Goal: Task Accomplishment & Management: Use online tool/utility

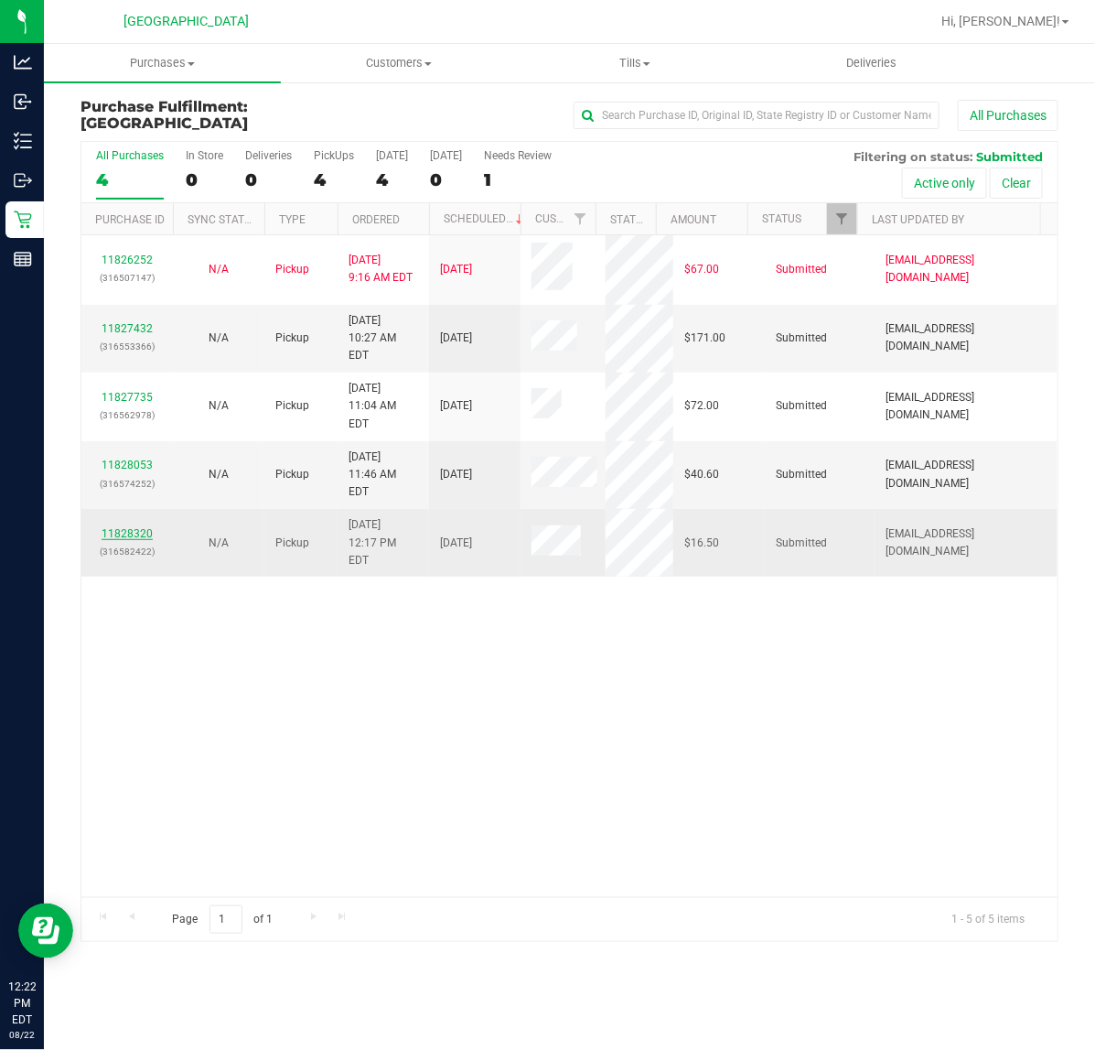
click at [143, 527] on link "11828320" at bounding box center [127, 533] width 51 height 13
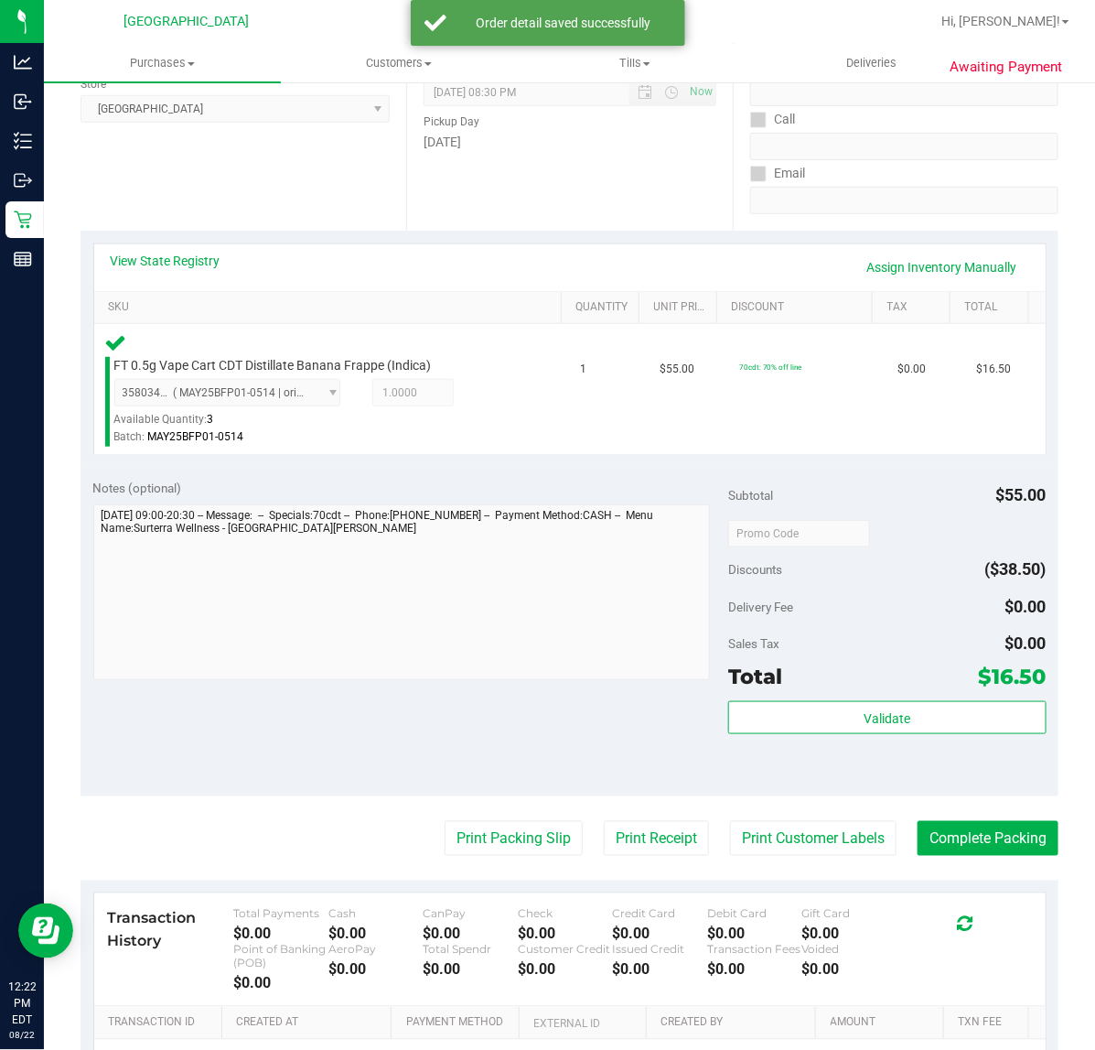
scroll to position [343, 0]
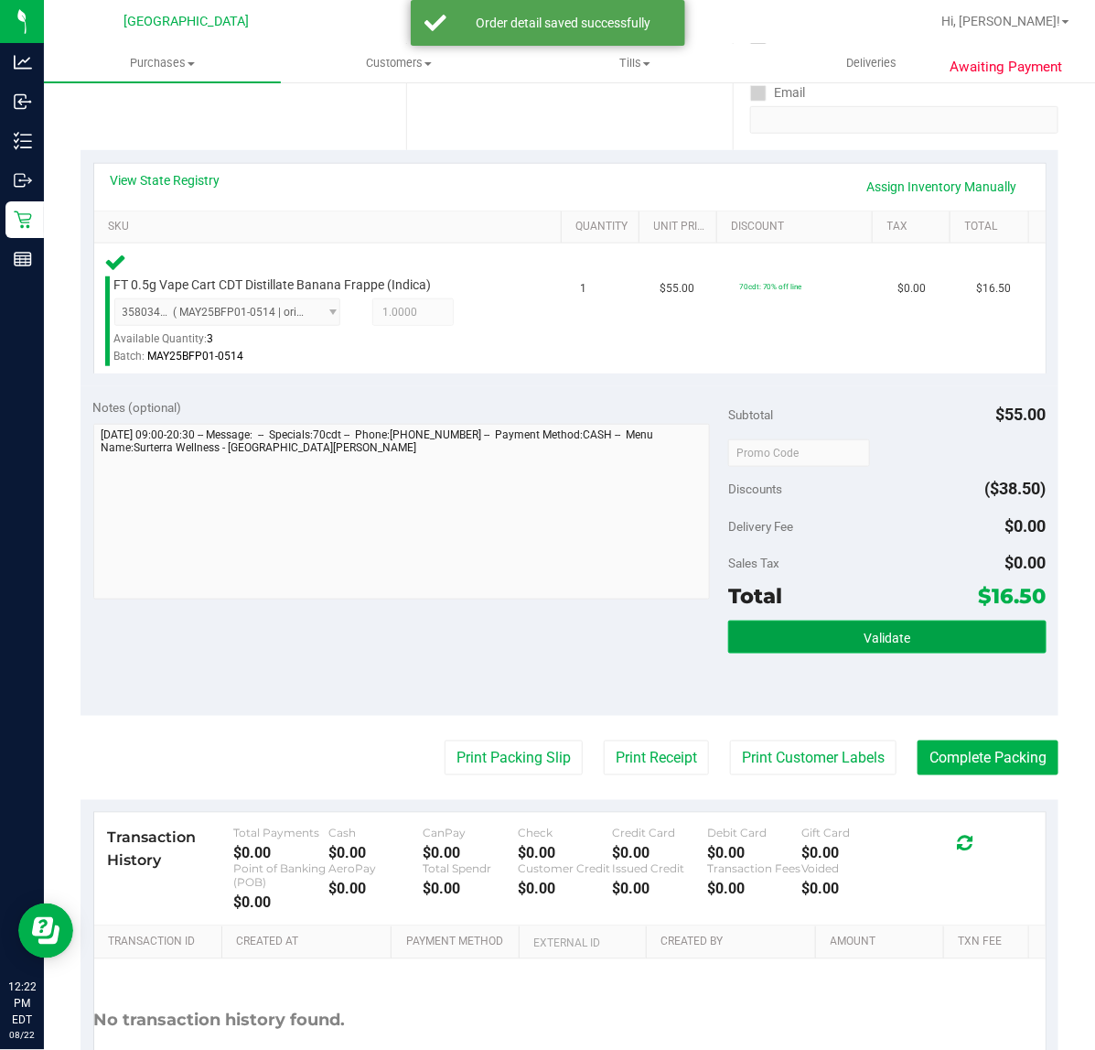
click at [845, 633] on button "Validate" at bounding box center [887, 636] width 318 height 33
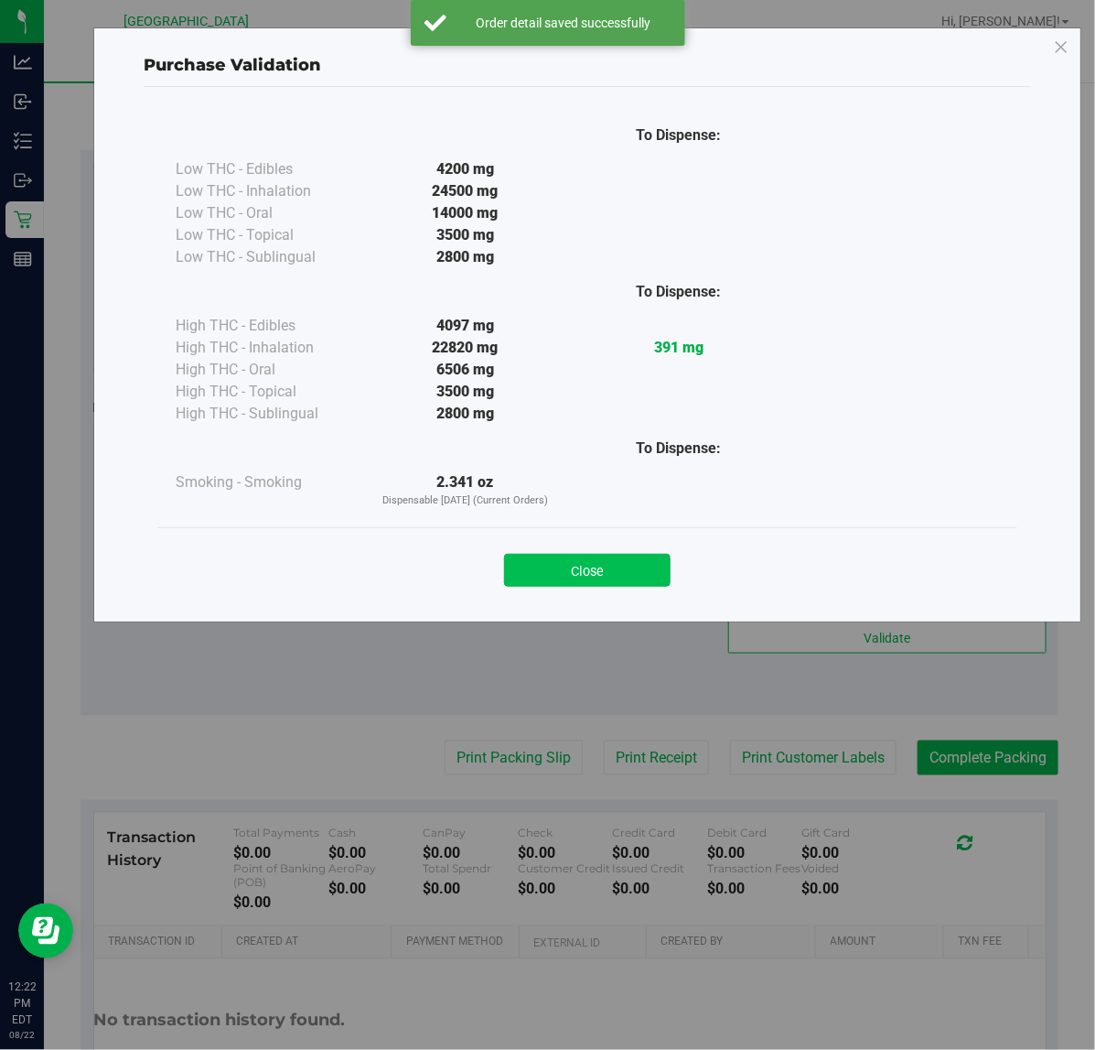
click at [620, 575] on button "Close" at bounding box center [587, 570] width 167 height 33
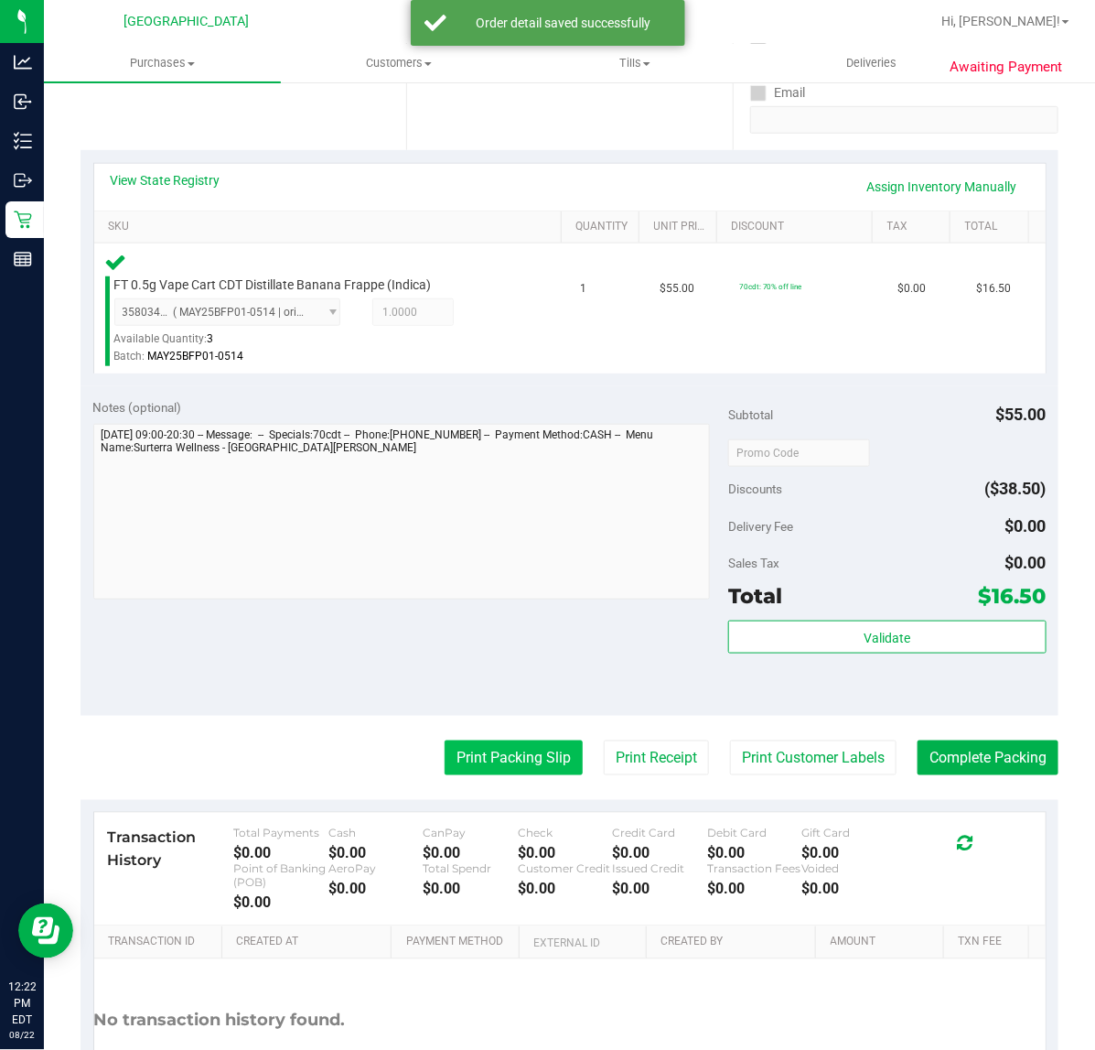
click at [503, 749] on button "Print Packing Slip" at bounding box center [514, 757] width 138 height 35
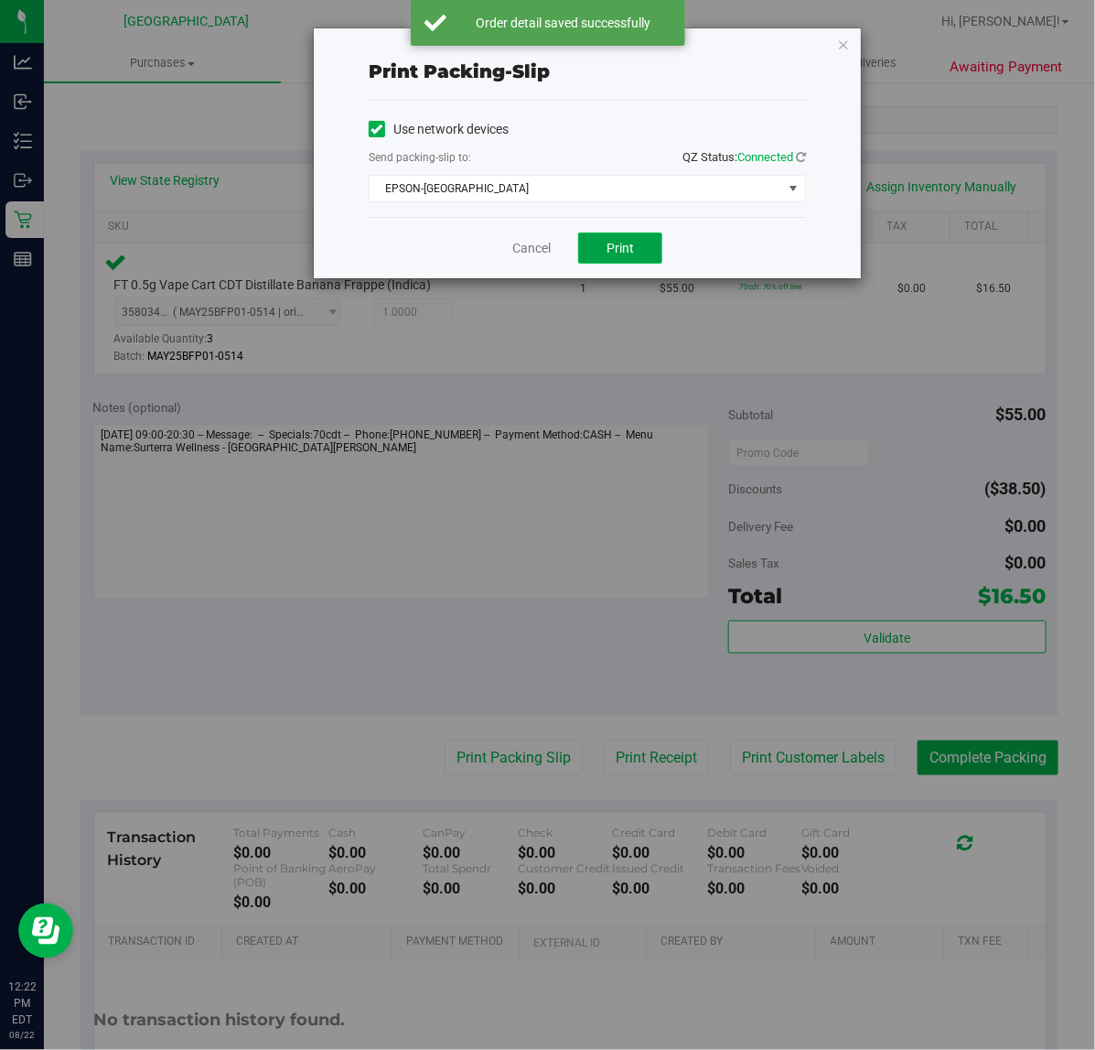
click at [610, 247] on span "Print" at bounding box center [620, 248] width 27 height 15
click at [528, 247] on link "Cancel" at bounding box center [531, 248] width 38 height 19
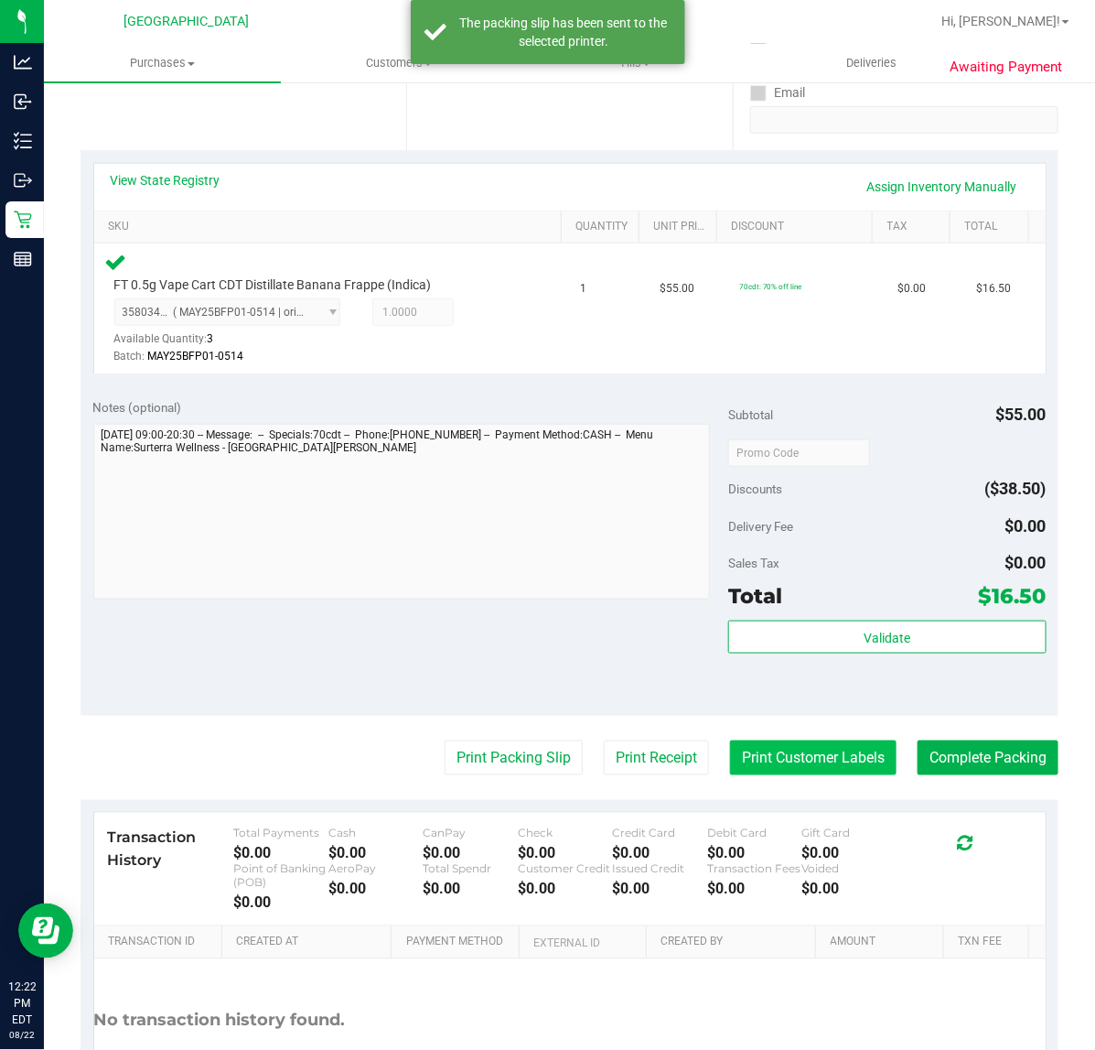
click at [784, 755] on button "Print Customer Labels" at bounding box center [813, 757] width 167 height 35
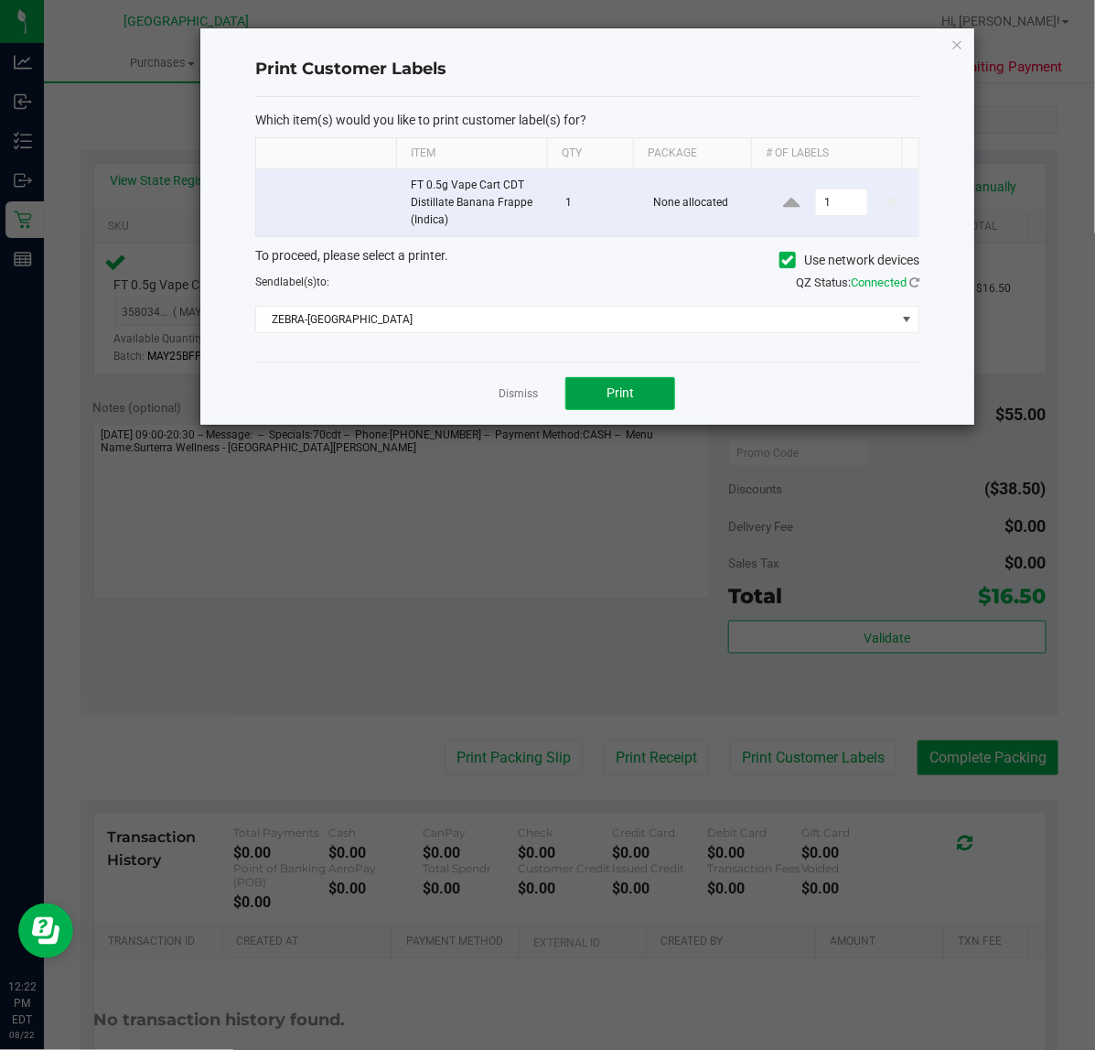
click at [646, 387] on button "Print" at bounding box center [621, 393] width 110 height 33
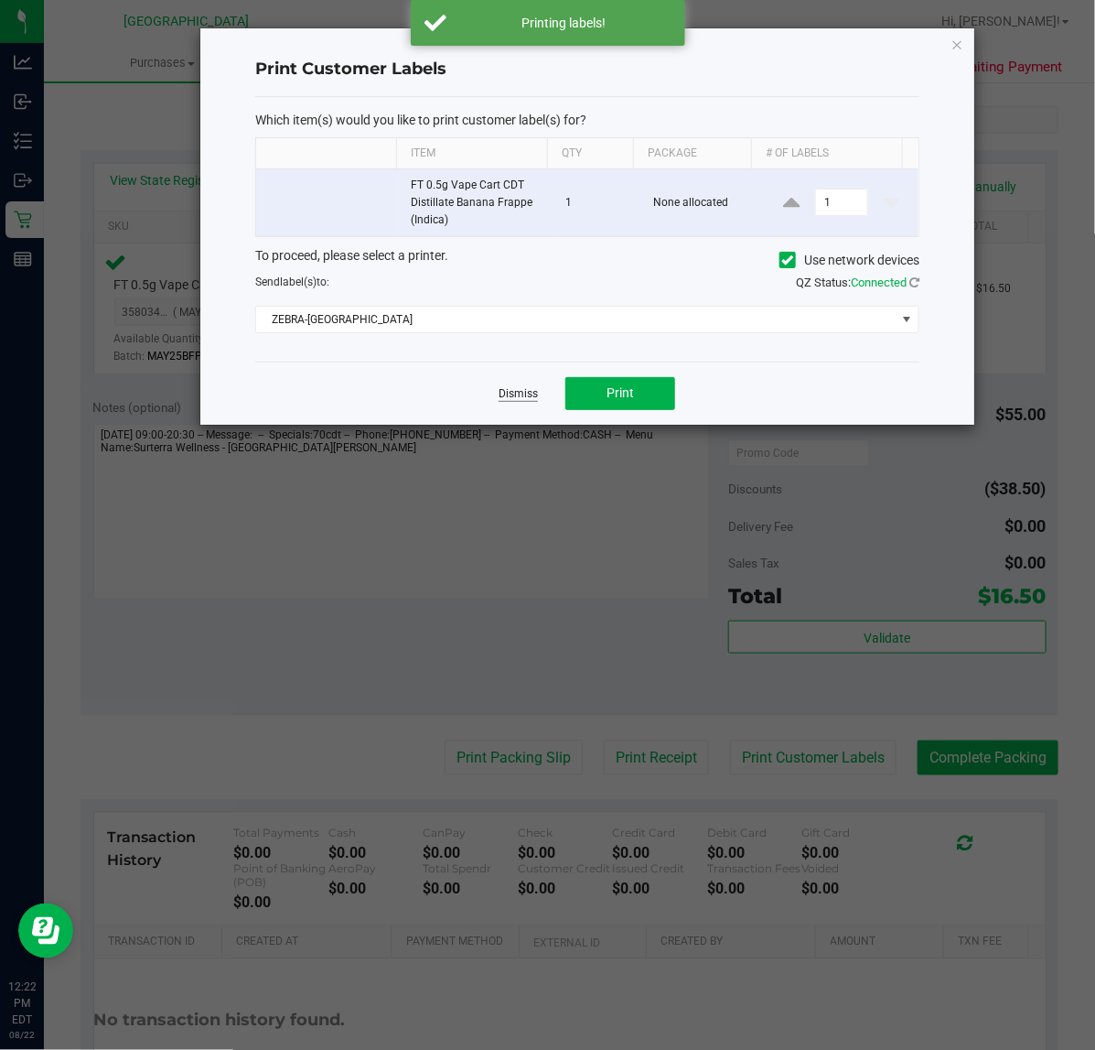
click at [523, 392] on link "Dismiss" at bounding box center [518, 394] width 39 height 16
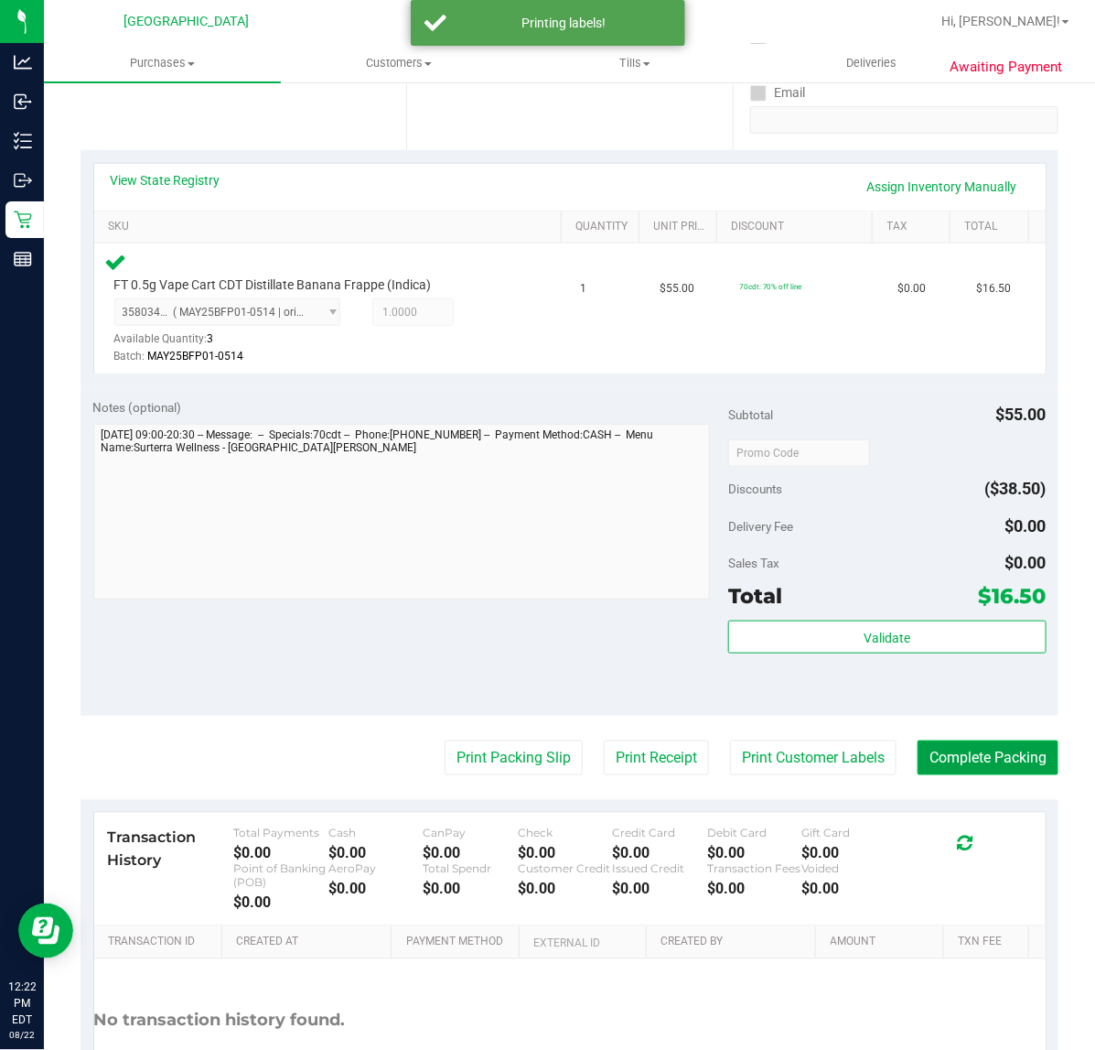
click at [950, 760] on button "Complete Packing" at bounding box center [988, 757] width 141 height 35
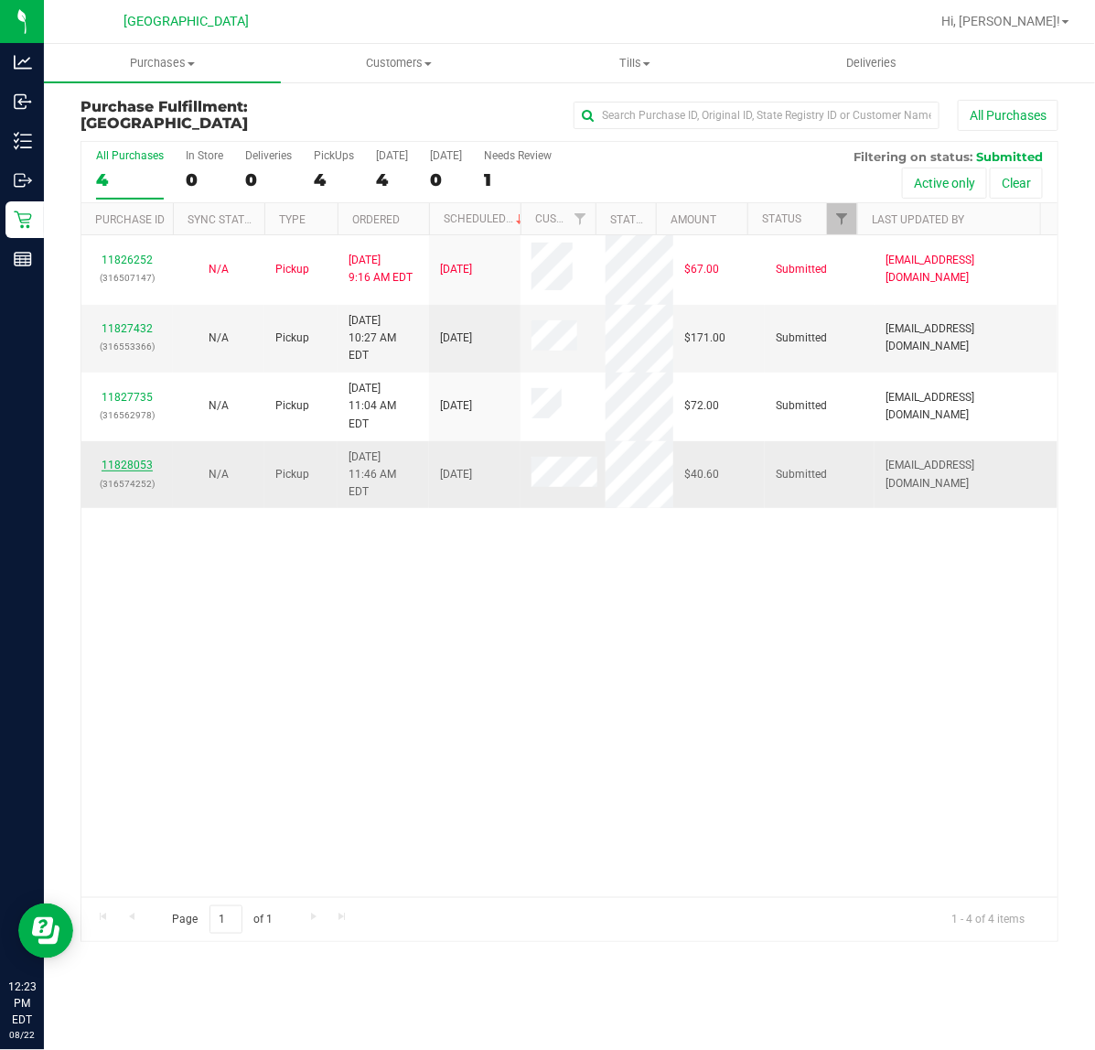
click at [144, 458] on link "11828053" at bounding box center [127, 464] width 51 height 13
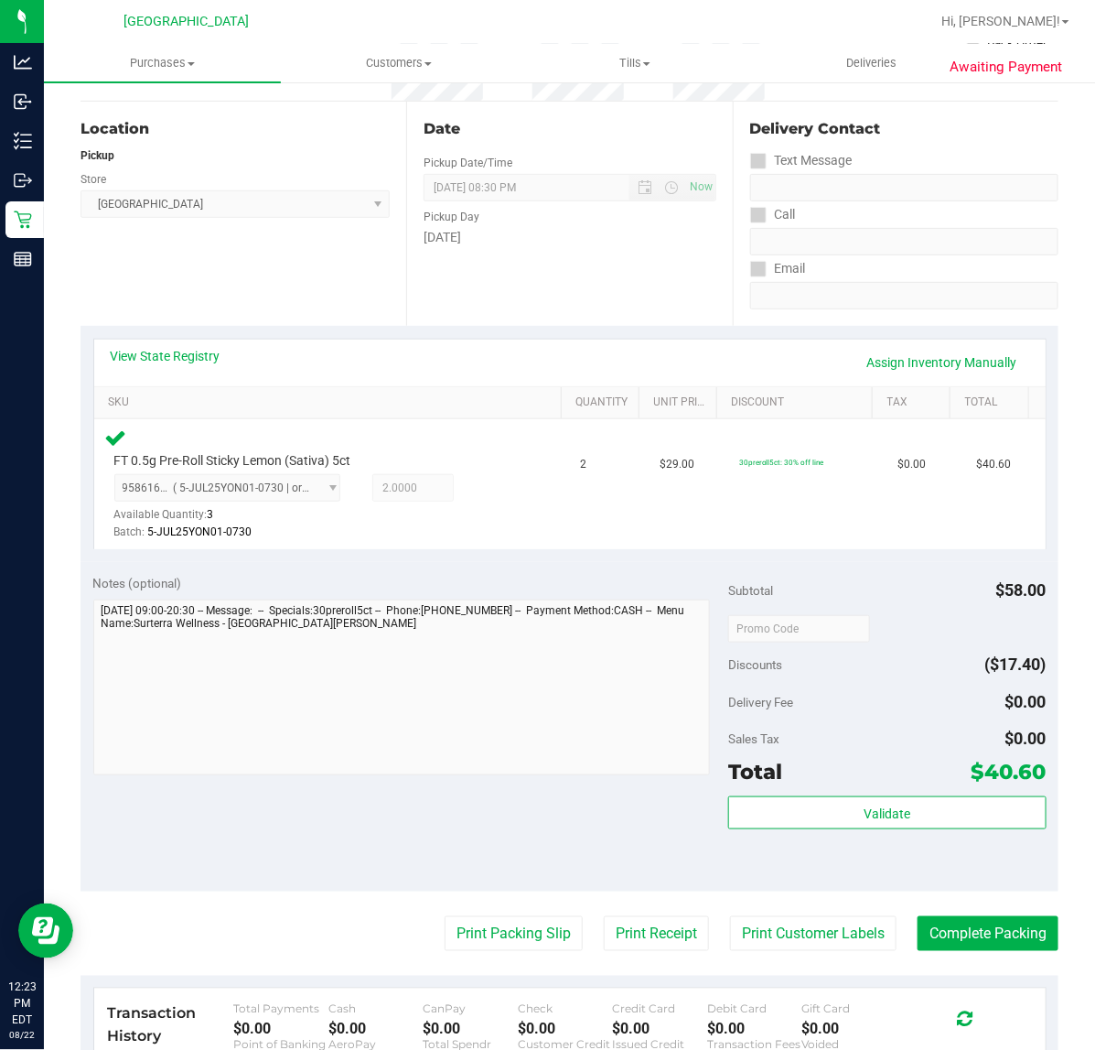
scroll to position [229, 0]
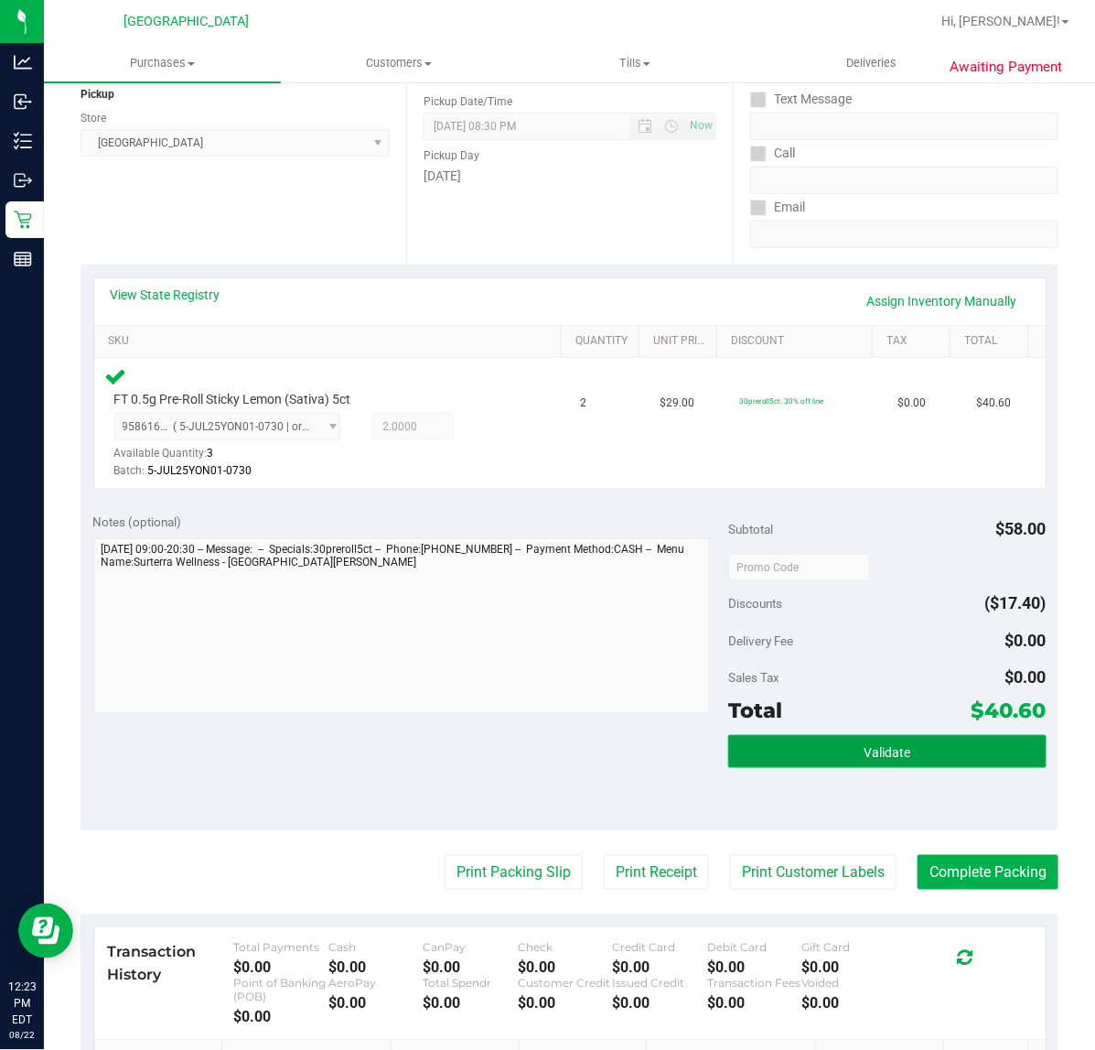
click at [869, 760] on button "Validate" at bounding box center [887, 751] width 318 height 33
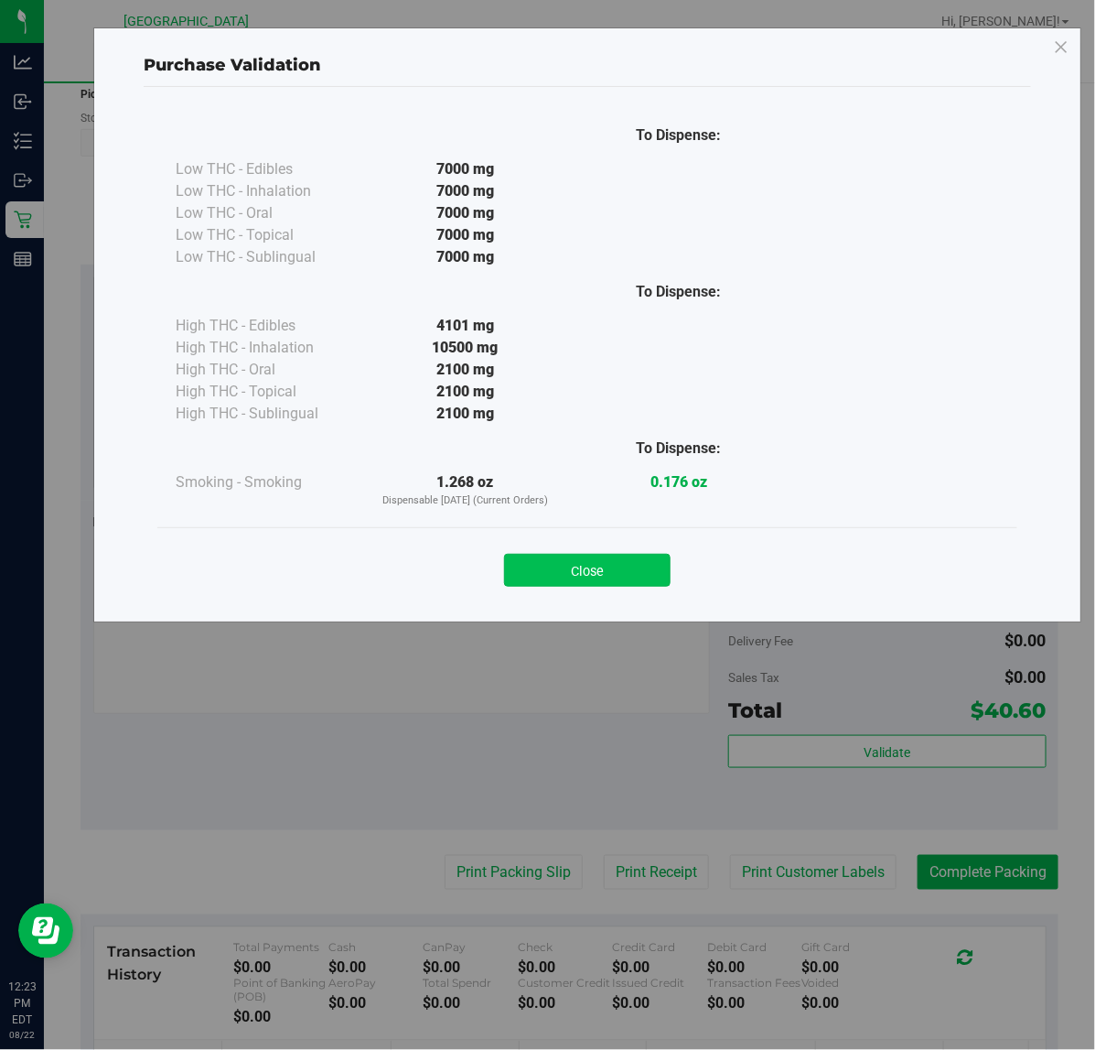
click at [639, 566] on button "Close" at bounding box center [587, 570] width 167 height 33
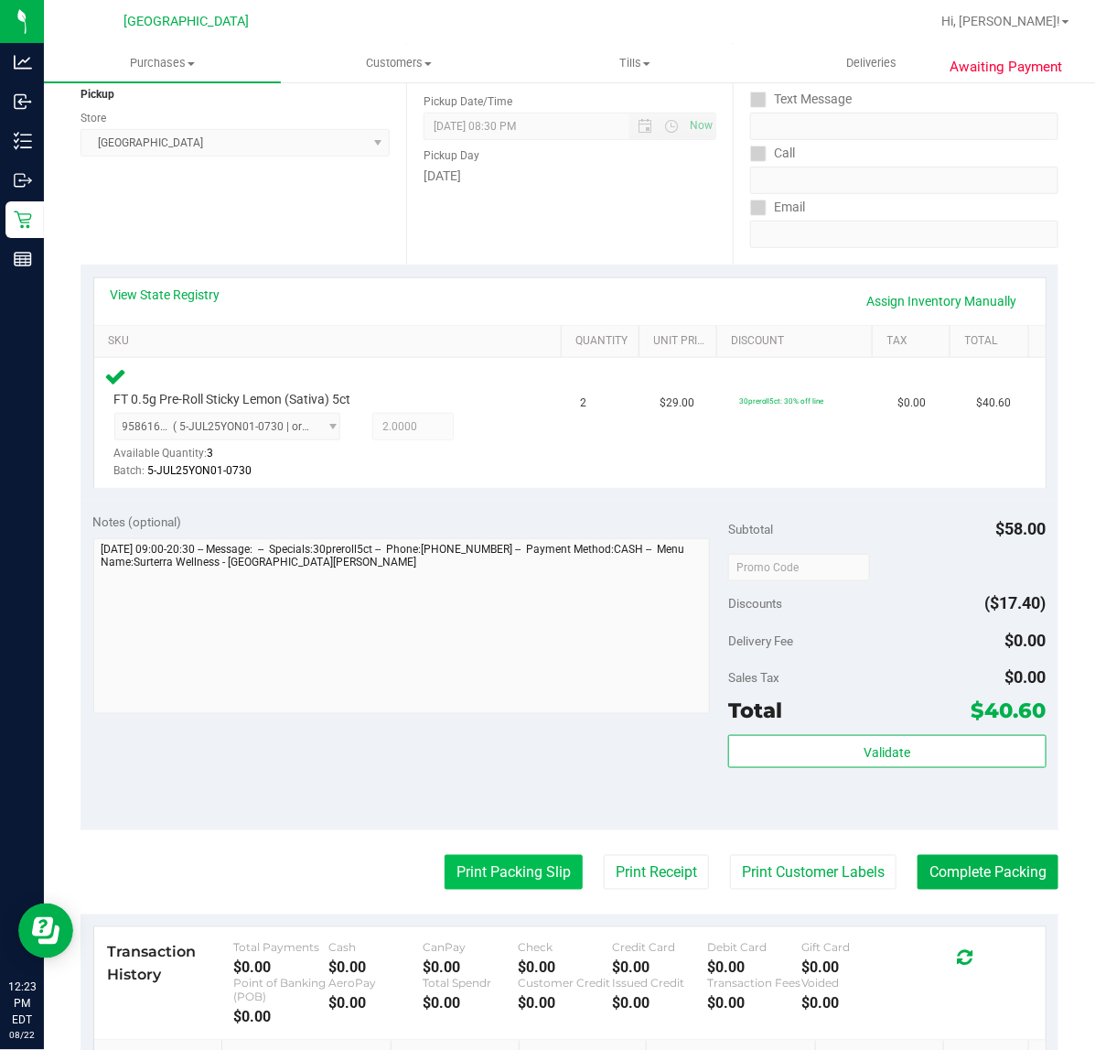
click at [506, 879] on button "Print Packing Slip" at bounding box center [514, 872] width 138 height 35
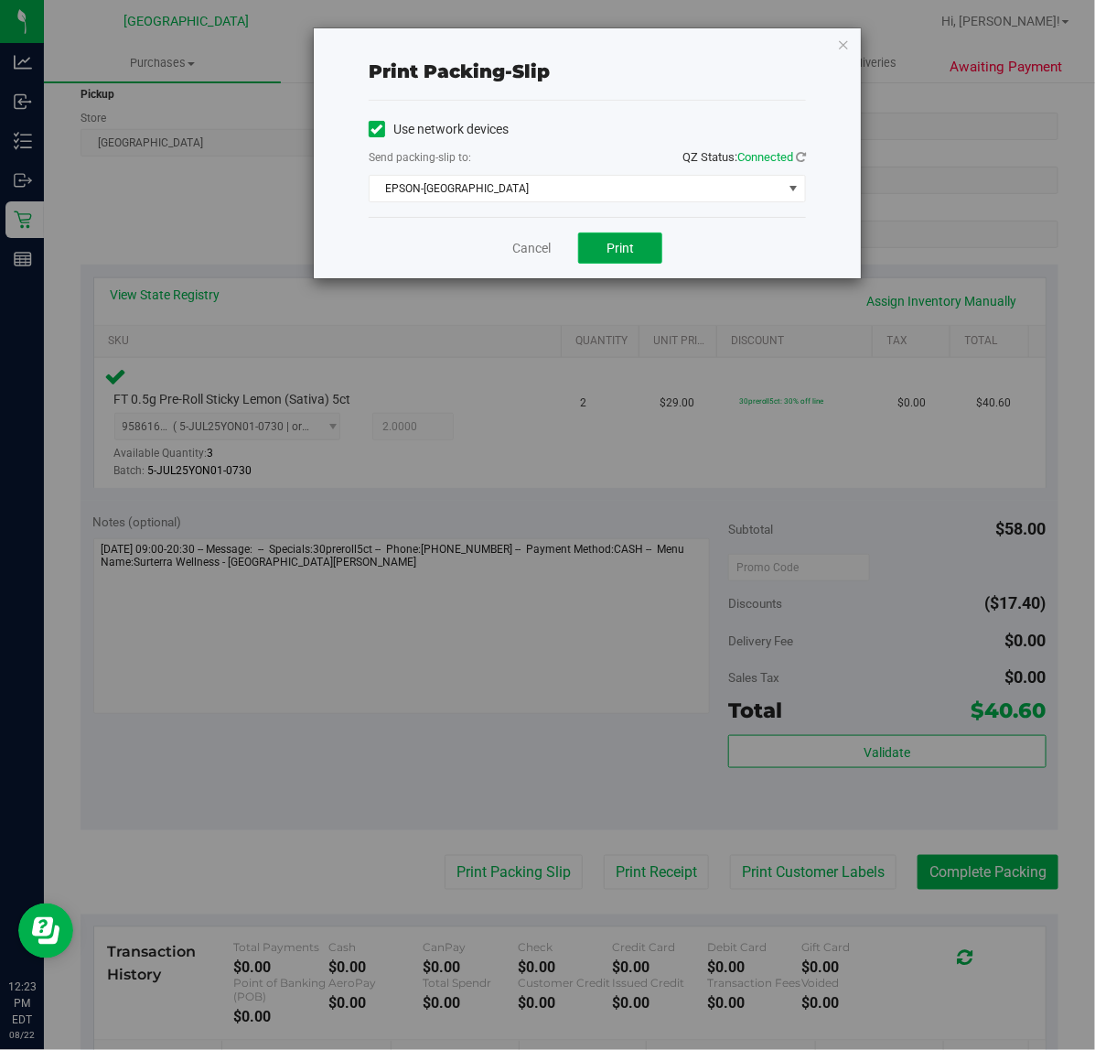
click at [646, 249] on button "Print" at bounding box center [620, 247] width 84 height 31
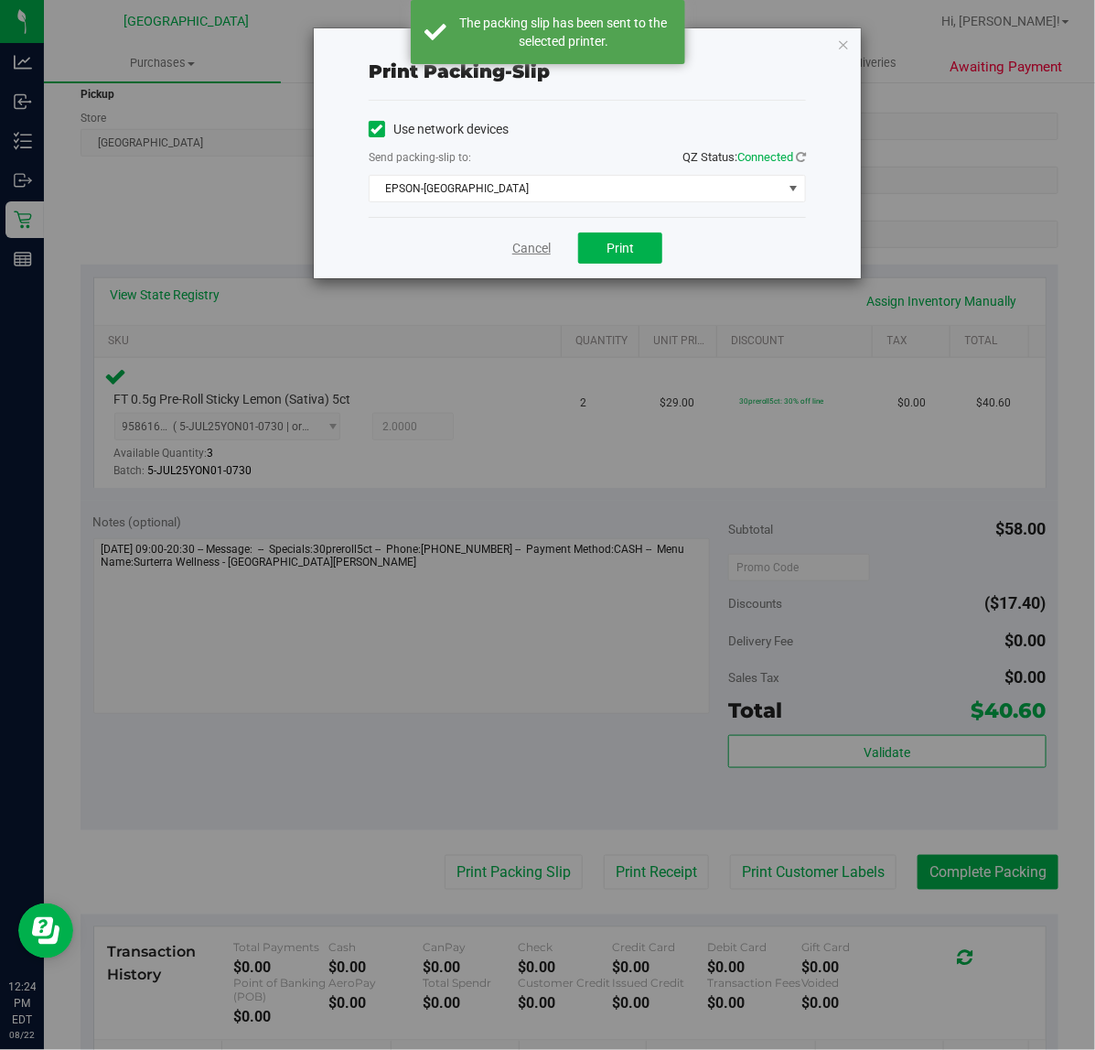
click at [523, 245] on link "Cancel" at bounding box center [531, 248] width 38 height 19
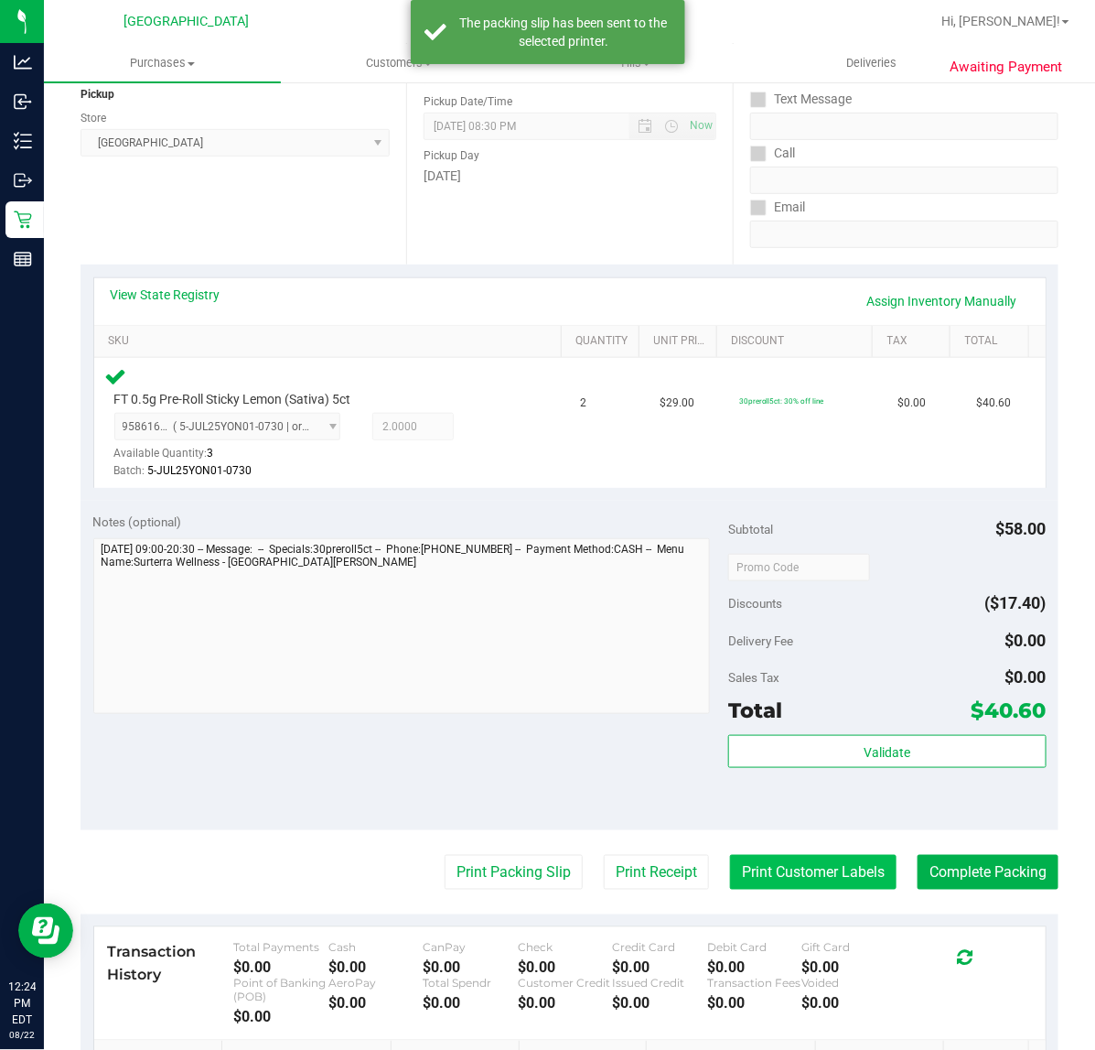
click at [825, 877] on button "Print Customer Labels" at bounding box center [813, 872] width 167 height 35
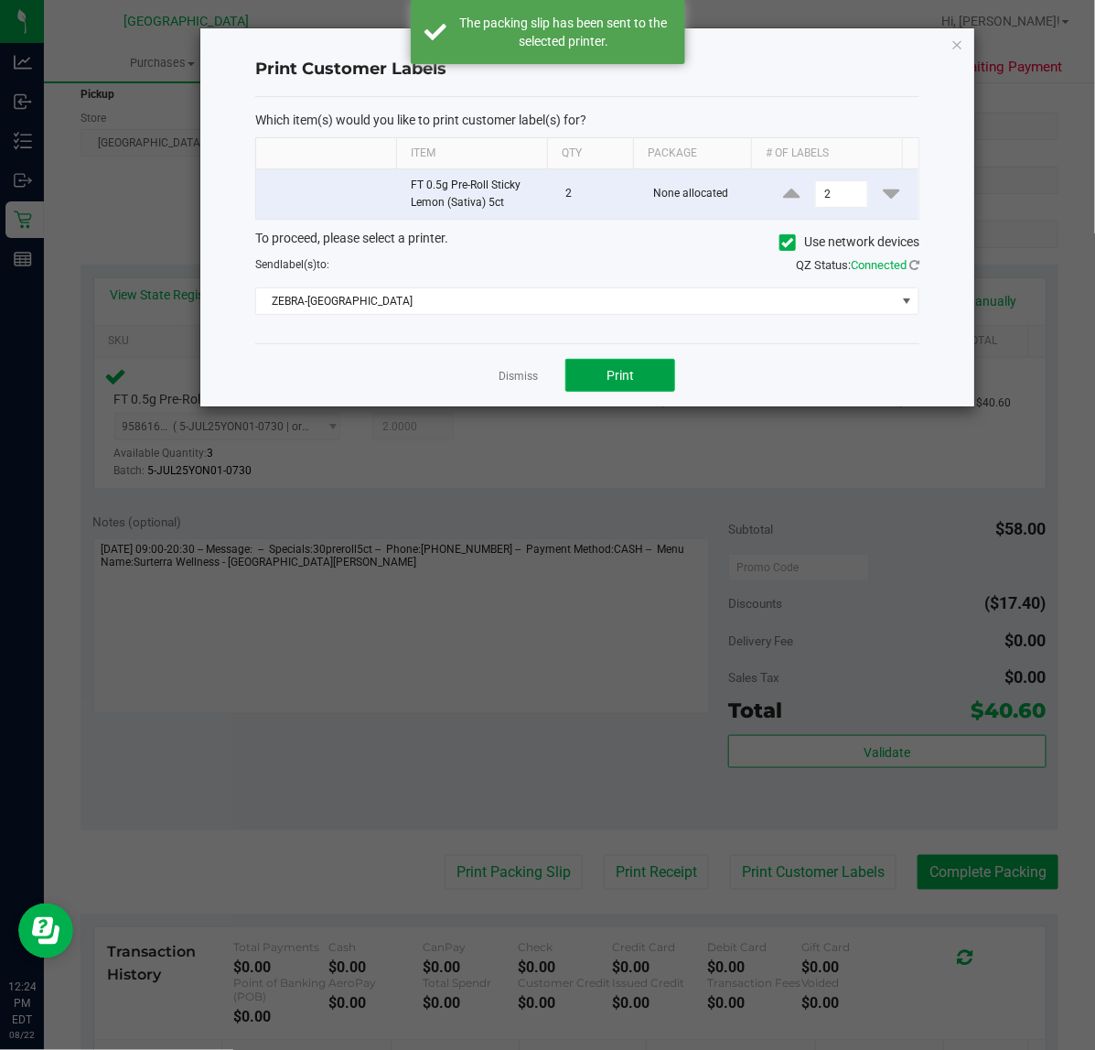
click at [638, 380] on button "Print" at bounding box center [621, 375] width 110 height 33
click at [514, 378] on link "Dismiss" at bounding box center [518, 377] width 39 height 16
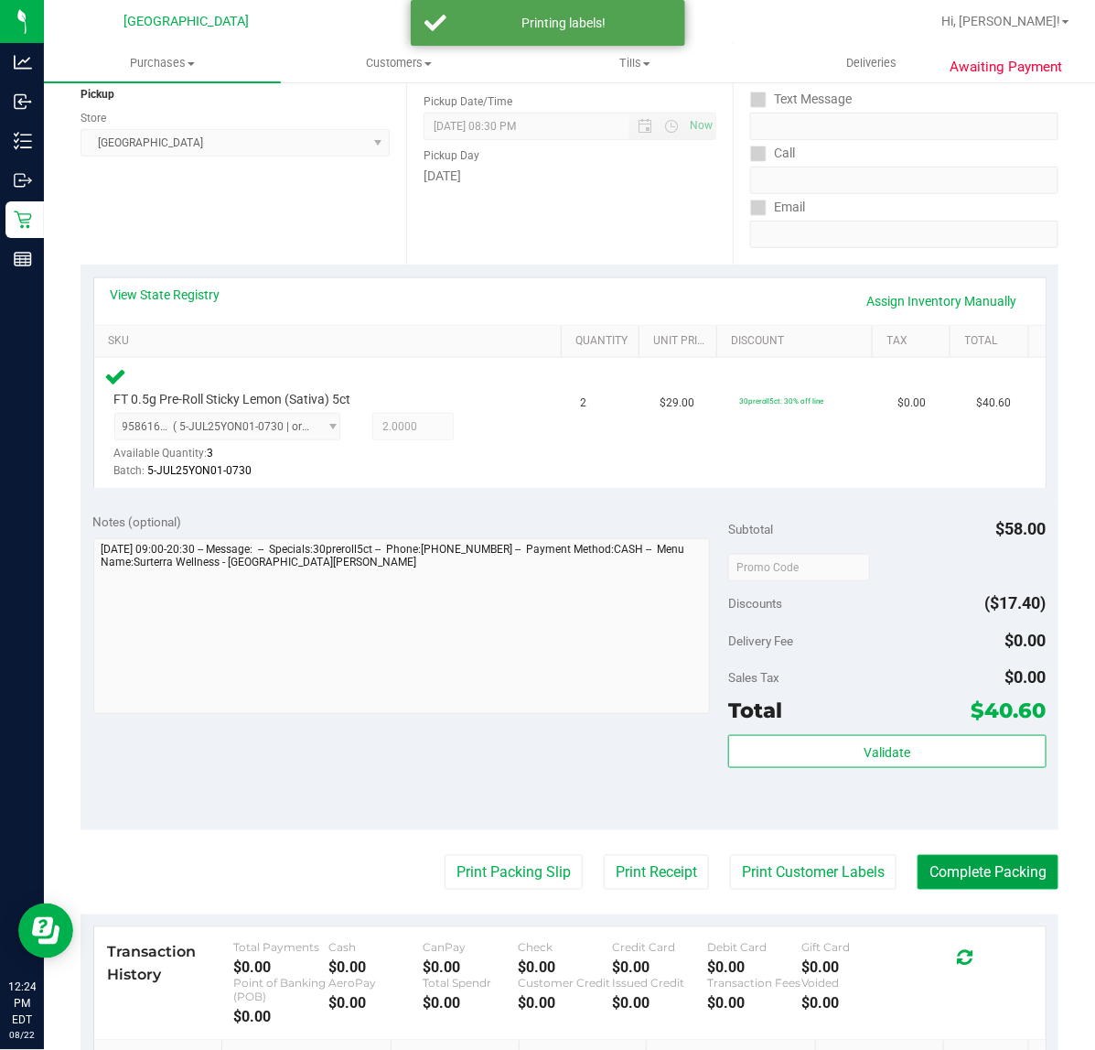
click at [943, 879] on button "Complete Packing" at bounding box center [988, 872] width 141 height 35
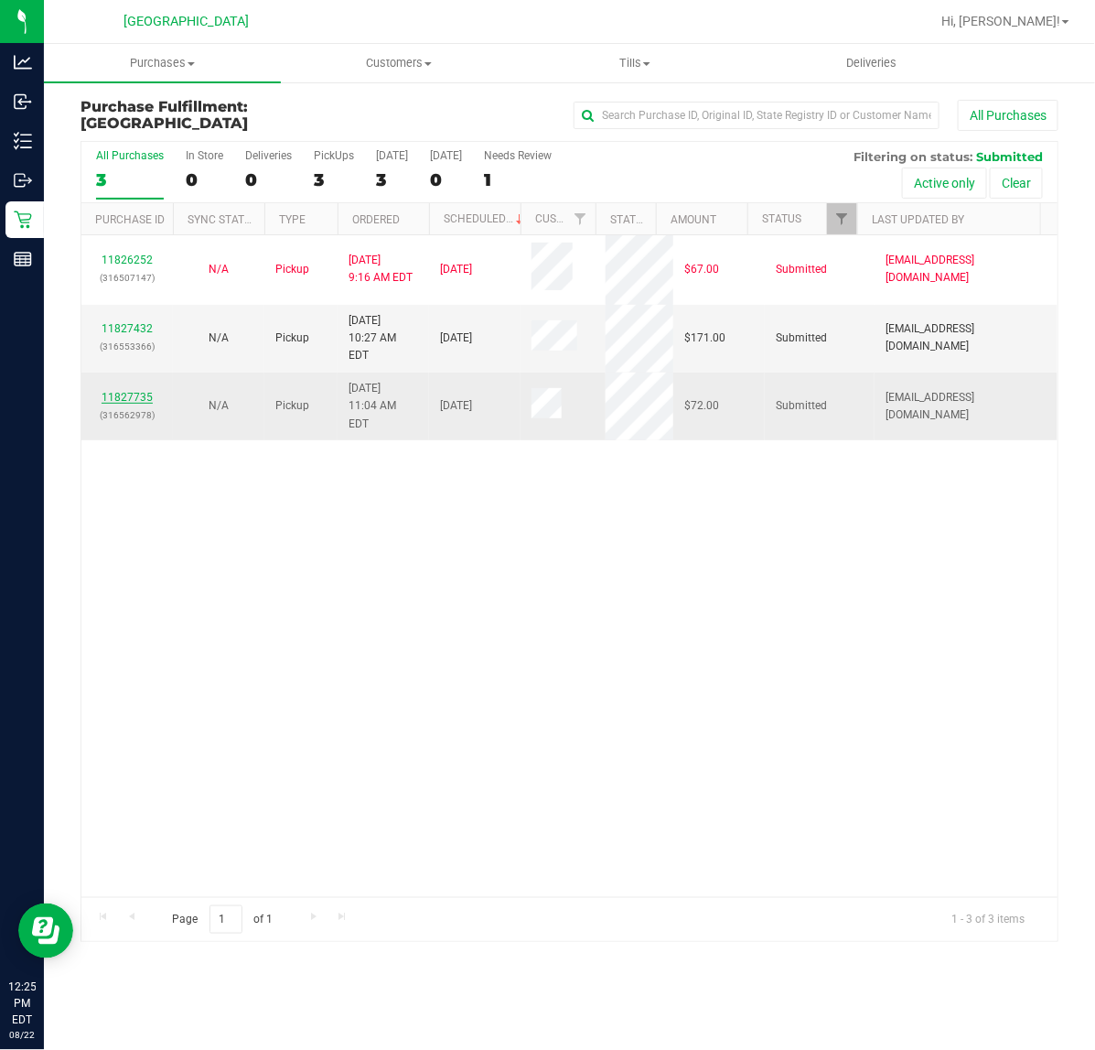
click at [129, 391] on link "11827735" at bounding box center [127, 397] width 51 height 13
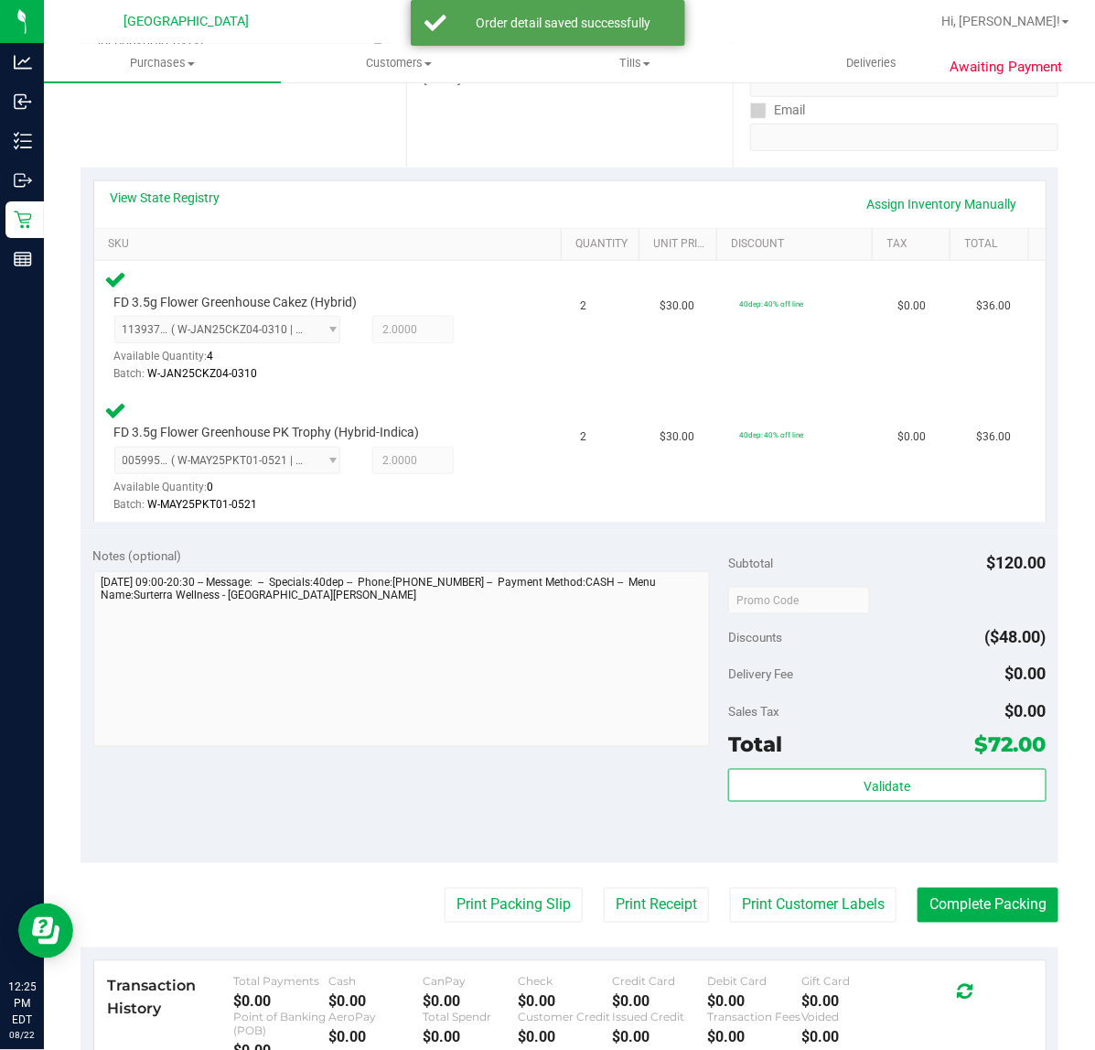
scroll to position [458, 0]
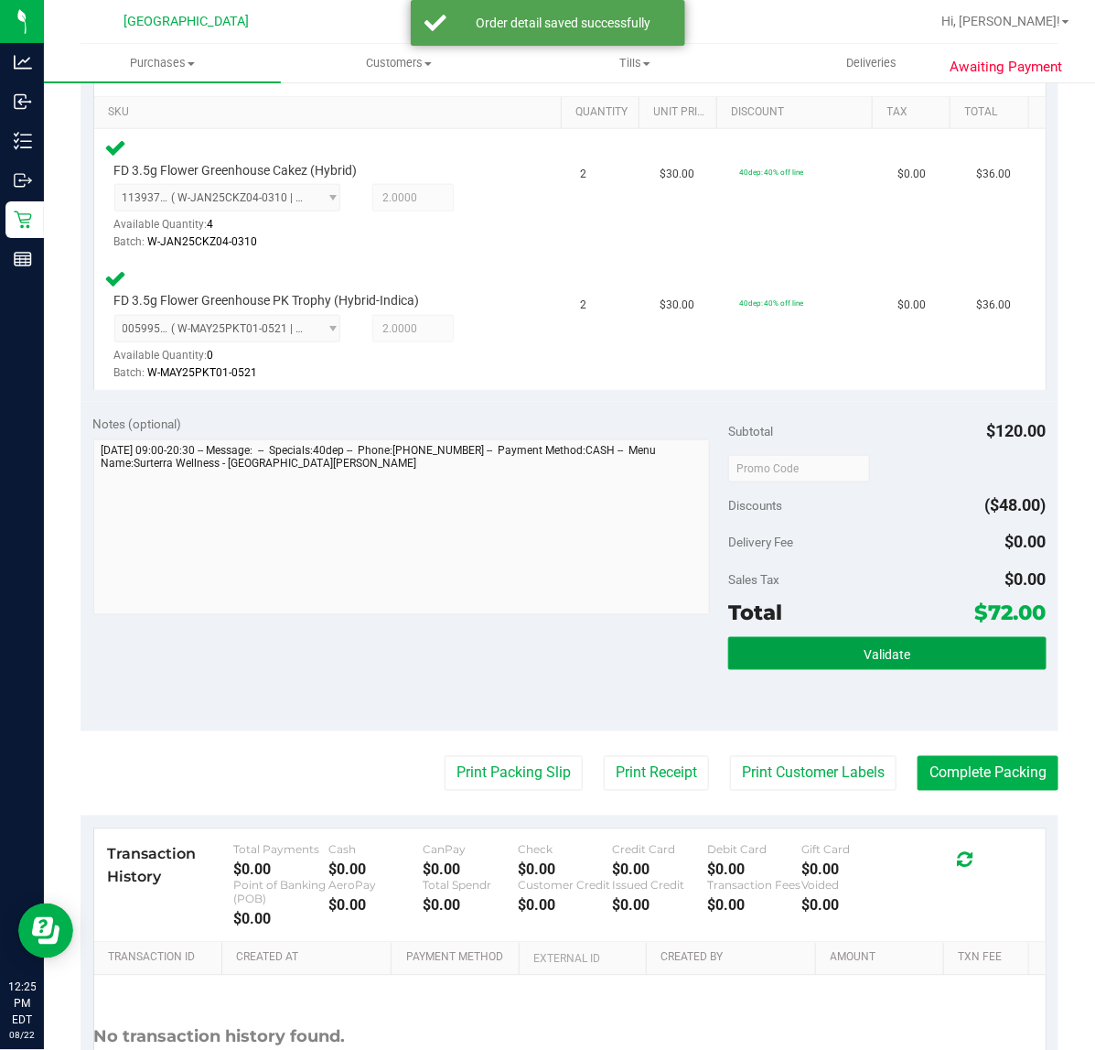
click at [840, 660] on button "Validate" at bounding box center [887, 653] width 318 height 33
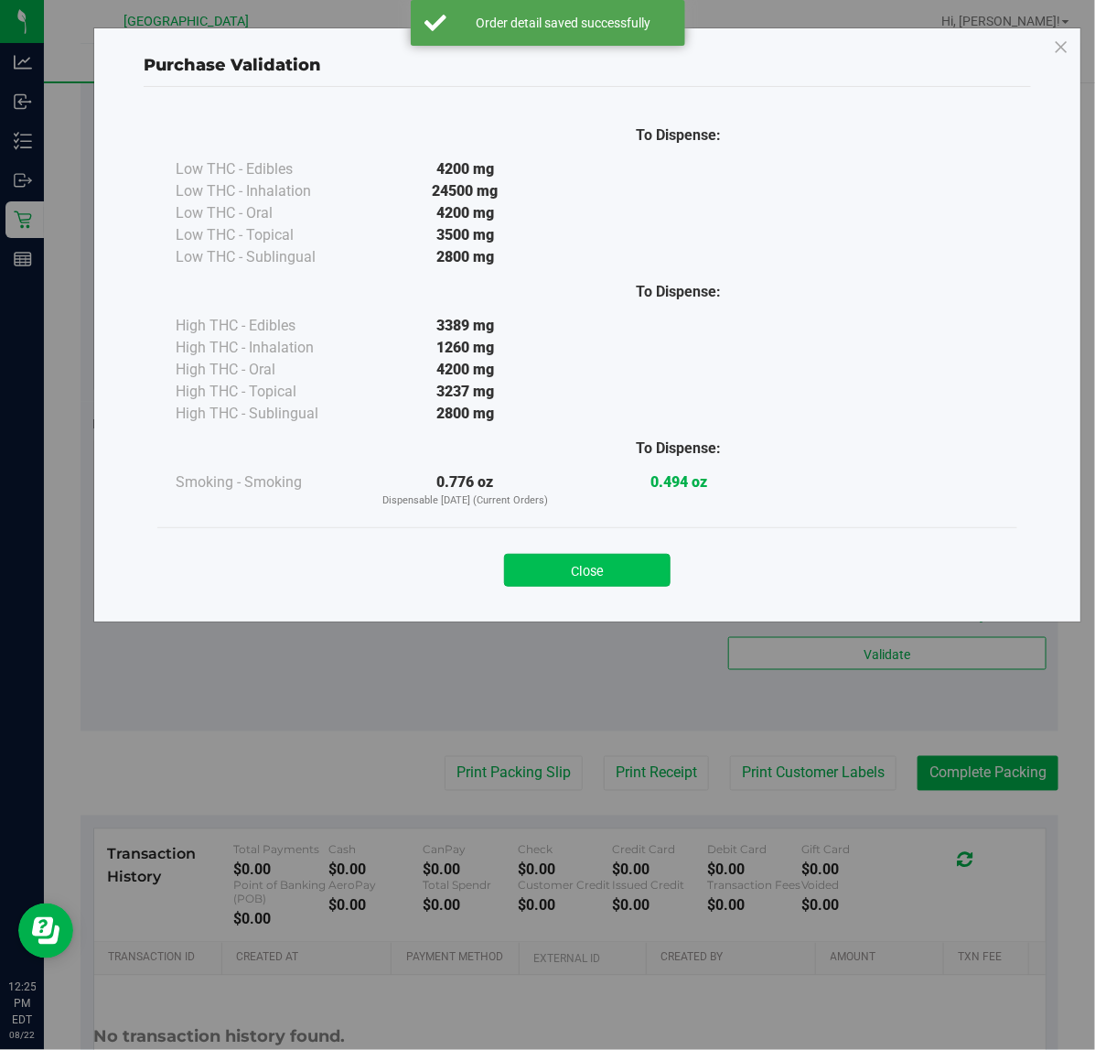
click at [638, 563] on button "Close" at bounding box center [587, 570] width 167 height 33
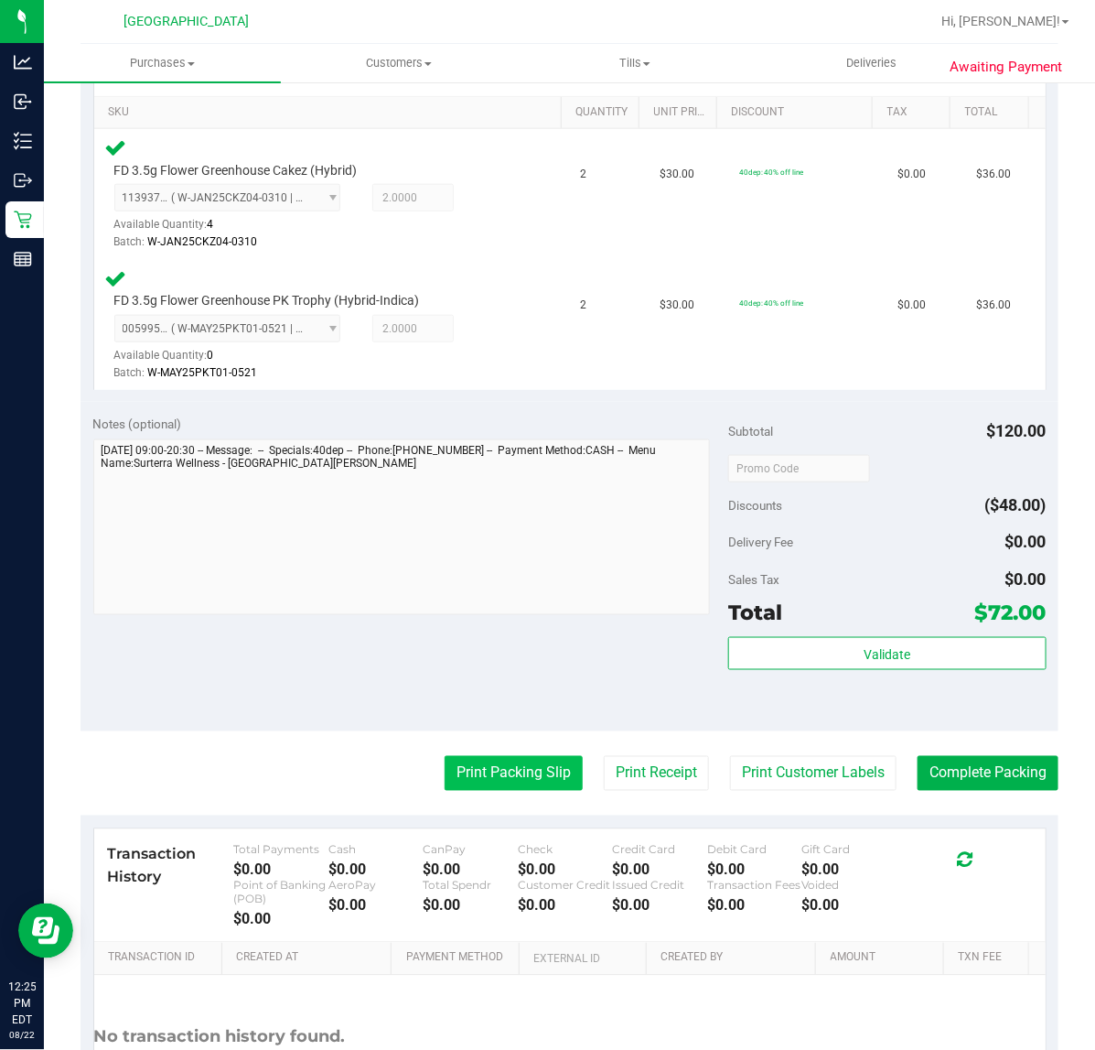
click at [534, 775] on button "Print Packing Slip" at bounding box center [514, 773] width 138 height 35
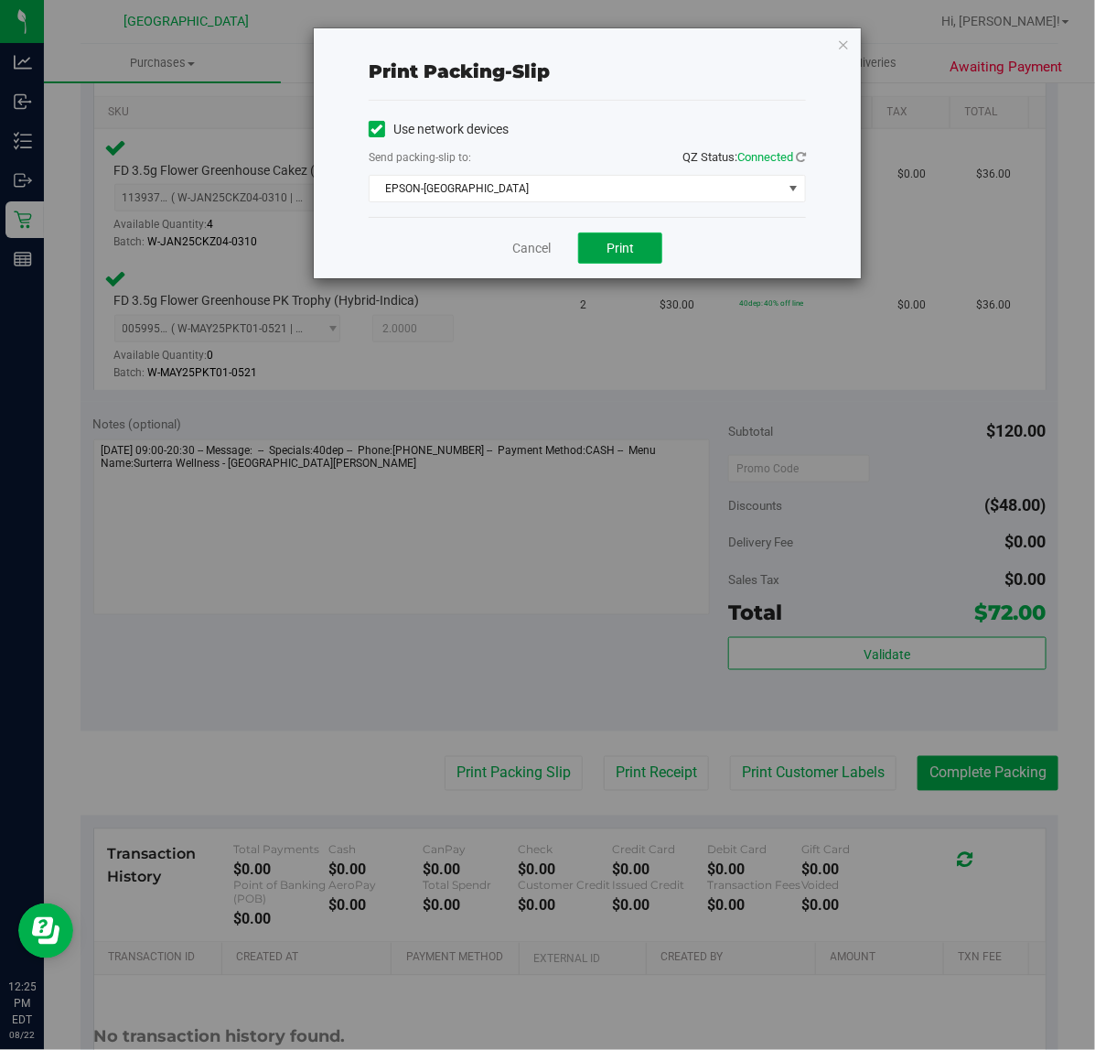
click at [628, 253] on span "Print" at bounding box center [620, 248] width 27 height 15
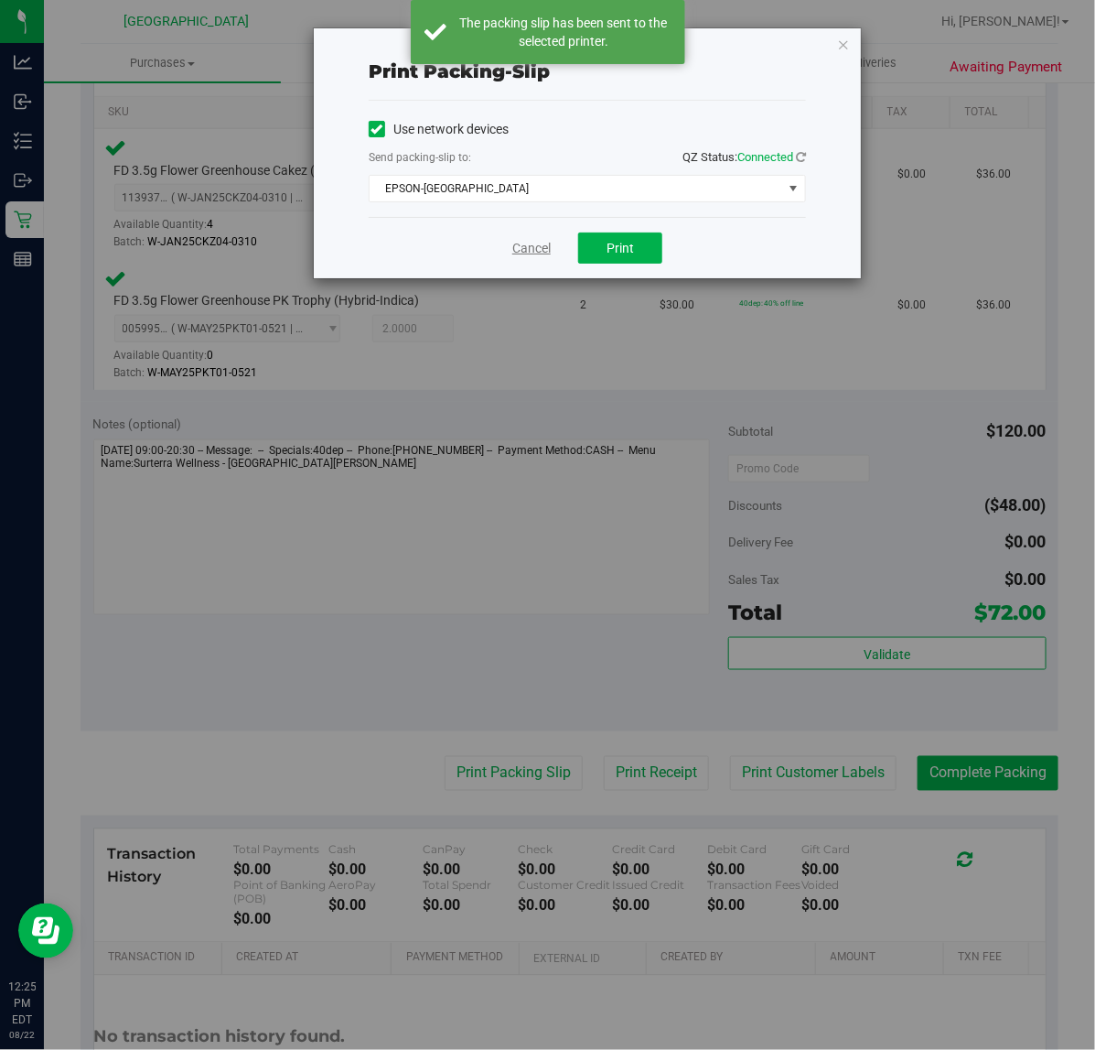
click at [524, 247] on link "Cancel" at bounding box center [531, 248] width 38 height 19
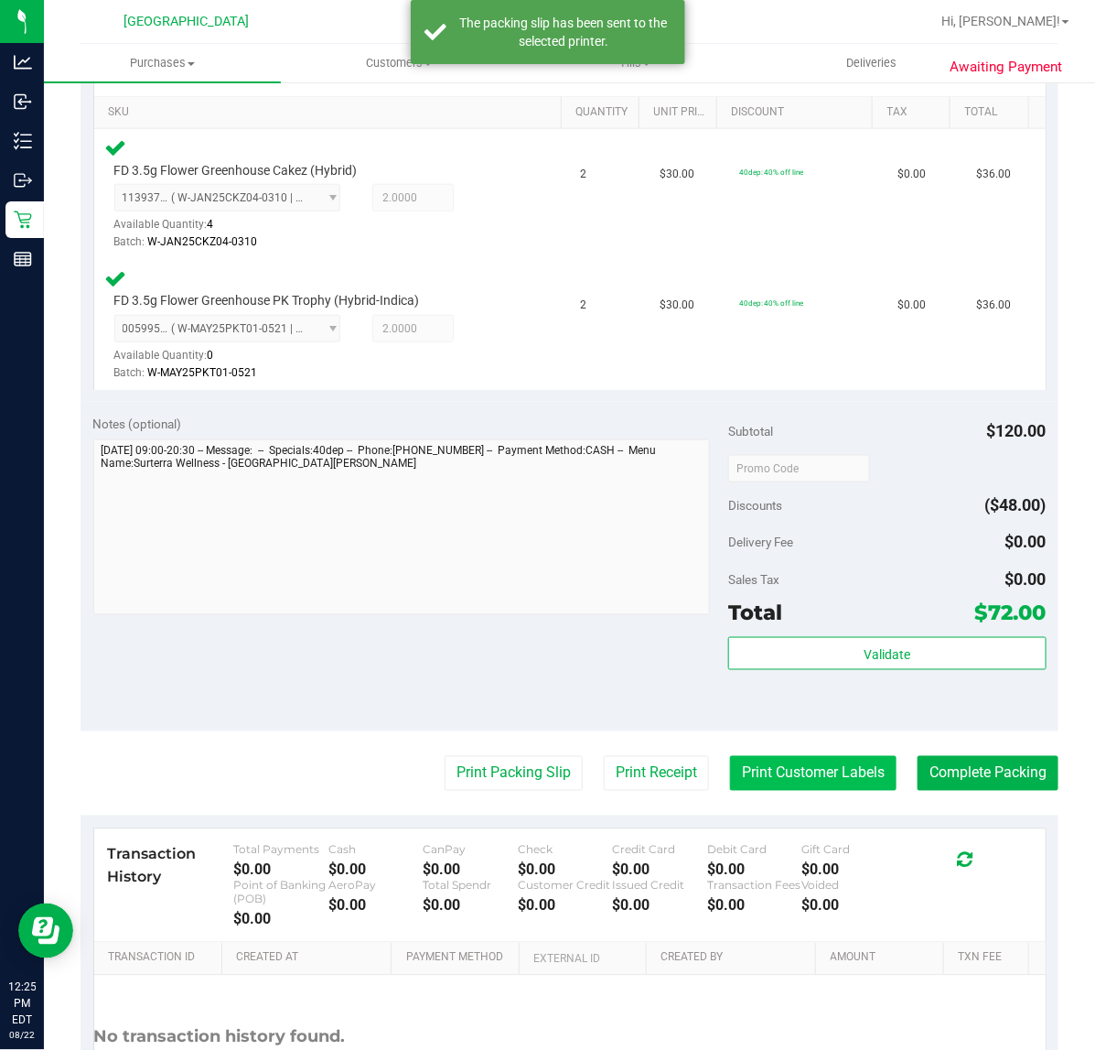
click at [743, 769] on button "Print Customer Labels" at bounding box center [813, 773] width 167 height 35
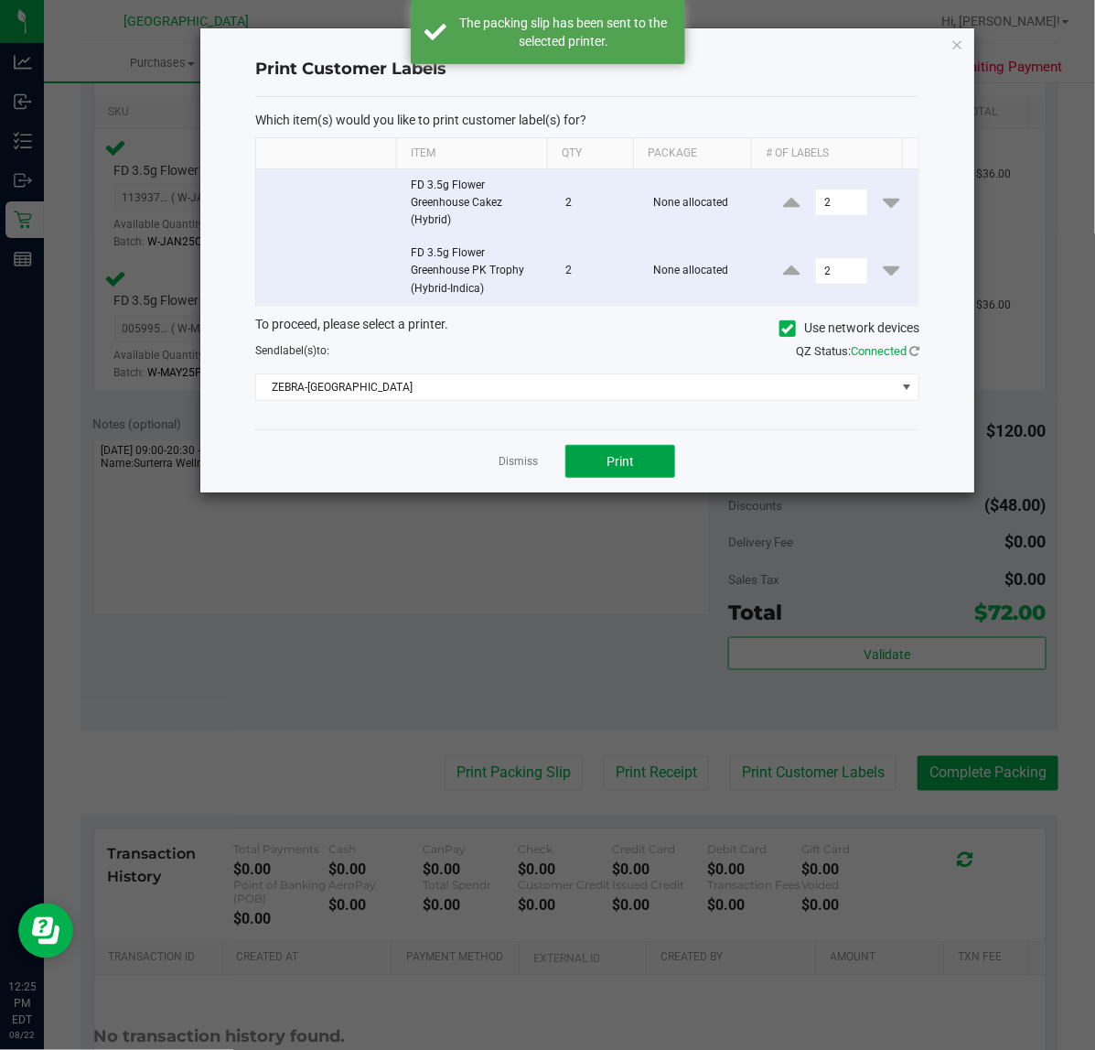
click at [645, 465] on button "Print" at bounding box center [621, 461] width 110 height 33
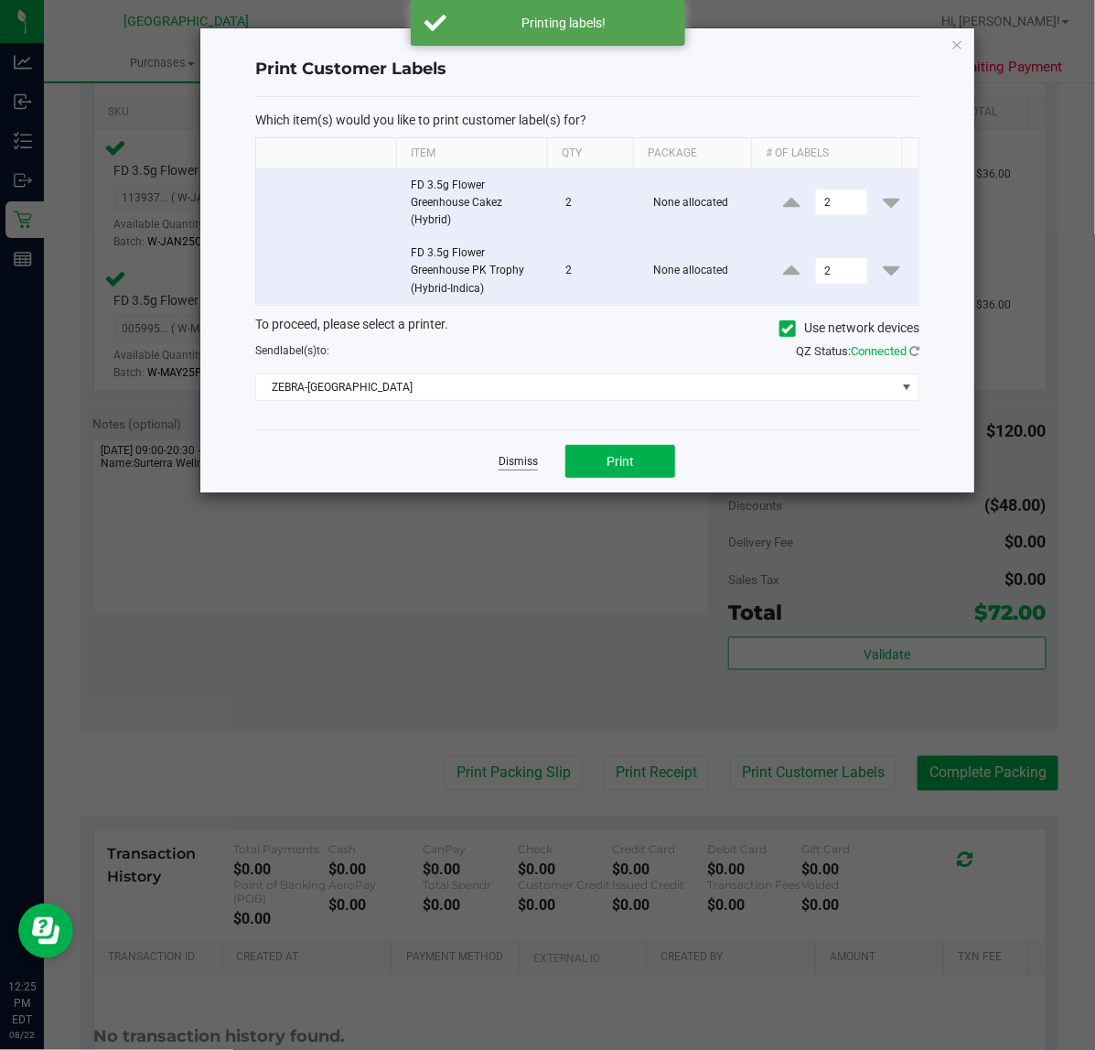
click at [519, 462] on link "Dismiss" at bounding box center [518, 462] width 39 height 16
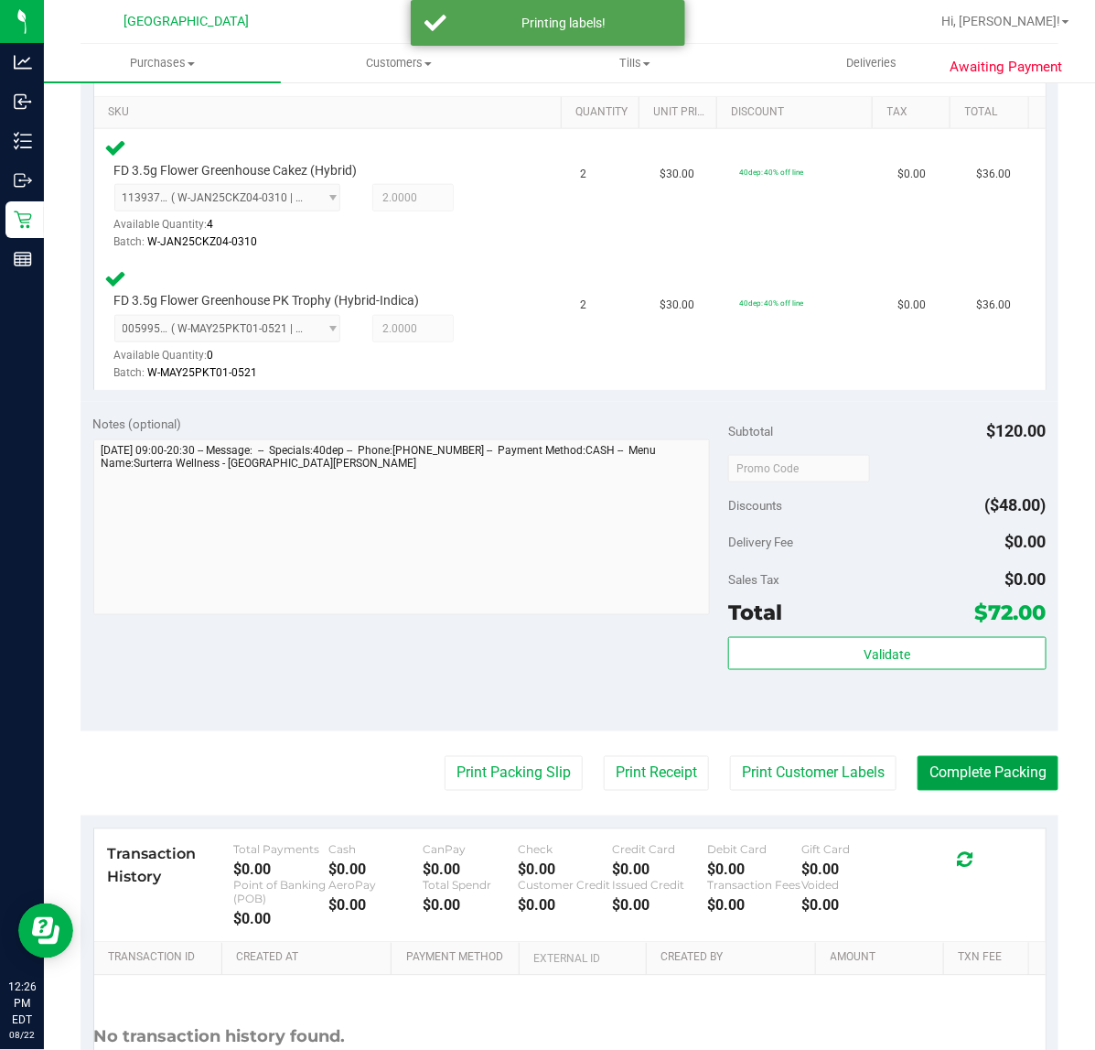
click at [954, 771] on button "Complete Packing" at bounding box center [988, 773] width 141 height 35
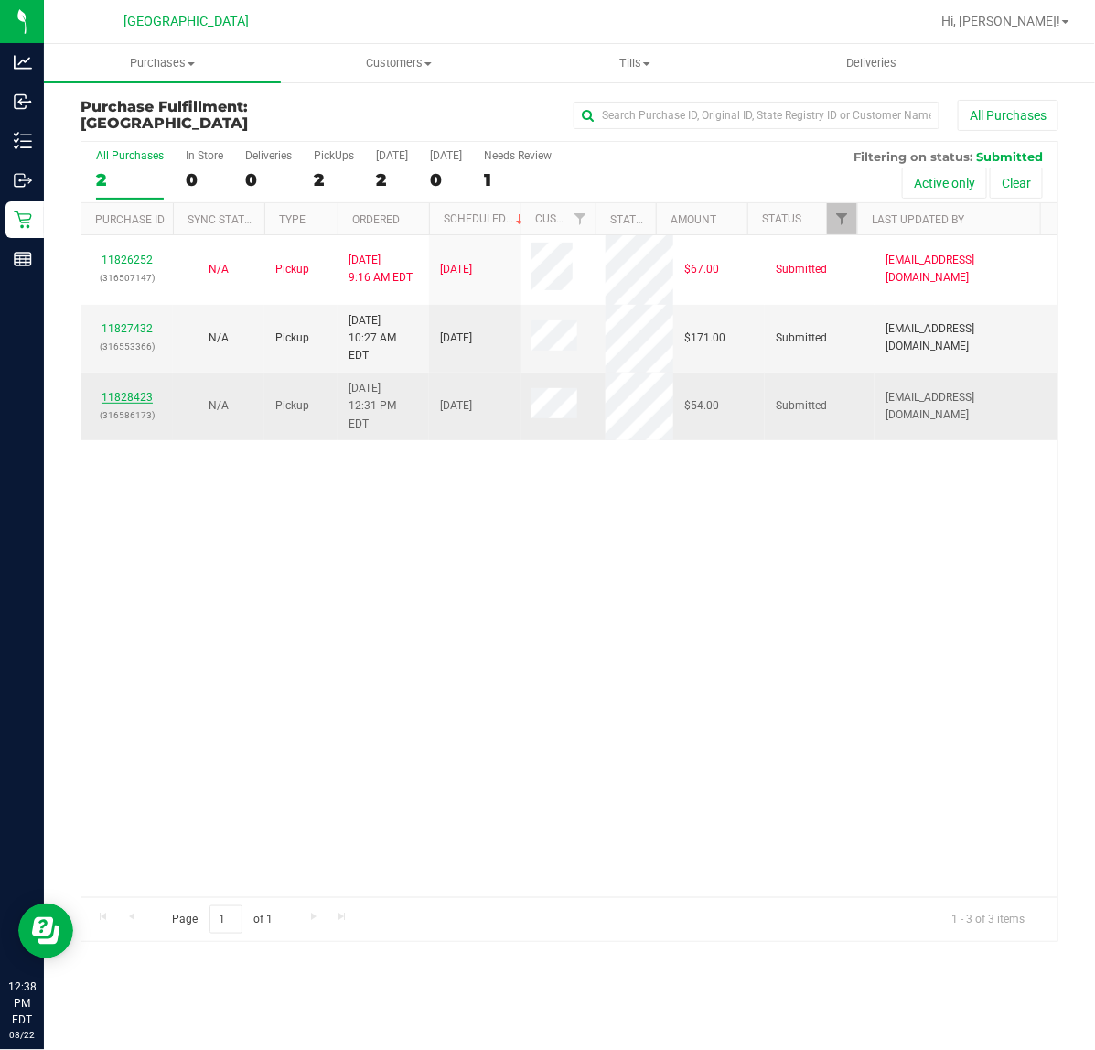
click at [128, 391] on link "11828423" at bounding box center [127, 397] width 51 height 13
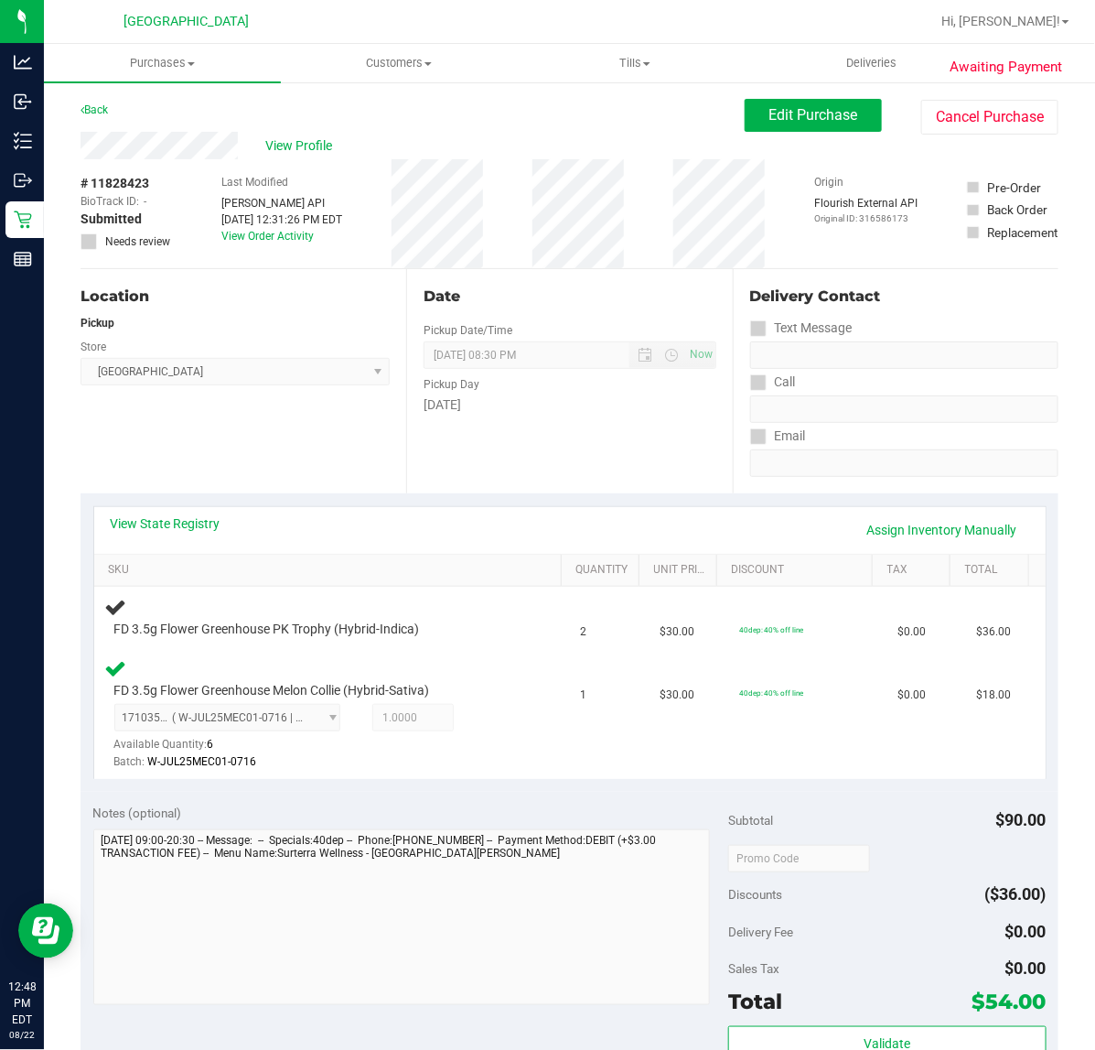
click at [406, 404] on div "Date Pickup Date/Time [DATE] Now [DATE] 08:30 PM Now Pickup Day [DATE]" at bounding box center [569, 381] width 326 height 224
click at [593, 431] on div "Date Pickup Date/Time [DATE] Now [DATE] 08:30 PM Now Pickup Day [DATE]" at bounding box center [569, 381] width 326 height 224
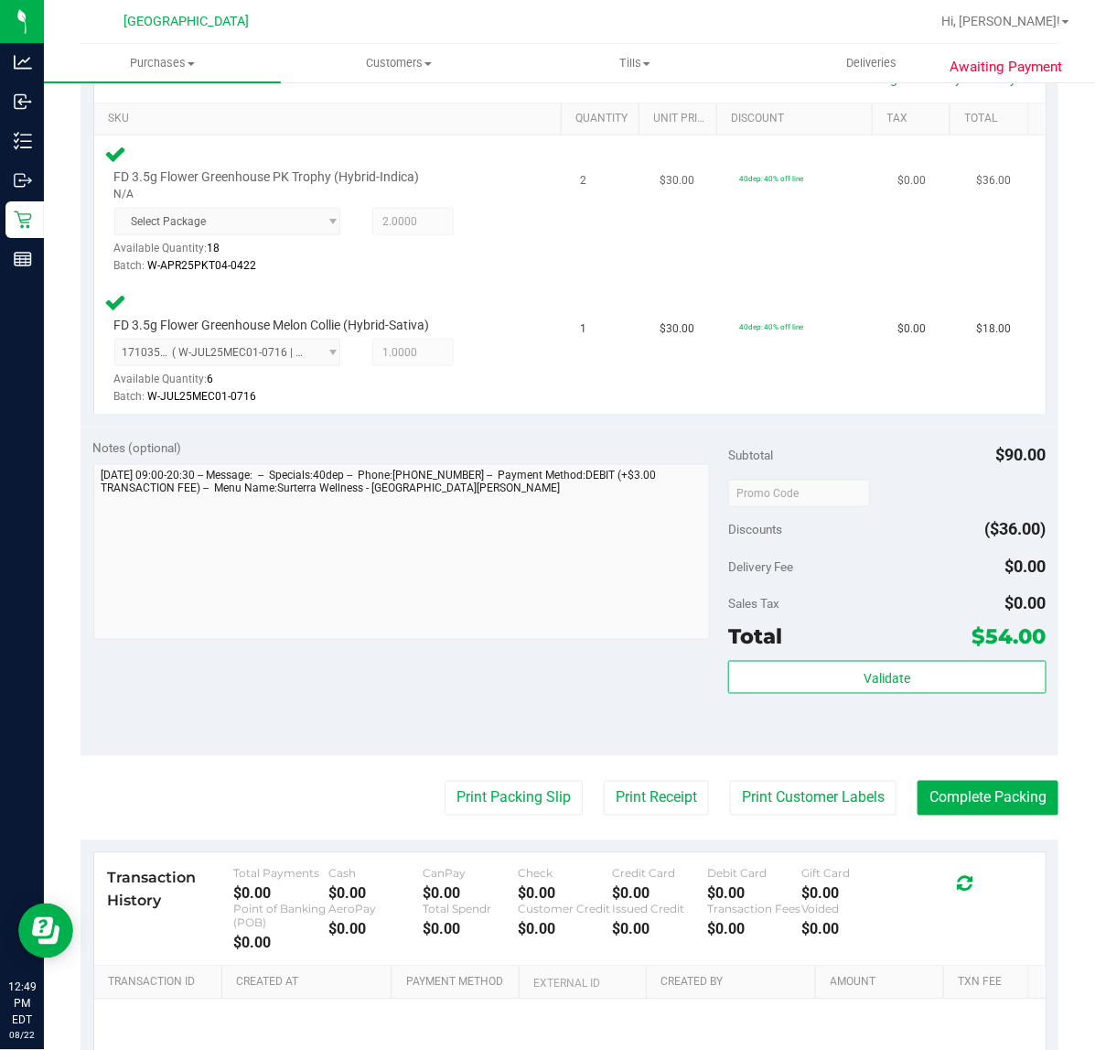
scroll to position [572, 0]
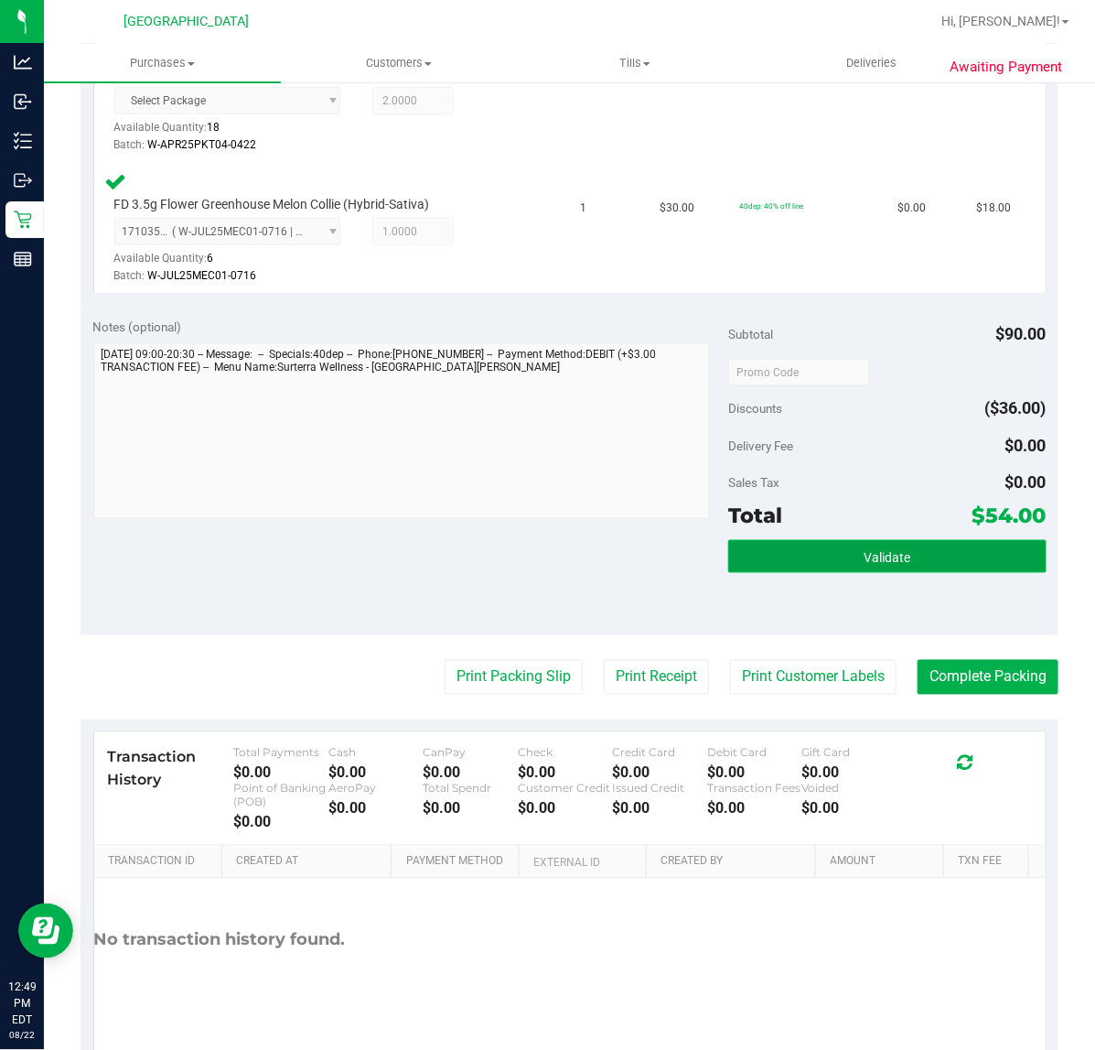
click at [757, 547] on button "Validate" at bounding box center [887, 556] width 318 height 33
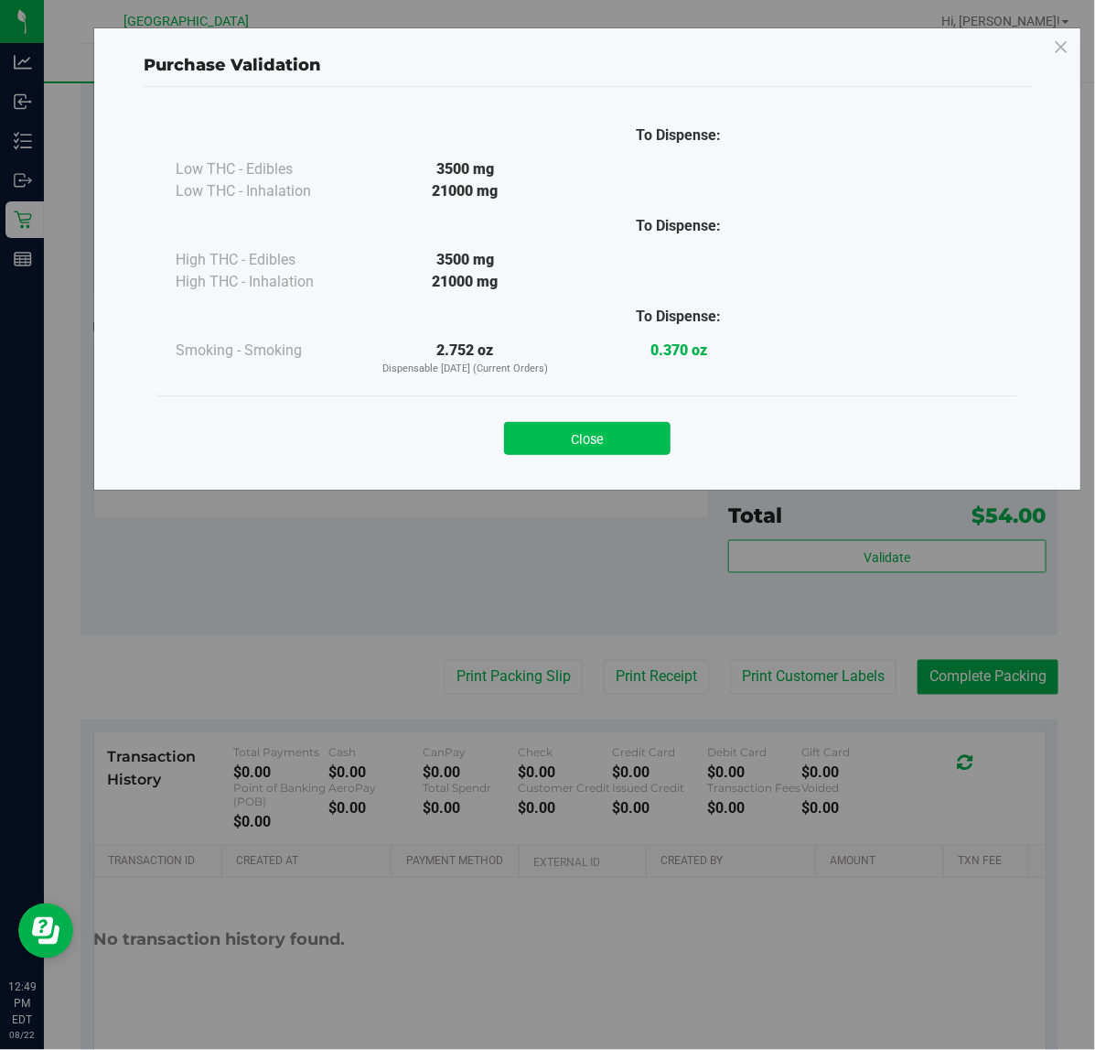
click at [572, 439] on button "Close" at bounding box center [587, 438] width 167 height 33
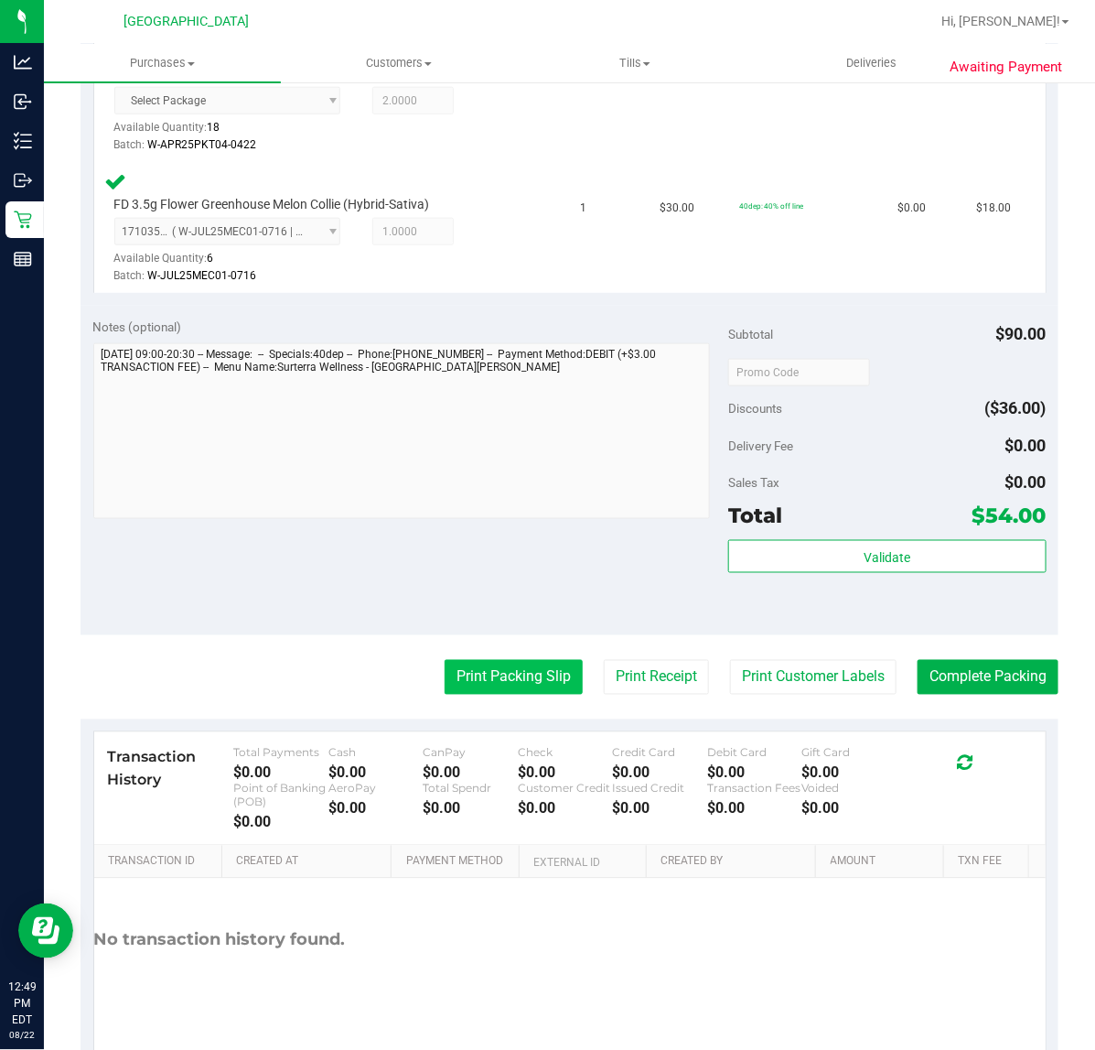
click at [497, 674] on button "Print Packing Slip" at bounding box center [514, 677] width 138 height 35
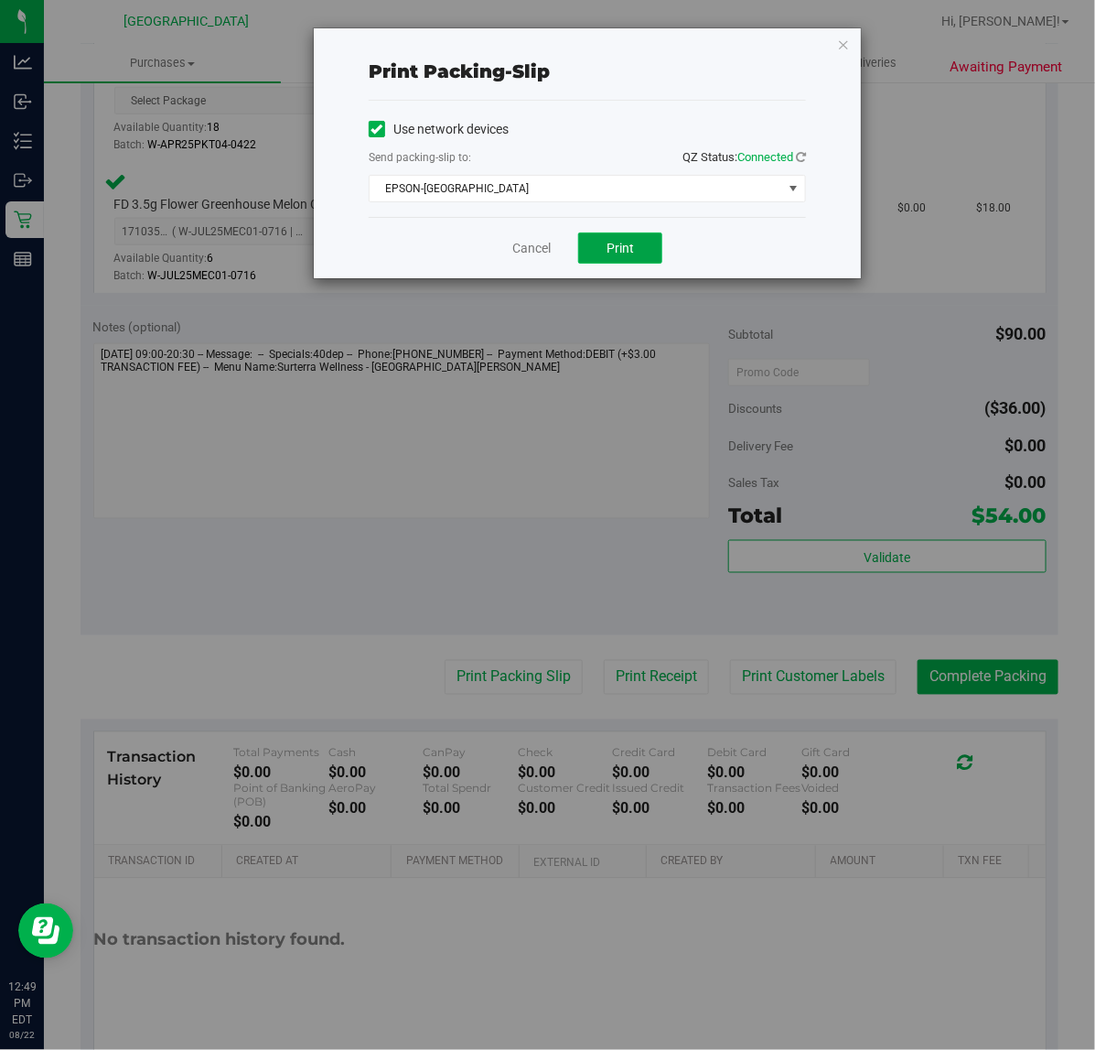
click at [601, 250] on button "Print" at bounding box center [620, 247] width 84 height 31
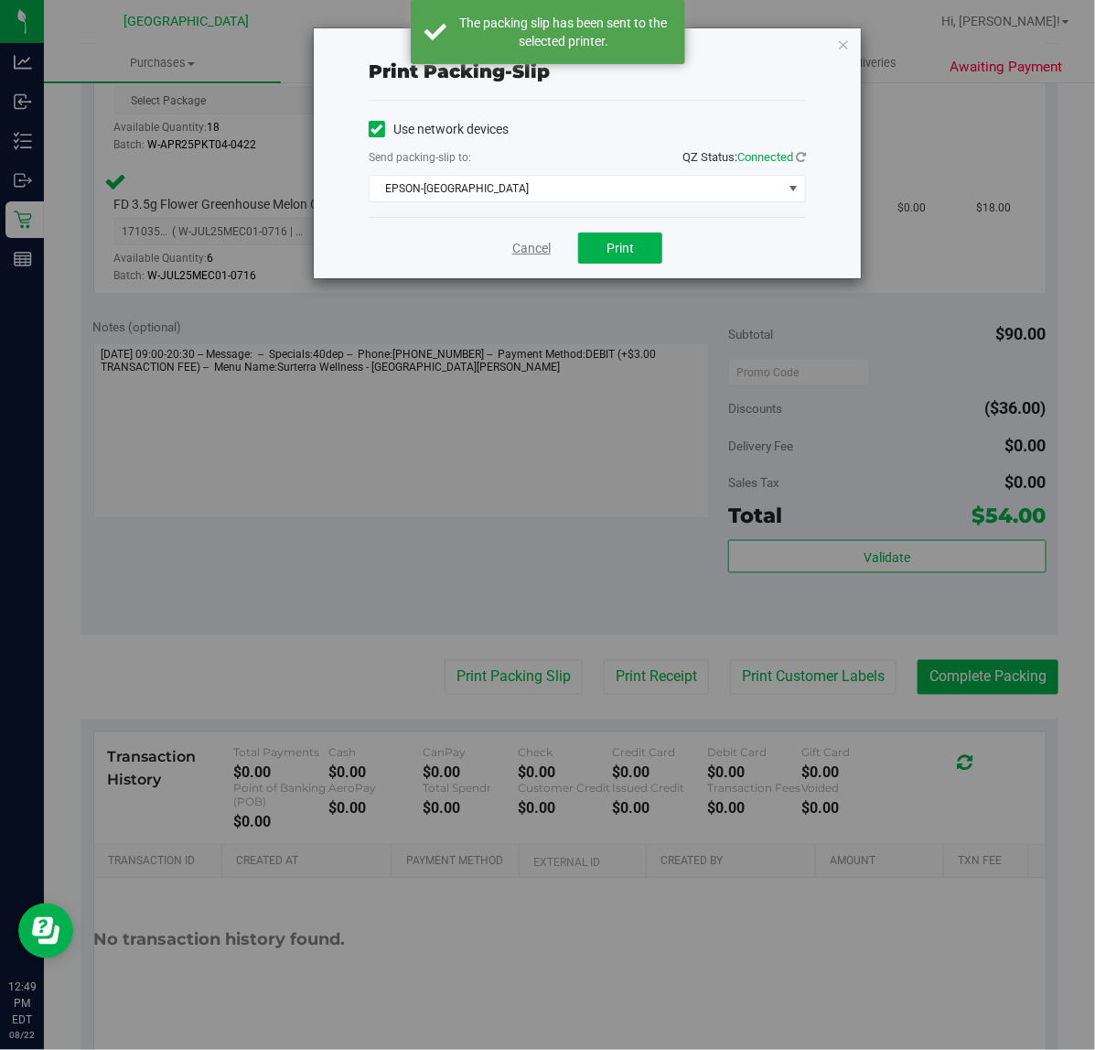
click at [523, 249] on link "Cancel" at bounding box center [531, 248] width 38 height 19
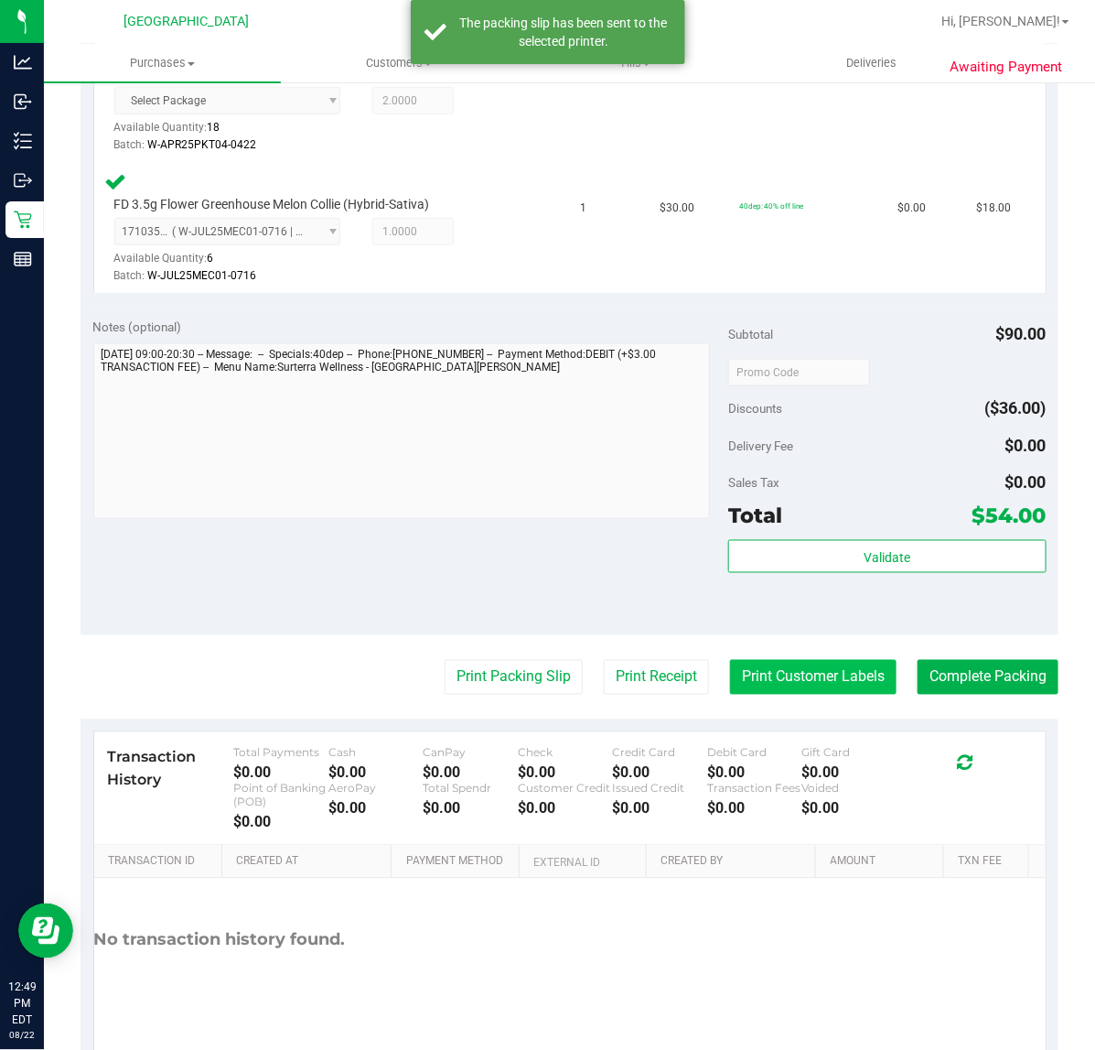
click at [819, 666] on button "Print Customer Labels" at bounding box center [813, 677] width 167 height 35
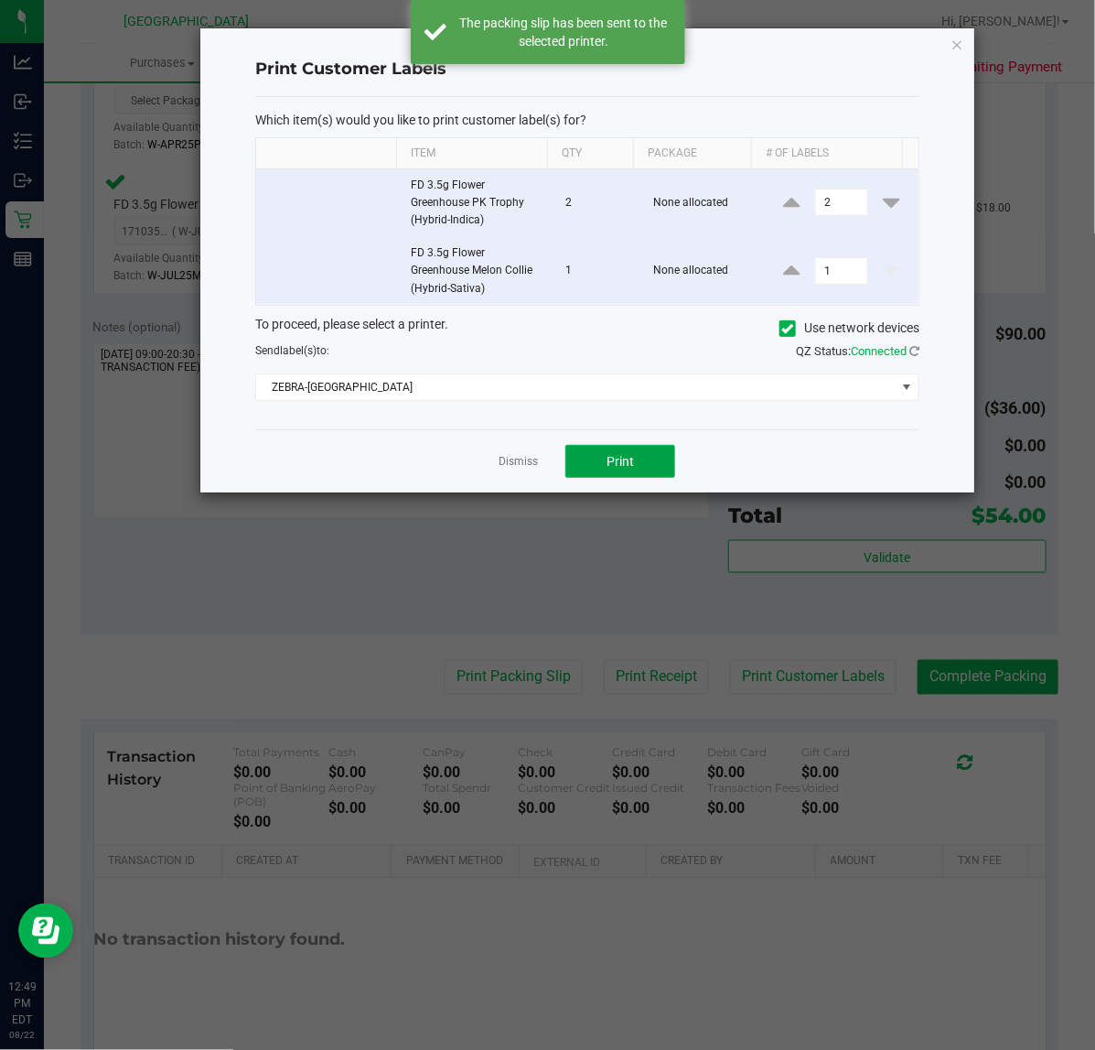
click at [637, 473] on button "Print" at bounding box center [621, 461] width 110 height 33
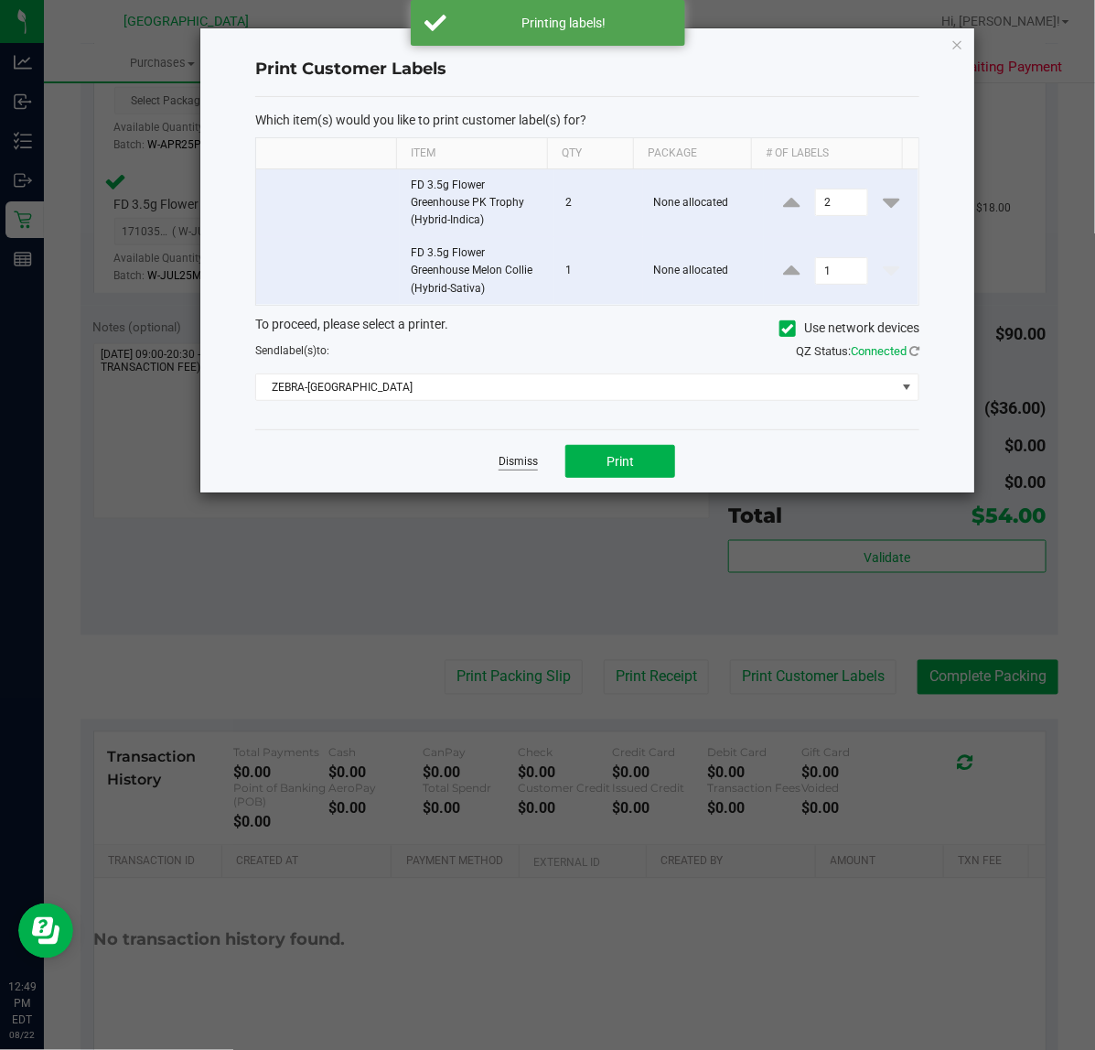
click at [526, 462] on link "Dismiss" at bounding box center [518, 462] width 39 height 16
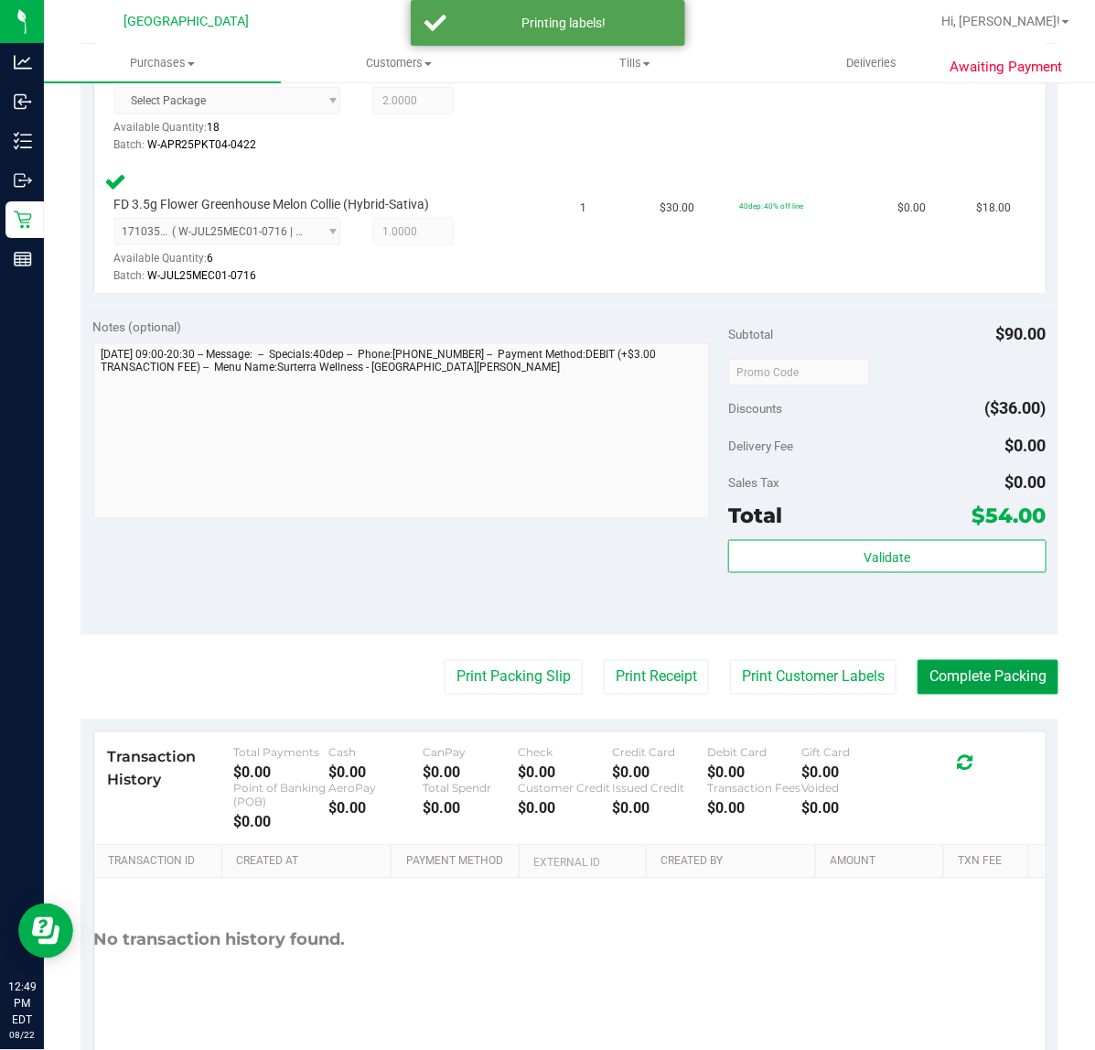
click at [964, 679] on button "Complete Packing" at bounding box center [988, 677] width 141 height 35
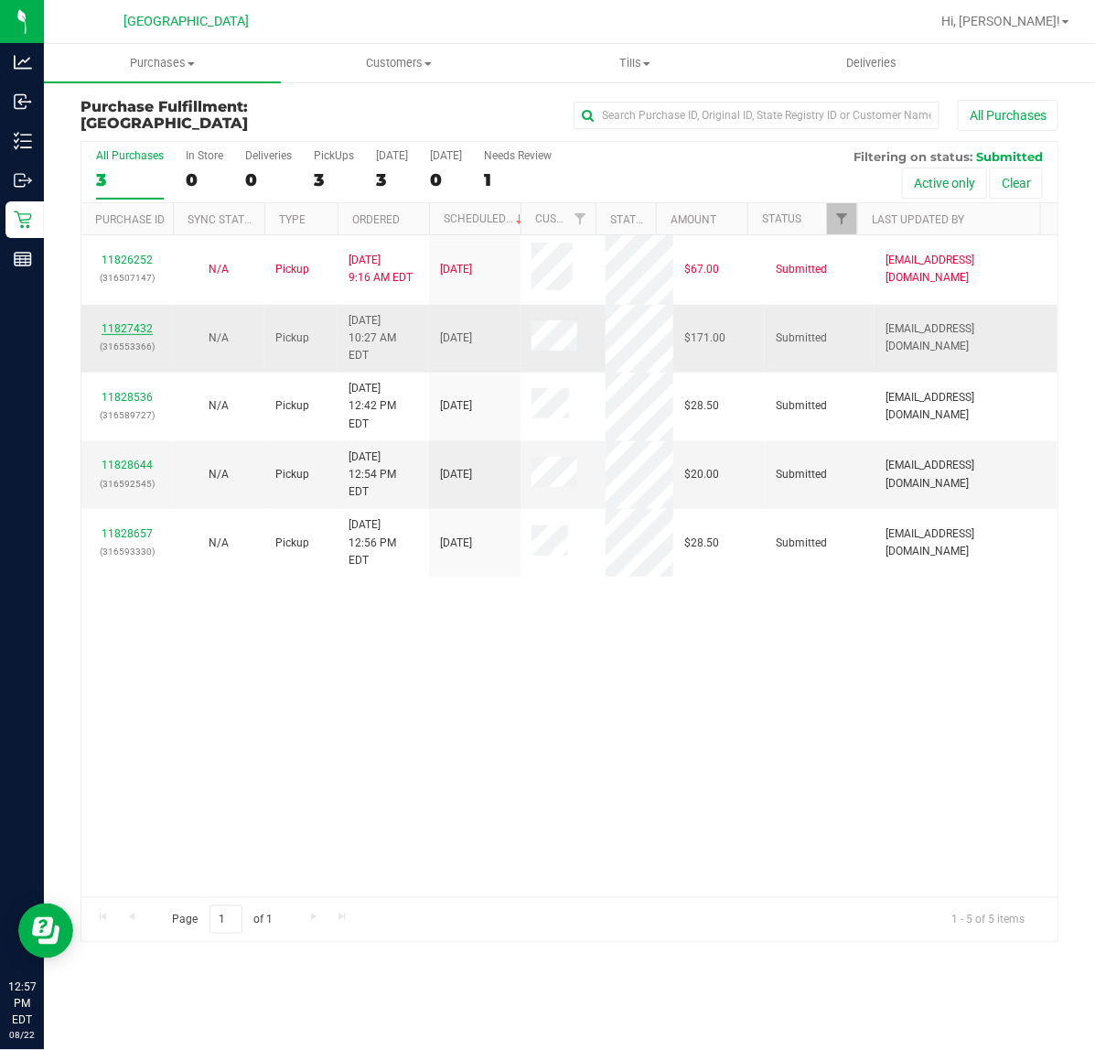
click at [131, 326] on link "11827432" at bounding box center [127, 328] width 51 height 13
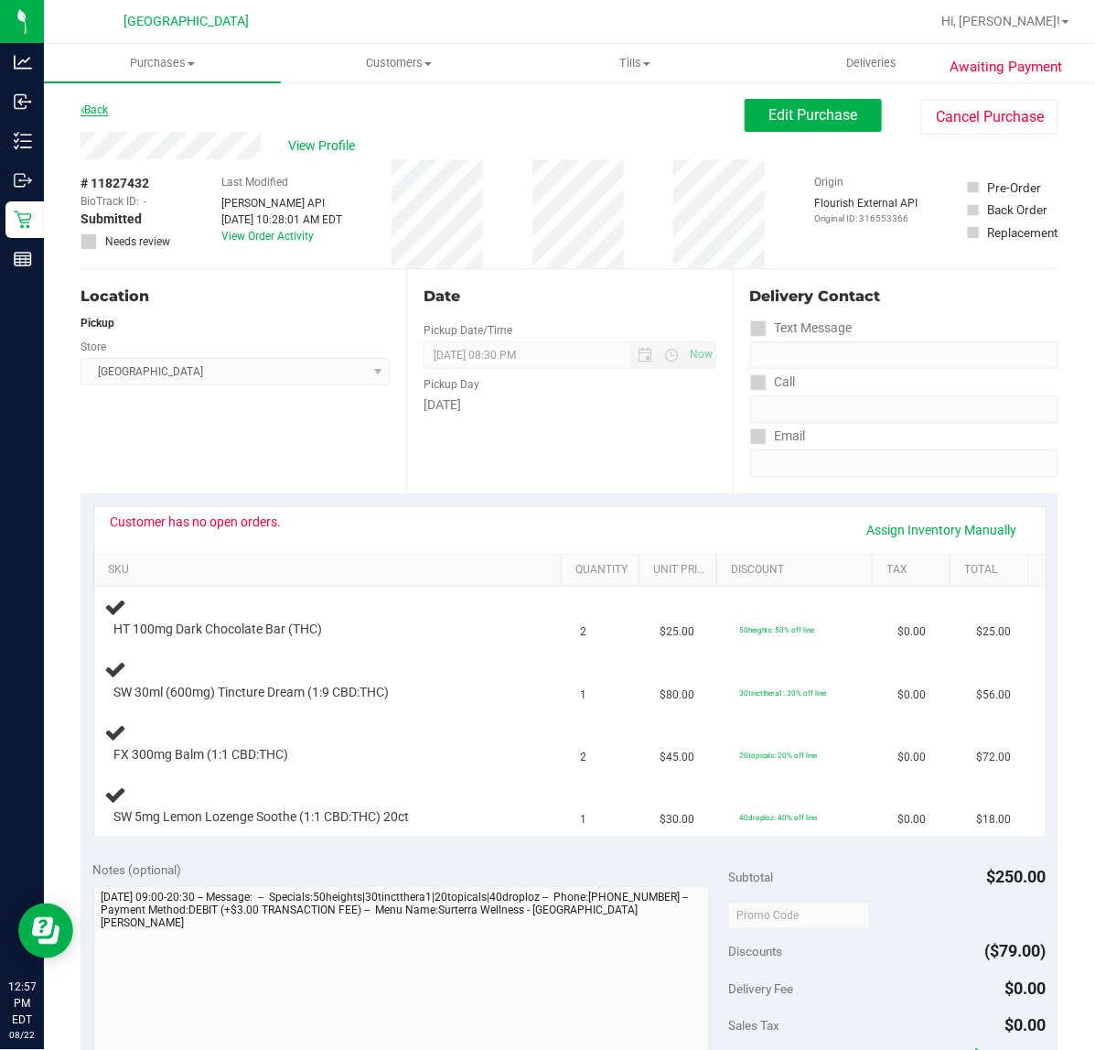
click at [96, 108] on link "Back" at bounding box center [94, 109] width 27 height 13
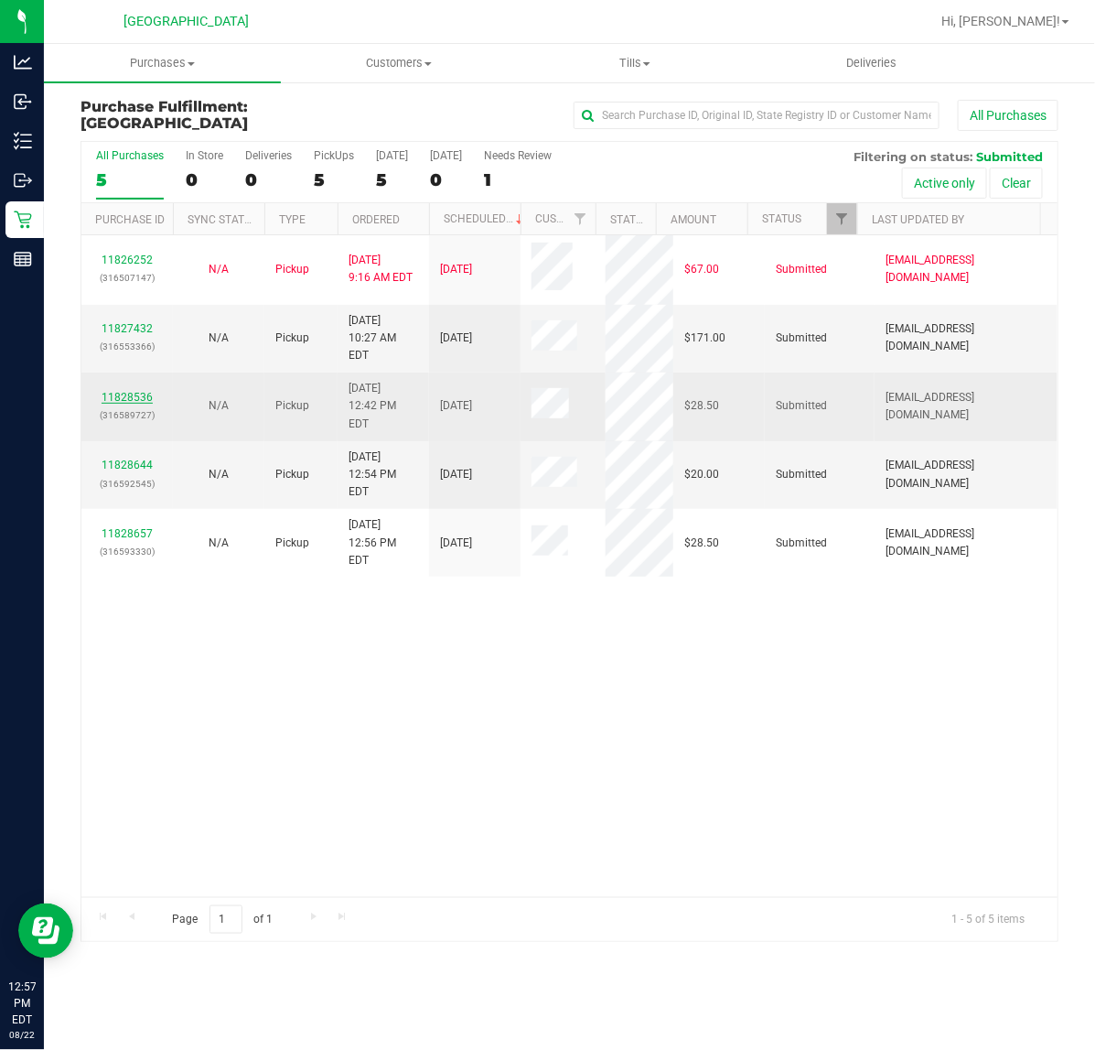
click at [137, 391] on link "11828536" at bounding box center [127, 397] width 51 height 13
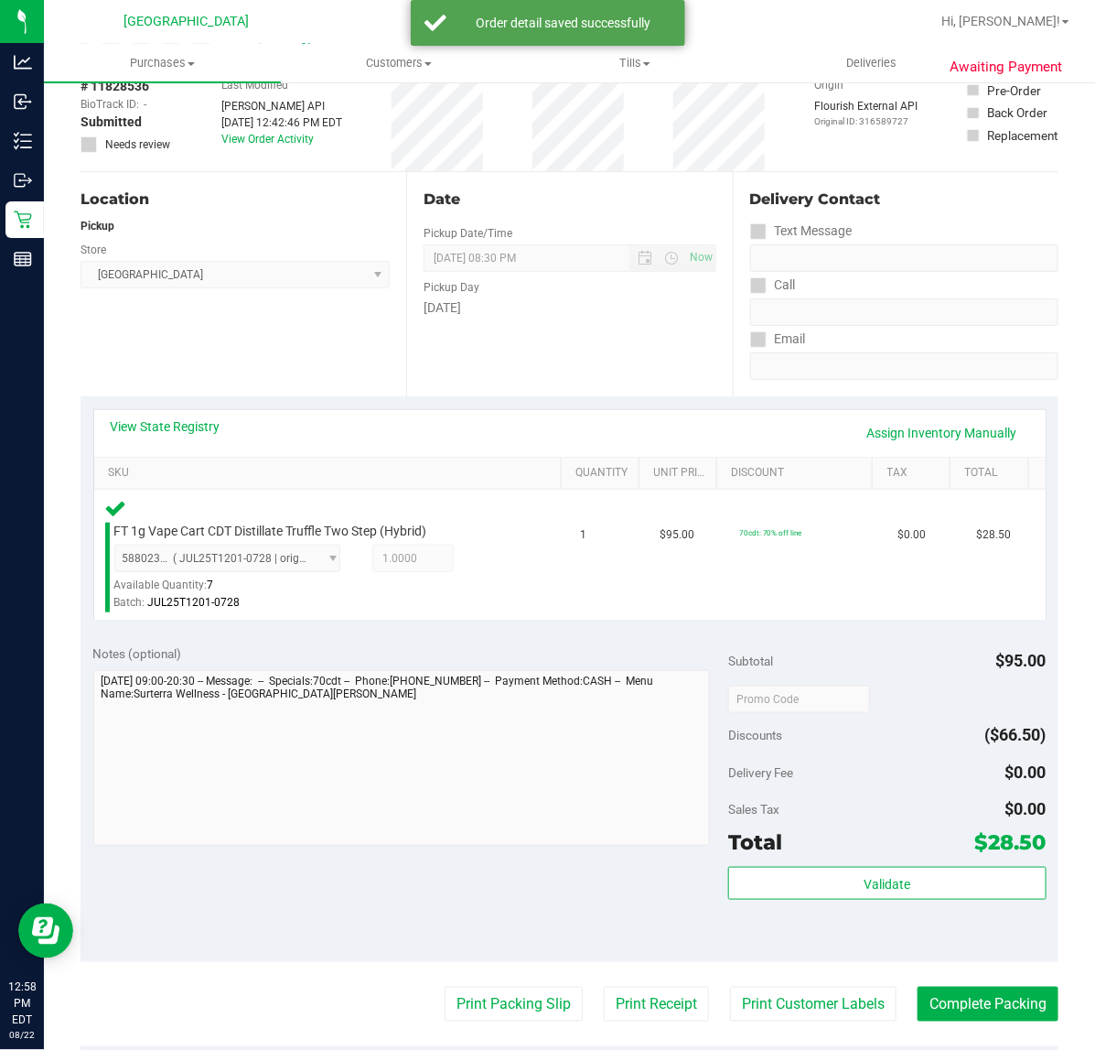
scroll to position [343, 0]
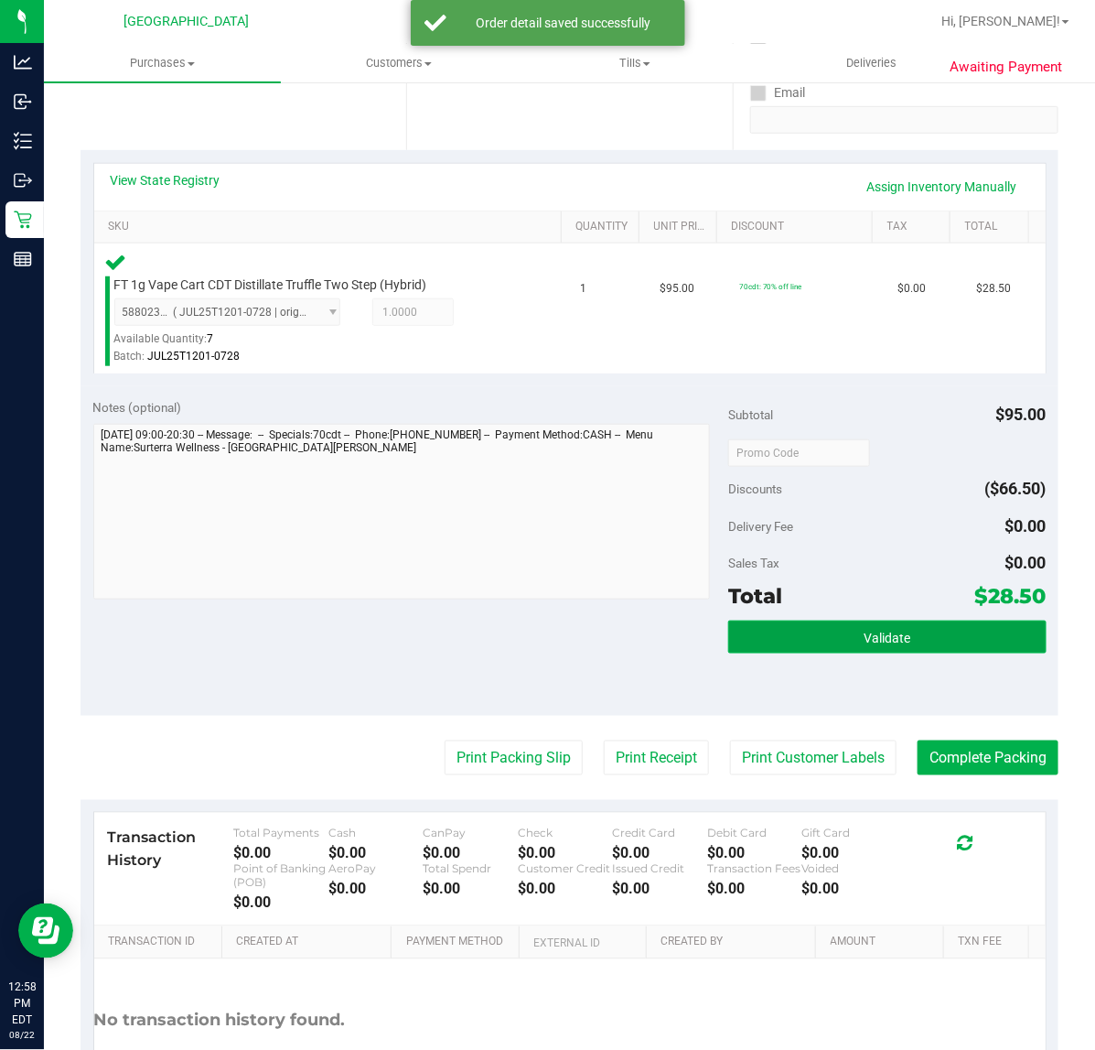
click at [889, 632] on span "Validate" at bounding box center [887, 638] width 47 height 15
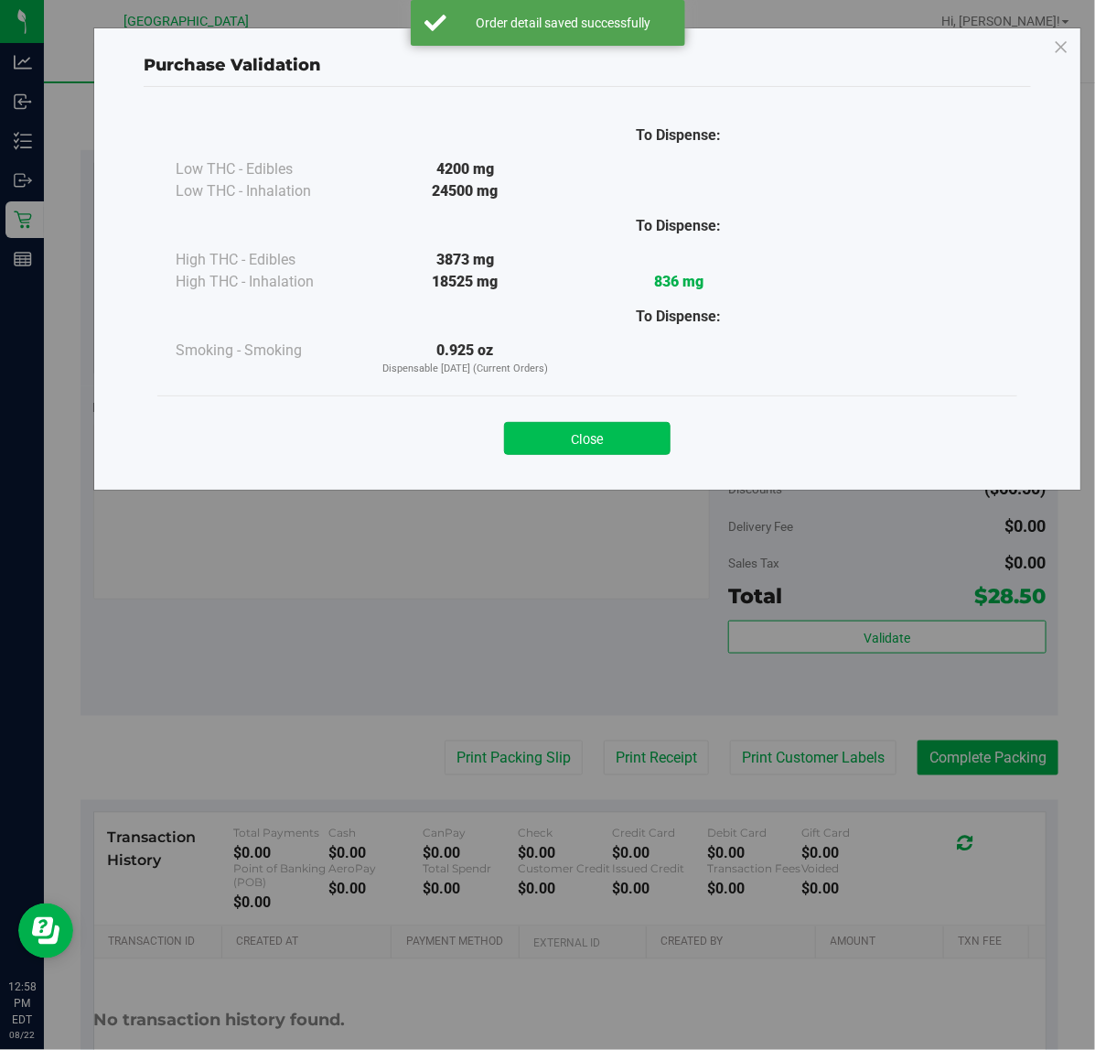
click at [636, 449] on button "Close" at bounding box center [587, 438] width 167 height 33
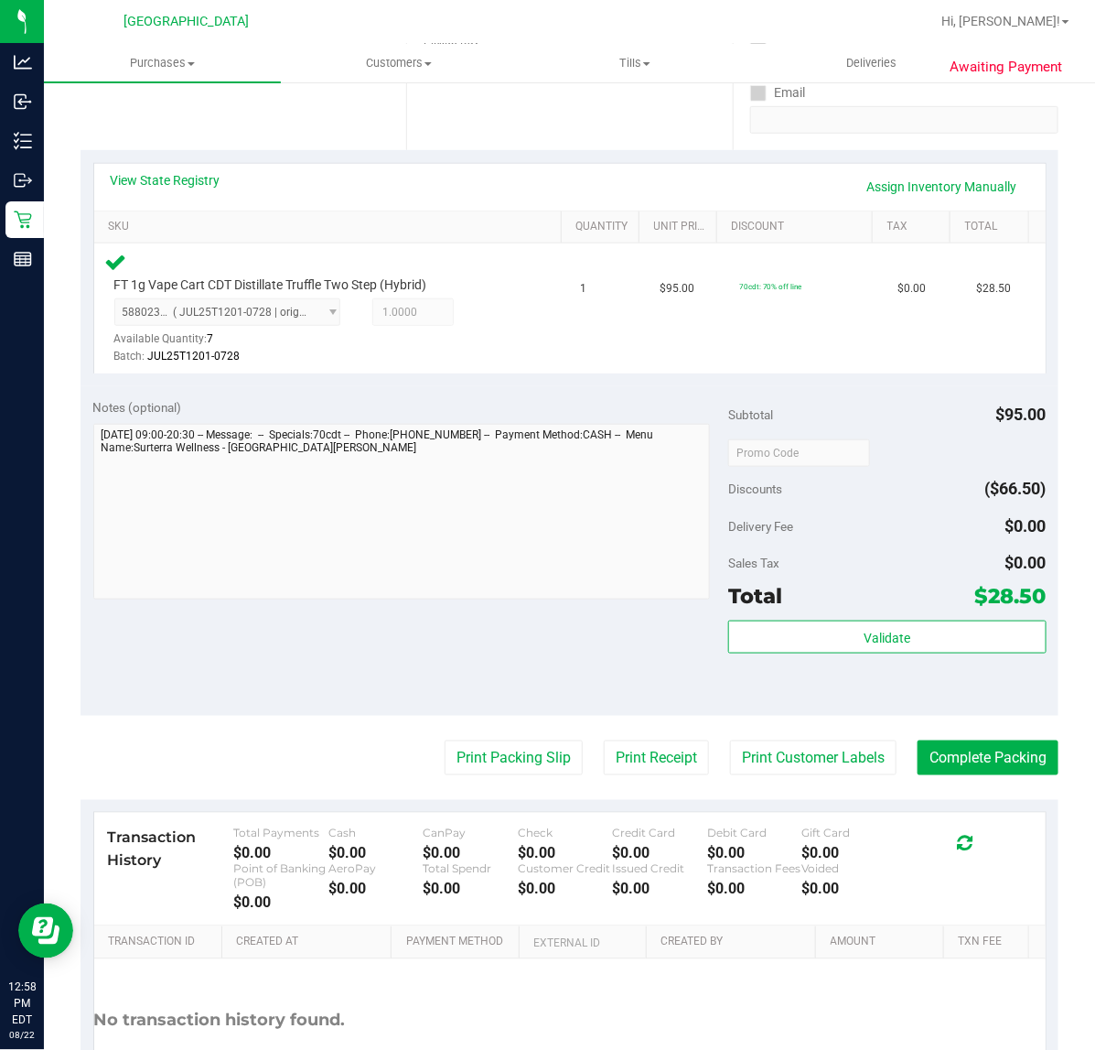
click at [478, 779] on purchase-details "Back Edit Purchase Cancel Purchase View Profile # 11828536 BioTrack ID: - Submi…" at bounding box center [570, 456] width 978 height 1400
click at [487, 765] on button "Print Packing Slip" at bounding box center [514, 757] width 138 height 35
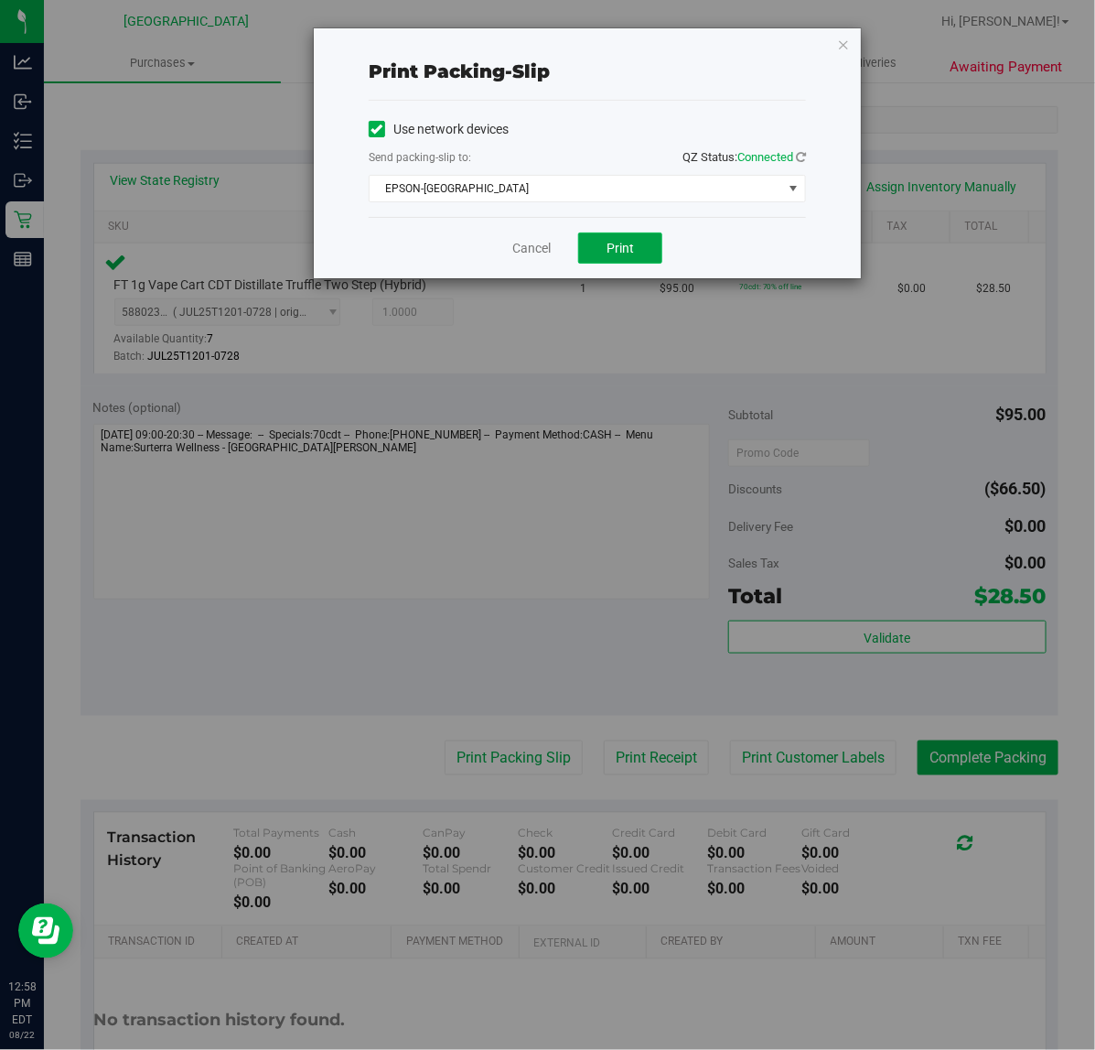
click at [622, 252] on span "Print" at bounding box center [620, 248] width 27 height 15
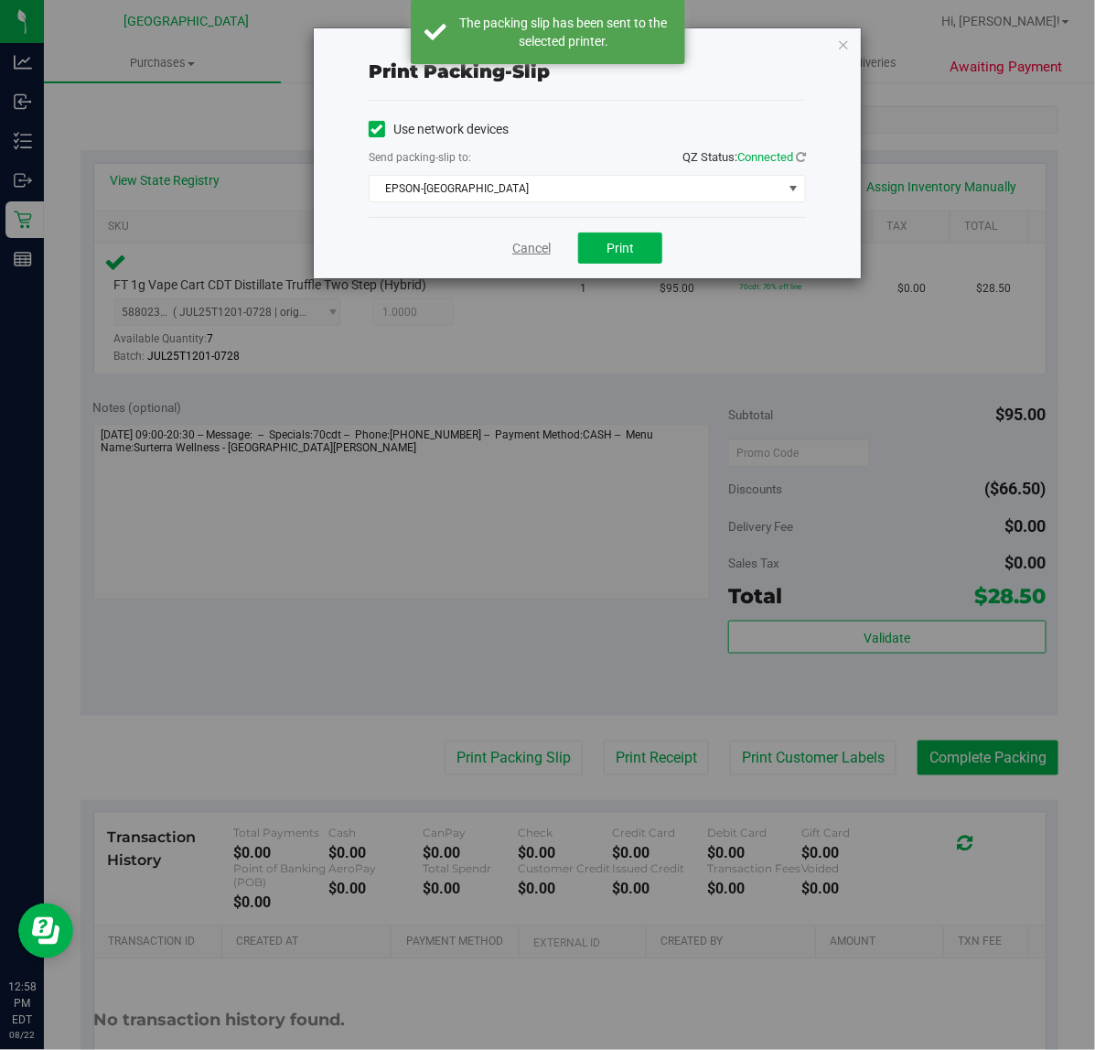
click at [531, 249] on link "Cancel" at bounding box center [531, 248] width 38 height 19
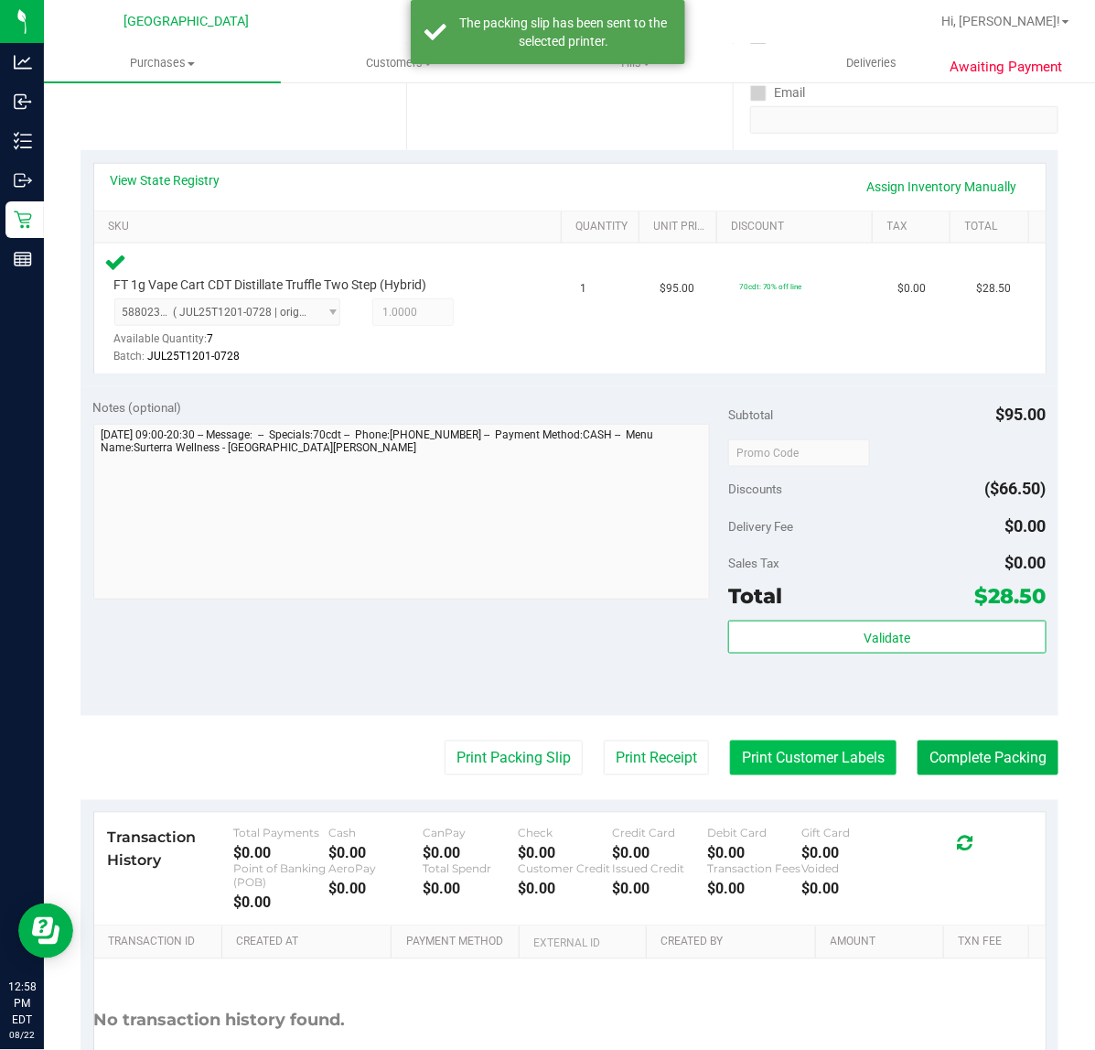
click at [838, 751] on button "Print Customer Labels" at bounding box center [813, 757] width 167 height 35
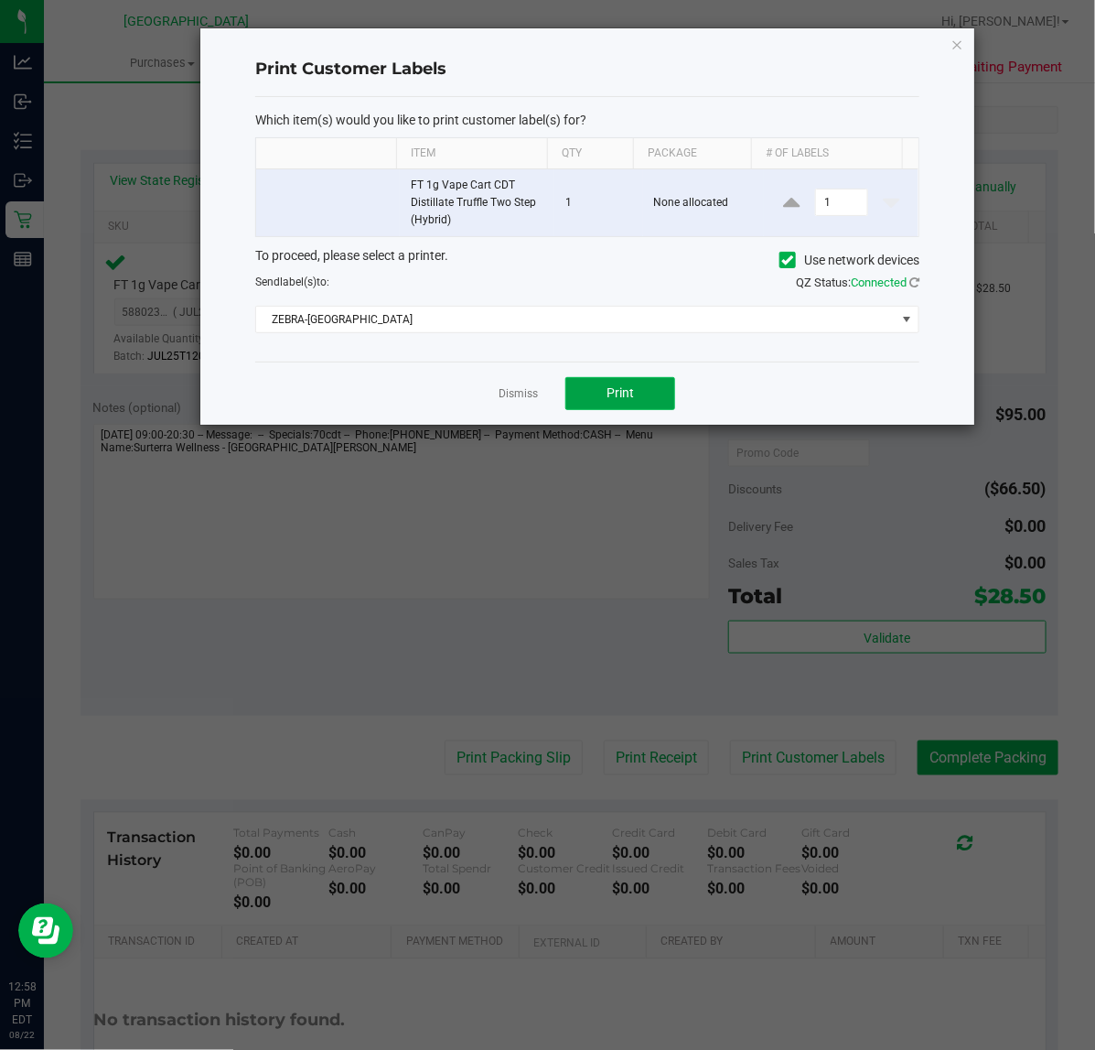
click at [668, 380] on button "Print" at bounding box center [621, 393] width 110 height 33
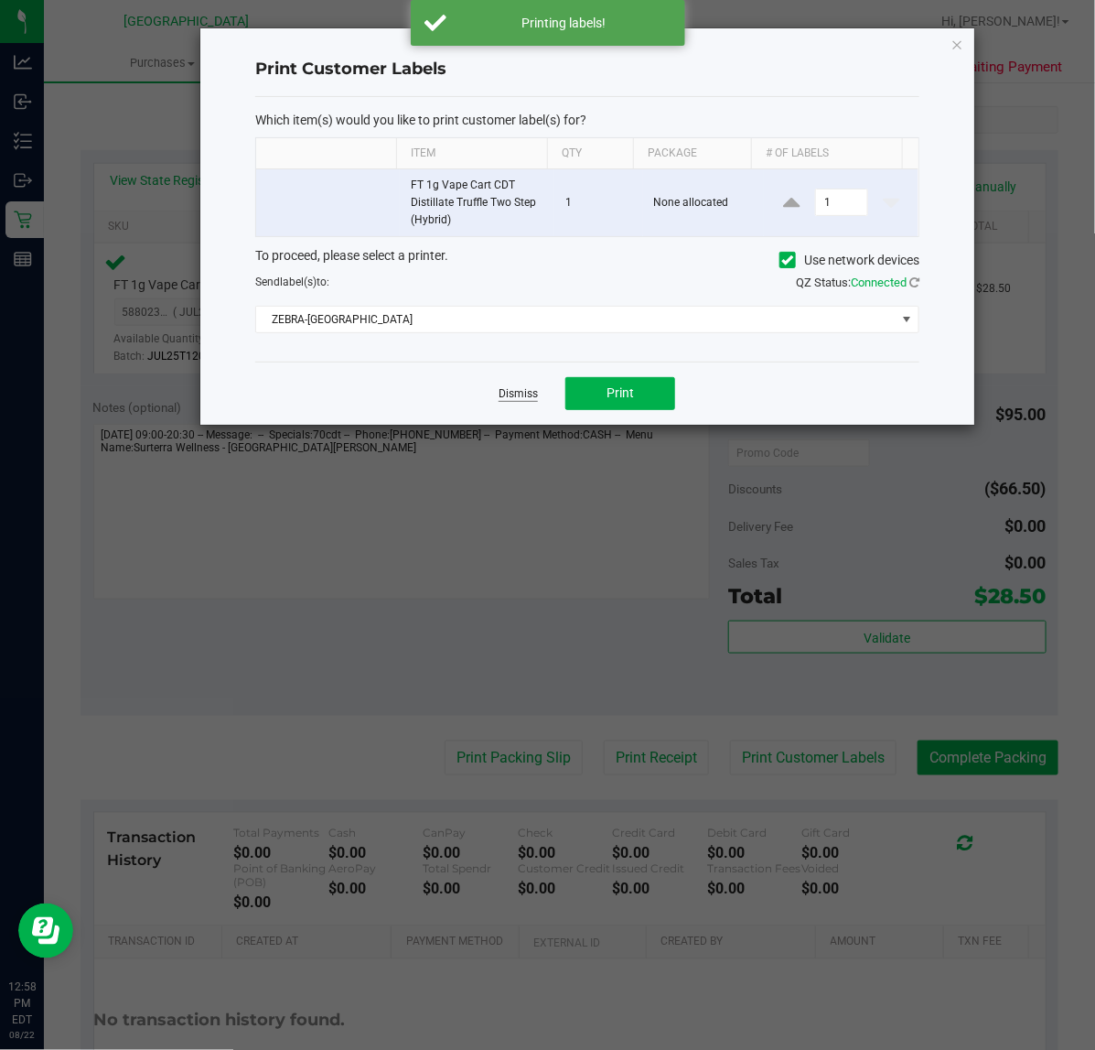
click at [523, 398] on link "Dismiss" at bounding box center [518, 394] width 39 height 16
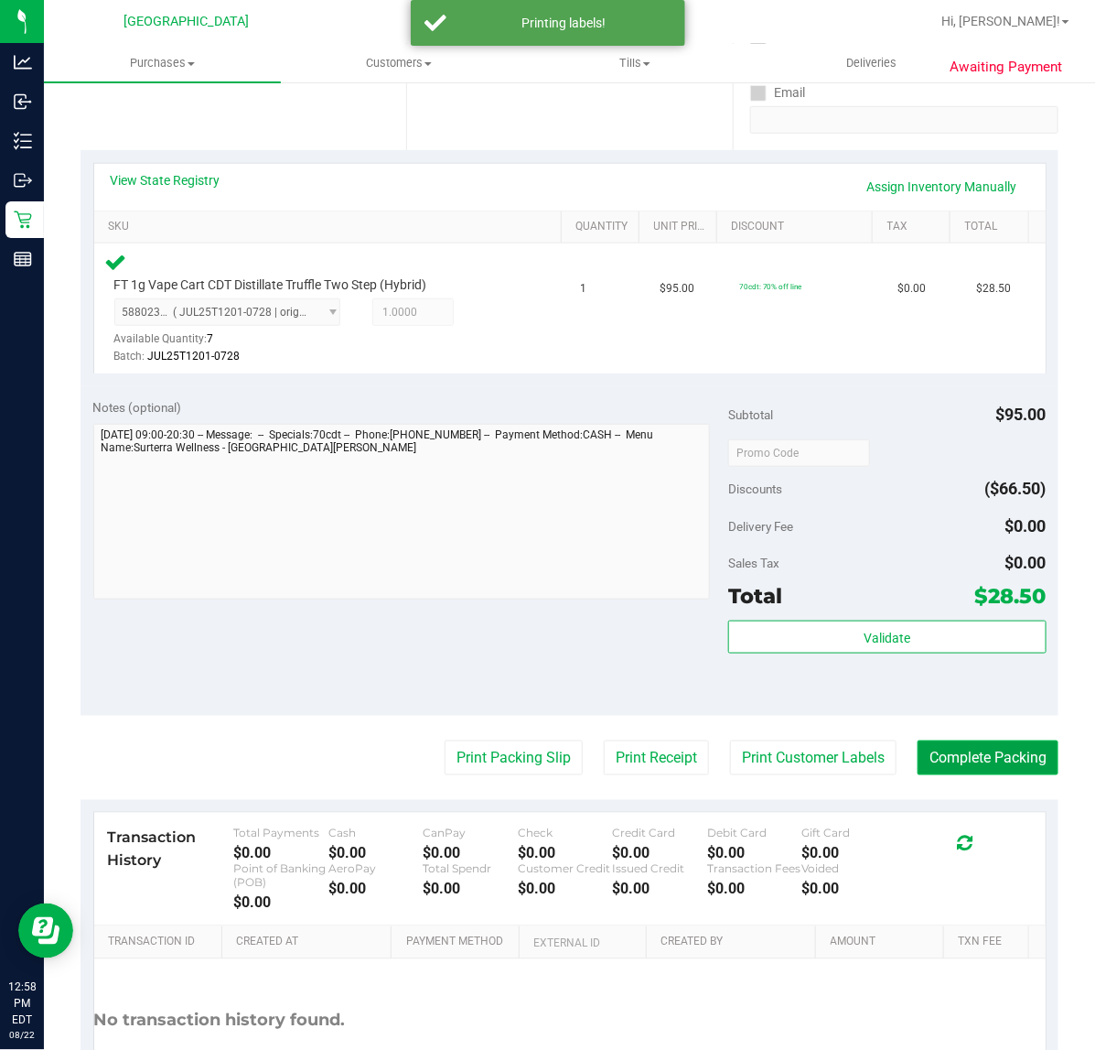
click at [949, 753] on button "Complete Packing" at bounding box center [988, 757] width 141 height 35
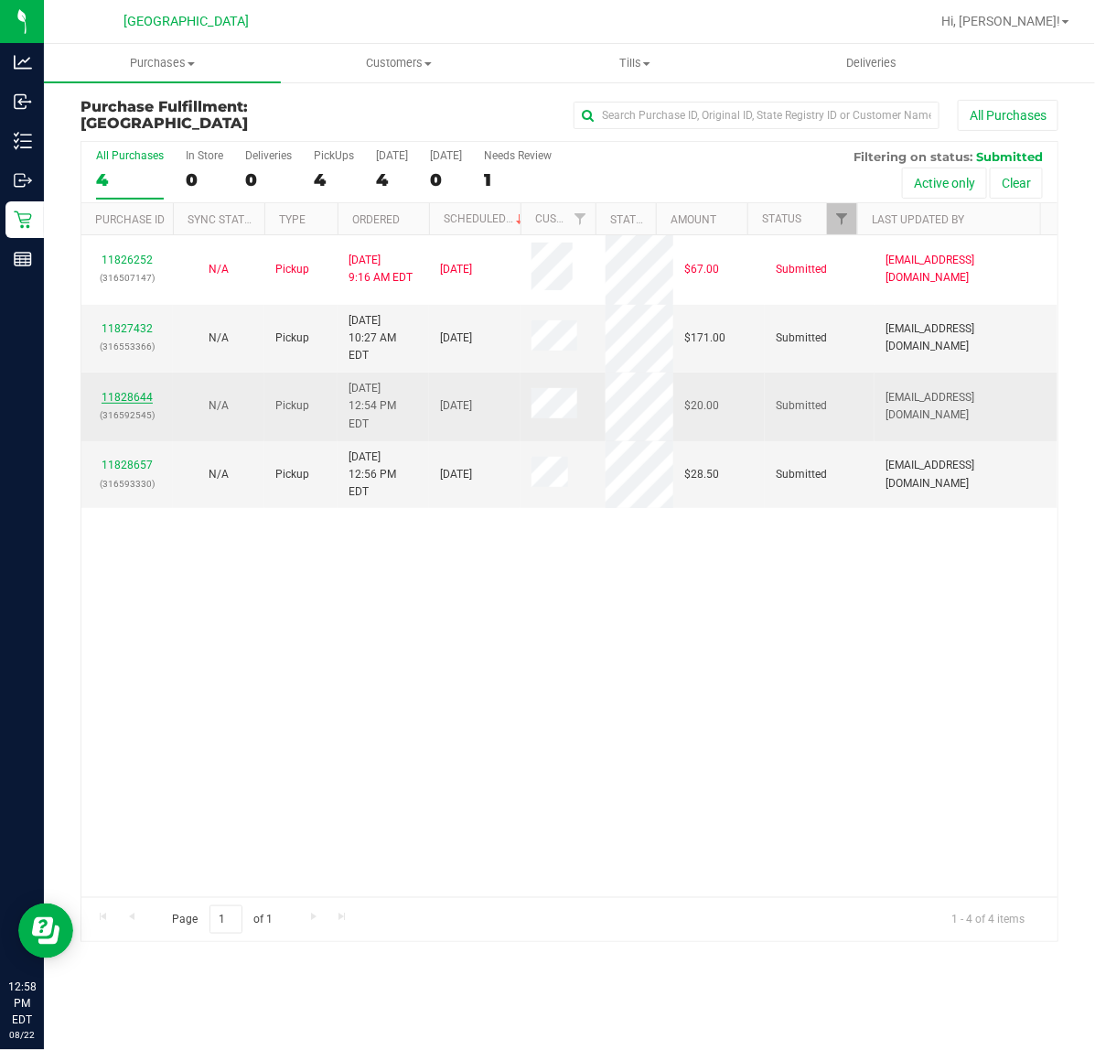
click at [133, 391] on link "11828644" at bounding box center [127, 397] width 51 height 13
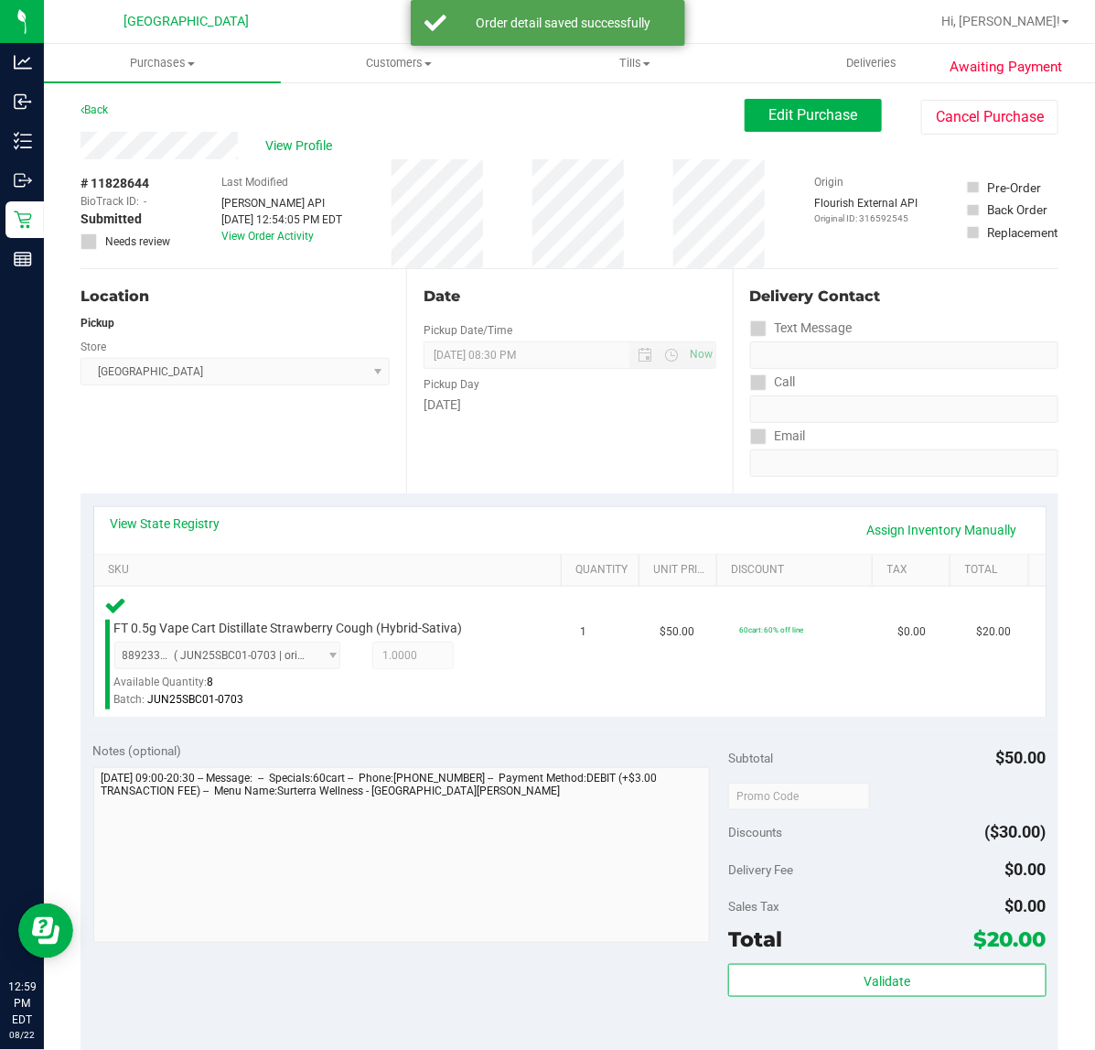
scroll to position [458, 0]
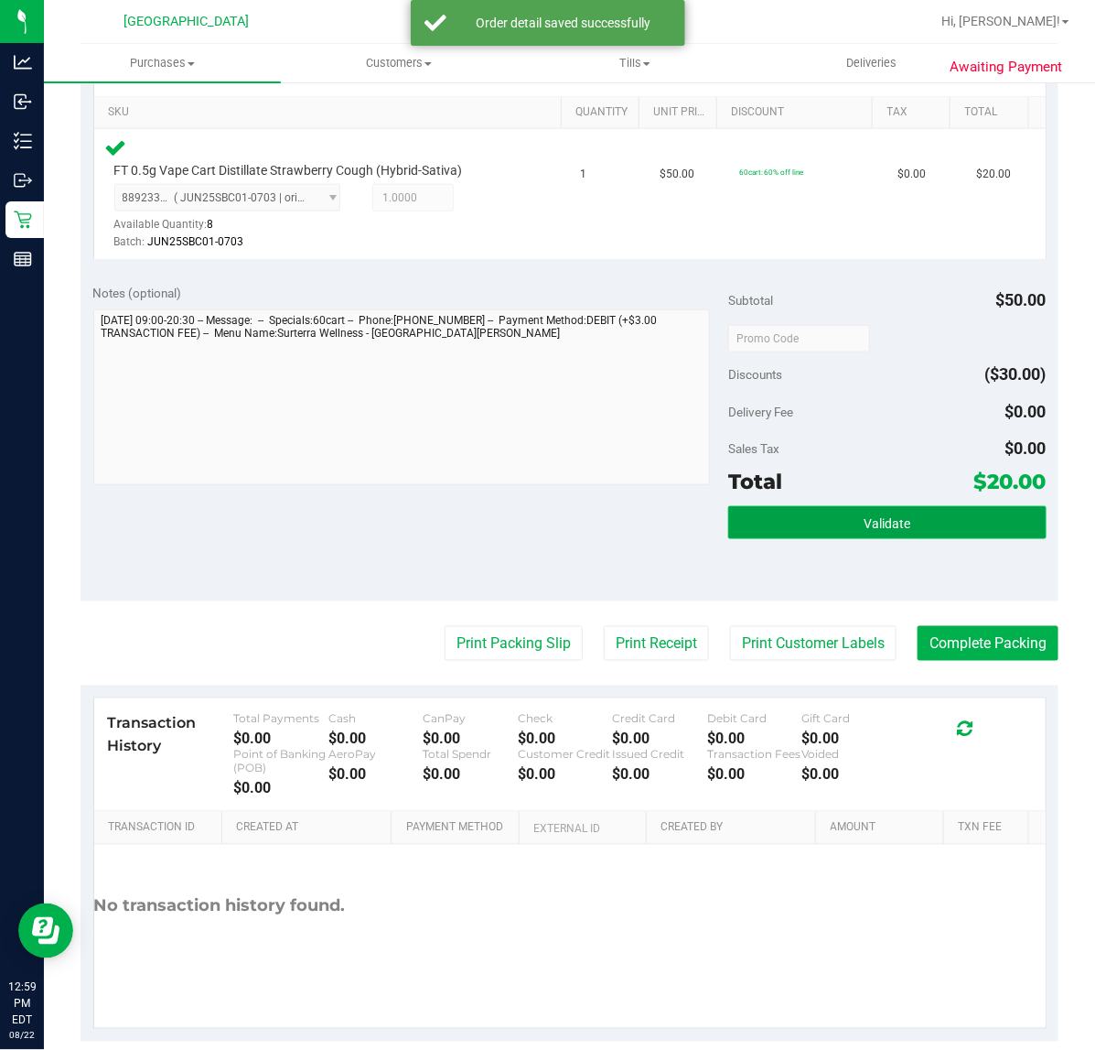
click at [793, 514] on button "Validate" at bounding box center [887, 522] width 318 height 33
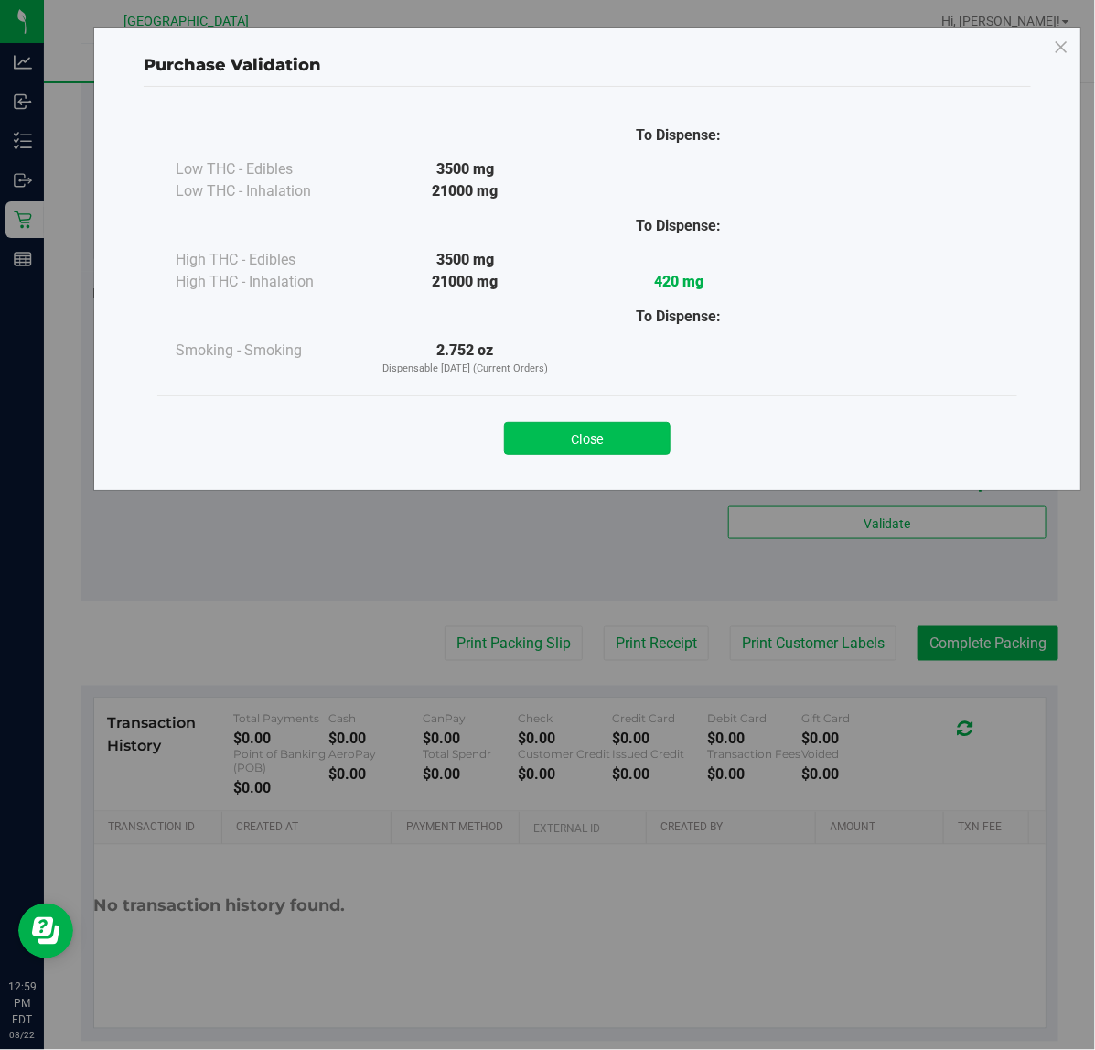
click at [538, 440] on button "Close" at bounding box center [587, 438] width 167 height 33
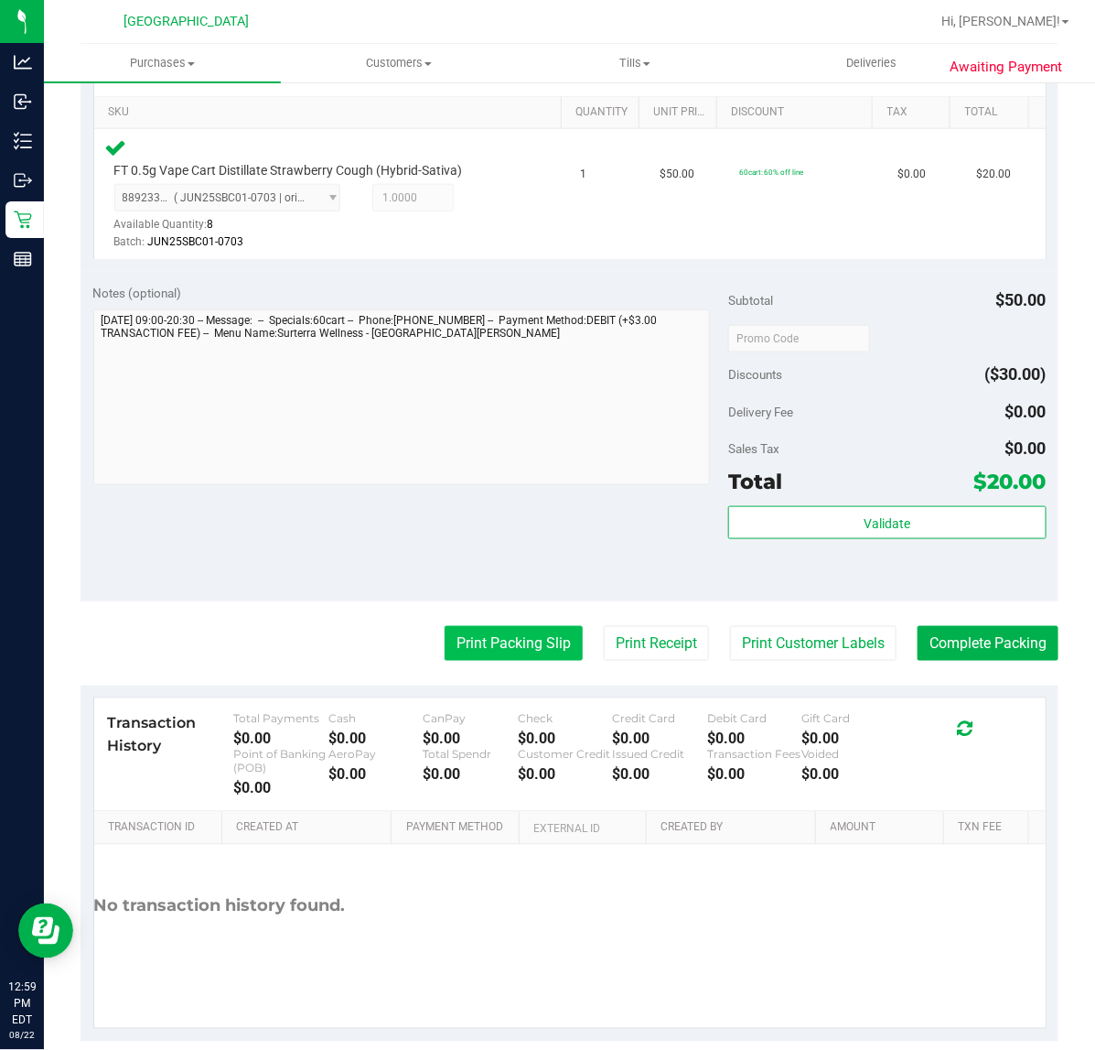
click at [480, 655] on button "Print Packing Slip" at bounding box center [514, 643] width 138 height 35
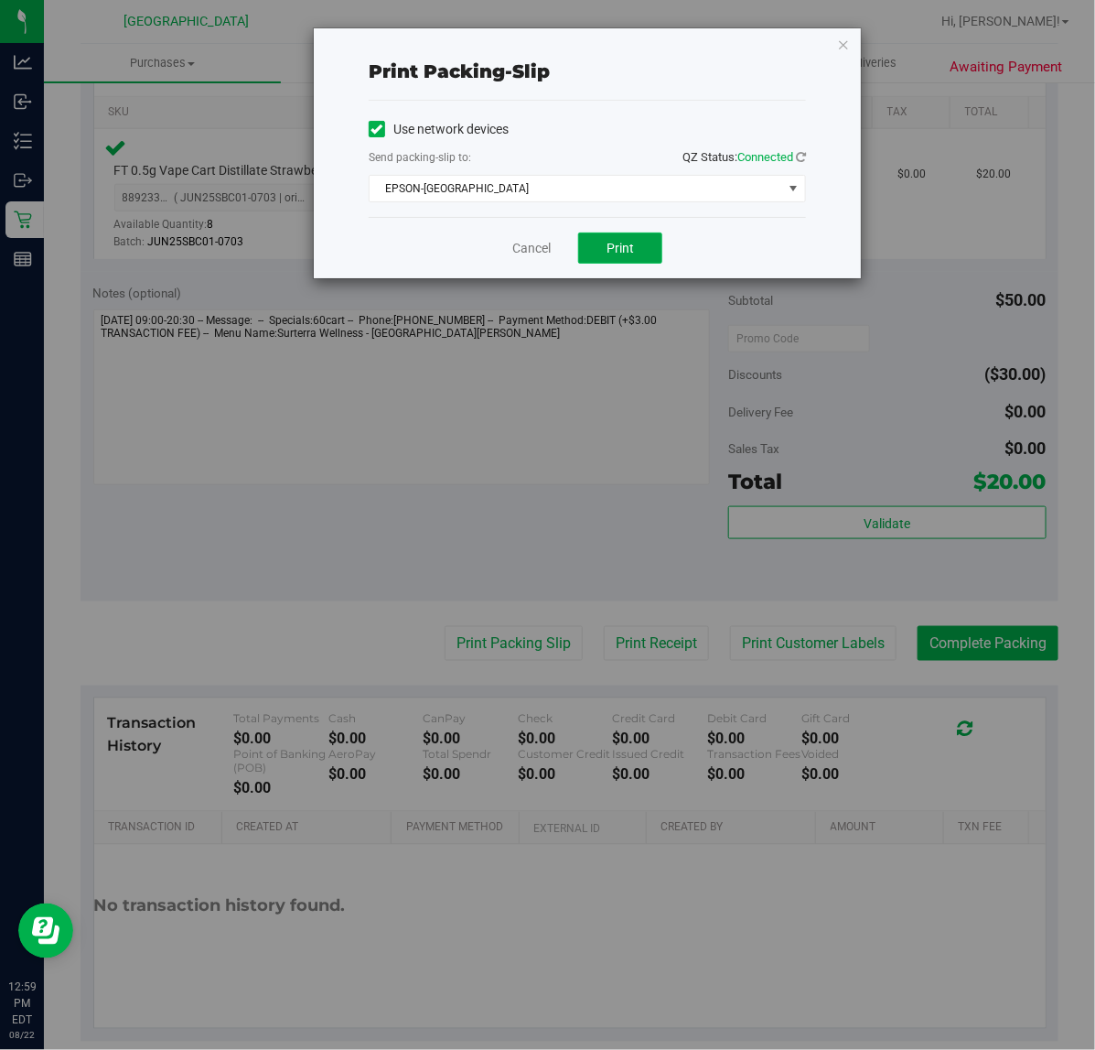
click at [659, 254] on button "Print" at bounding box center [620, 247] width 84 height 31
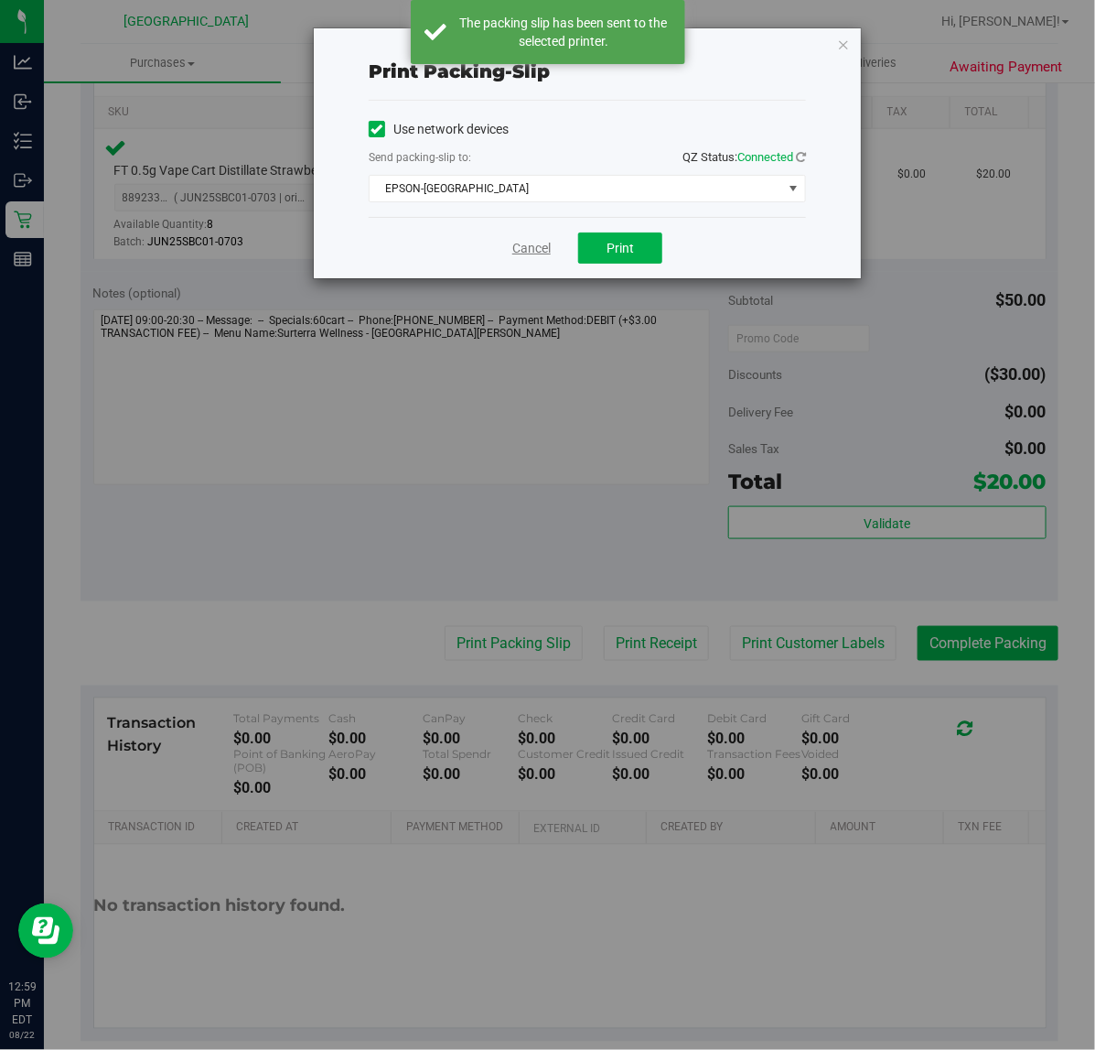
click at [529, 253] on link "Cancel" at bounding box center [531, 248] width 38 height 19
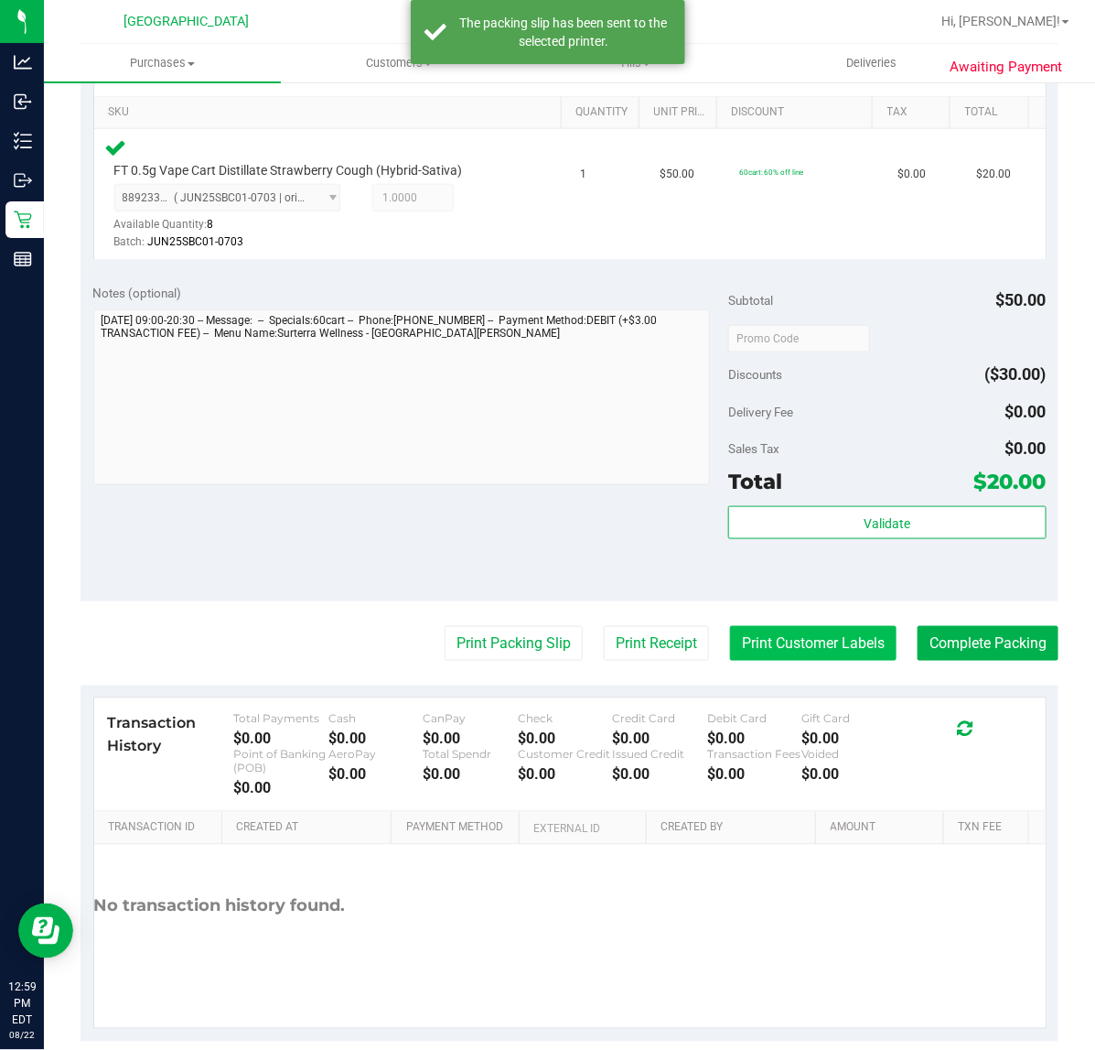
click at [819, 636] on button "Print Customer Labels" at bounding box center [813, 643] width 167 height 35
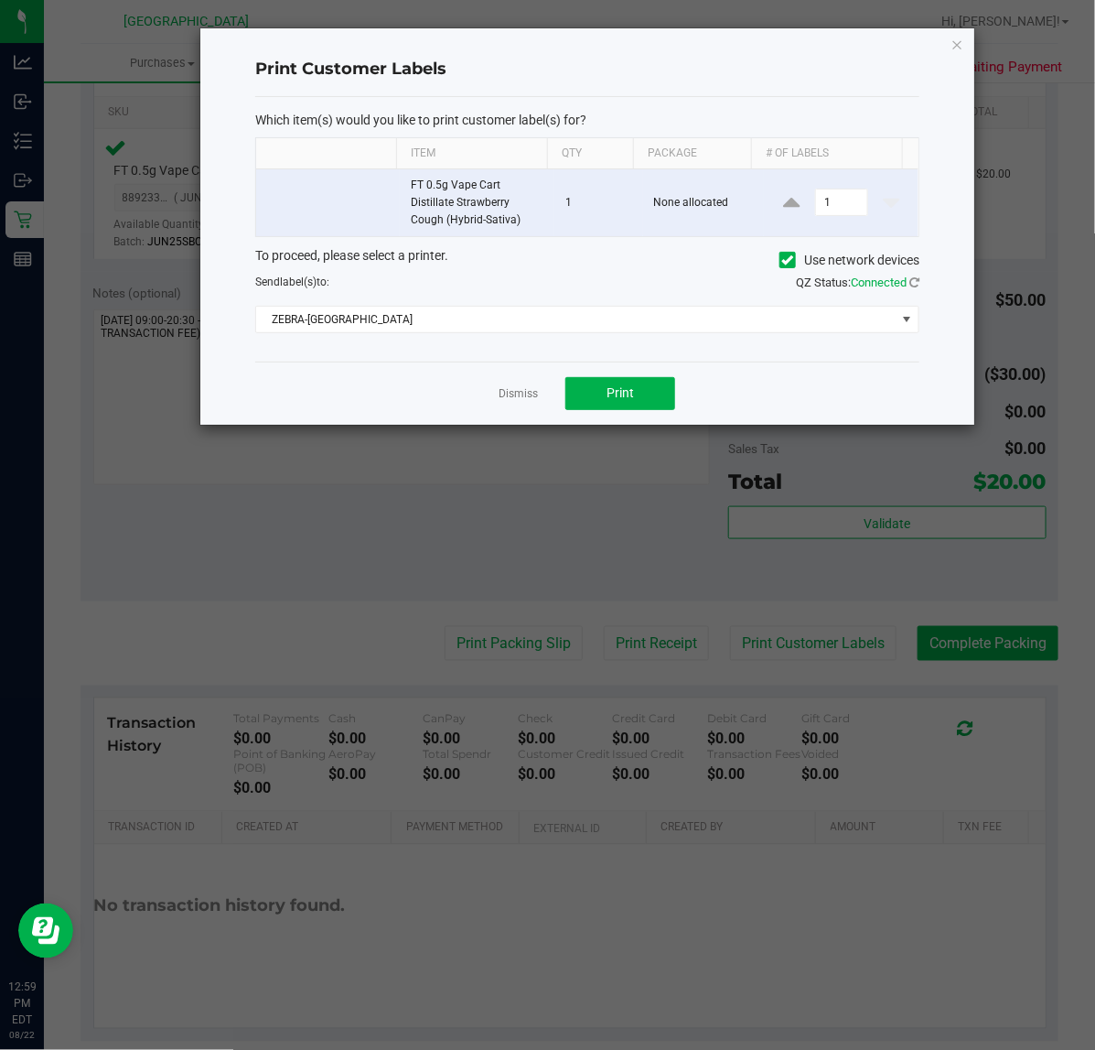
click at [613, 373] on div "Dismiss Print" at bounding box center [587, 392] width 664 height 63
click at [619, 400] on span "Print" at bounding box center [620, 392] width 27 height 15
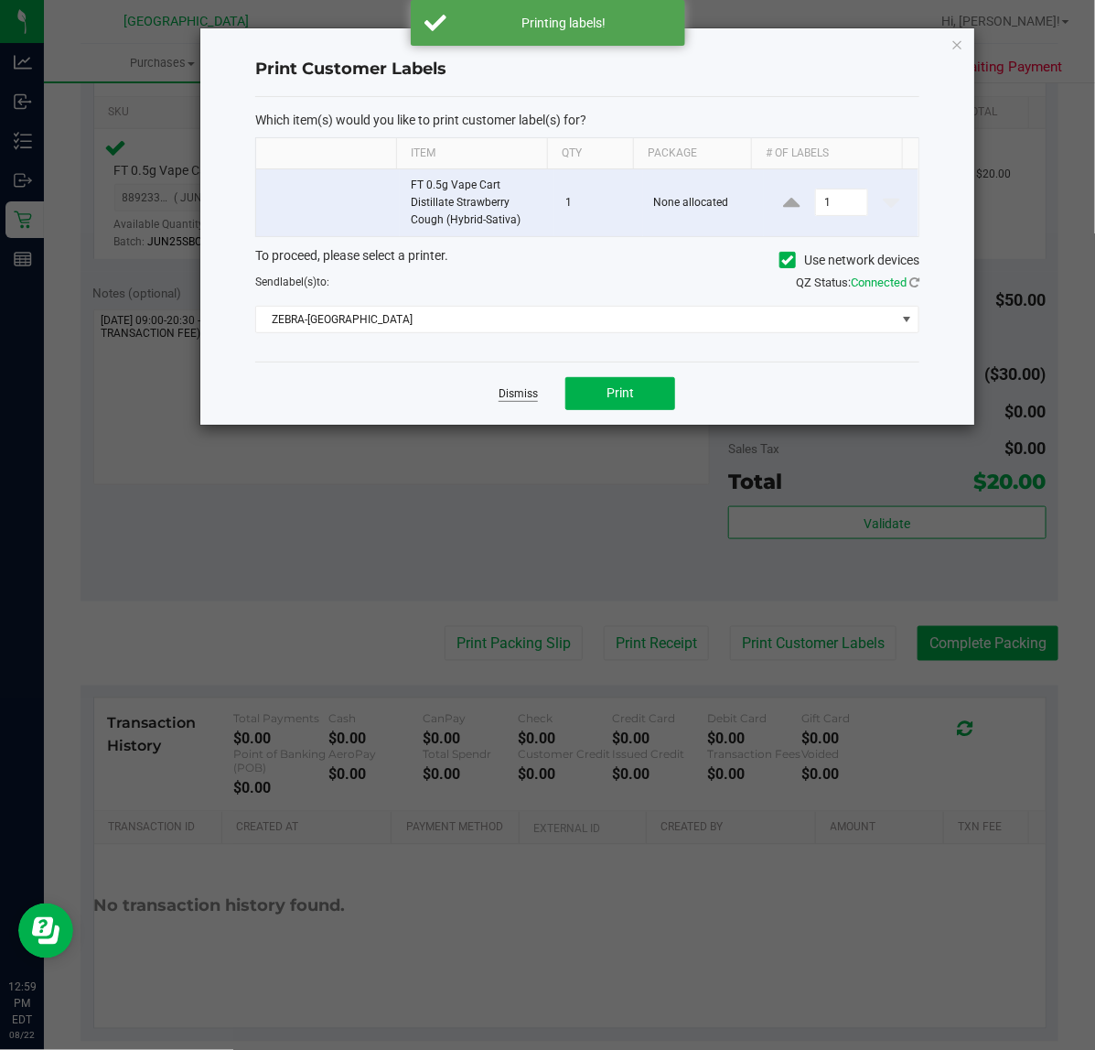
click at [524, 396] on link "Dismiss" at bounding box center [518, 394] width 39 height 16
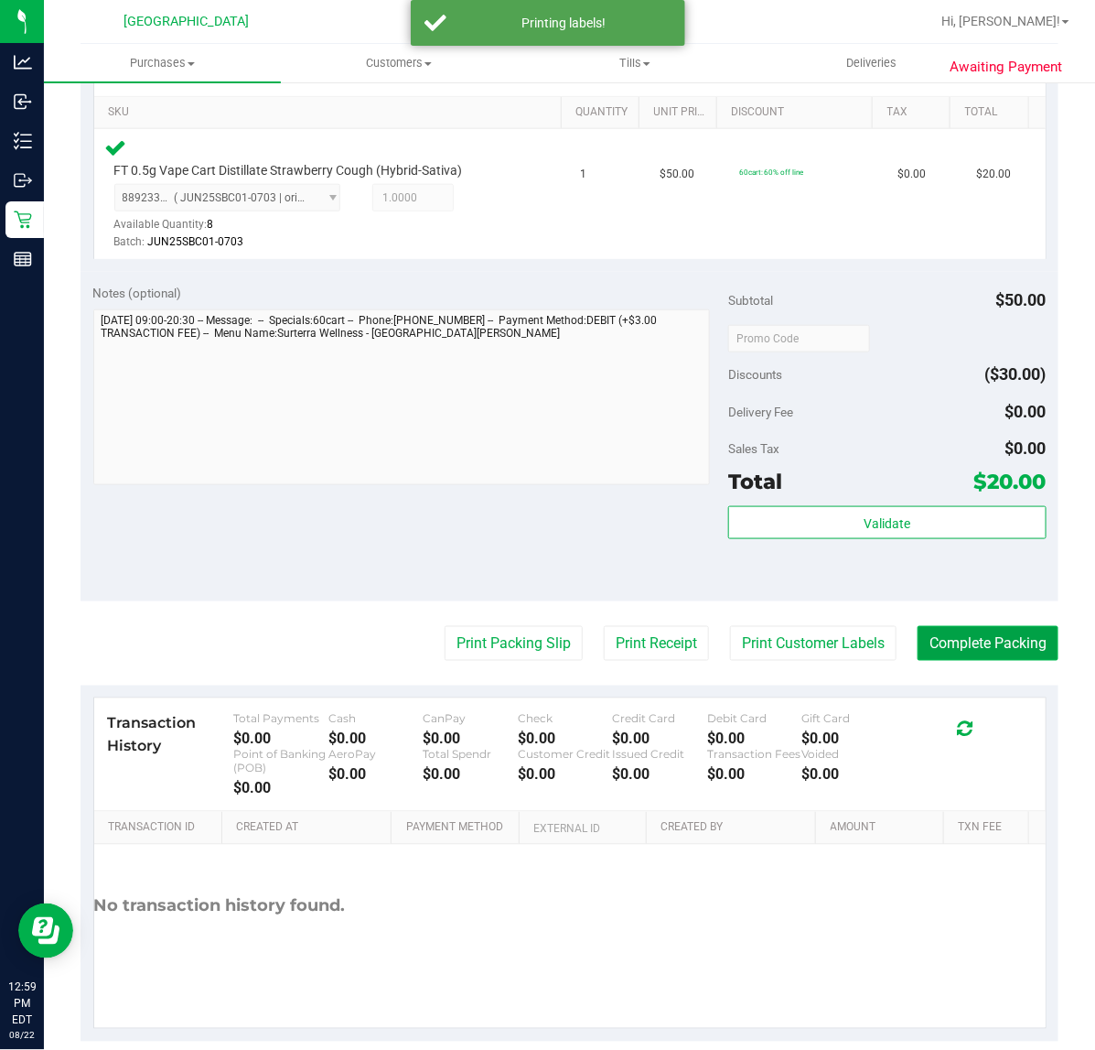
click at [953, 645] on button "Complete Packing" at bounding box center [988, 643] width 141 height 35
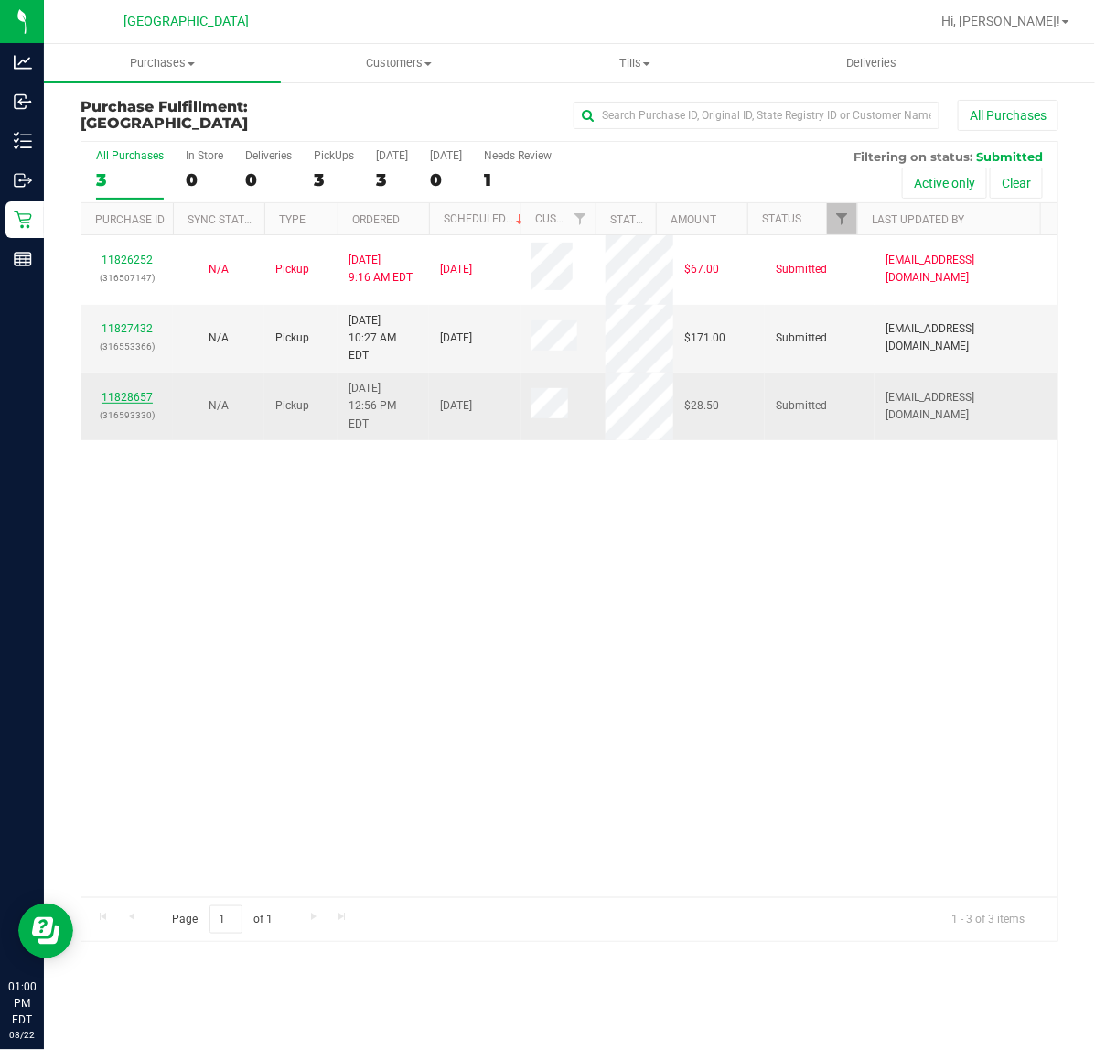
click at [129, 391] on link "11828657" at bounding box center [127, 397] width 51 height 13
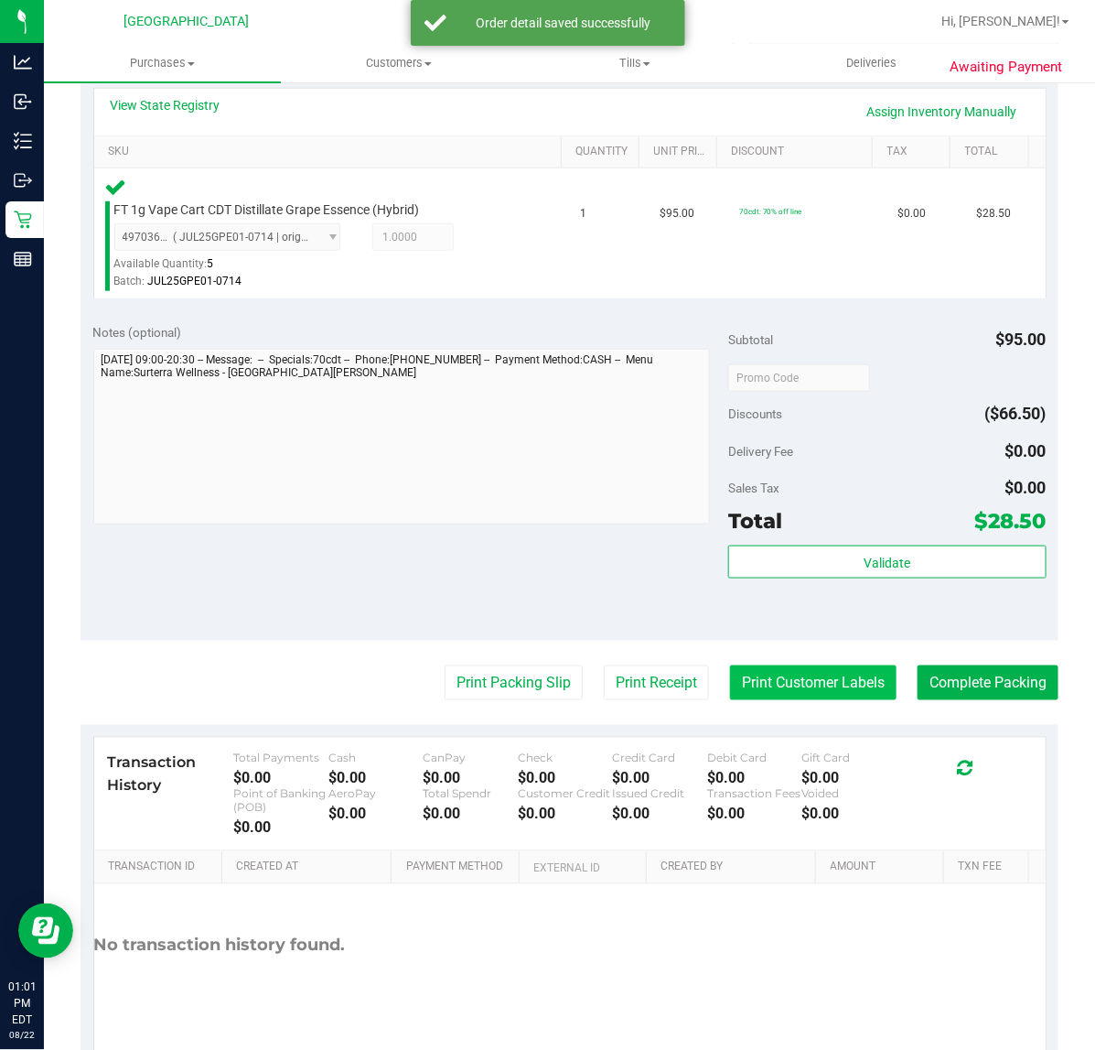
scroll to position [458, 0]
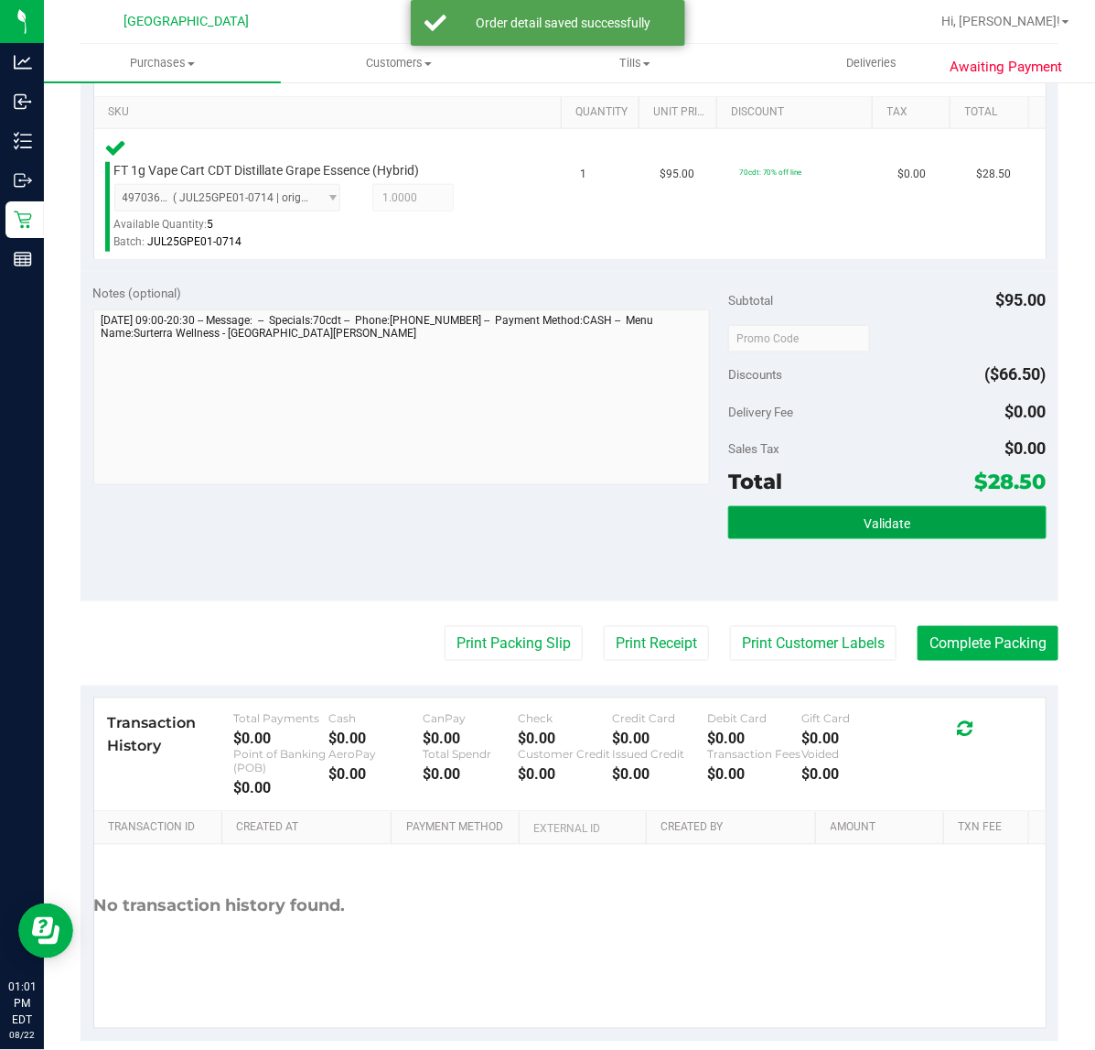
click at [846, 513] on button "Validate" at bounding box center [887, 522] width 318 height 33
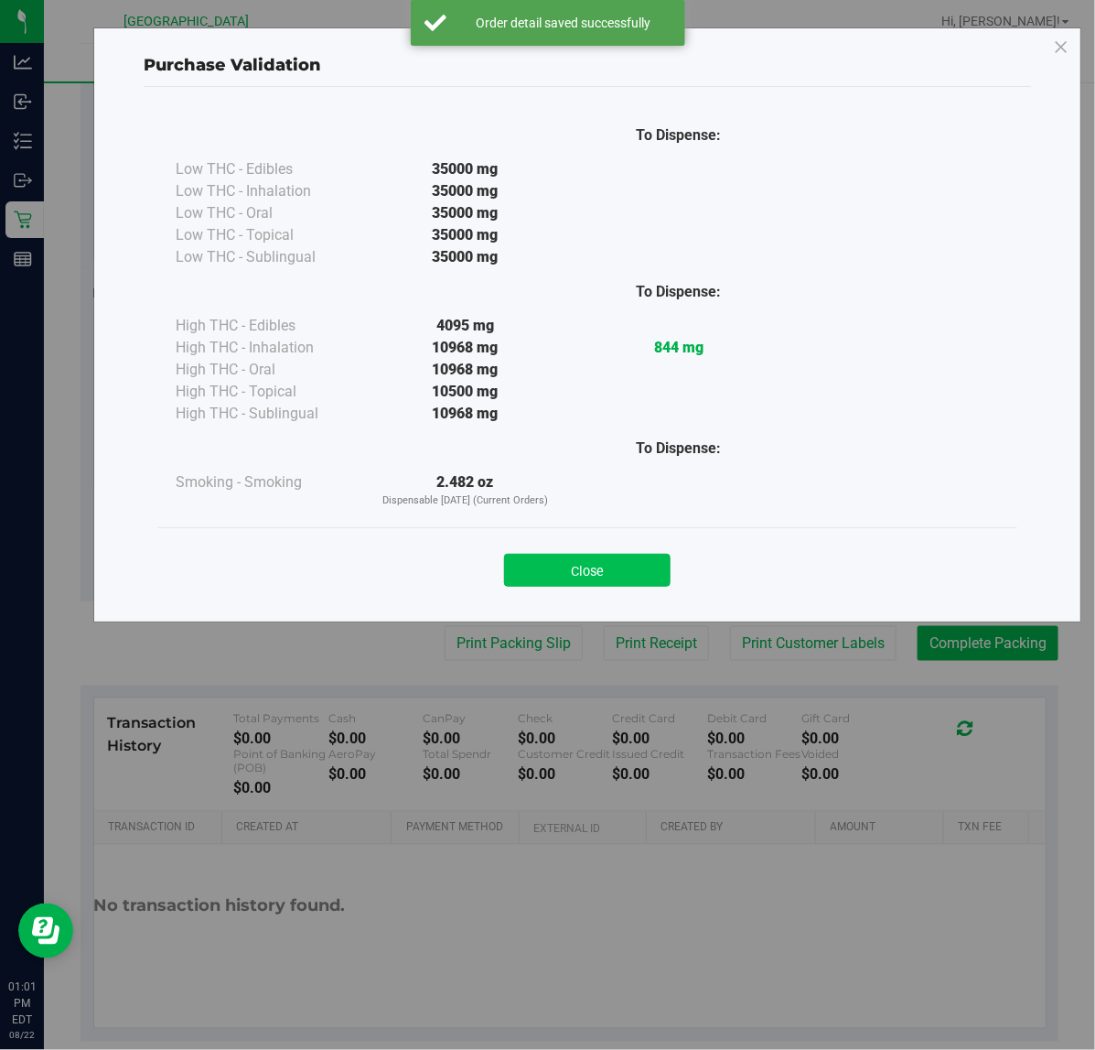
click at [613, 587] on button "Close" at bounding box center [587, 570] width 167 height 33
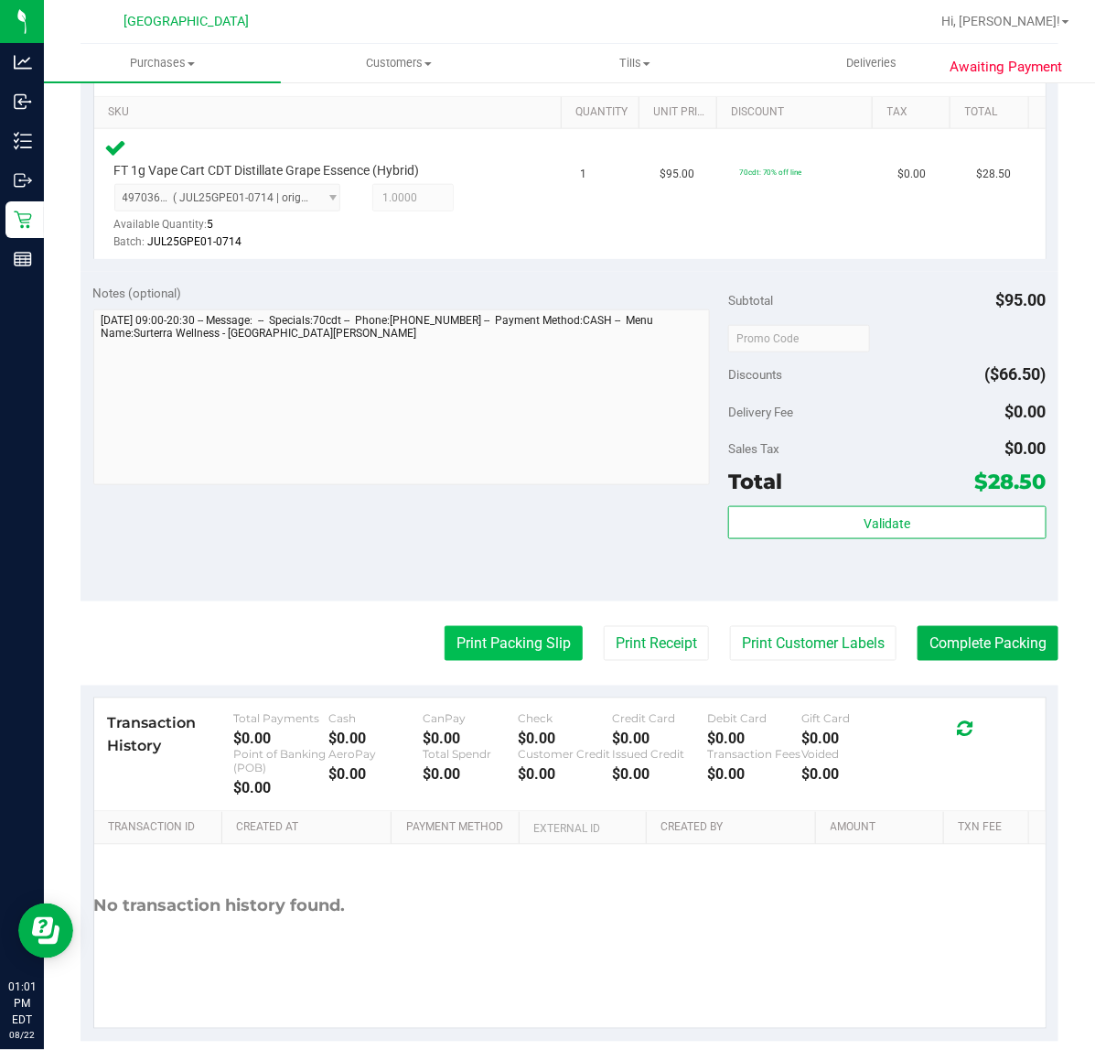
click at [476, 652] on button "Print Packing Slip" at bounding box center [514, 643] width 138 height 35
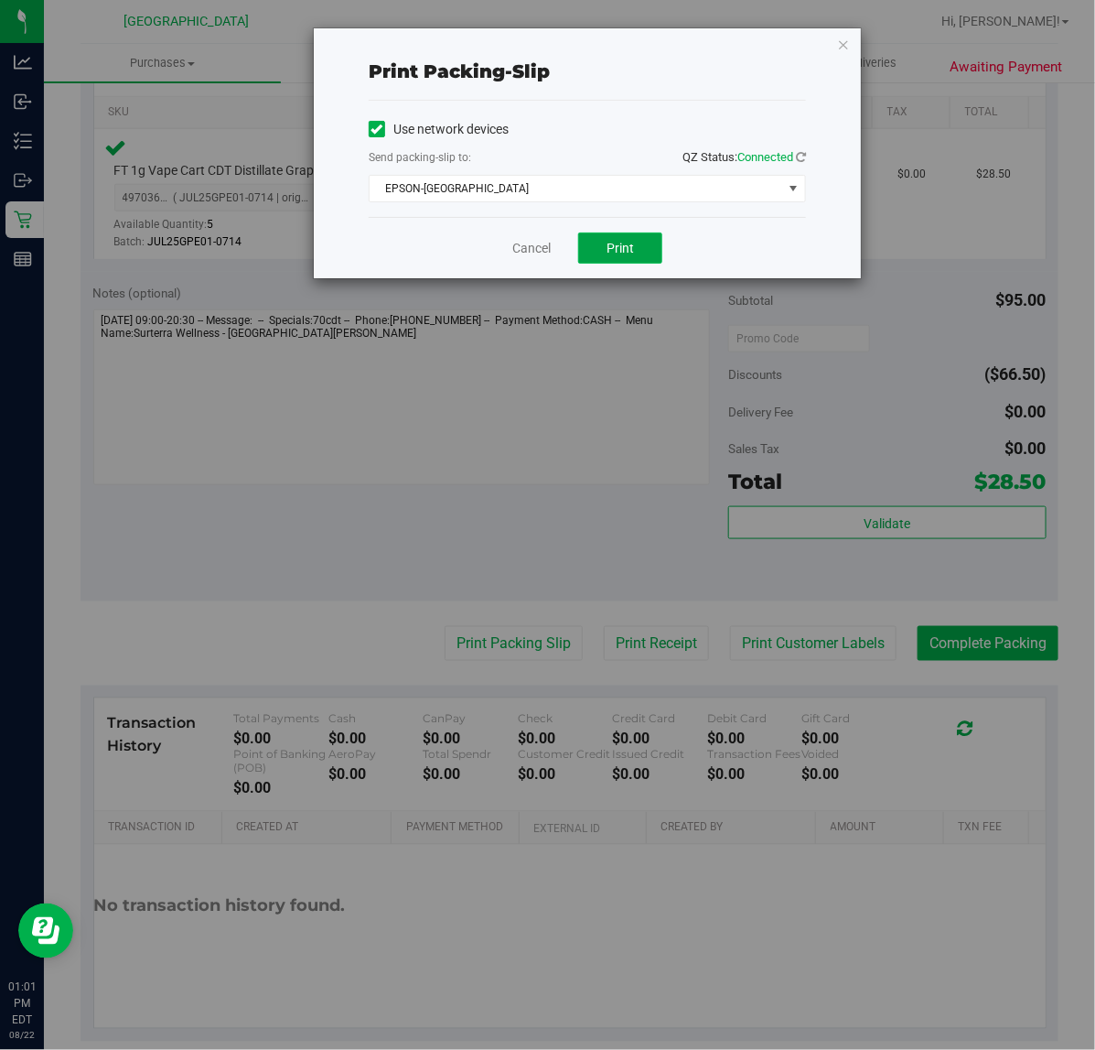
click at [646, 256] on button "Print" at bounding box center [620, 247] width 84 height 31
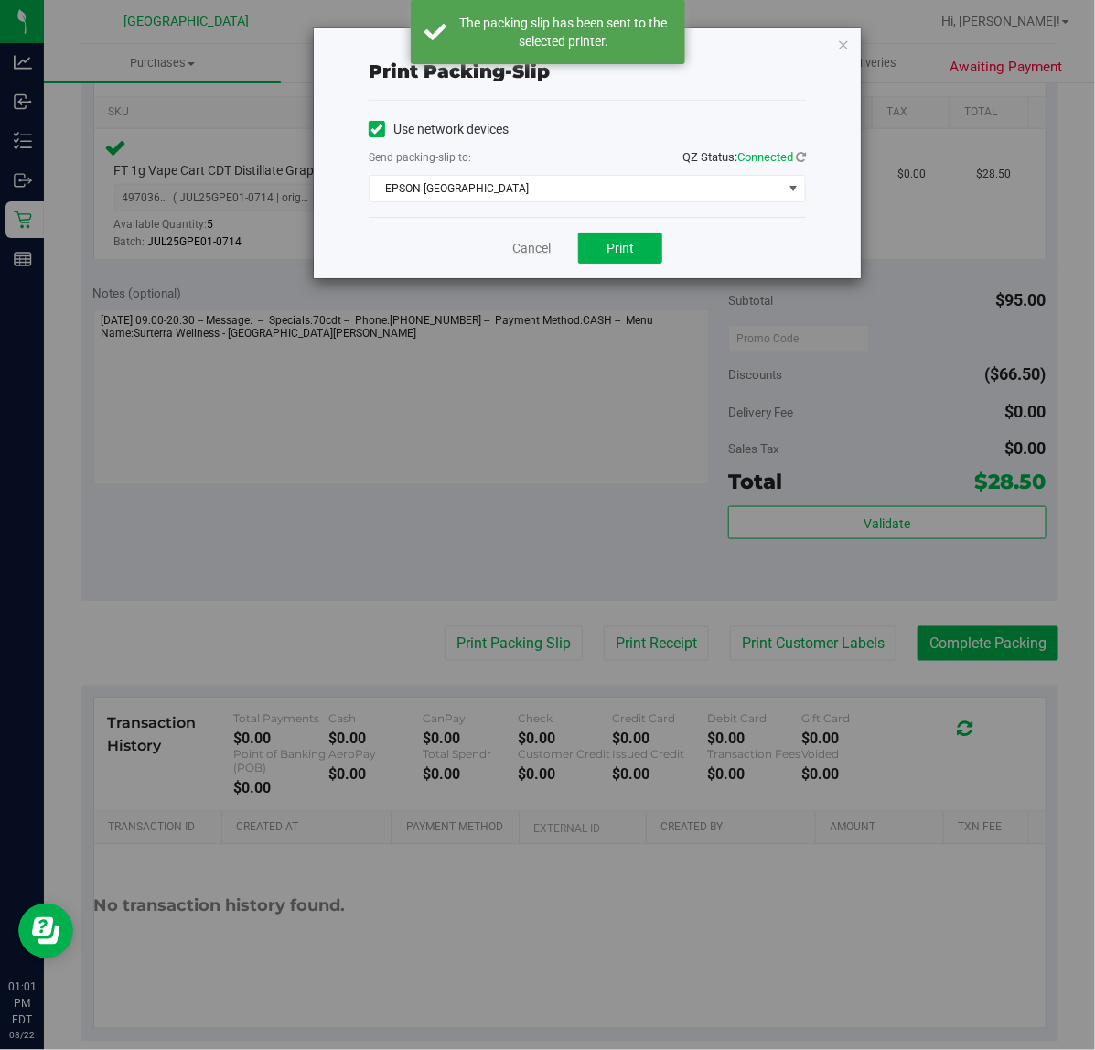
click at [528, 253] on link "Cancel" at bounding box center [531, 248] width 38 height 19
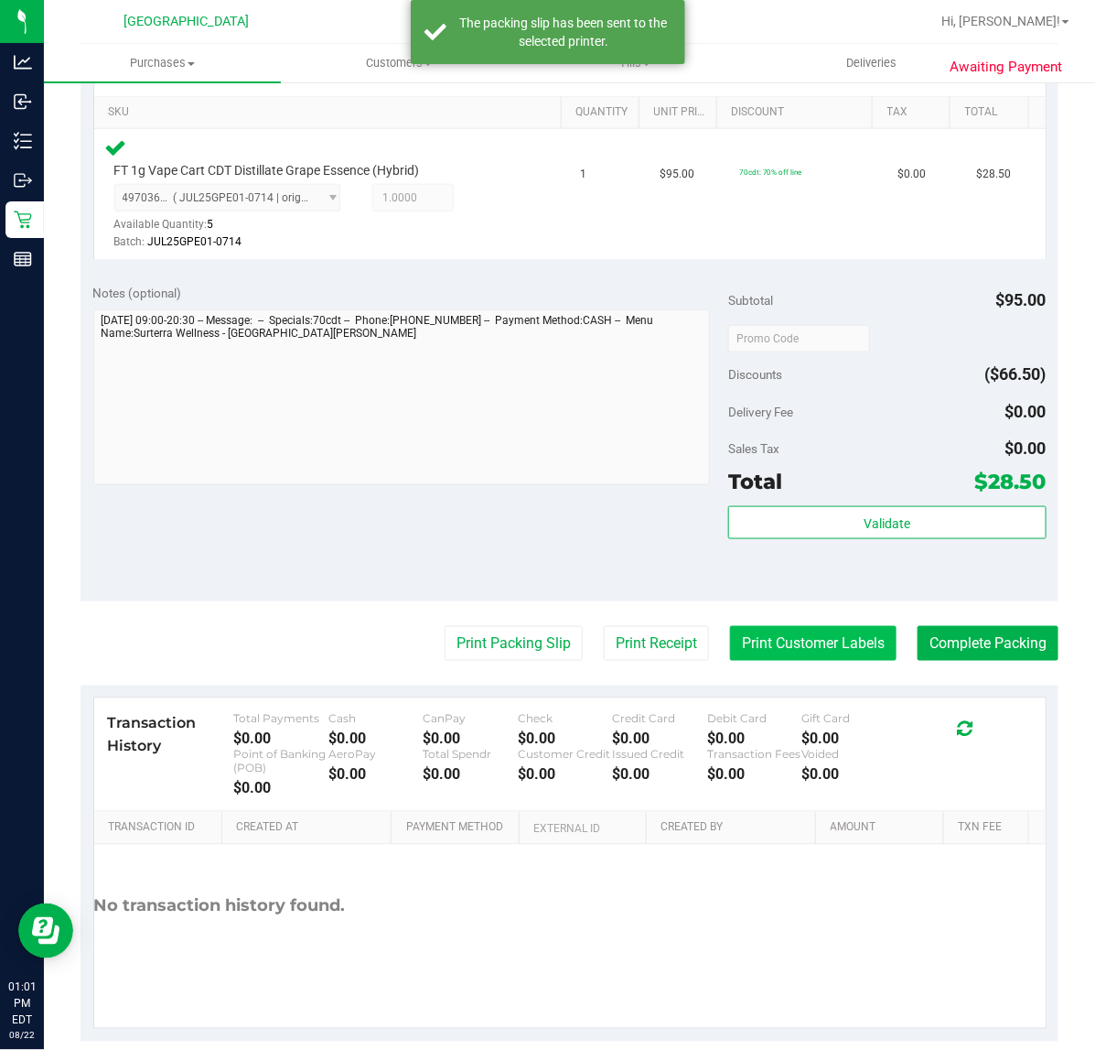
click at [757, 646] on button "Print Customer Labels" at bounding box center [813, 643] width 167 height 35
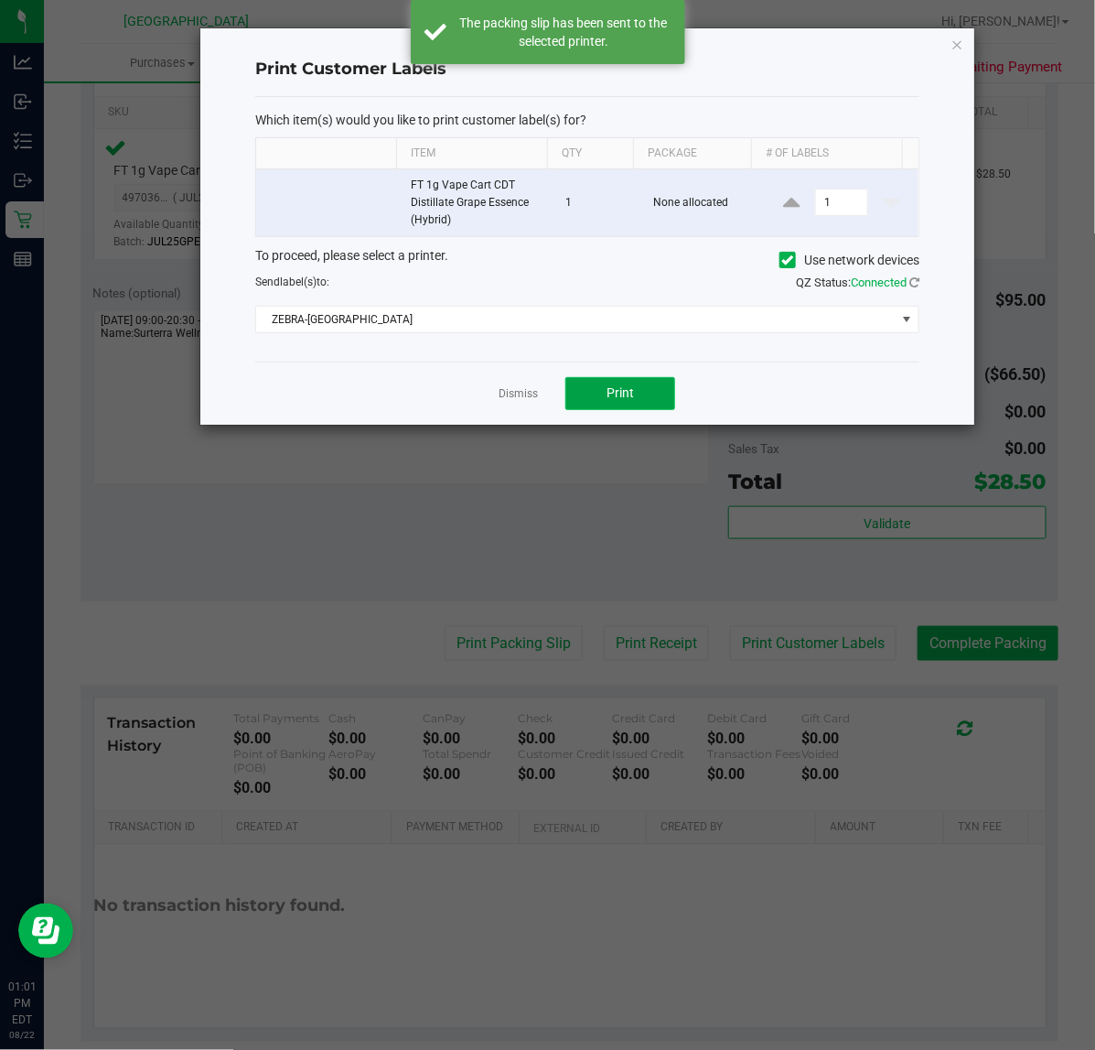
click at [619, 389] on span "Print" at bounding box center [620, 392] width 27 height 15
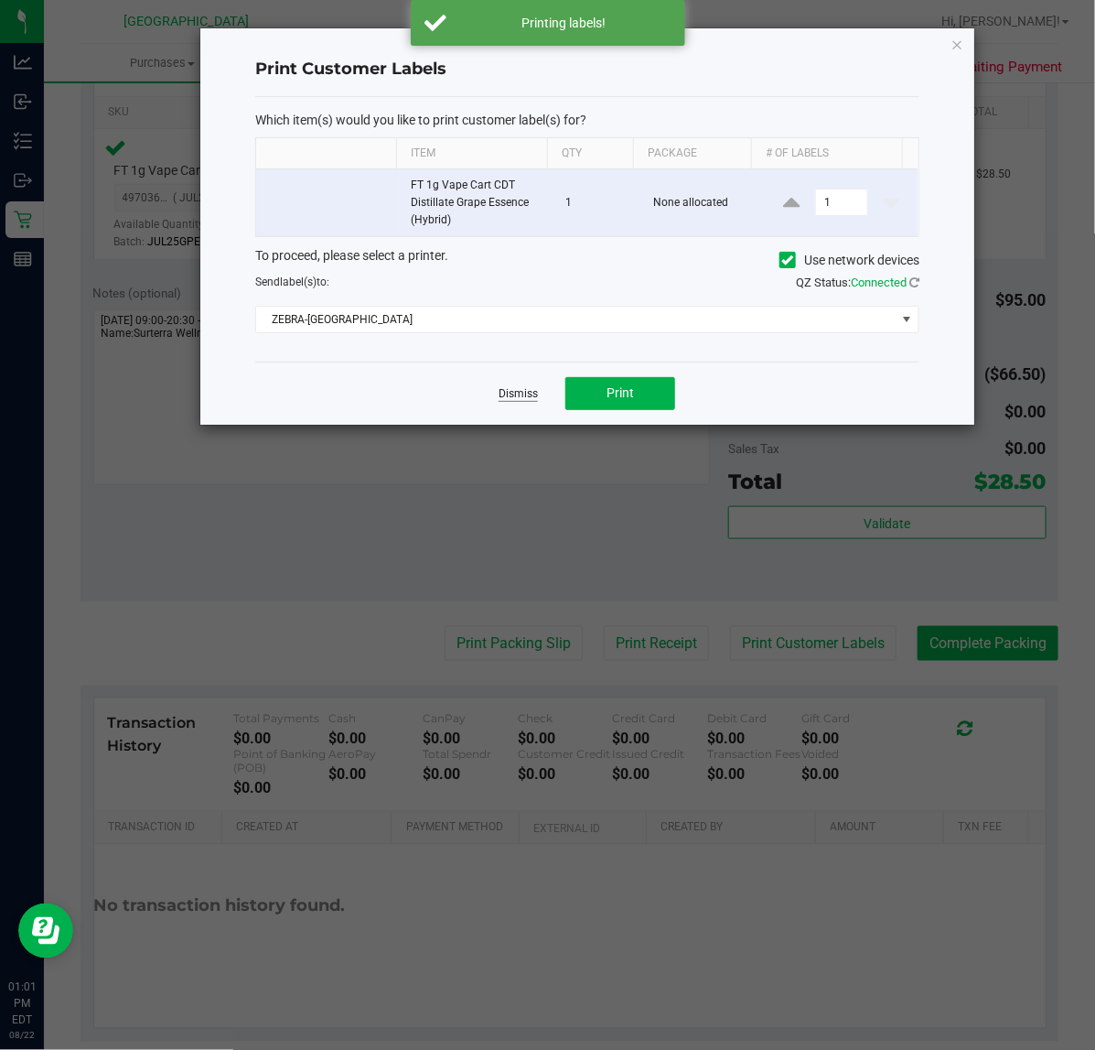
click at [523, 391] on link "Dismiss" at bounding box center [518, 394] width 39 height 16
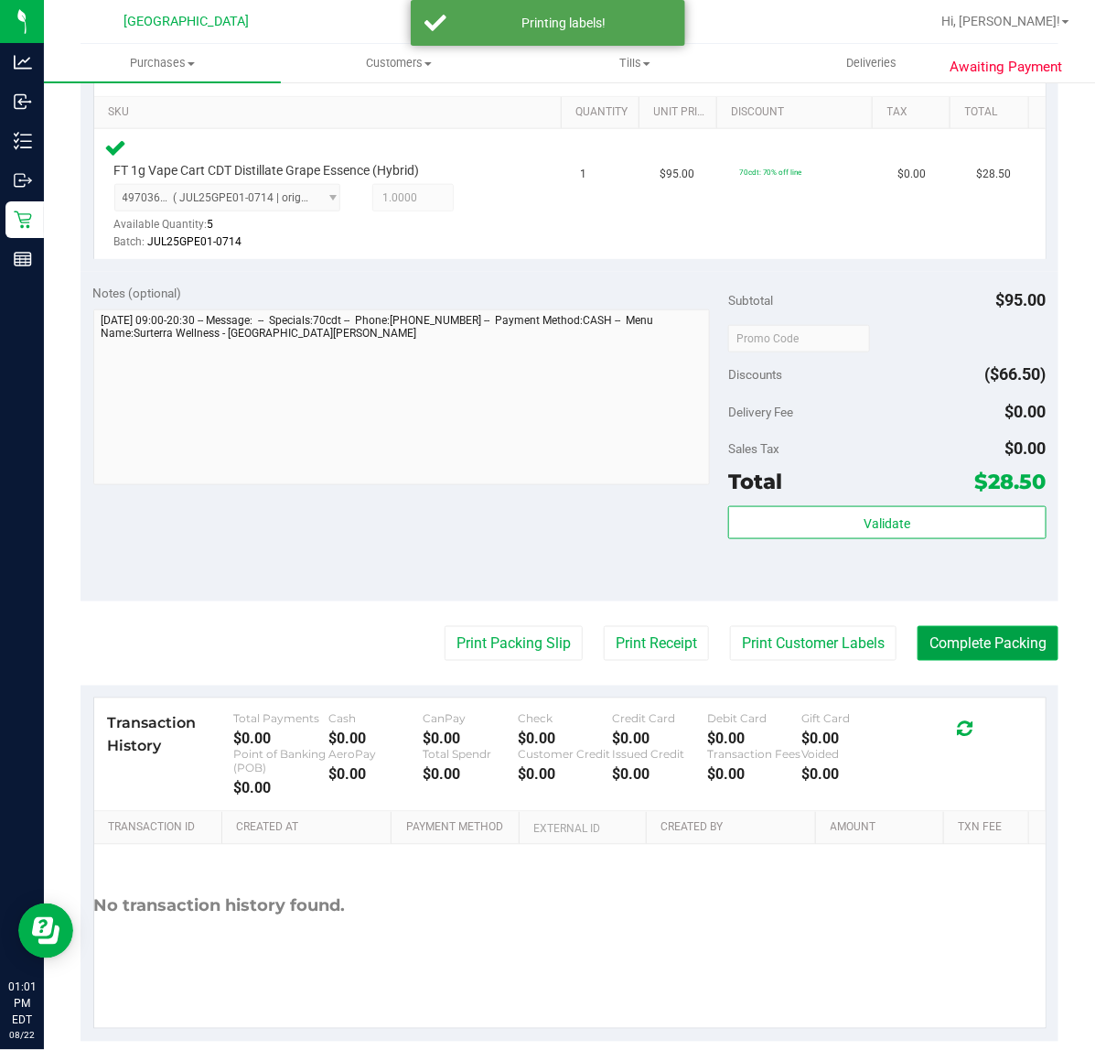
click at [961, 646] on button "Complete Packing" at bounding box center [988, 643] width 141 height 35
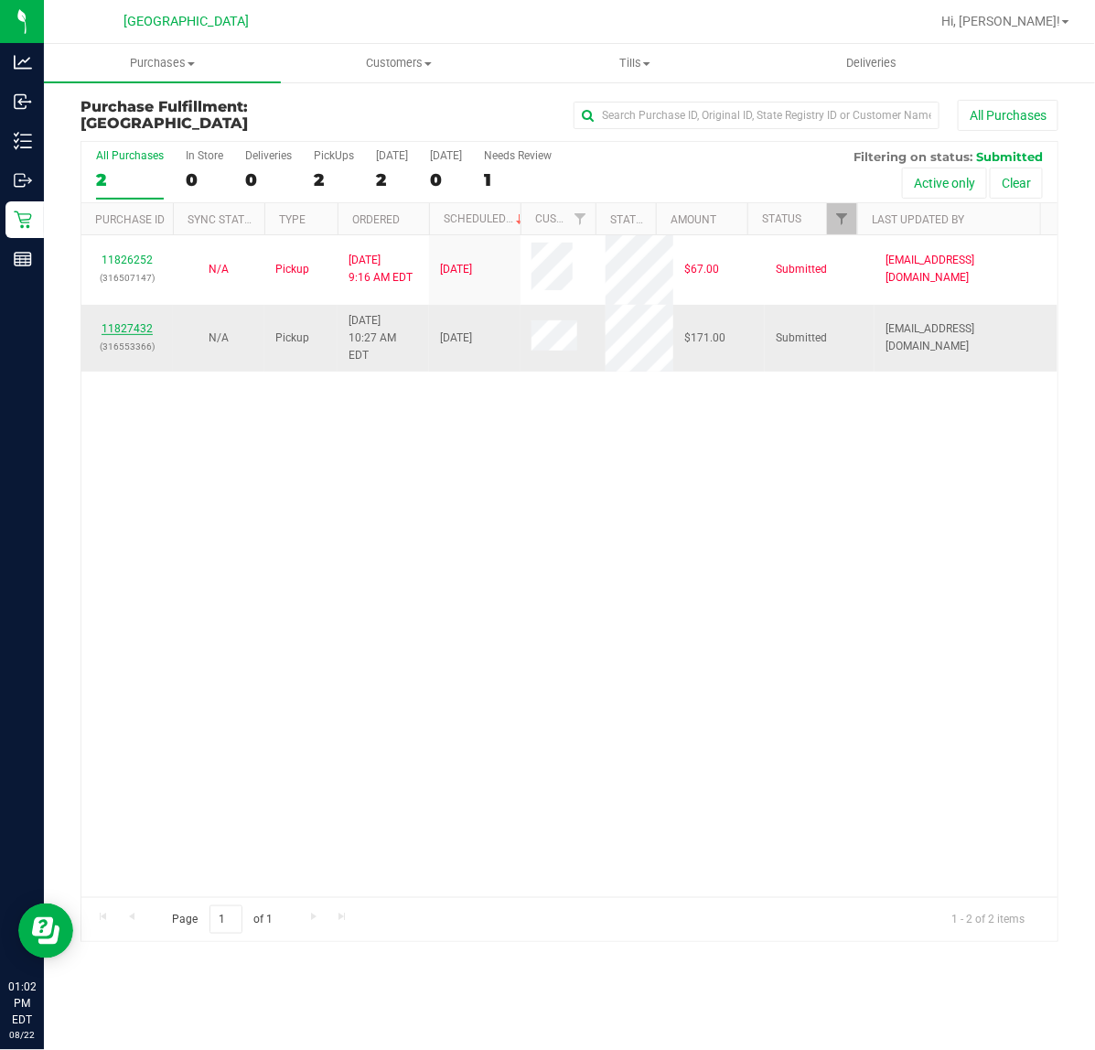
click at [124, 322] on link "11827432" at bounding box center [127, 328] width 51 height 13
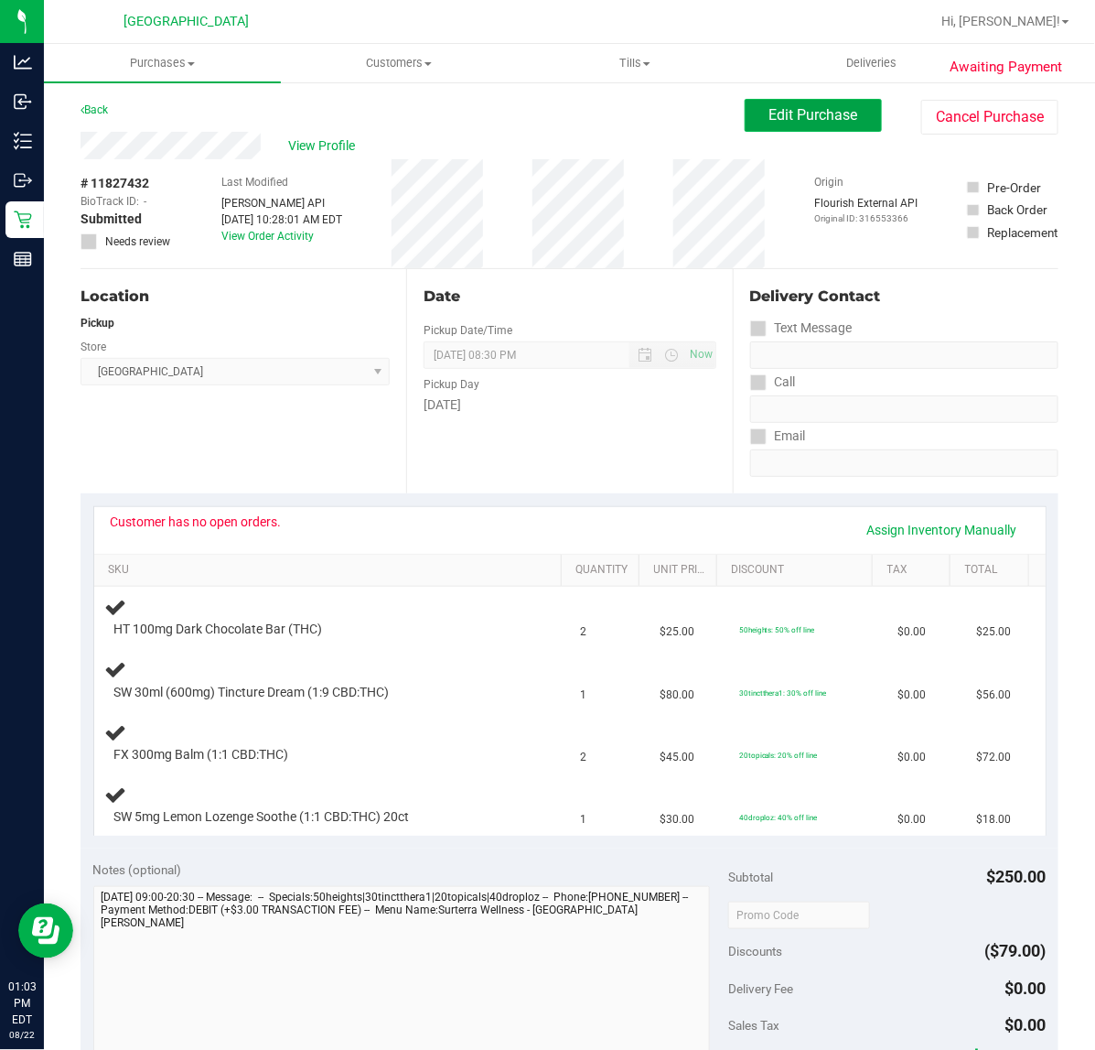
click at [782, 124] on button "Edit Purchase" at bounding box center [813, 115] width 137 height 33
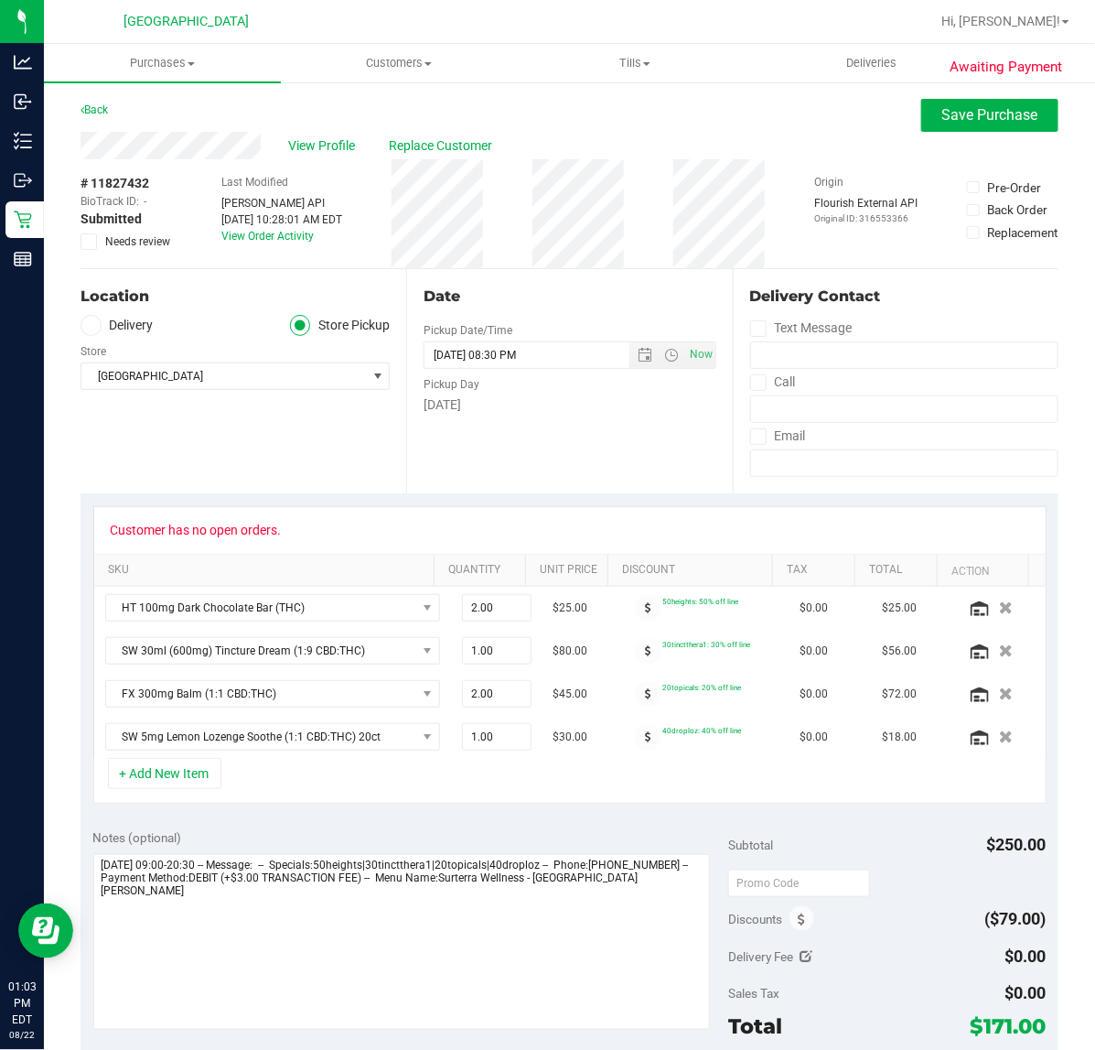
click at [93, 249] on div "# 11827432 BioTrack ID: - Submitted Needs review" at bounding box center [127, 213] width 92 height 109
click at [92, 242] on icon at bounding box center [89, 242] width 12 height 0
click at [0, 0] on input "Needs review" at bounding box center [0, 0] width 0 height 0
click at [1005, 117] on span "Save Purchase" at bounding box center [991, 114] width 96 height 17
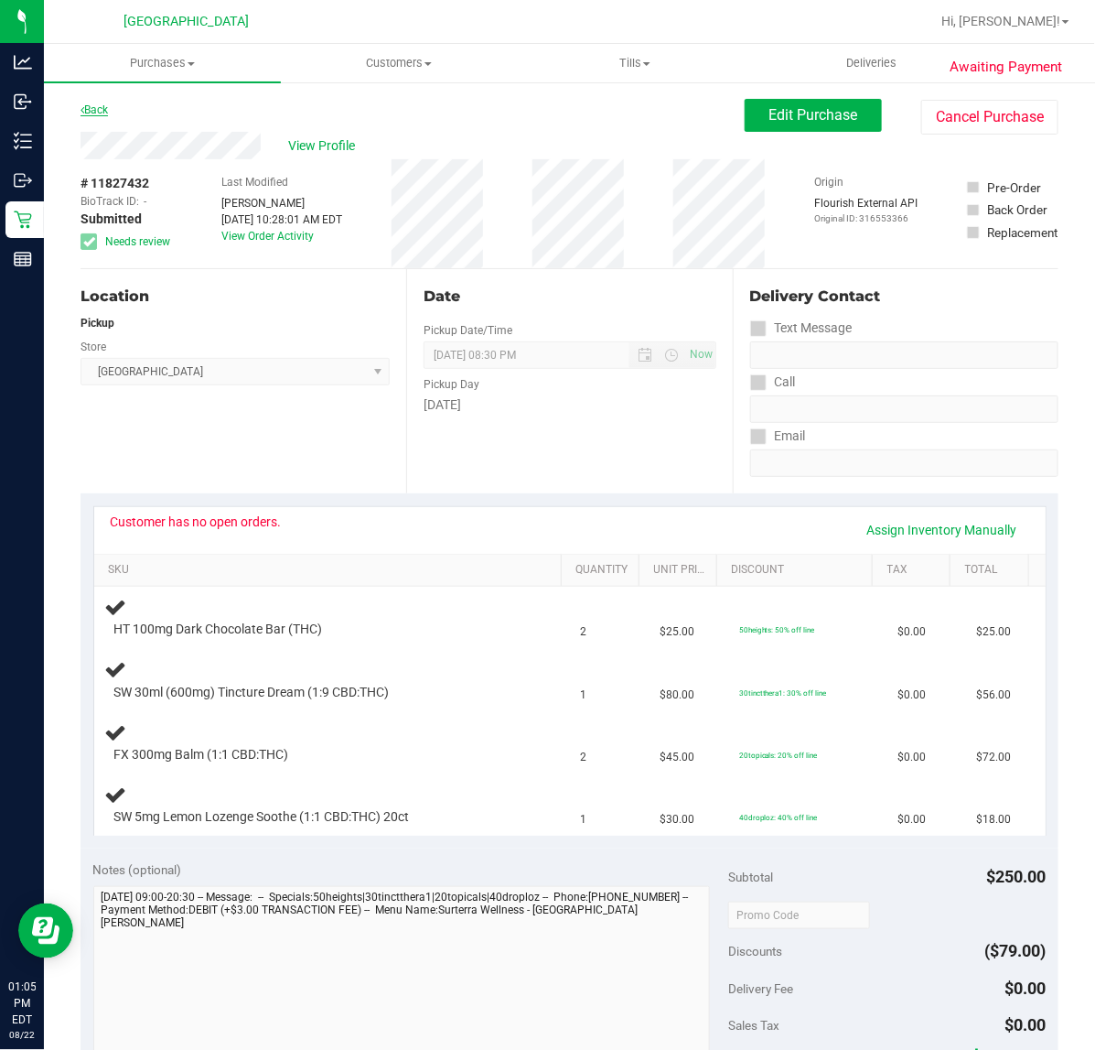
click at [103, 105] on link "Back" at bounding box center [94, 109] width 27 height 13
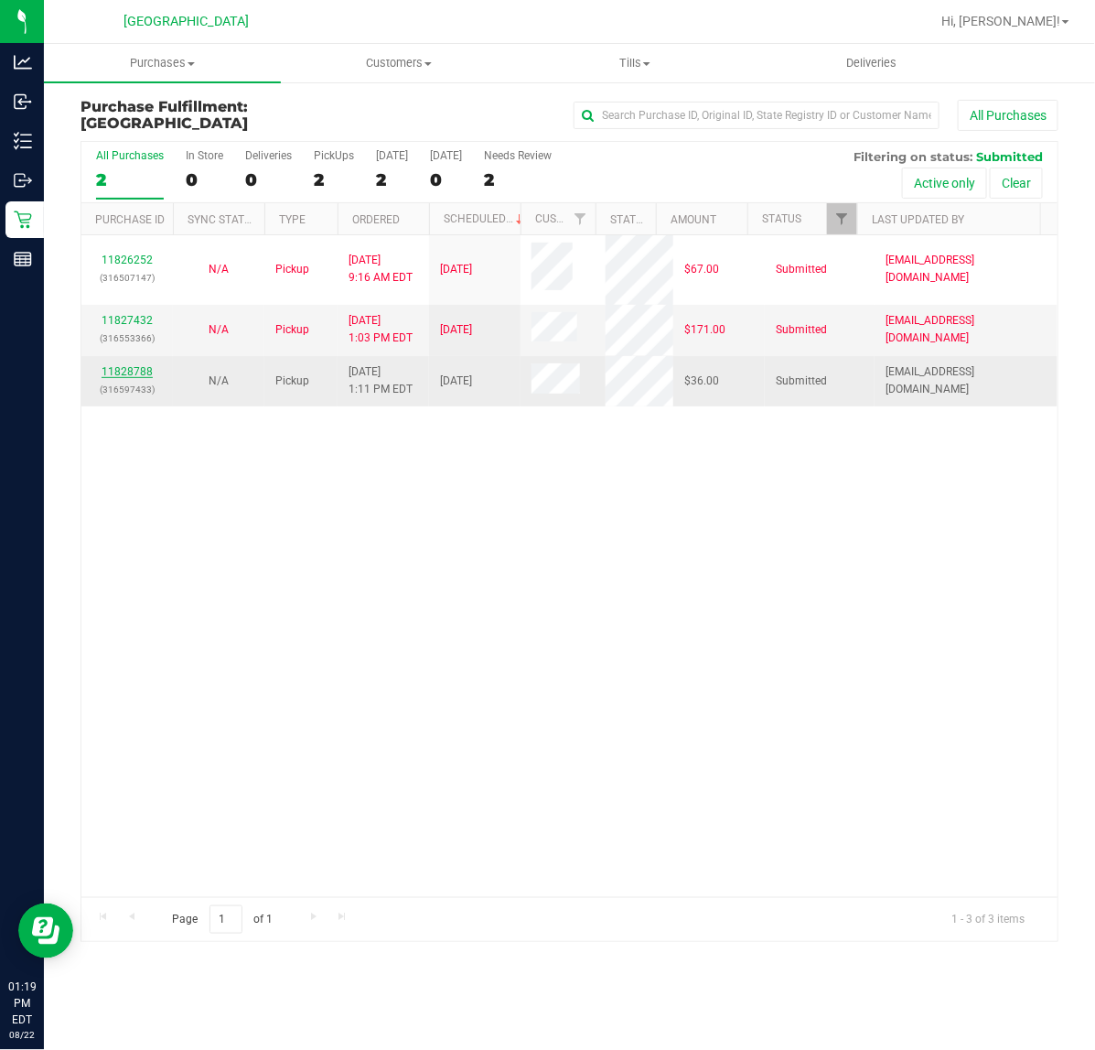
click at [125, 369] on link "11828788" at bounding box center [127, 371] width 51 height 13
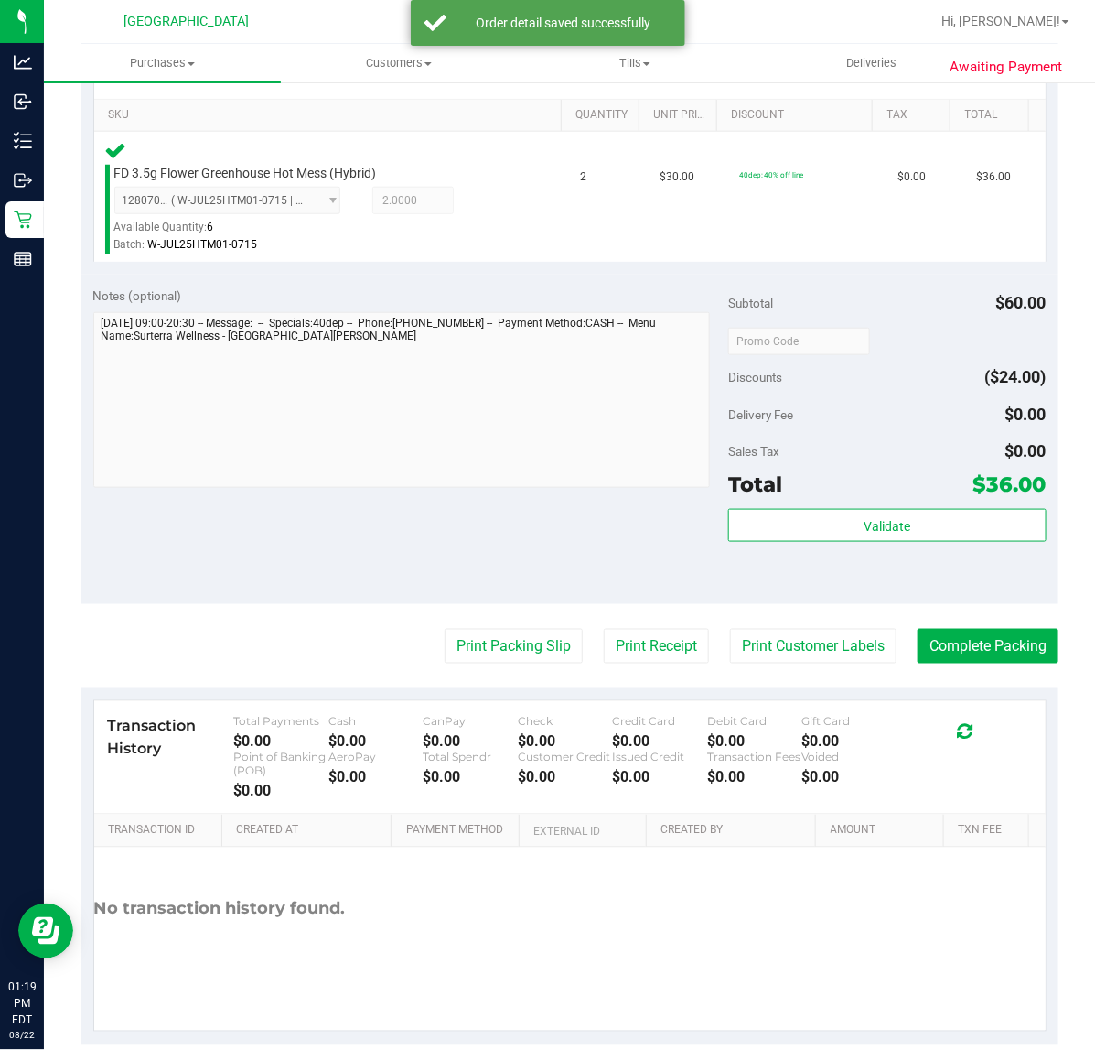
scroll to position [458, 0]
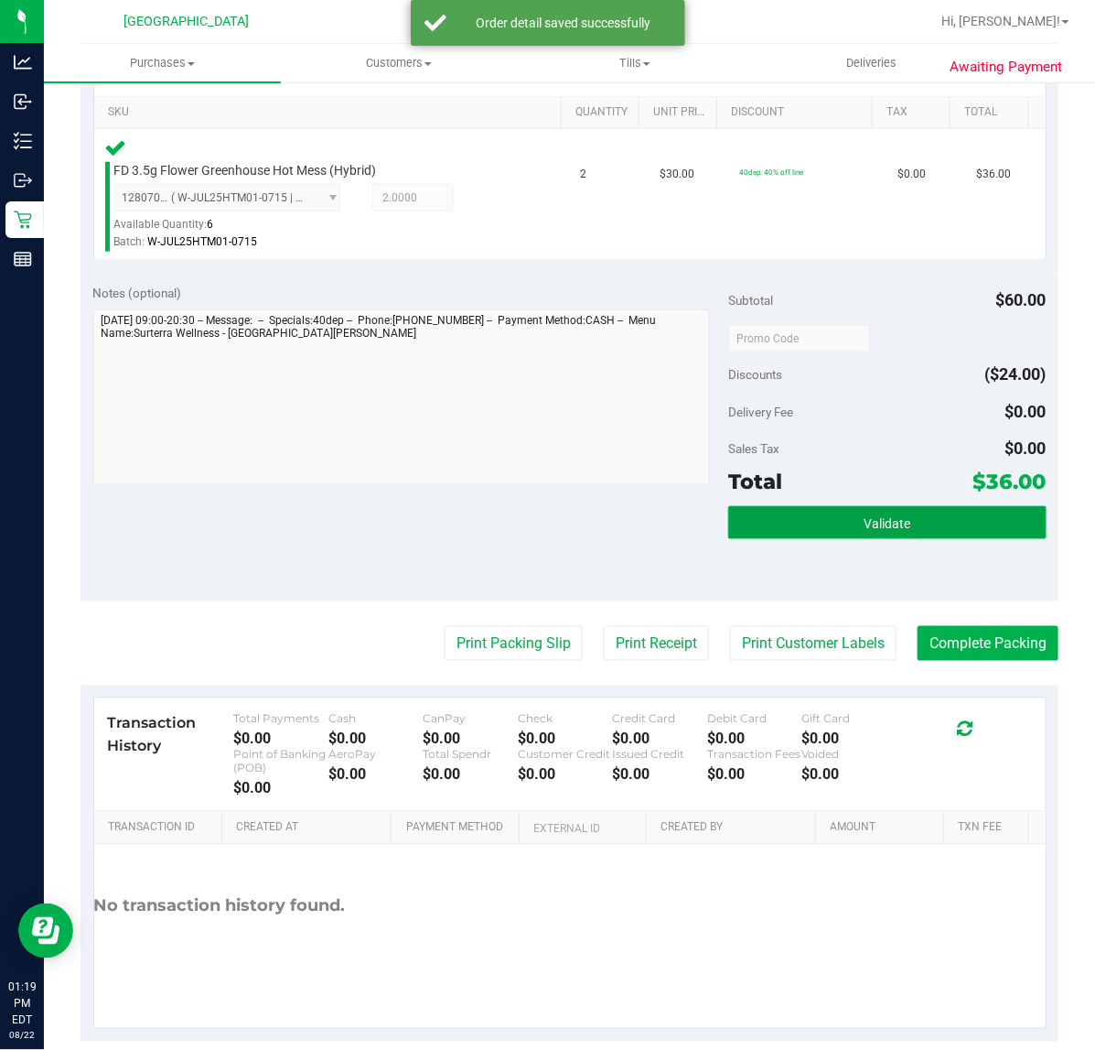
click at [801, 523] on button "Validate" at bounding box center [887, 522] width 318 height 33
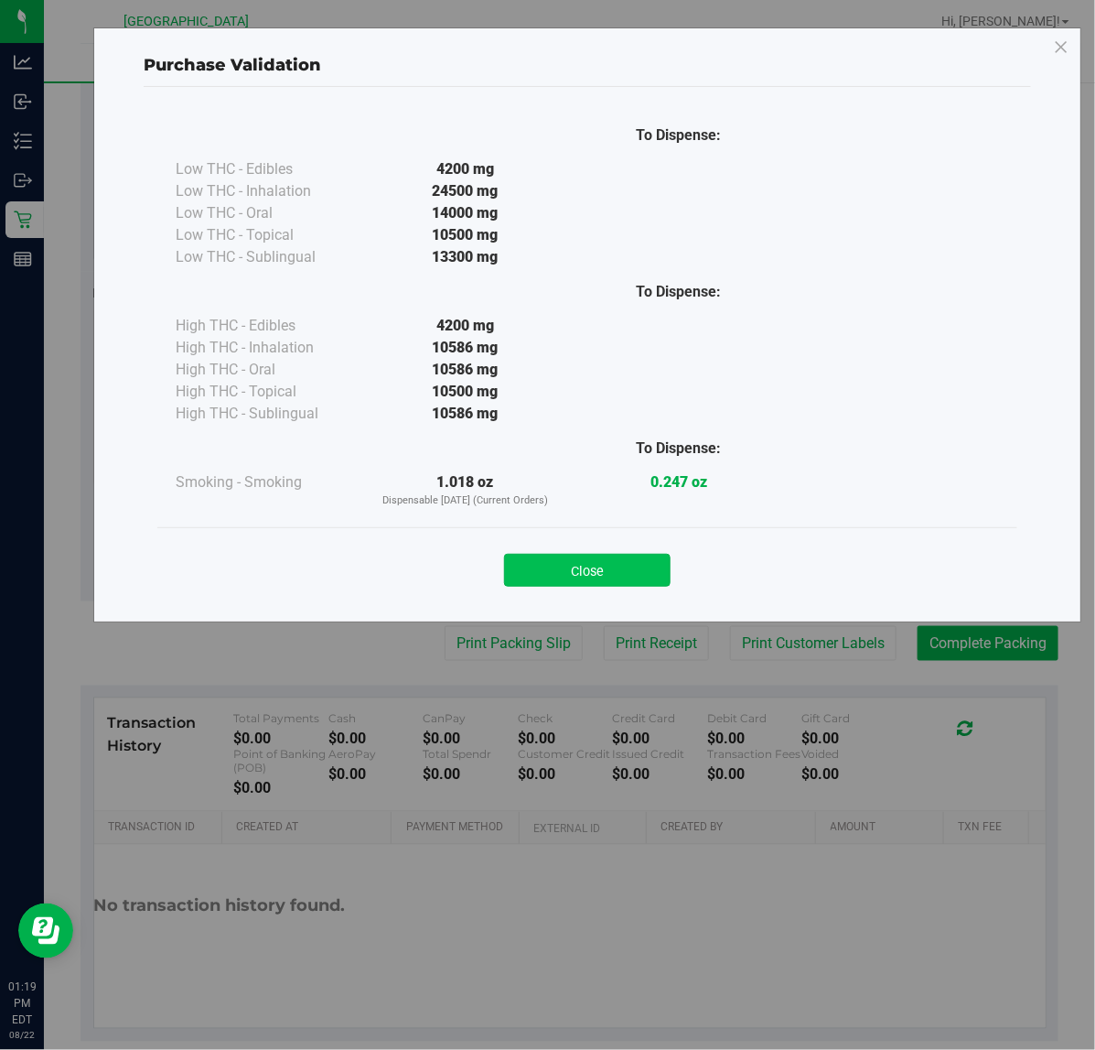
click at [659, 566] on button "Close" at bounding box center [587, 570] width 167 height 33
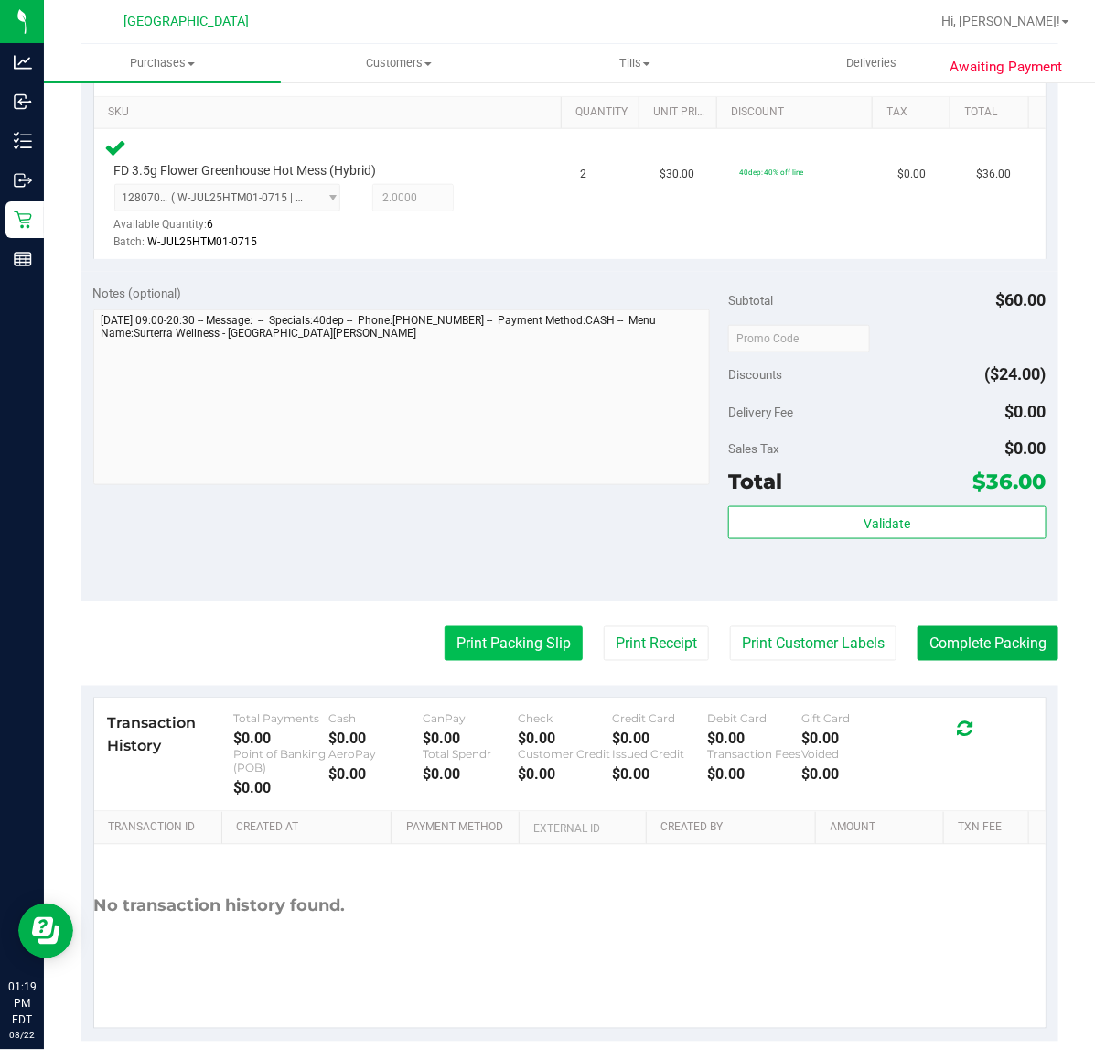
click at [527, 641] on button "Print Packing Slip" at bounding box center [514, 643] width 138 height 35
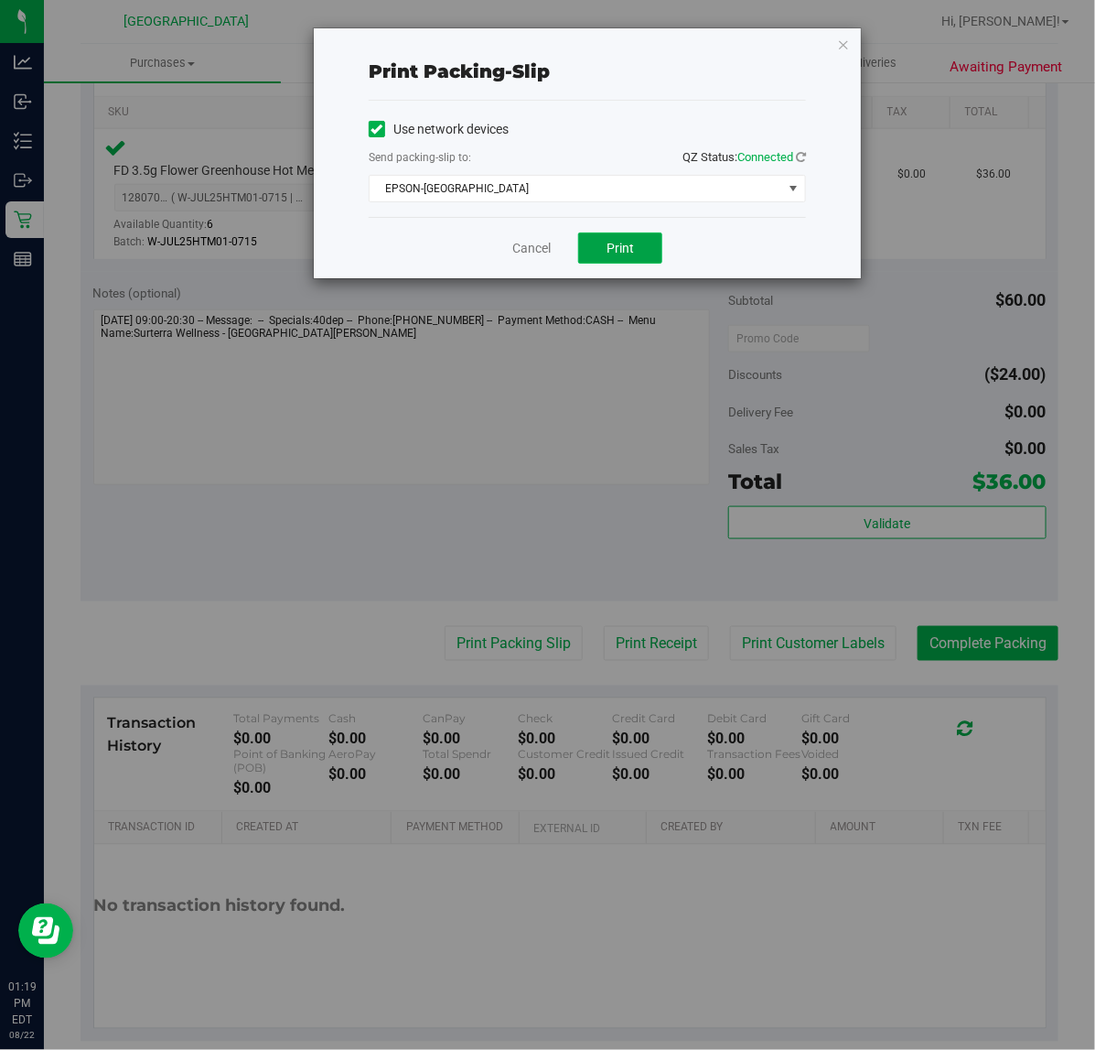
click at [638, 258] on button "Print" at bounding box center [620, 247] width 84 height 31
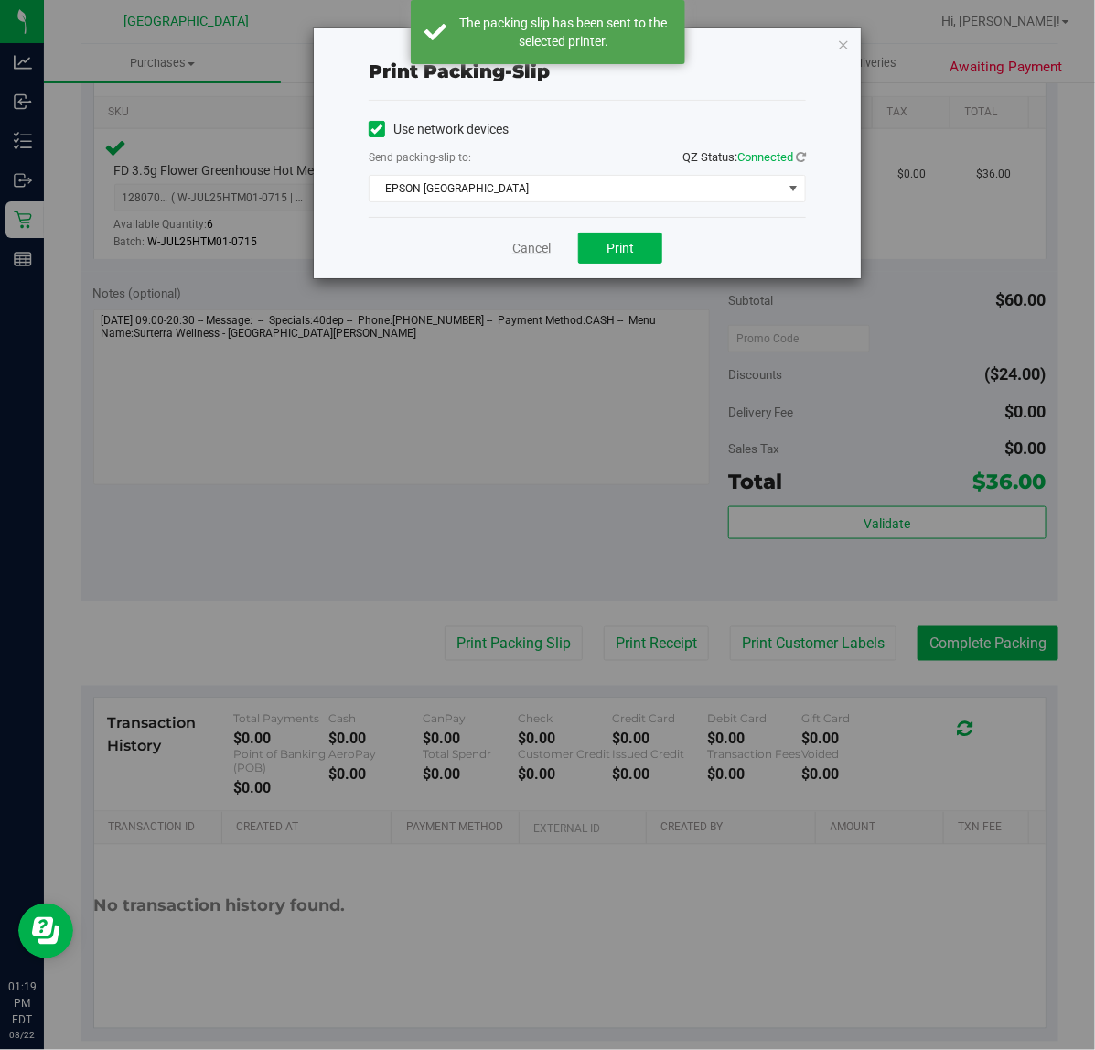
click at [535, 249] on link "Cancel" at bounding box center [531, 248] width 38 height 19
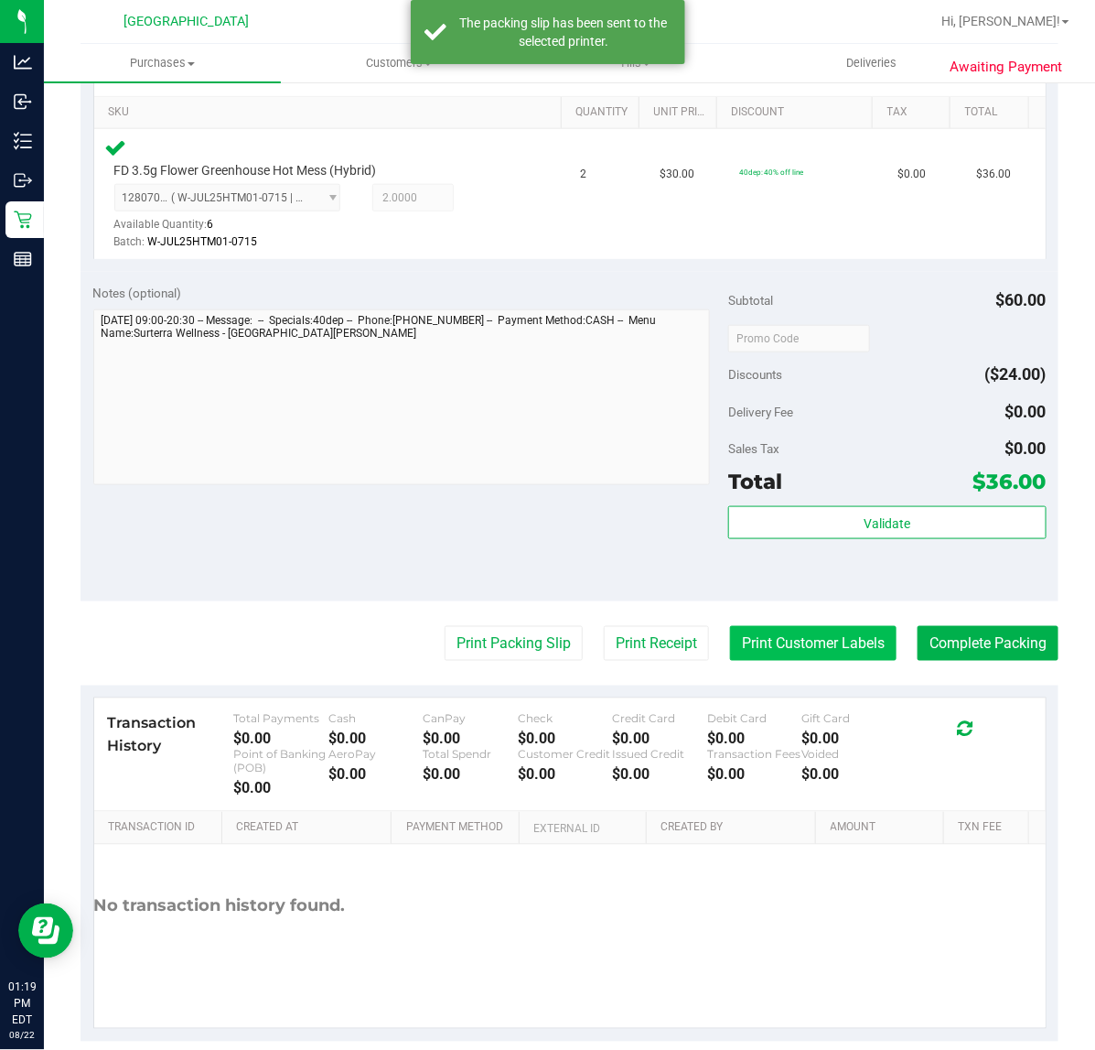
click at [788, 639] on button "Print Customer Labels" at bounding box center [813, 643] width 167 height 35
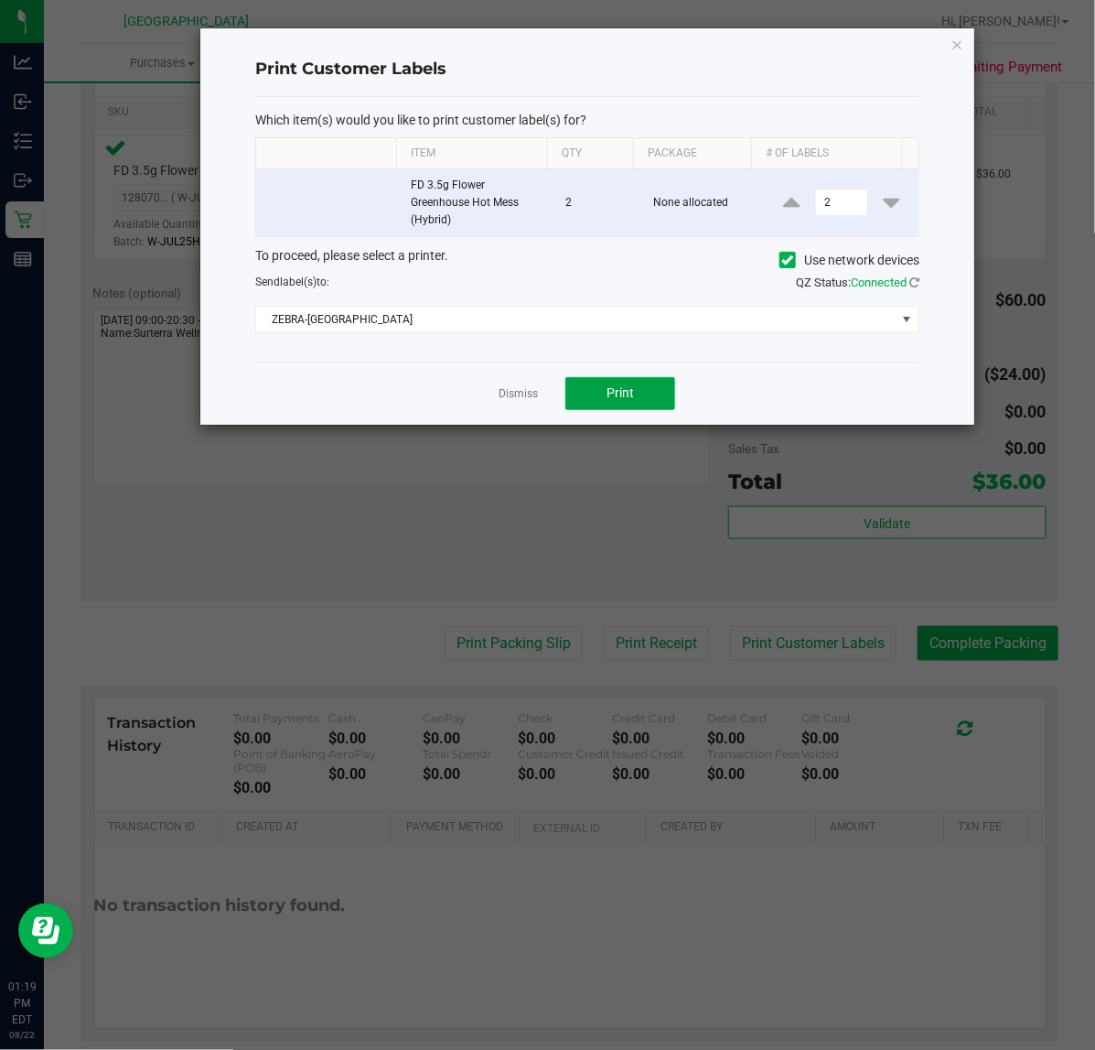
click at [648, 387] on button "Print" at bounding box center [621, 393] width 110 height 33
click at [513, 390] on link "Dismiss" at bounding box center [518, 394] width 39 height 16
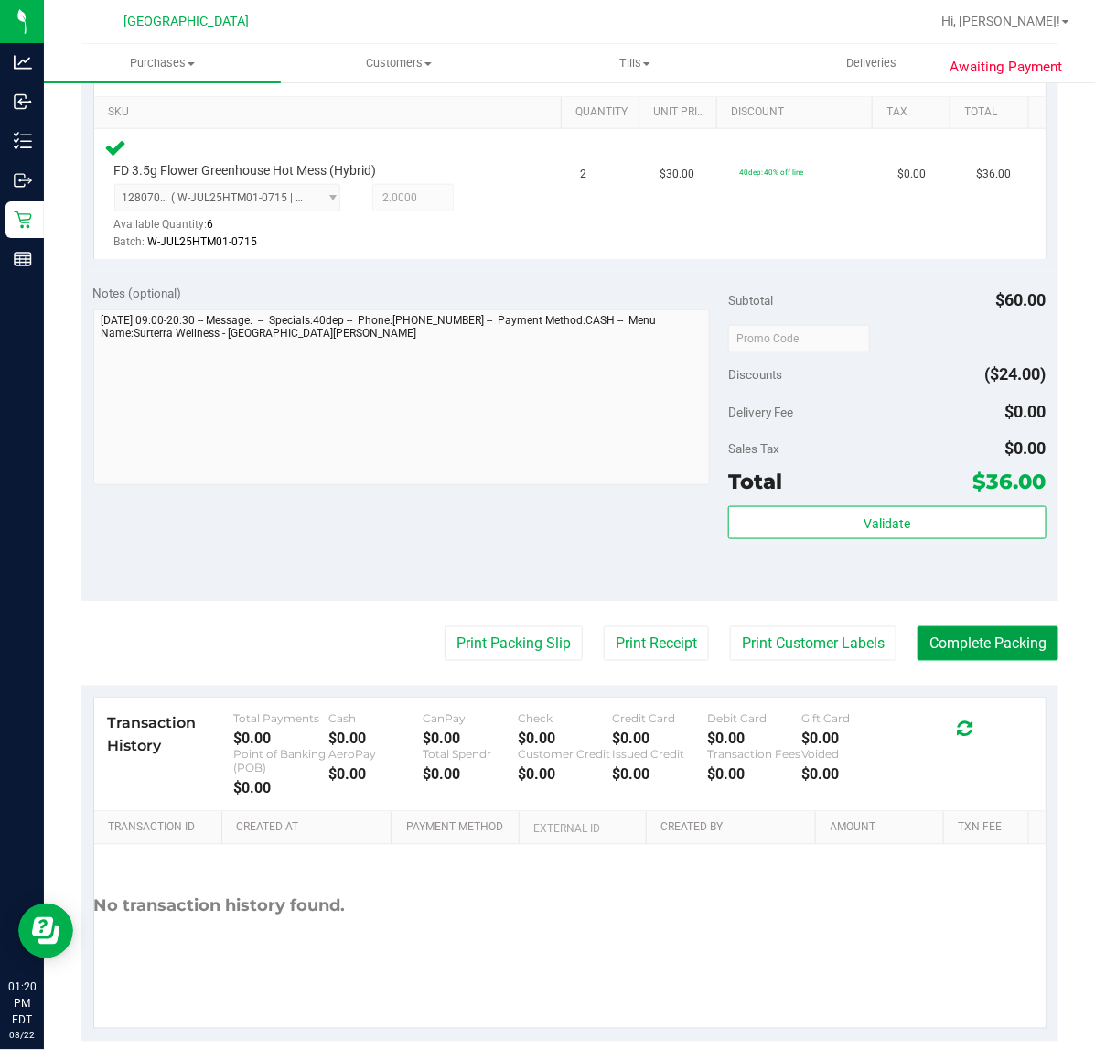
click at [1009, 651] on button "Complete Packing" at bounding box center [988, 643] width 141 height 35
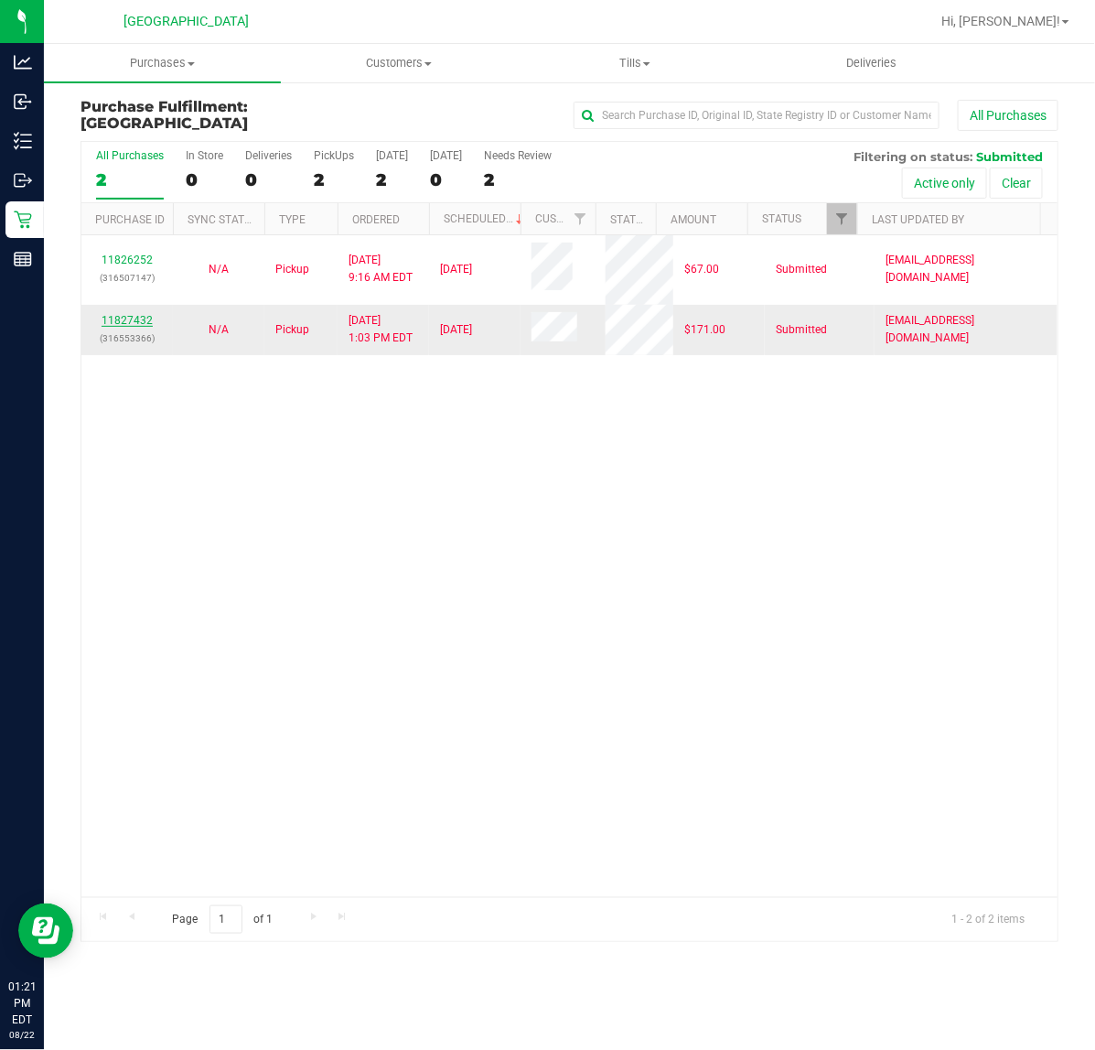
click at [130, 323] on link "11827432" at bounding box center [127, 320] width 51 height 13
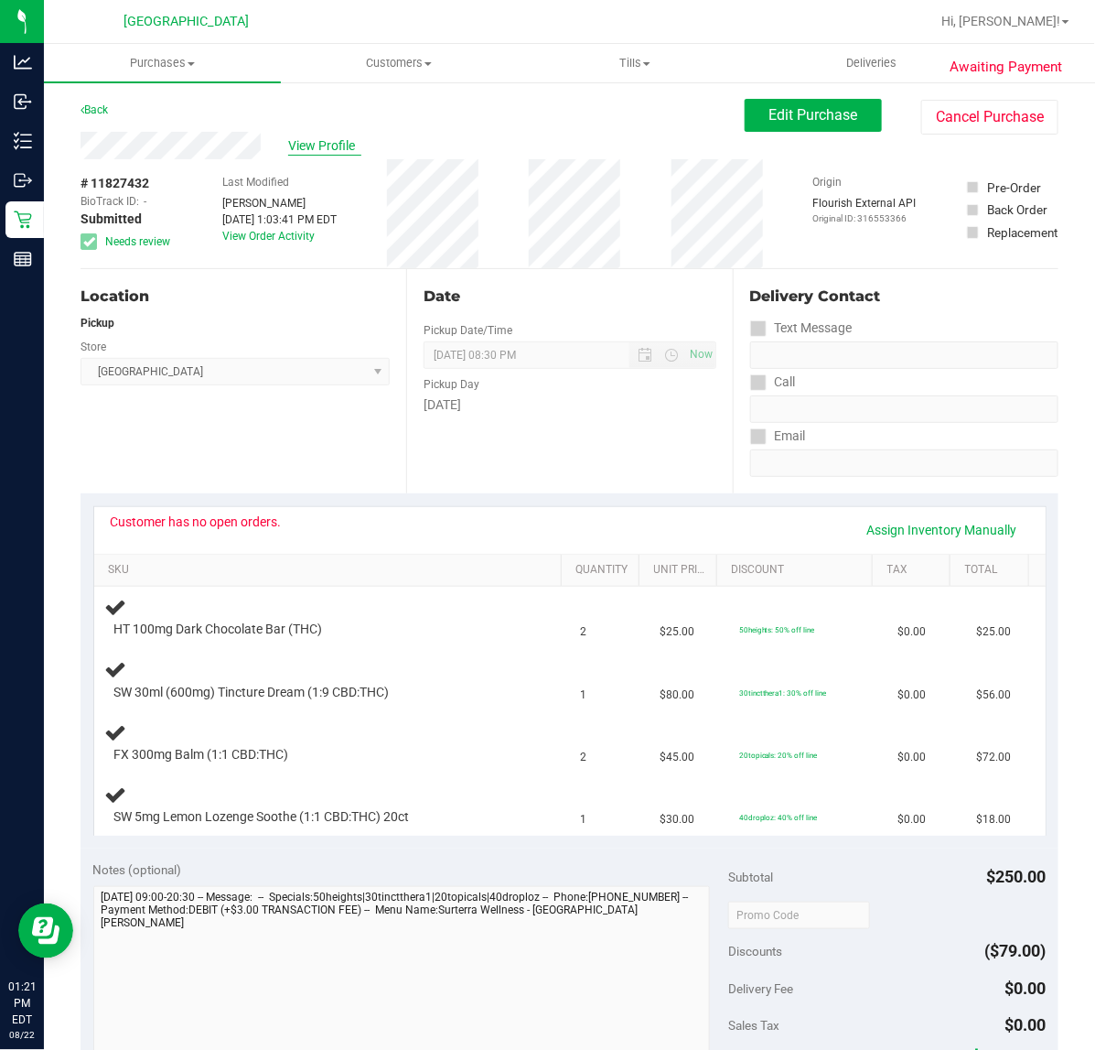
click at [326, 142] on span "View Profile" at bounding box center [324, 145] width 73 height 19
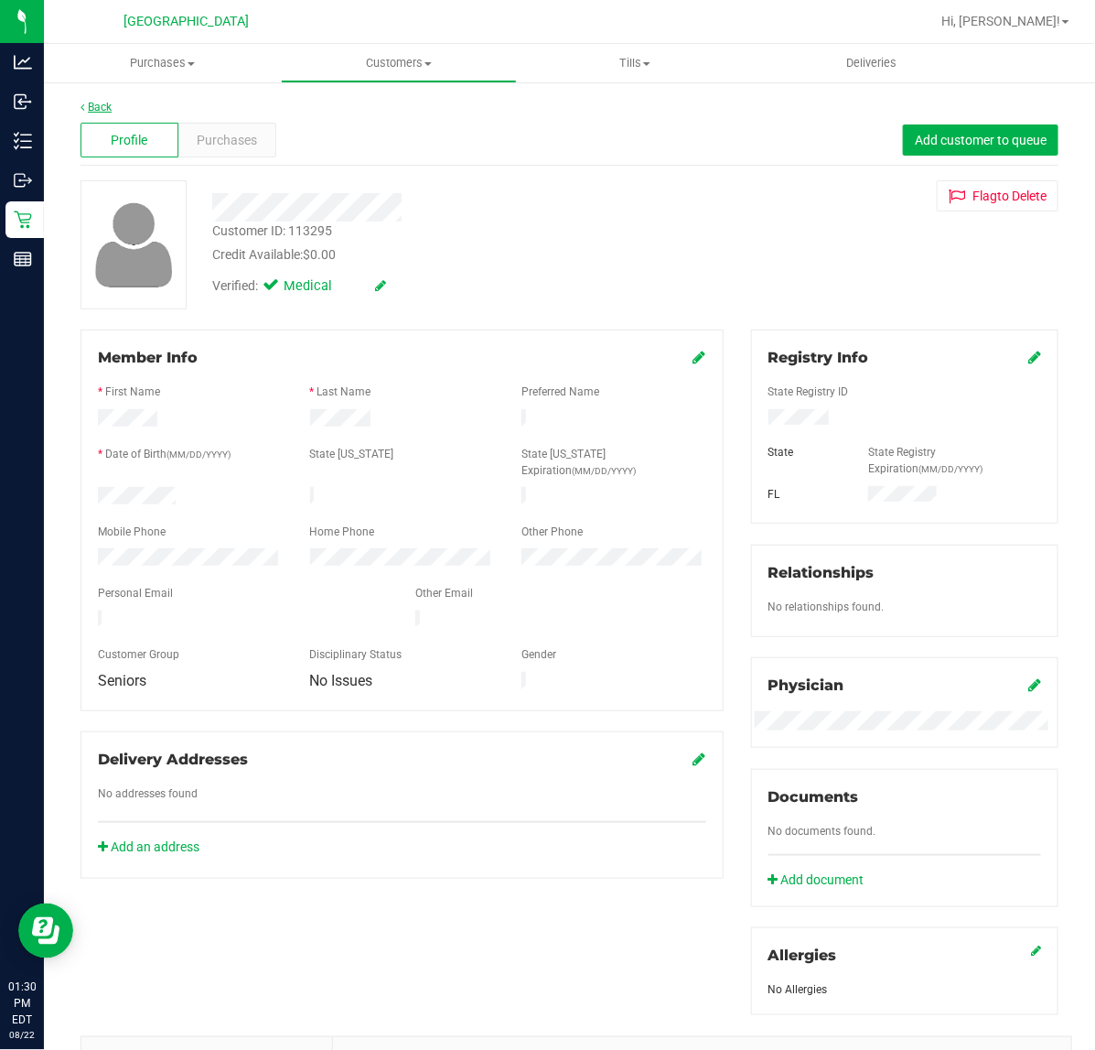
click at [93, 105] on link "Back" at bounding box center [96, 107] width 31 height 13
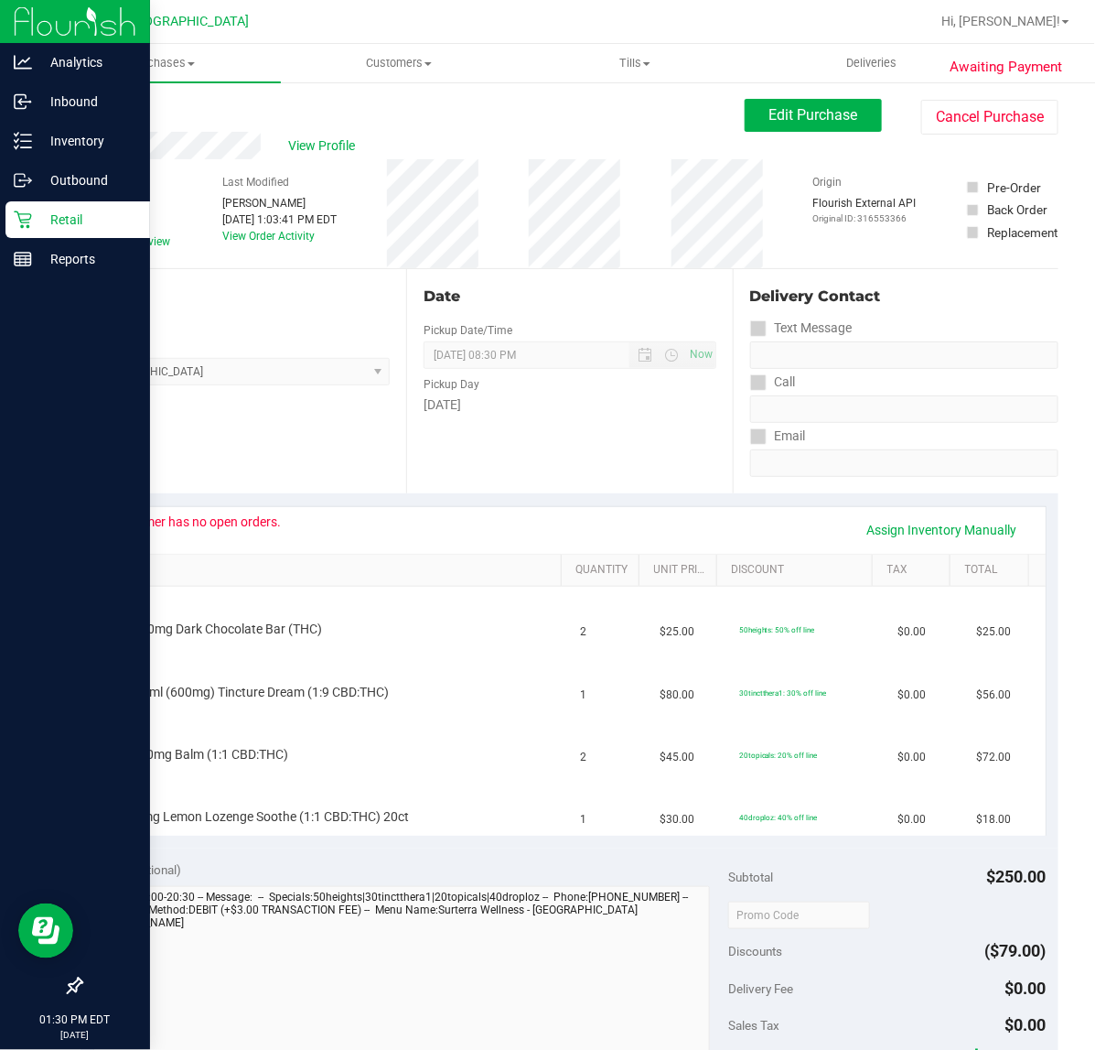
click at [57, 217] on p "Retail" at bounding box center [87, 220] width 110 height 22
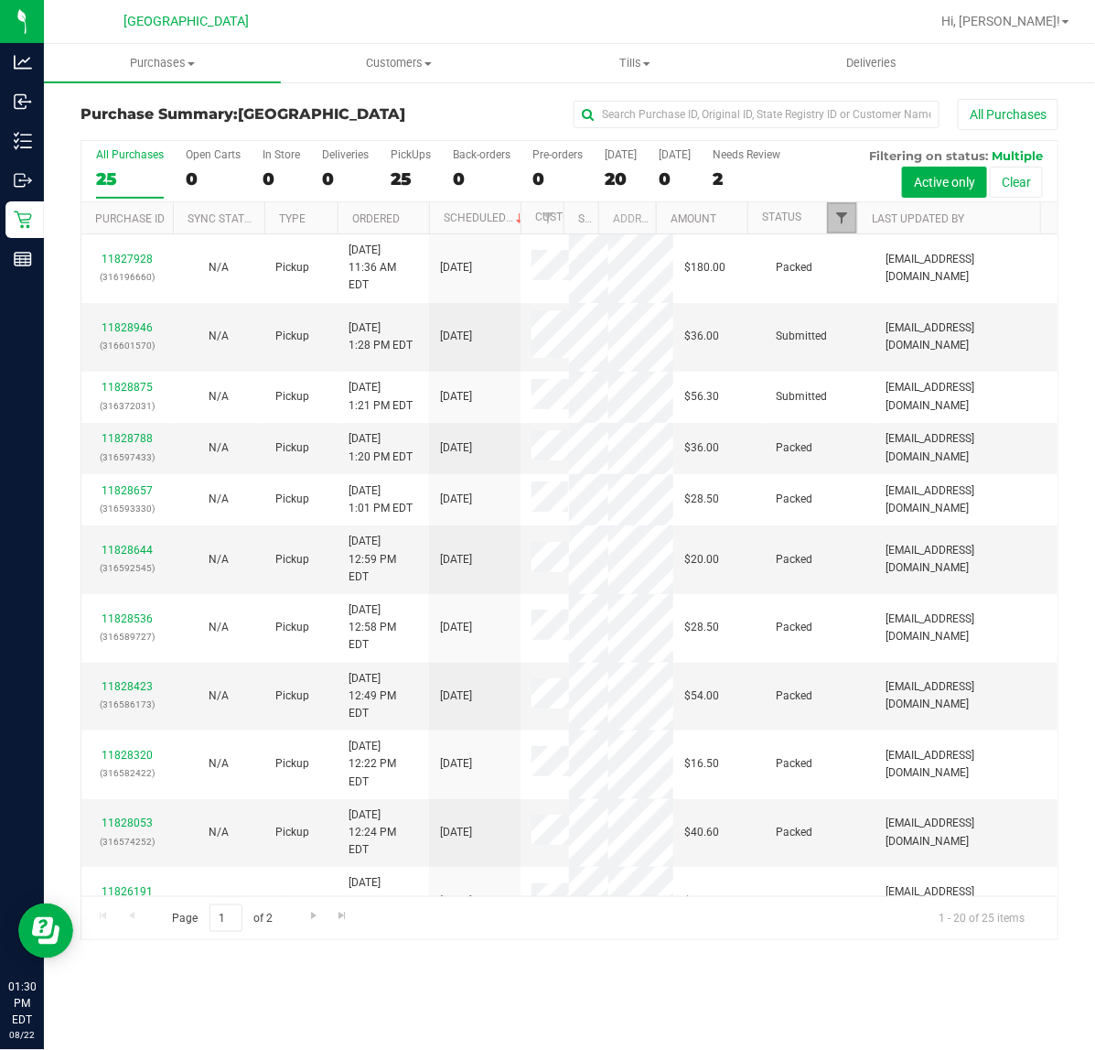
click at [844, 215] on span "Filter" at bounding box center [842, 217] width 15 height 15
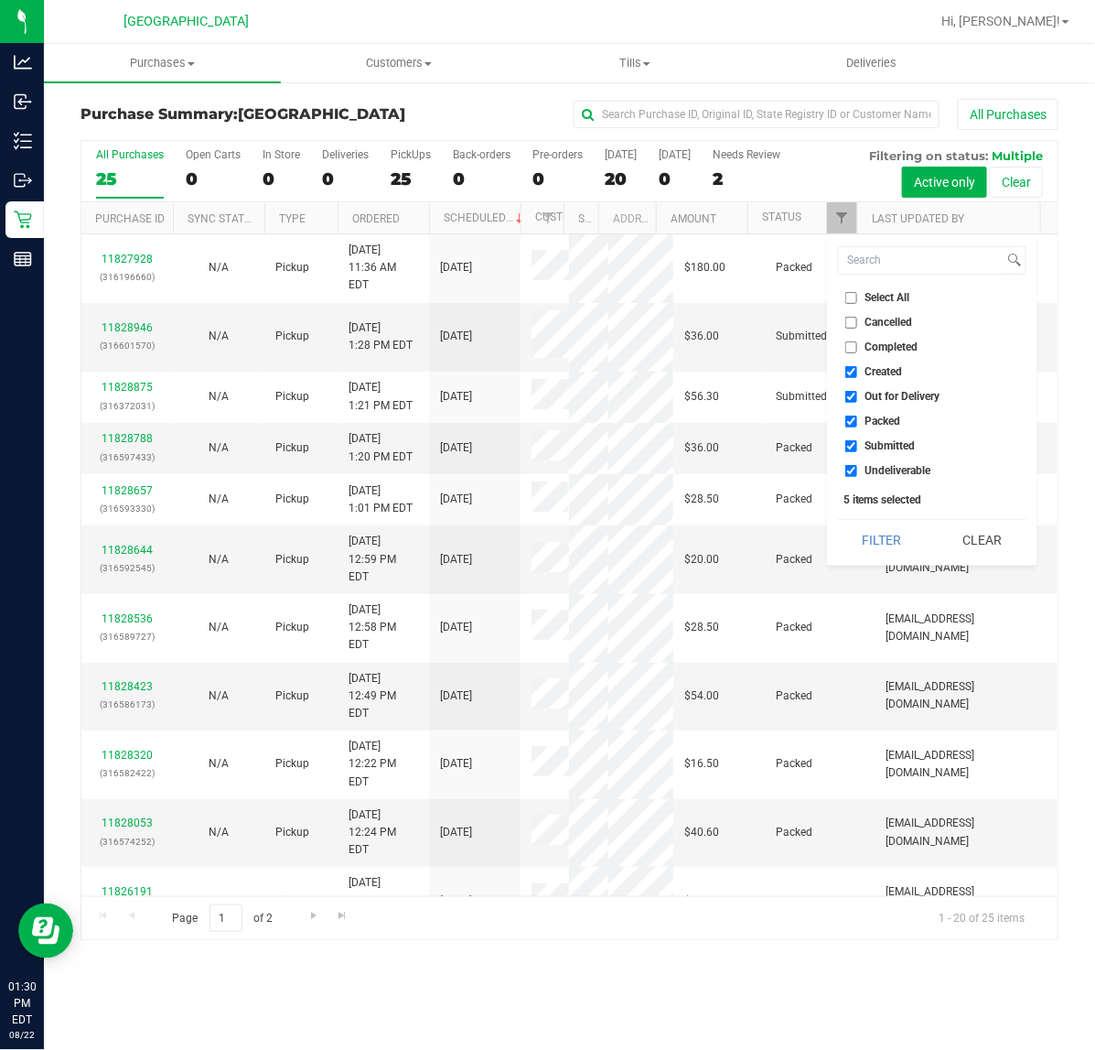
click at [847, 373] on input "Created" at bounding box center [852, 372] width 12 height 12
checkbox input "false"
click at [854, 394] on input "Out for Delivery" at bounding box center [852, 397] width 12 height 12
checkbox input "false"
click at [854, 421] on input "Packed" at bounding box center [852, 421] width 12 height 12
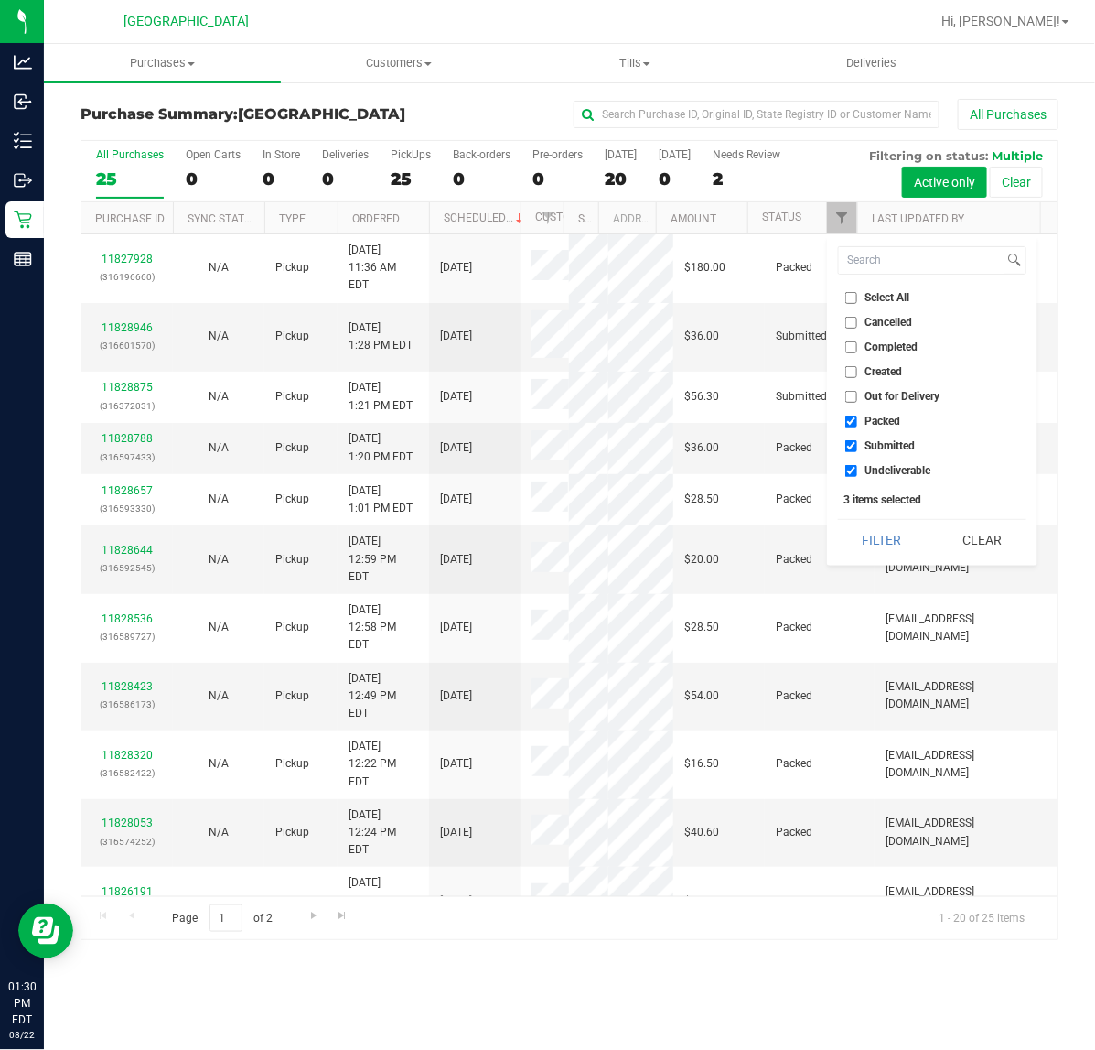
checkbox input "false"
click at [854, 471] on input "Undeliverable" at bounding box center [852, 471] width 12 height 12
checkbox input "false"
click at [870, 533] on button "Filter" at bounding box center [882, 540] width 88 height 40
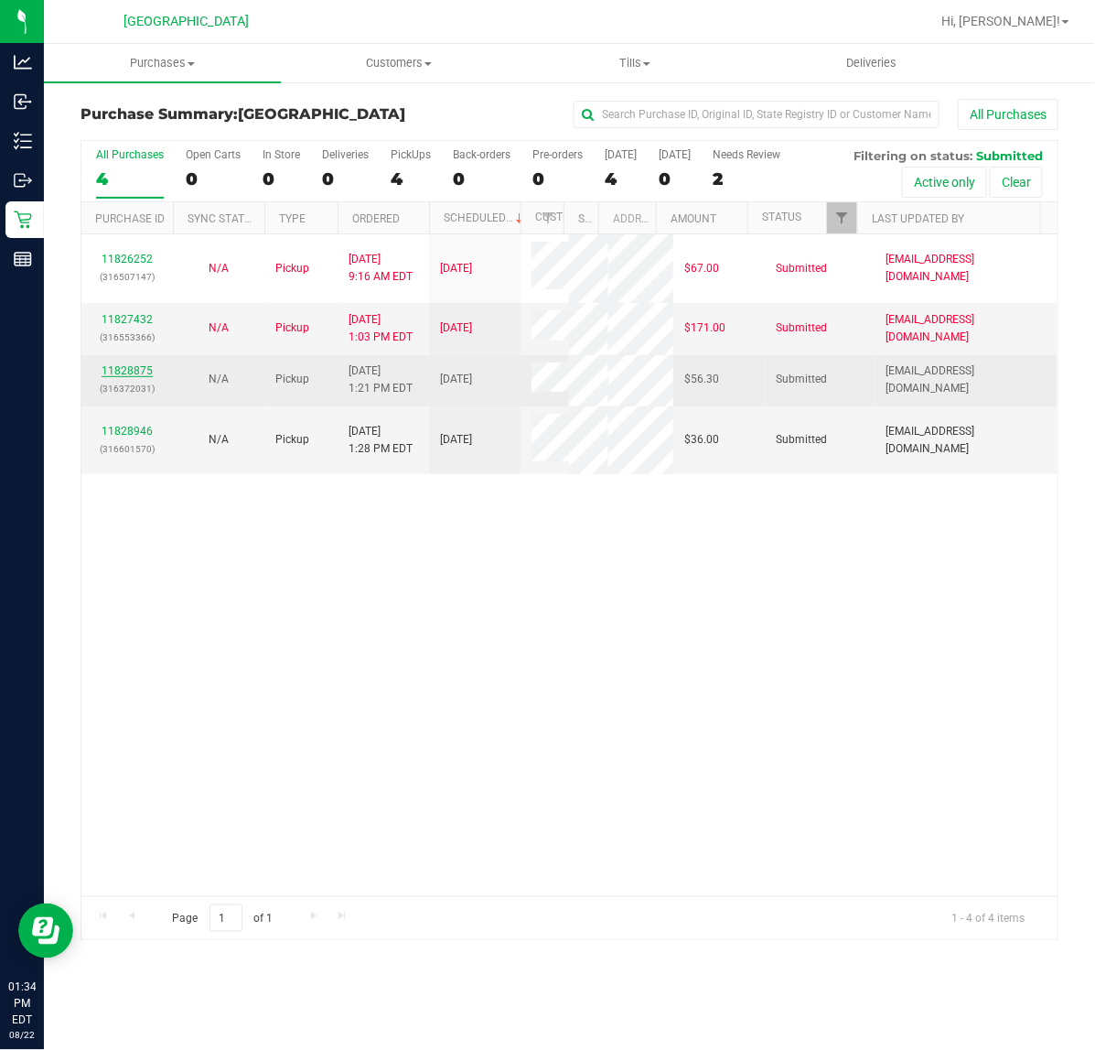
click at [124, 372] on link "11828875" at bounding box center [127, 370] width 51 height 13
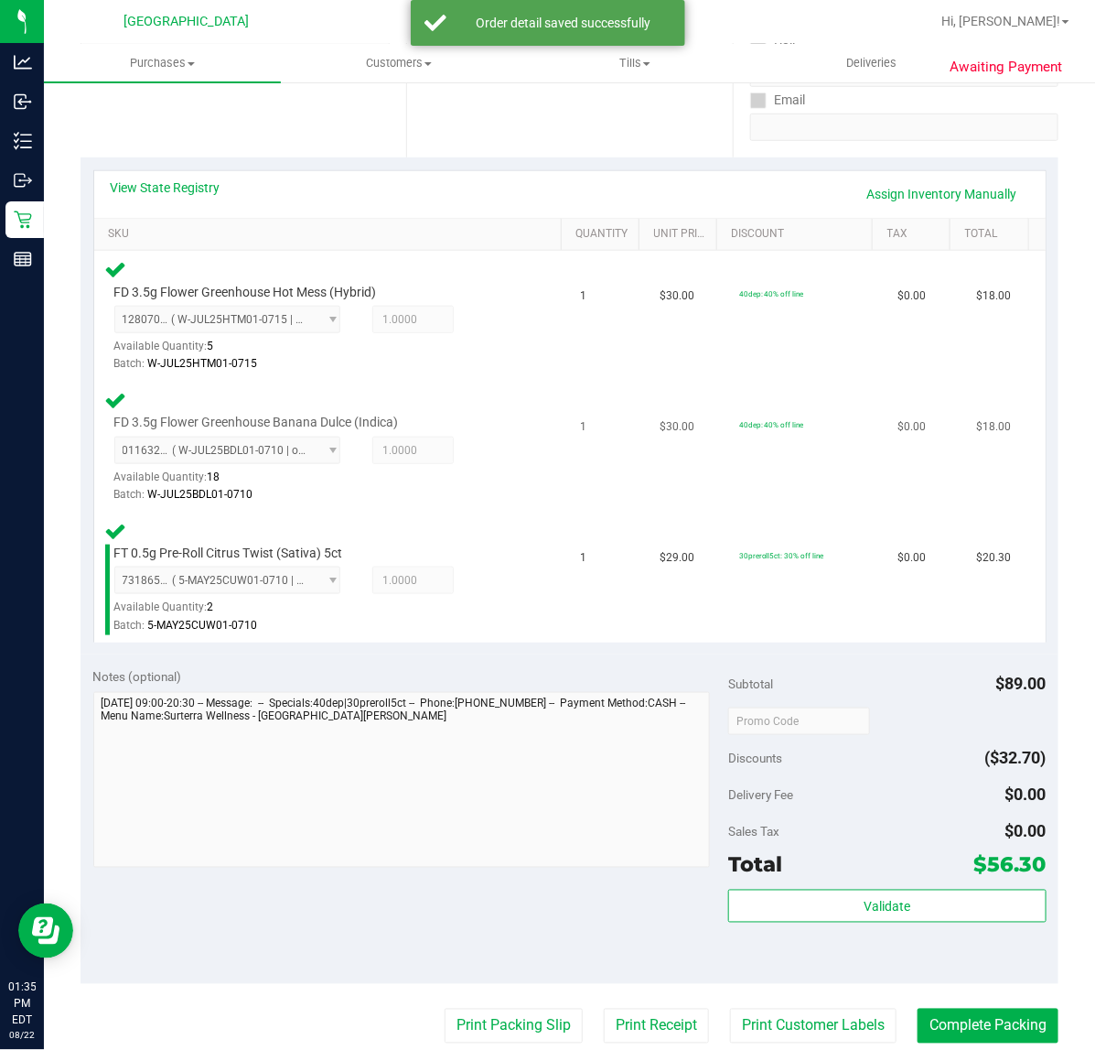
scroll to position [343, 0]
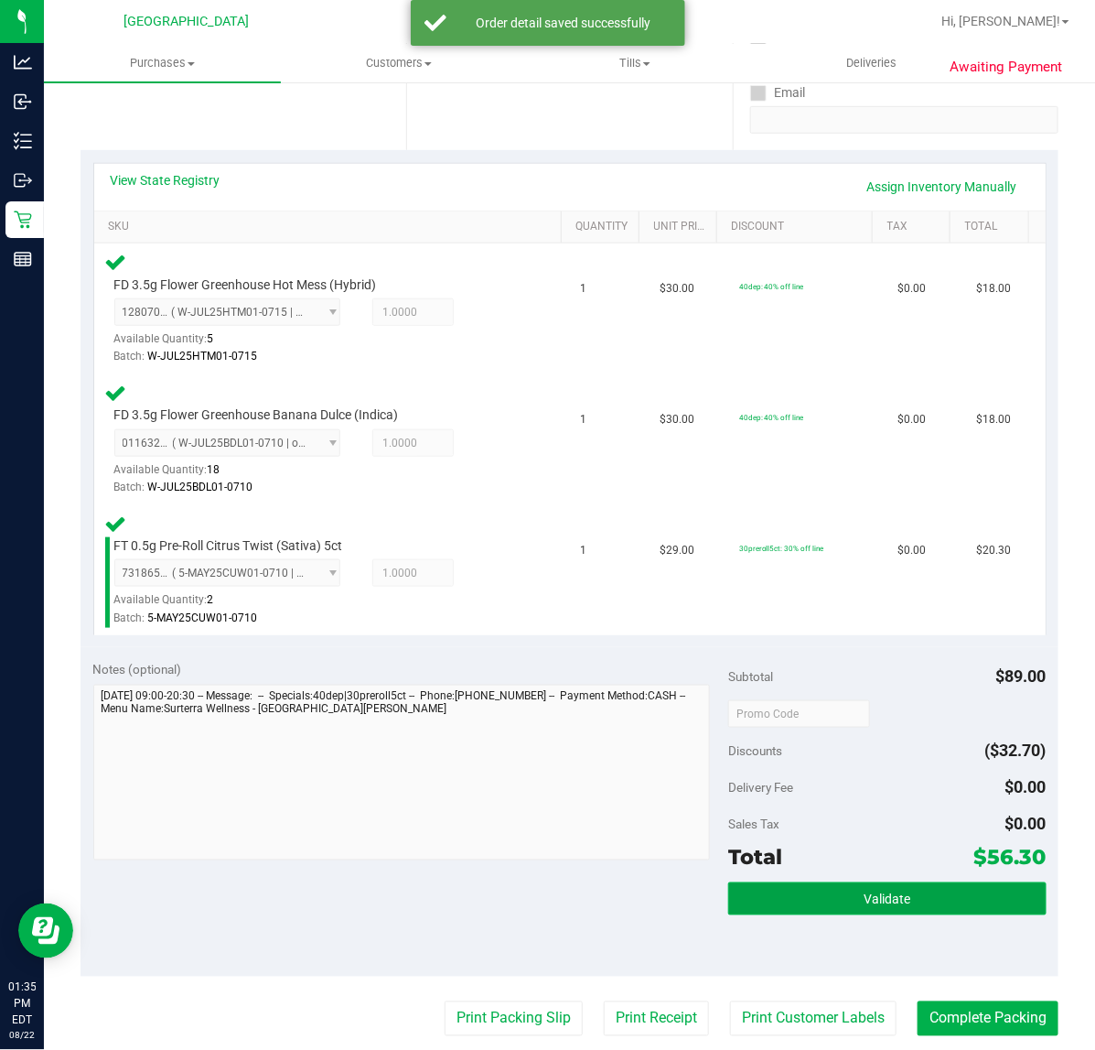
click at [930, 904] on button "Validate" at bounding box center [887, 898] width 318 height 33
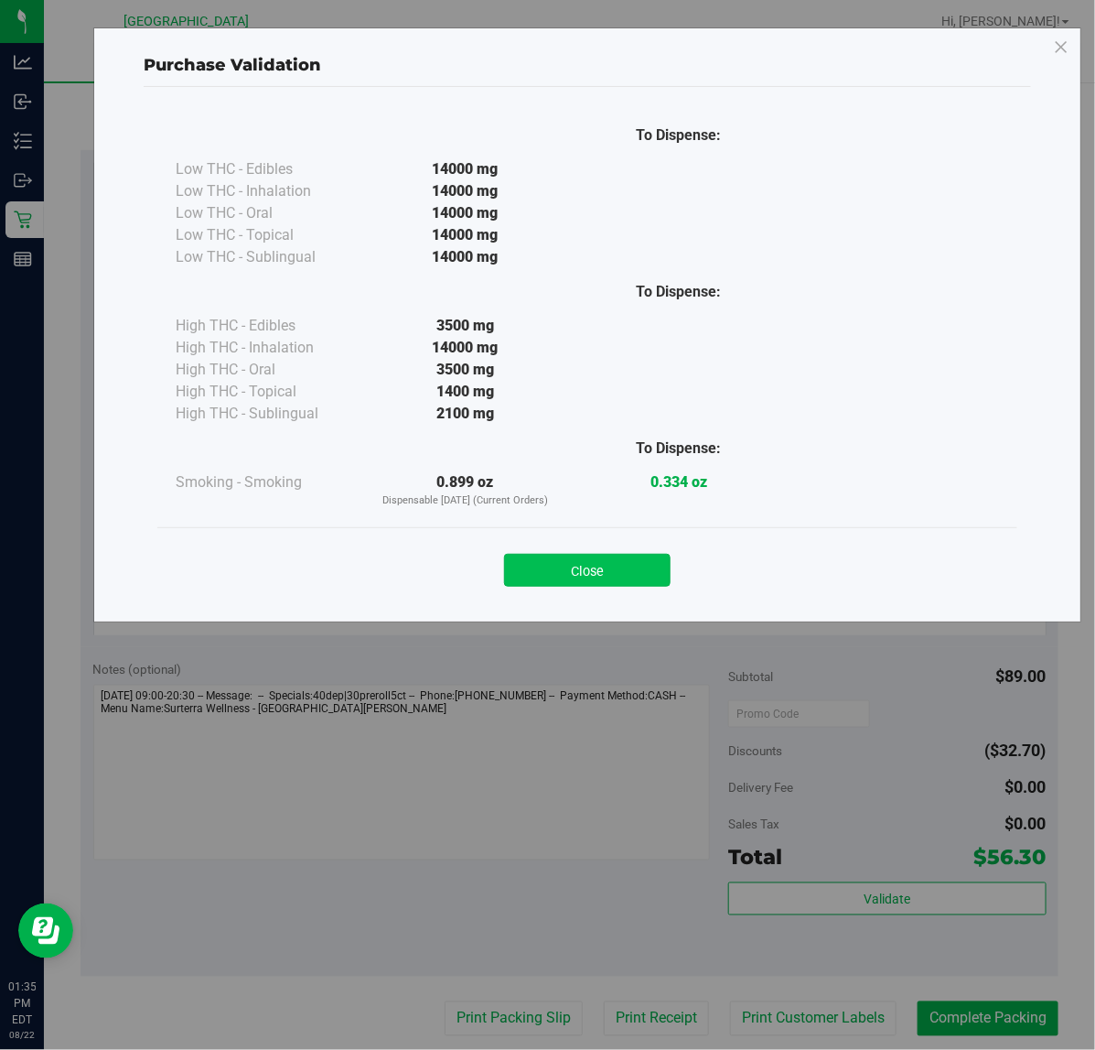
click at [565, 563] on button "Close" at bounding box center [587, 570] width 167 height 33
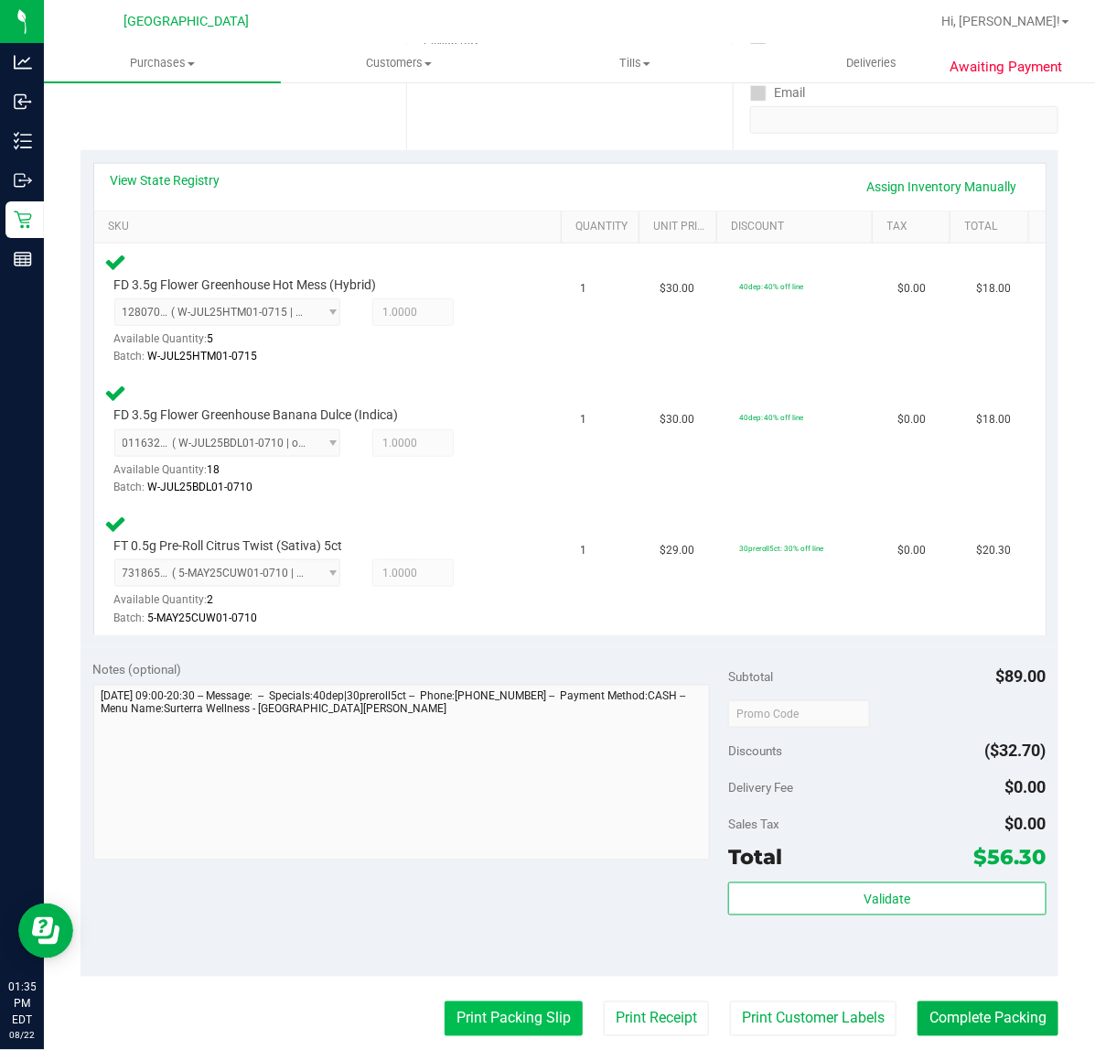
click at [520, 1023] on button "Print Packing Slip" at bounding box center [514, 1018] width 138 height 35
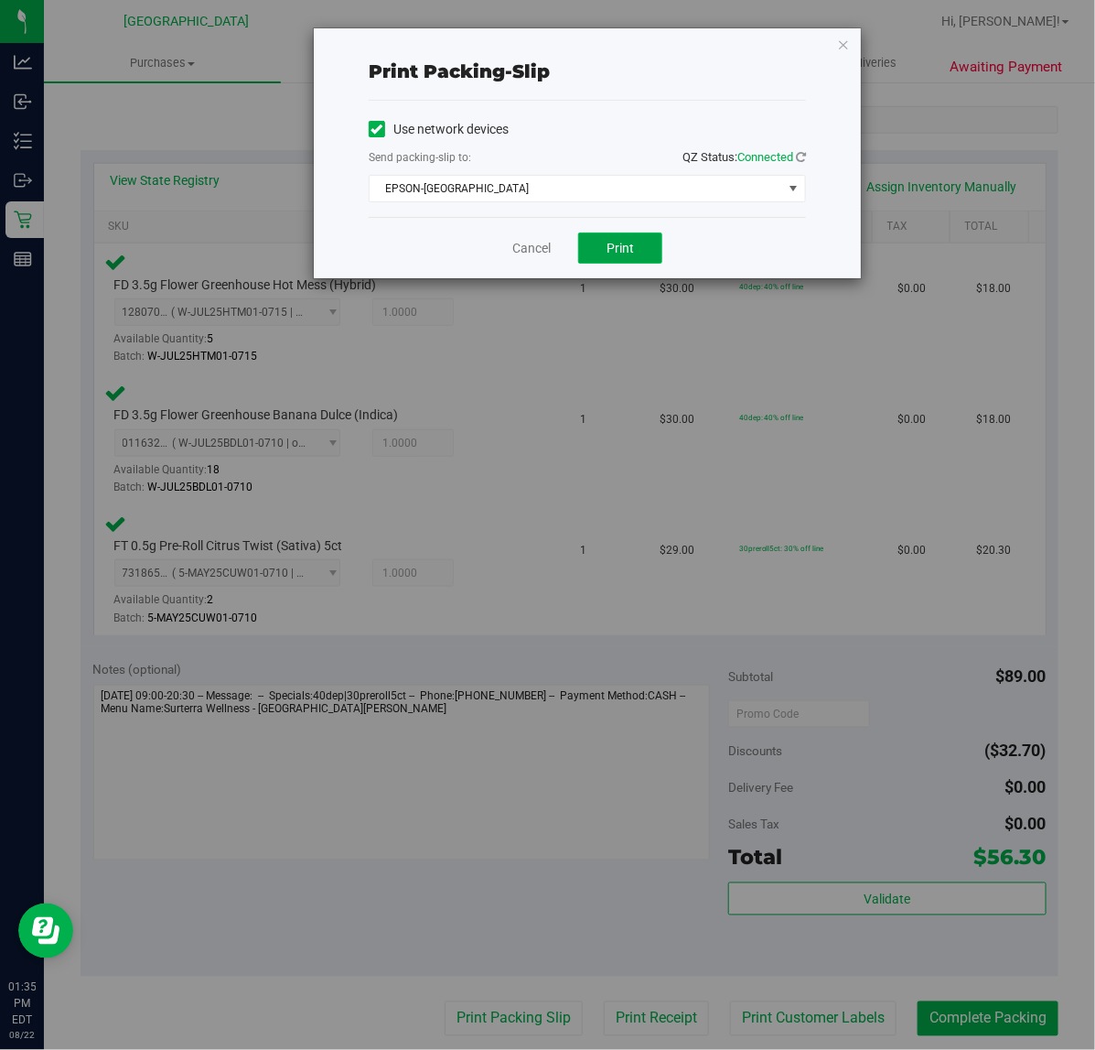
click at [627, 240] on button "Print" at bounding box center [620, 247] width 84 height 31
click at [534, 248] on link "Cancel" at bounding box center [531, 248] width 38 height 19
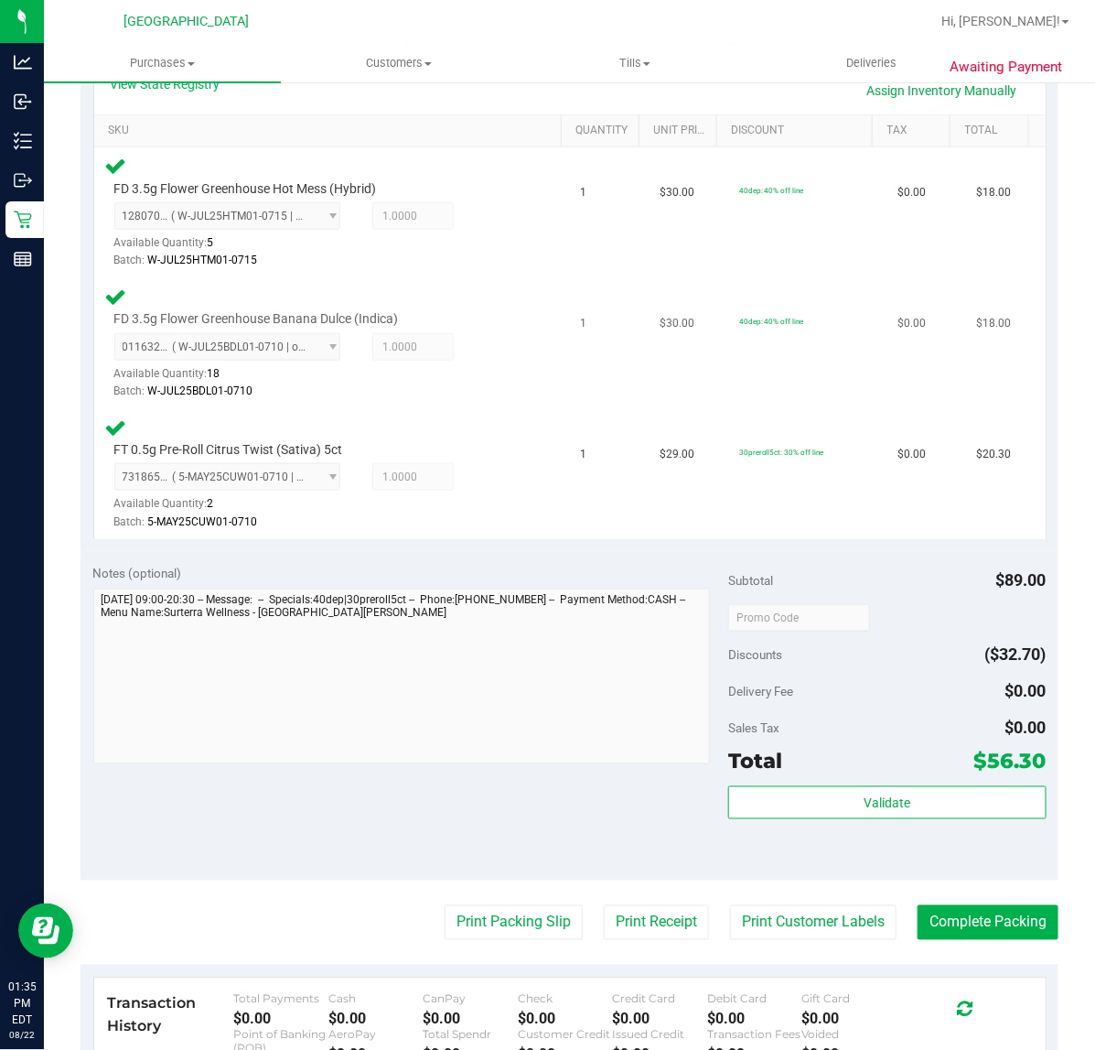
scroll to position [572, 0]
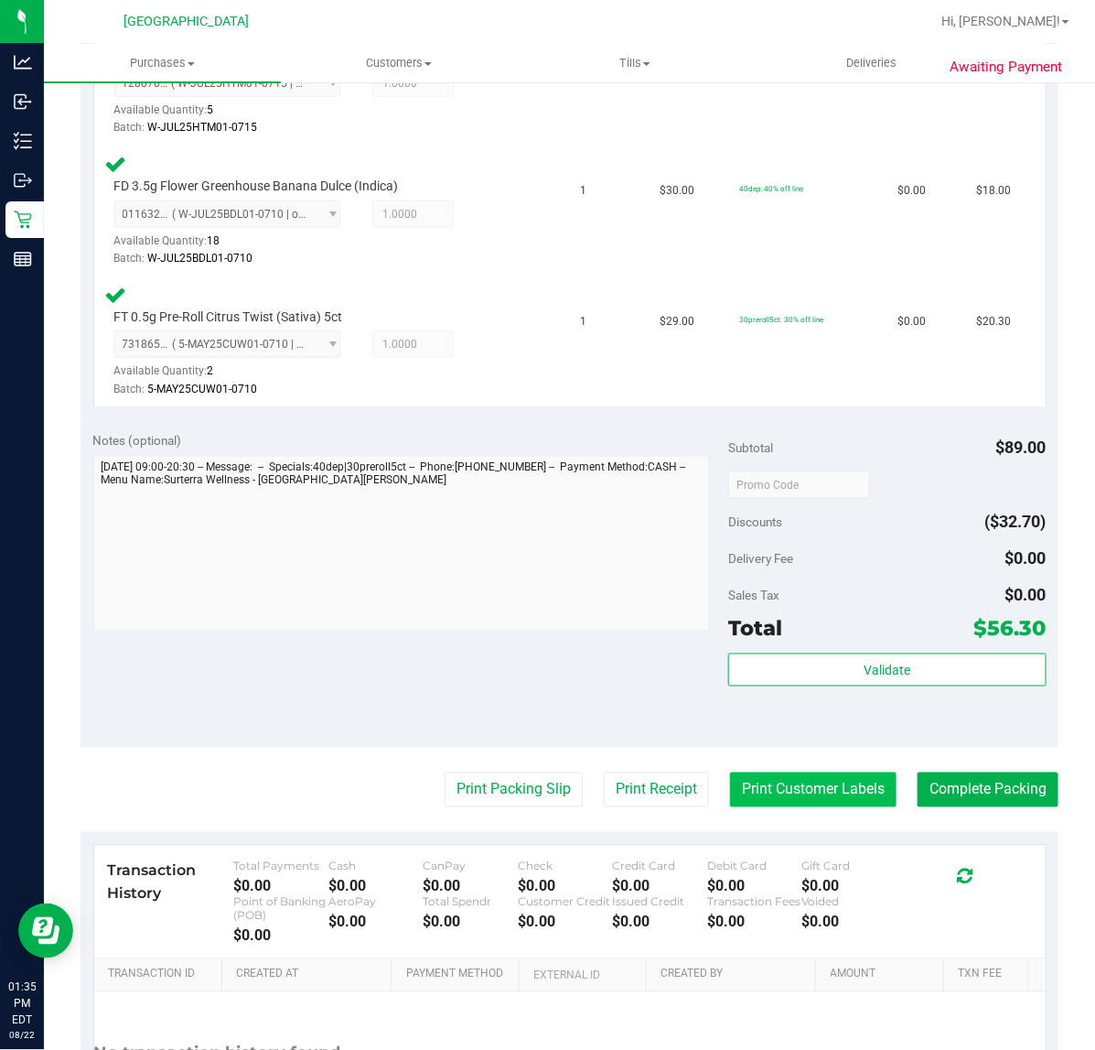
click at [748, 775] on button "Print Customer Labels" at bounding box center [813, 789] width 167 height 35
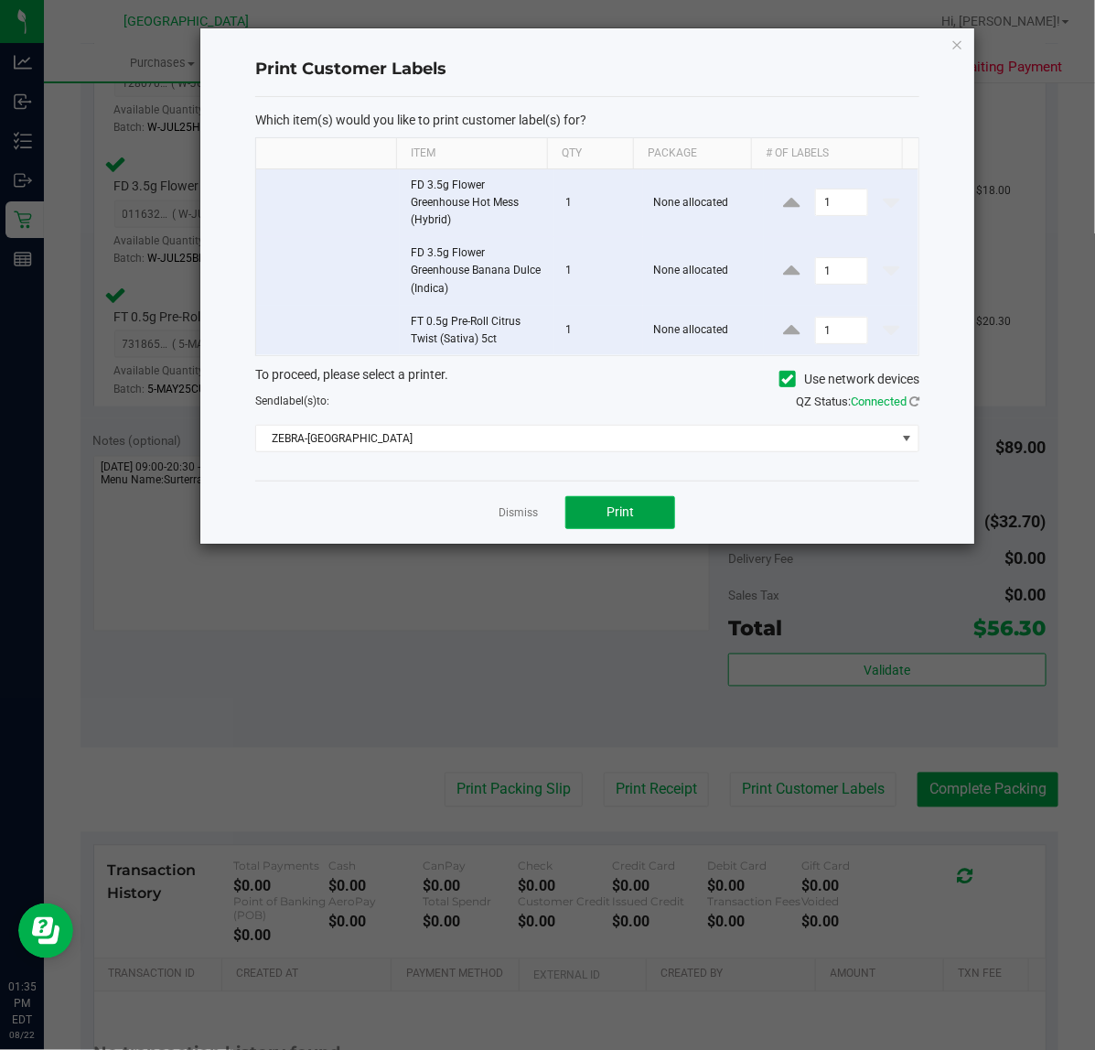
click at [609, 499] on button "Print" at bounding box center [621, 512] width 110 height 33
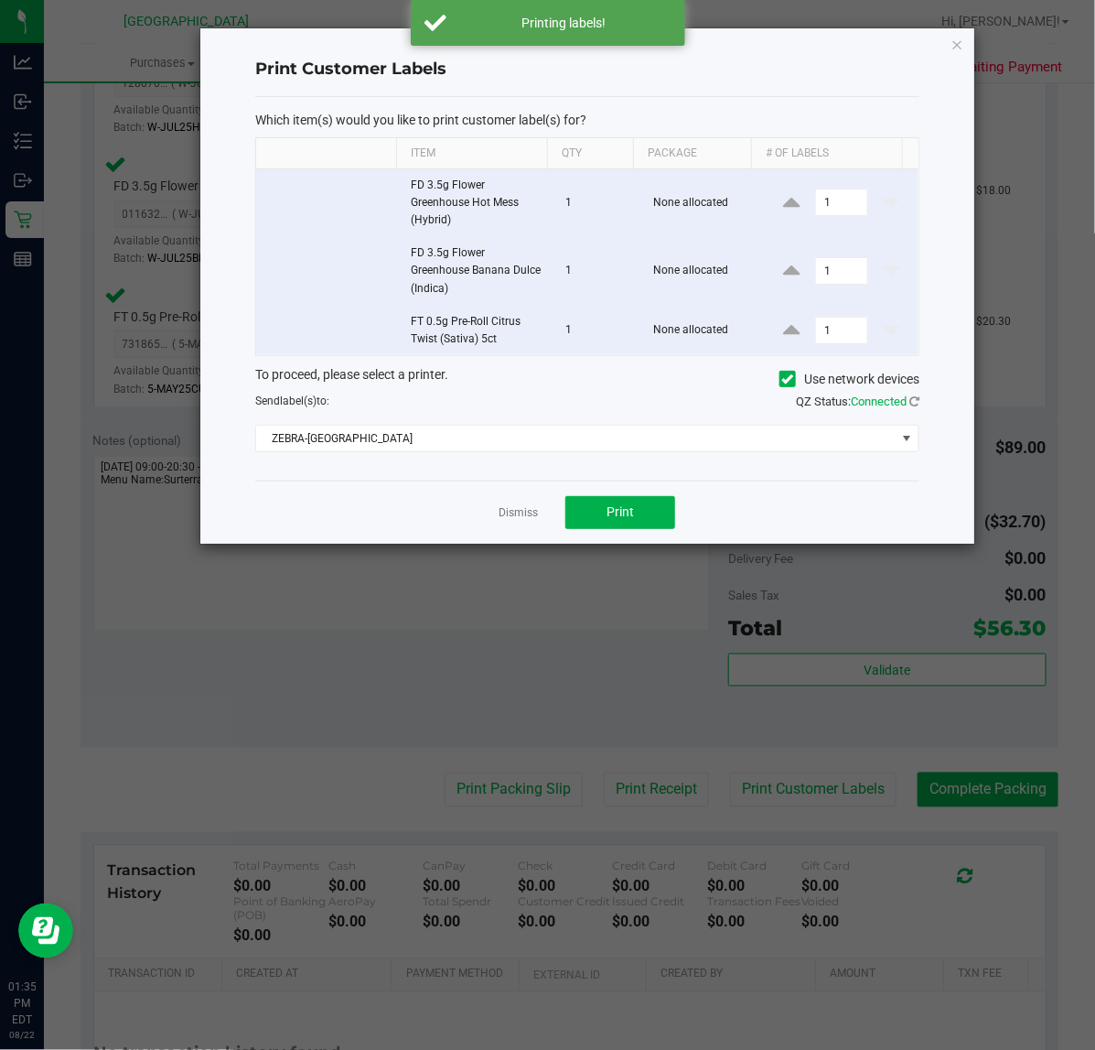
click at [510, 524] on div "Dismiss Print" at bounding box center [587, 511] width 664 height 63
click at [519, 521] on link "Dismiss" at bounding box center [518, 513] width 39 height 16
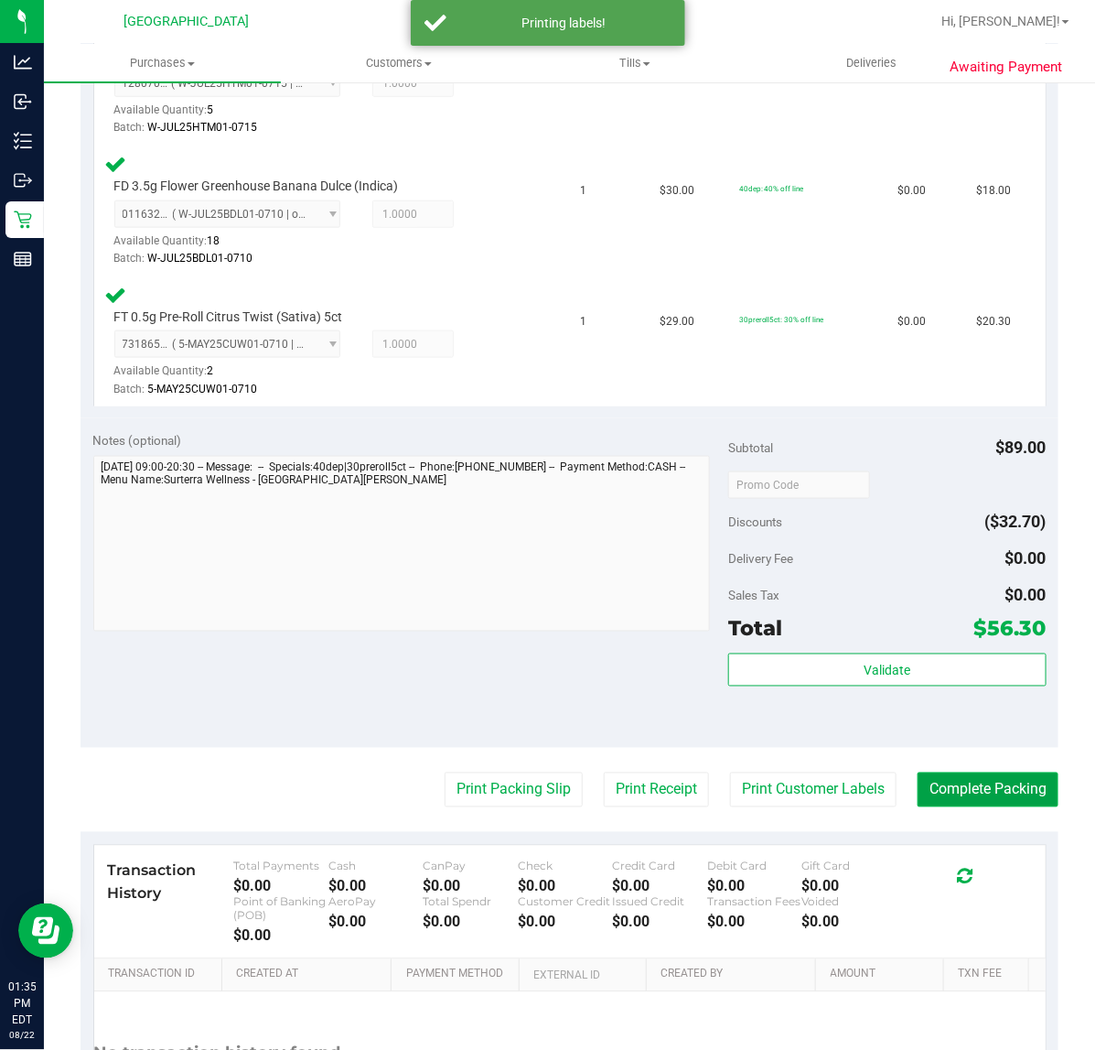
click at [943, 792] on button "Complete Packing" at bounding box center [988, 789] width 141 height 35
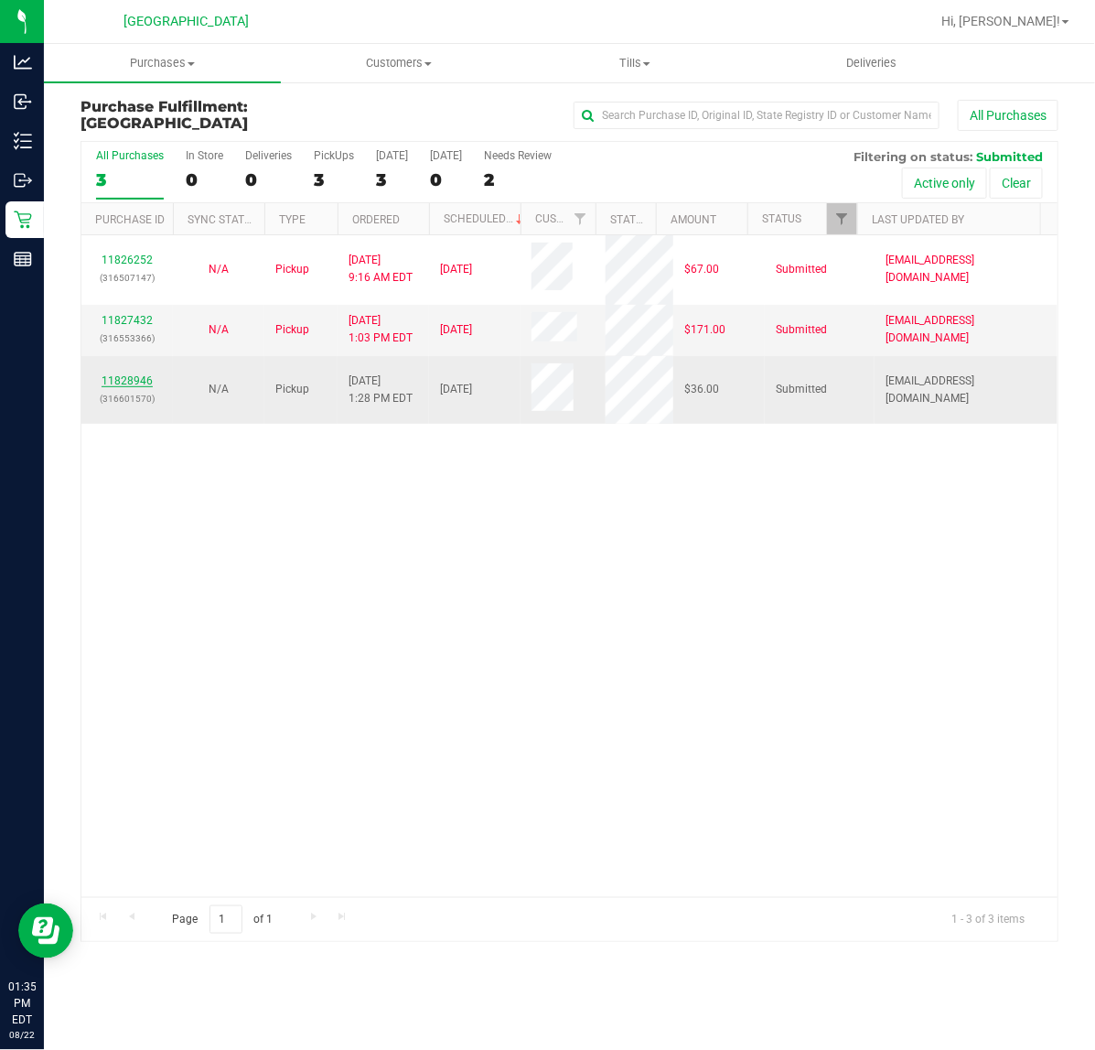
click at [144, 378] on link "11828946" at bounding box center [127, 380] width 51 height 13
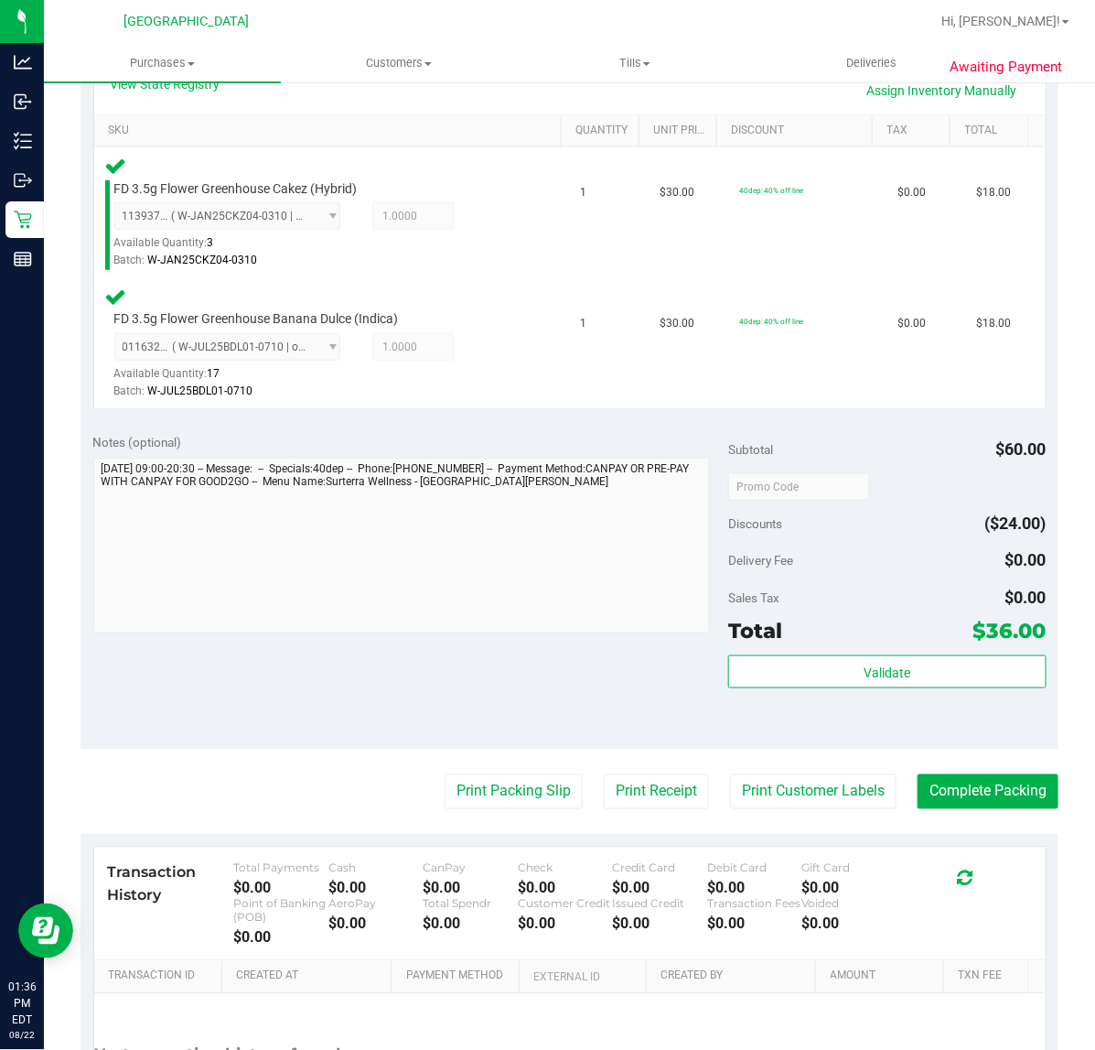
scroll to position [458, 0]
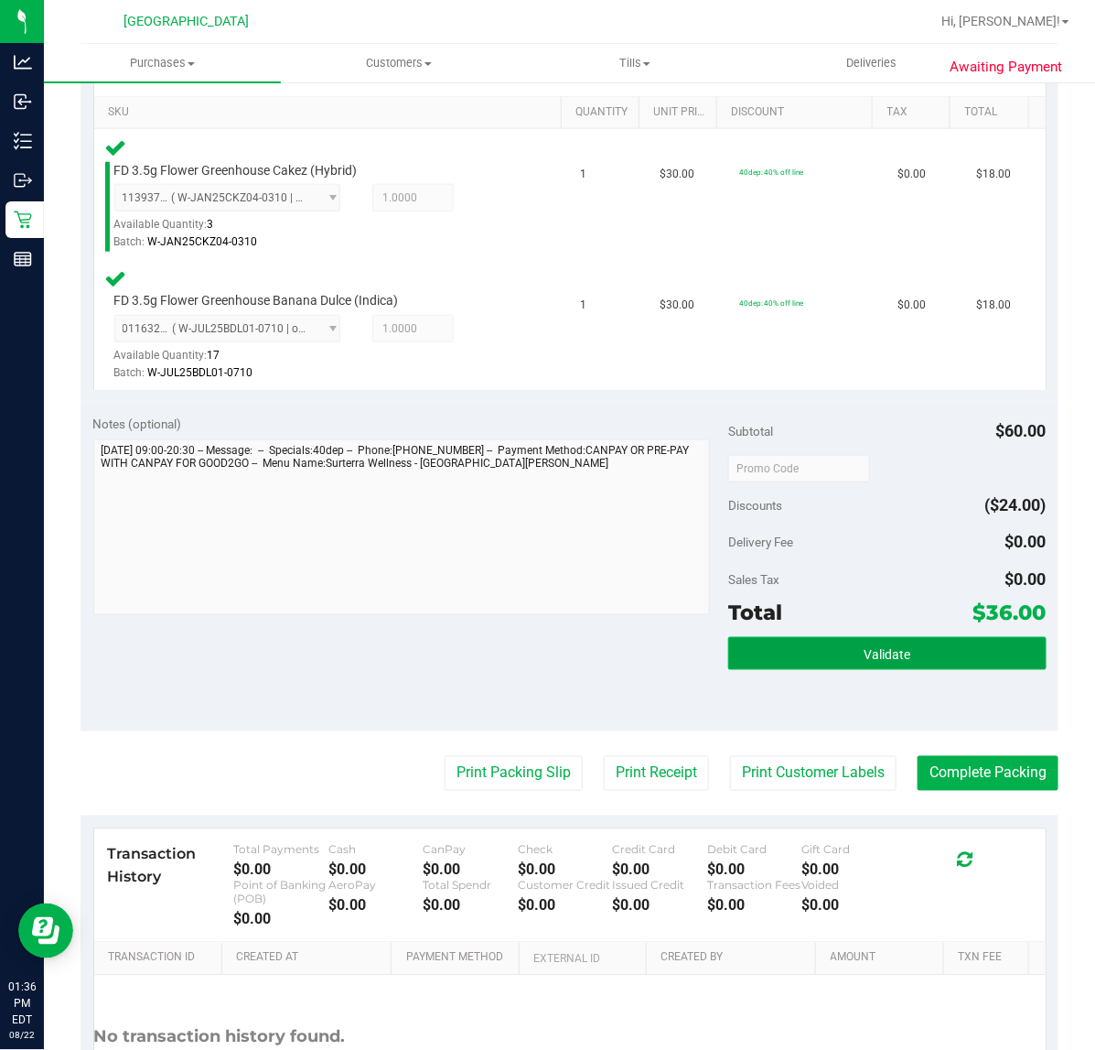
click at [840, 655] on button "Validate" at bounding box center [887, 653] width 318 height 33
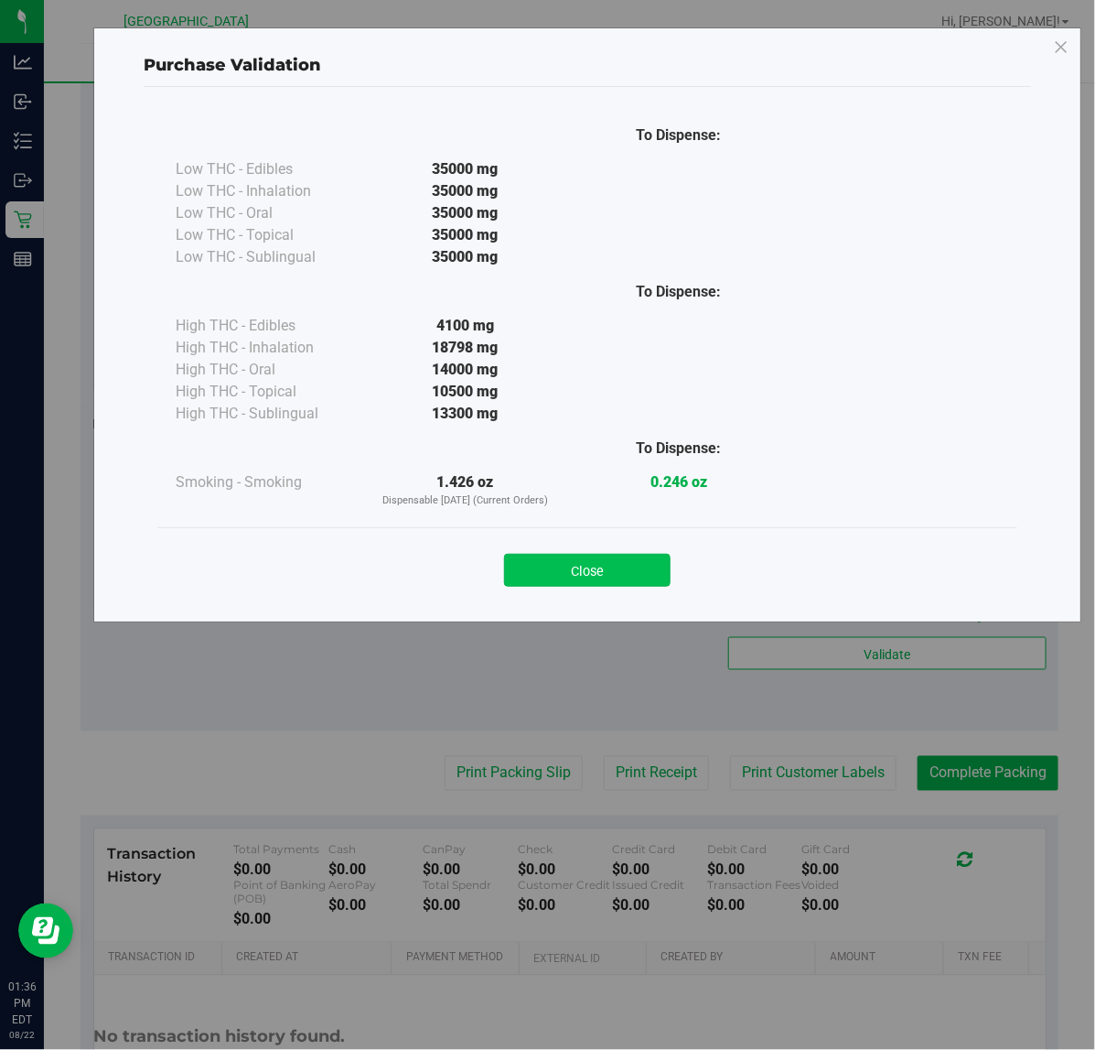
click at [573, 570] on button "Close" at bounding box center [587, 570] width 167 height 33
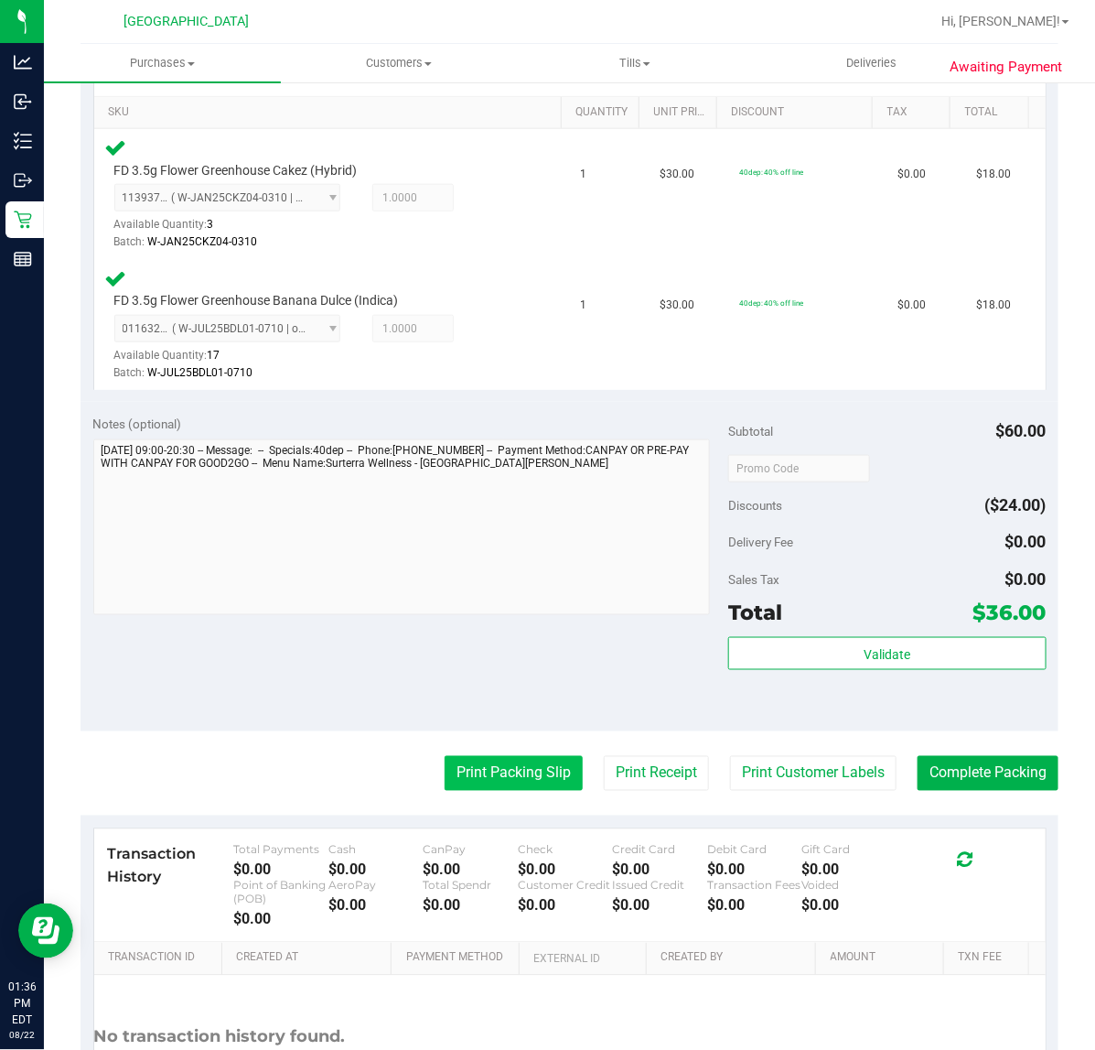
click at [494, 776] on button "Print Packing Slip" at bounding box center [514, 773] width 138 height 35
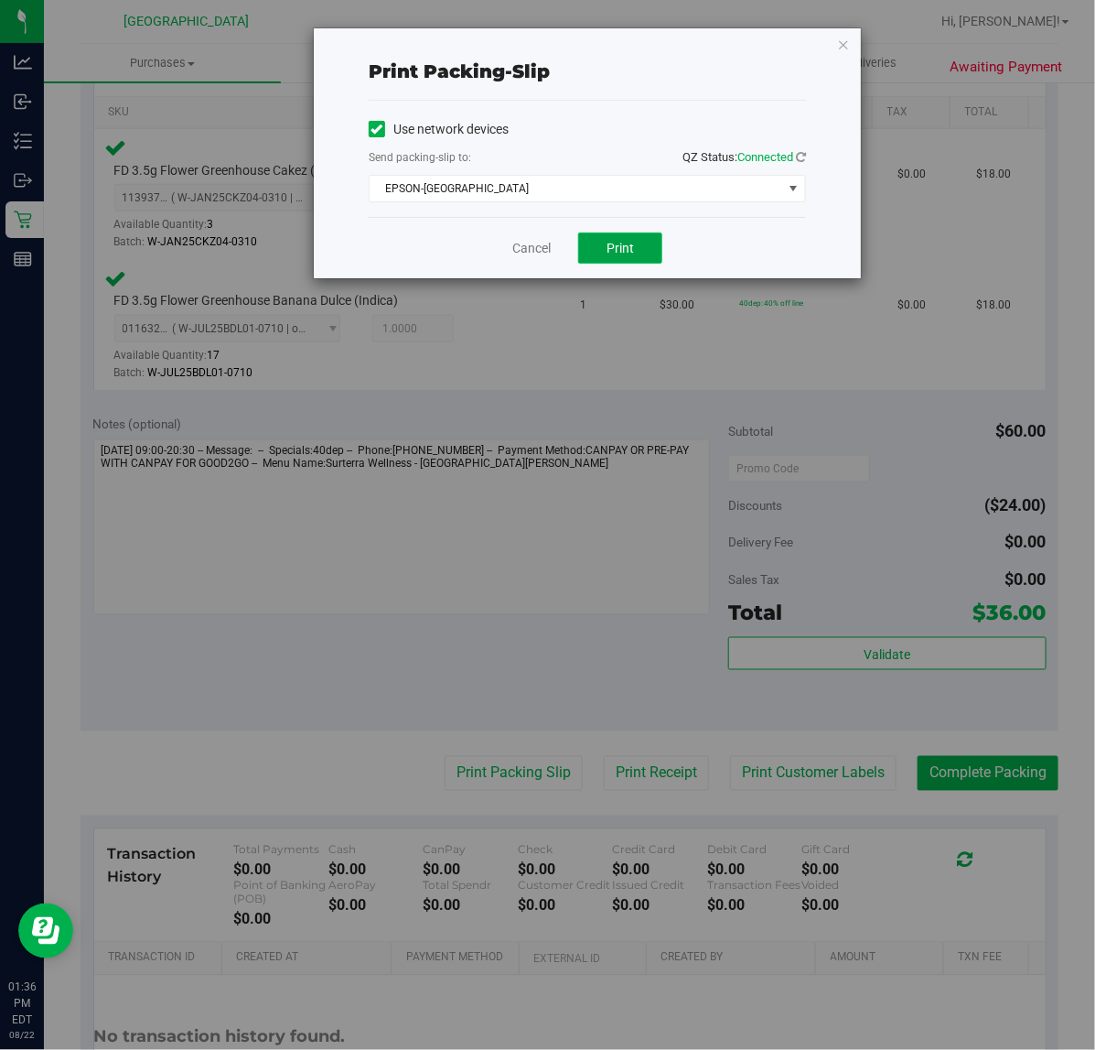
click at [662, 258] on button "Print" at bounding box center [620, 247] width 84 height 31
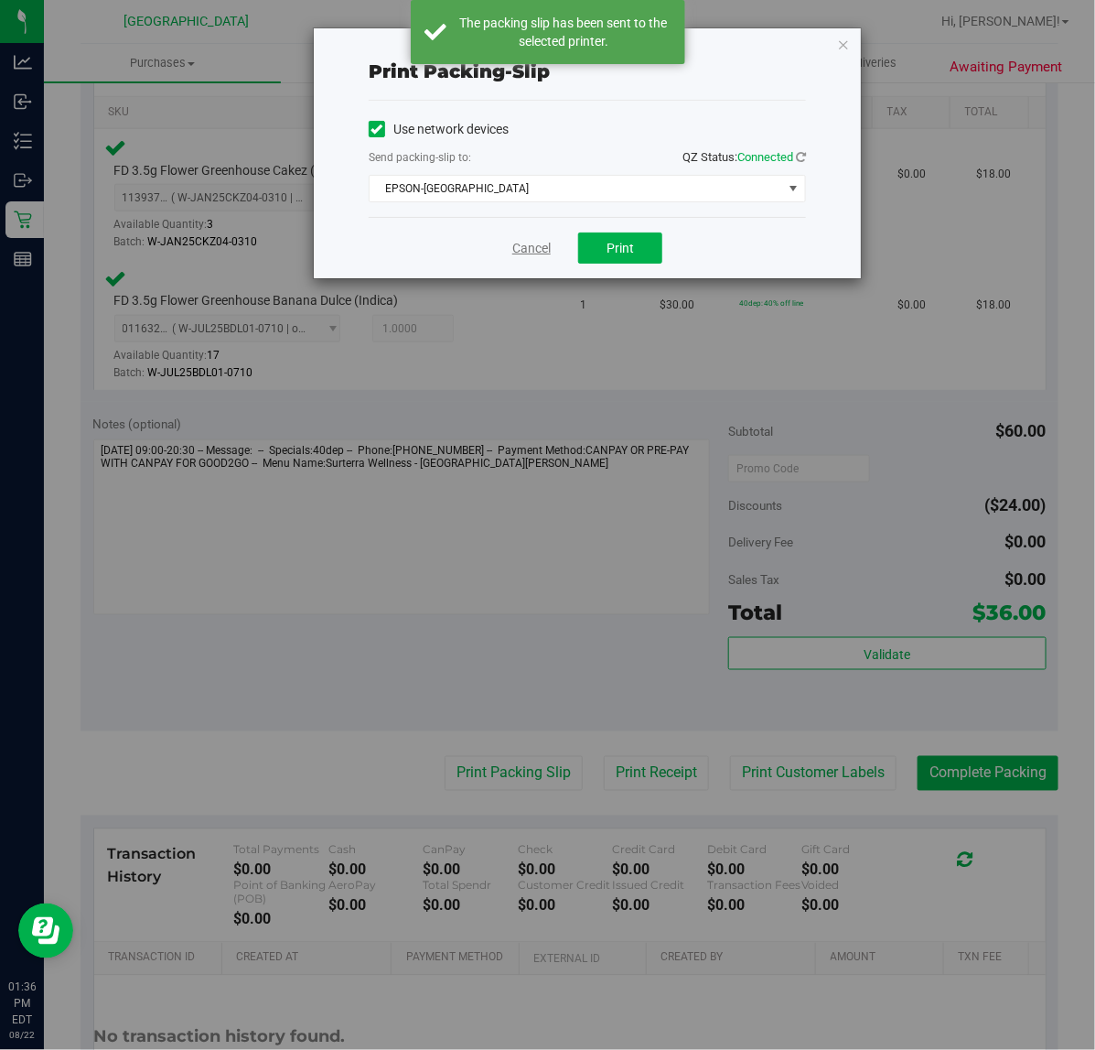
click at [533, 249] on link "Cancel" at bounding box center [531, 248] width 38 height 19
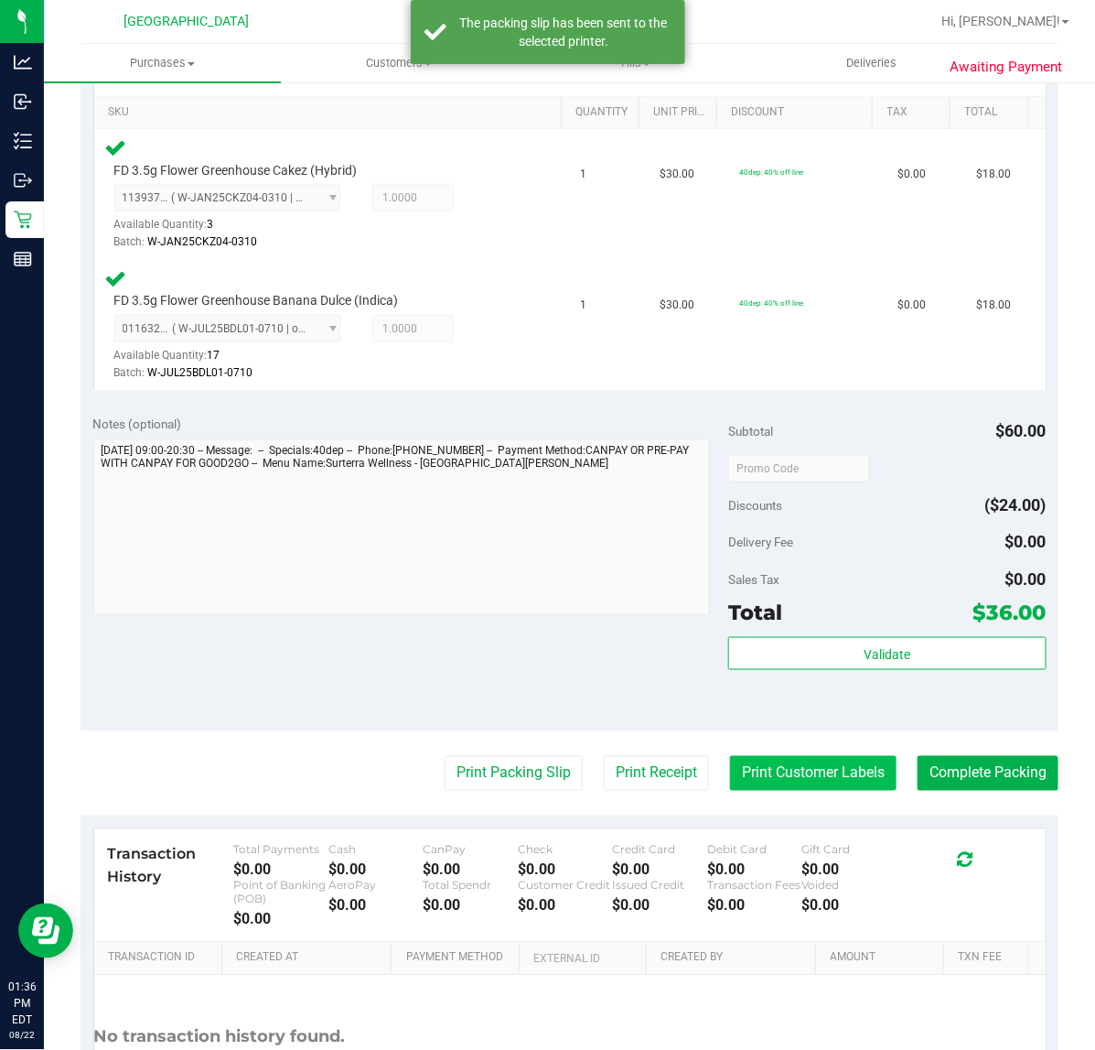
click at [790, 771] on button "Print Customer Labels" at bounding box center [813, 773] width 167 height 35
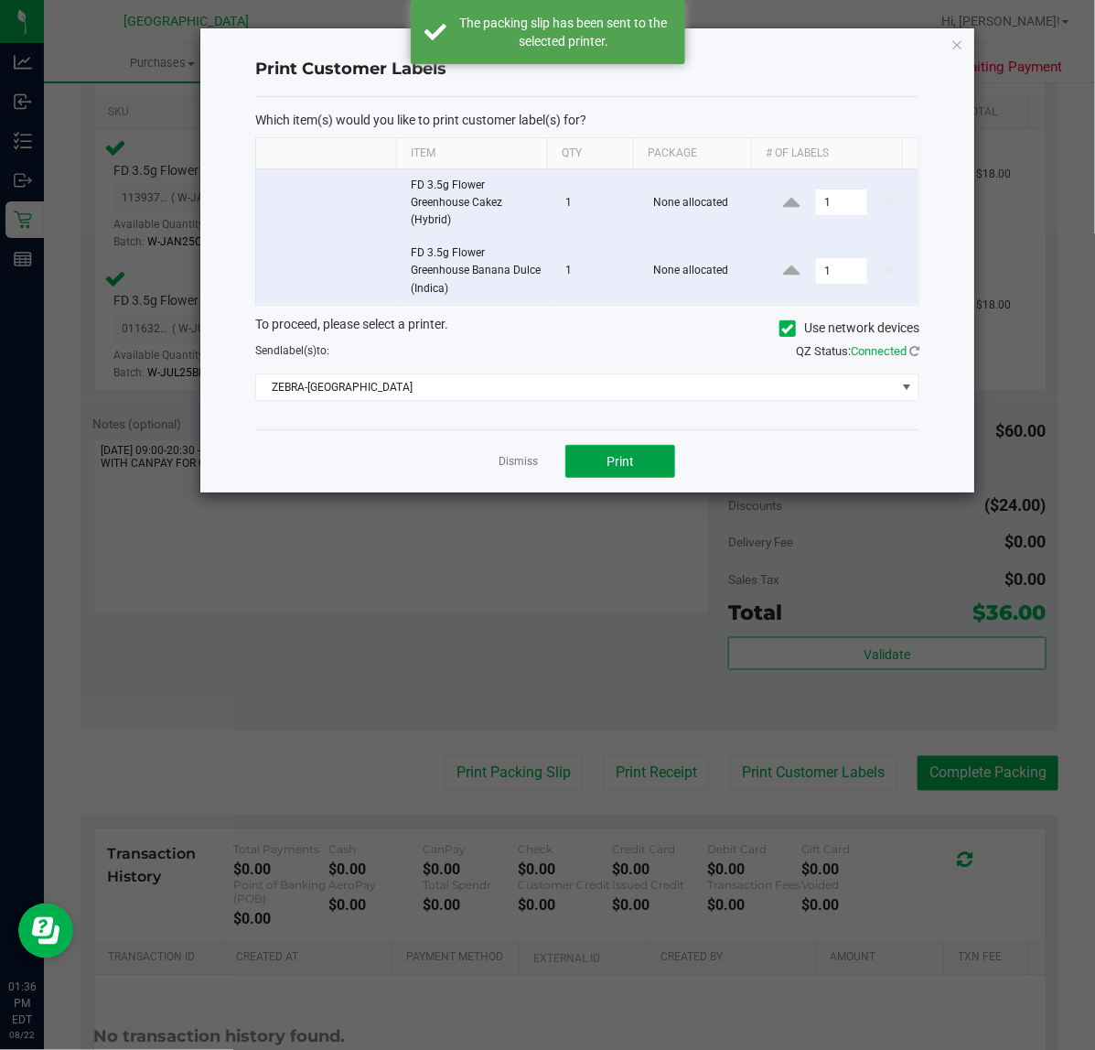
click at [634, 462] on button "Print" at bounding box center [621, 461] width 110 height 33
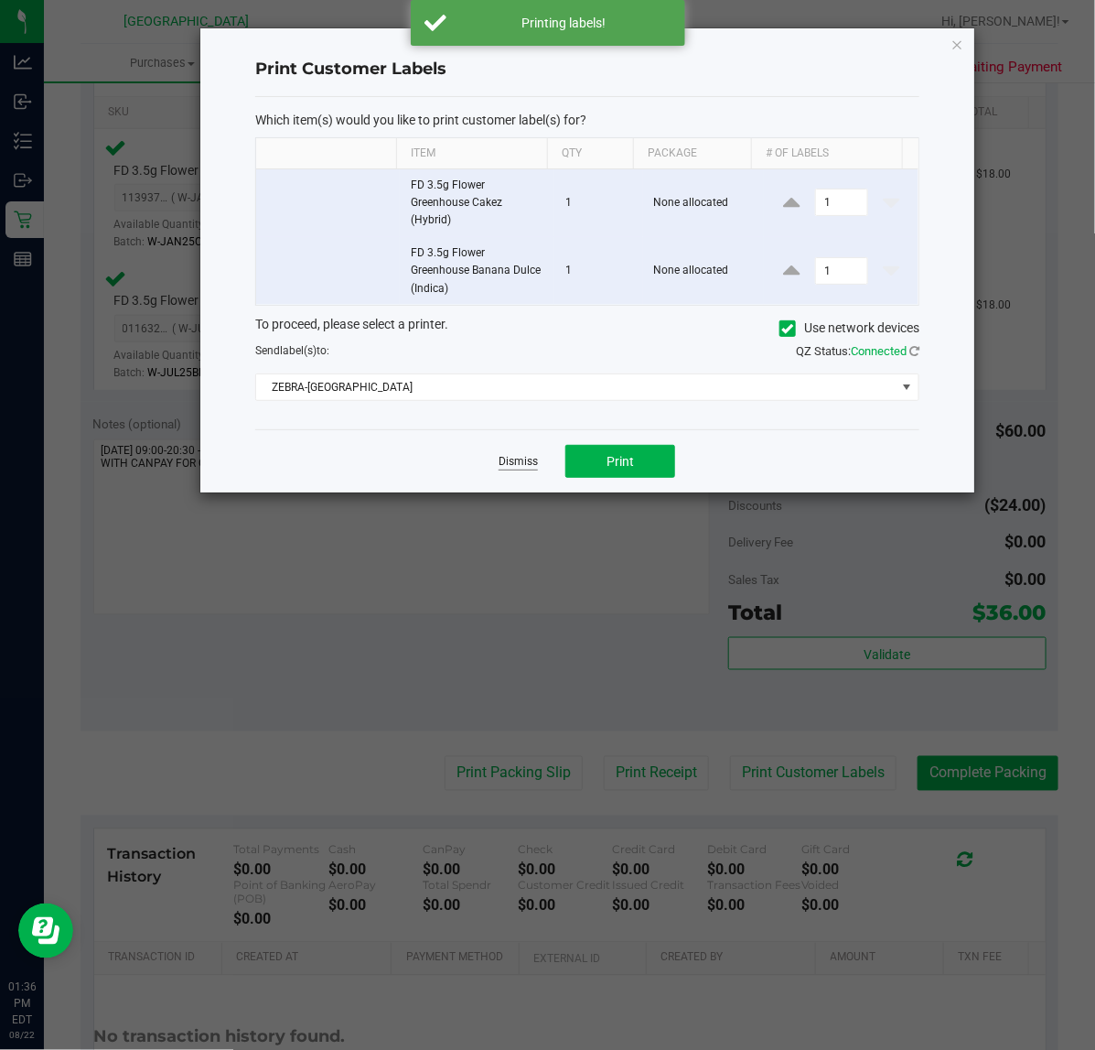
click at [523, 469] on link "Dismiss" at bounding box center [518, 462] width 39 height 16
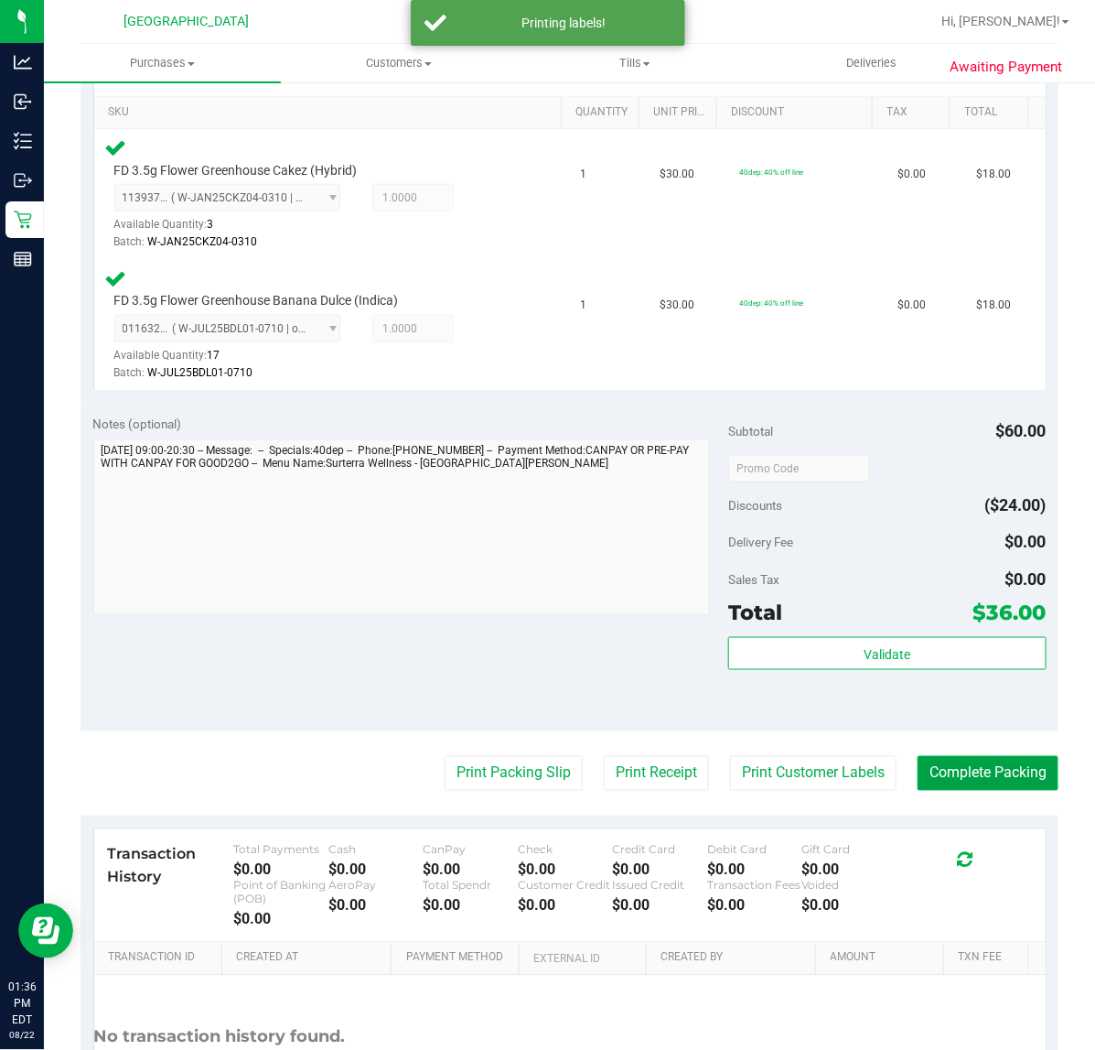
click at [1013, 780] on button "Complete Packing" at bounding box center [988, 773] width 141 height 35
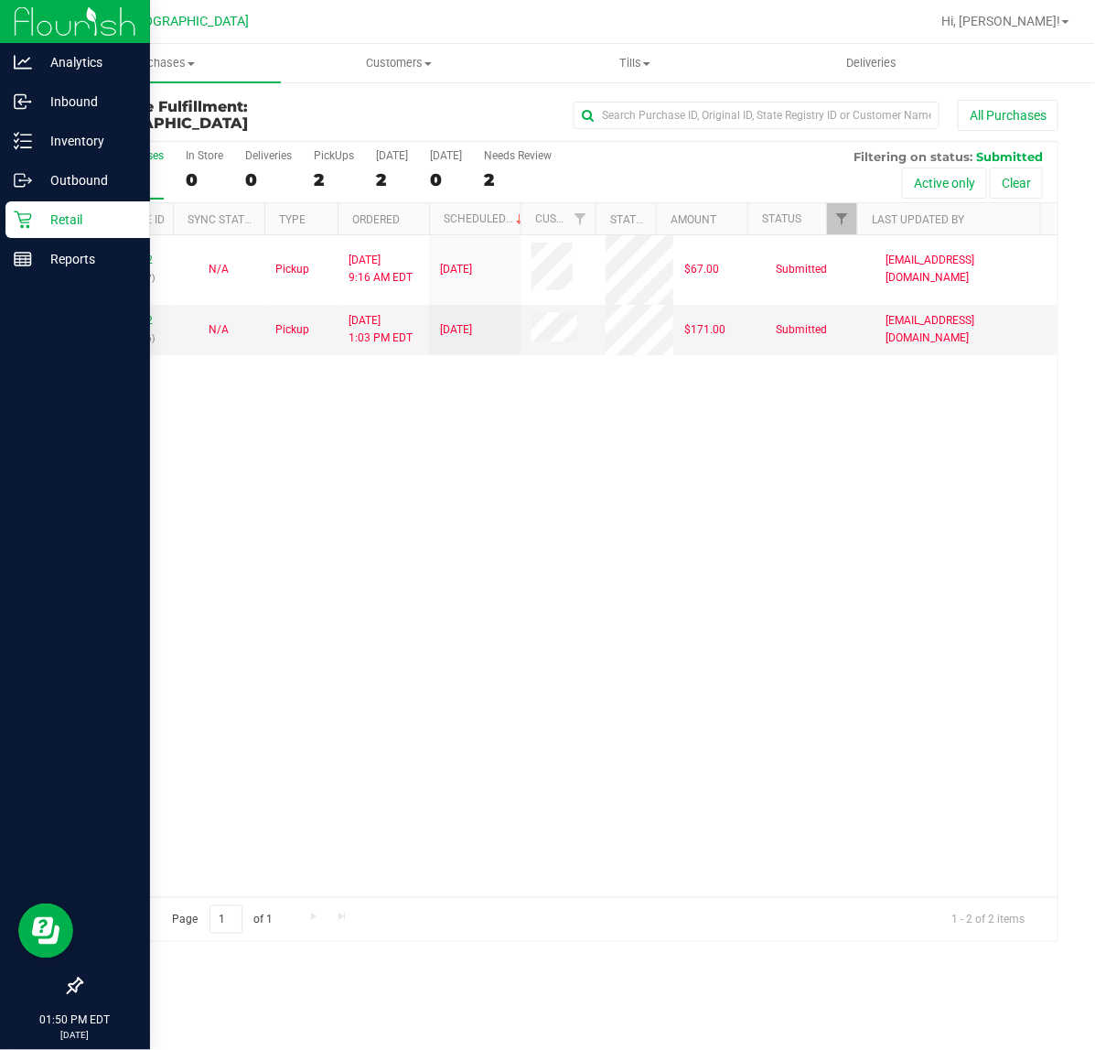
click at [61, 212] on p "Retail" at bounding box center [87, 220] width 110 height 22
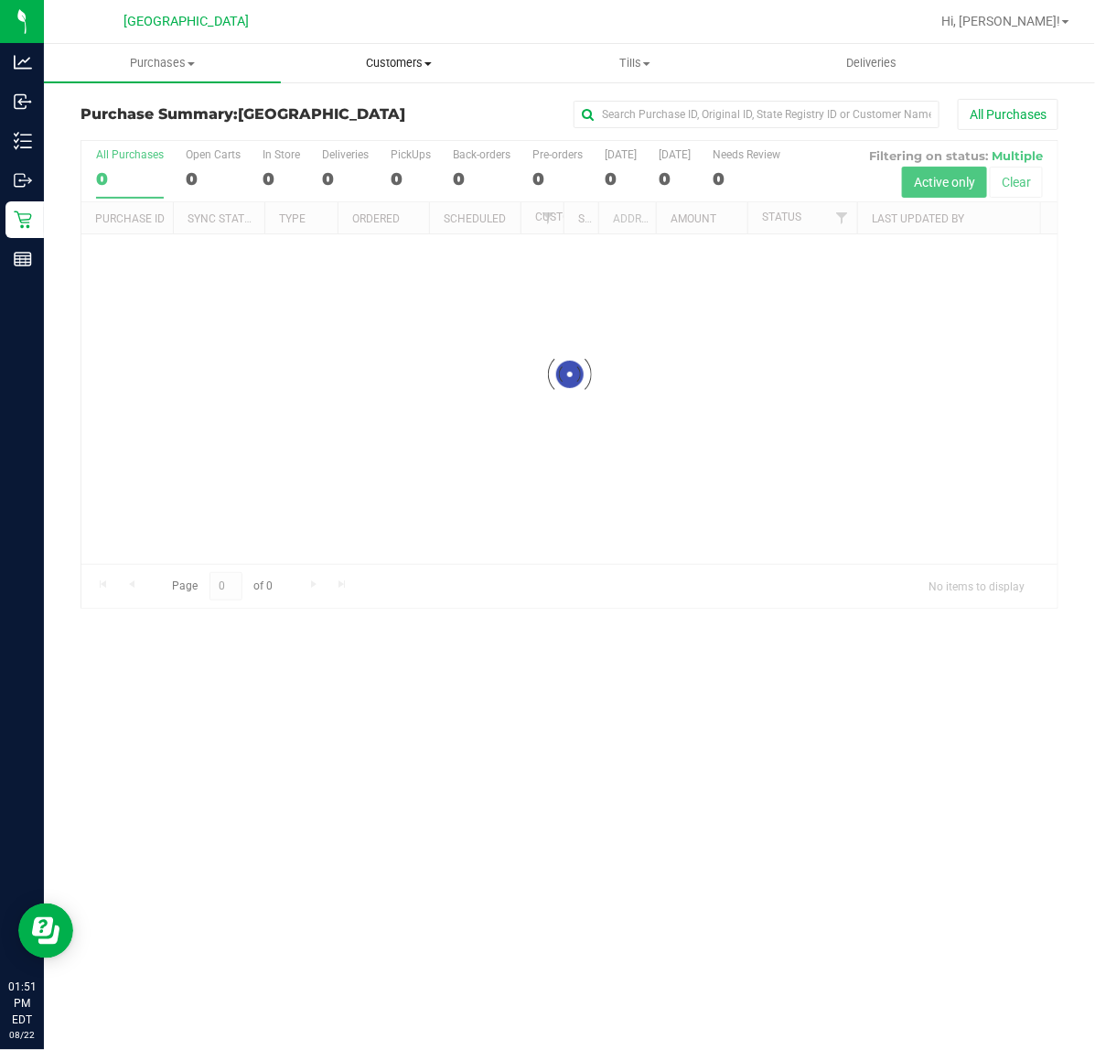
click at [423, 65] on span "Customers" at bounding box center [399, 63] width 235 height 16
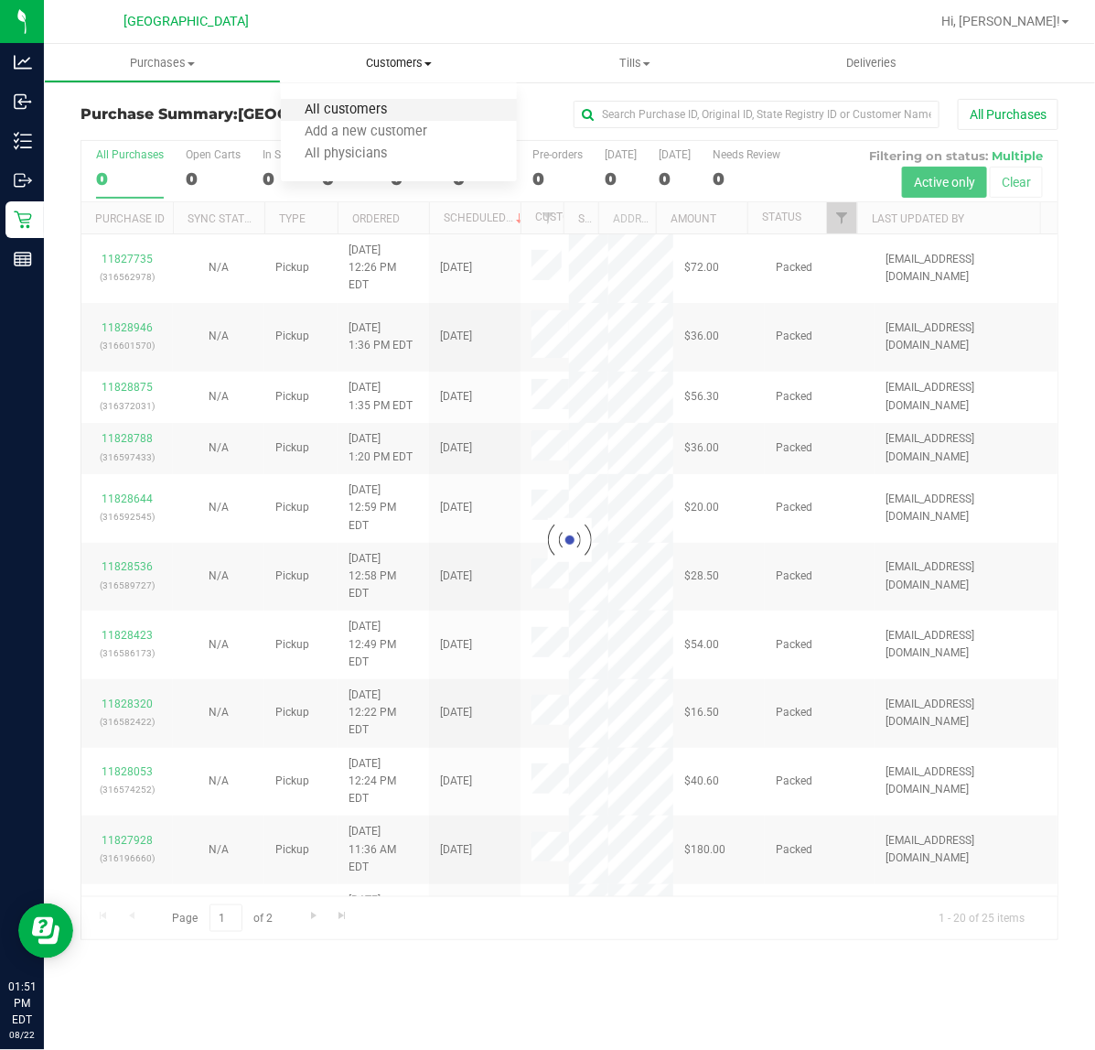
click at [382, 111] on span "All customers" at bounding box center [347, 110] width 132 height 16
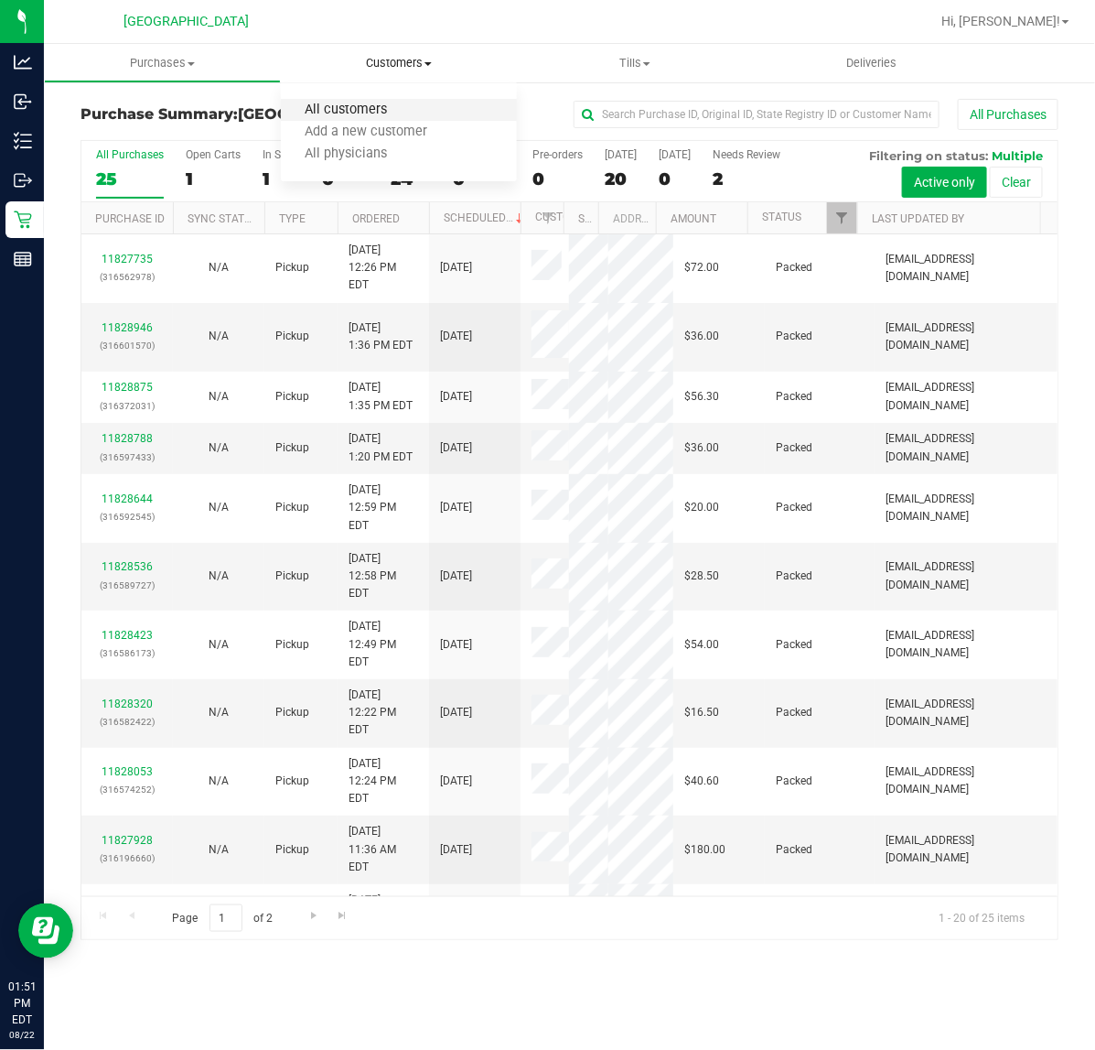
click at [345, 108] on span "All customers" at bounding box center [347, 110] width 132 height 16
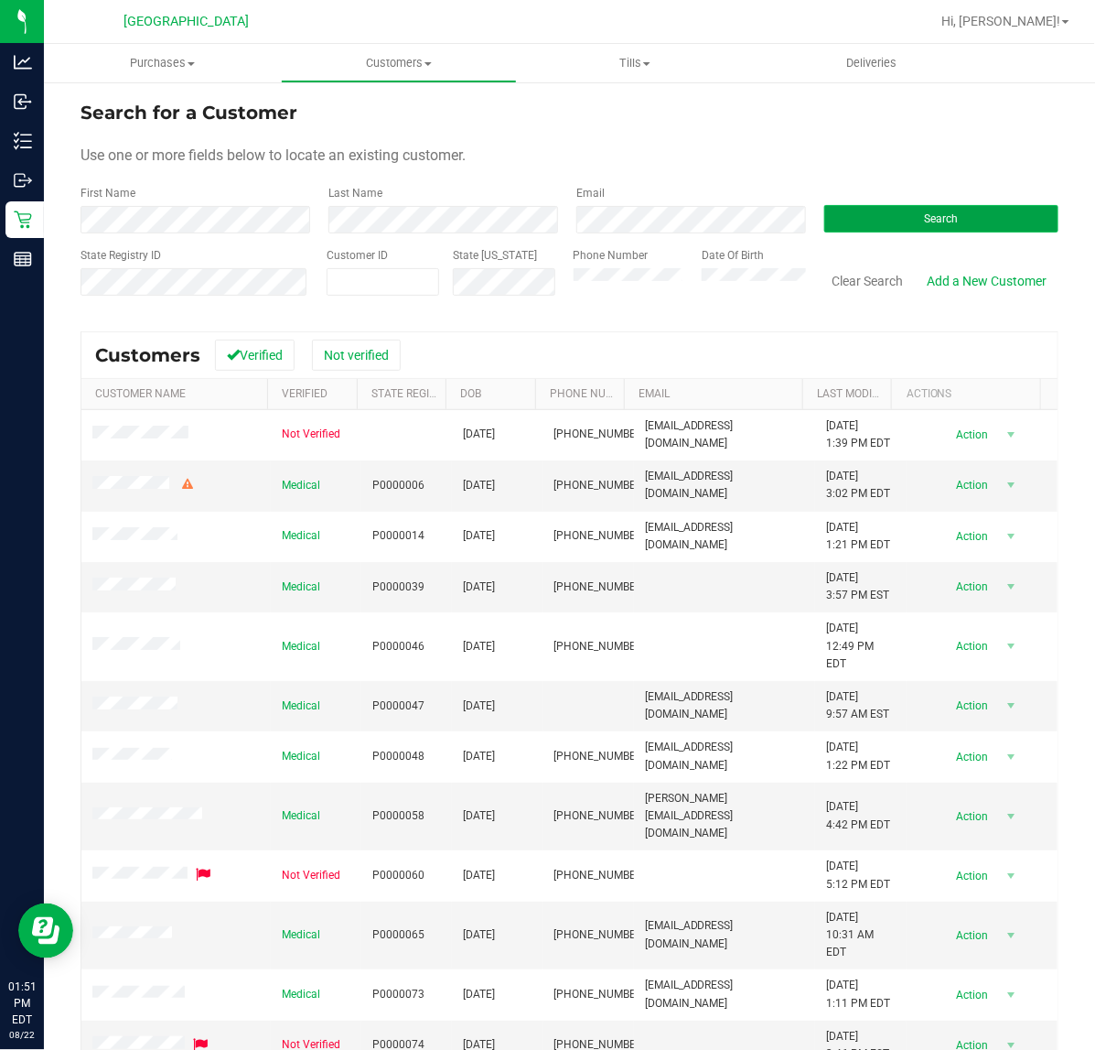
click at [879, 217] on button "Search" at bounding box center [942, 218] width 234 height 27
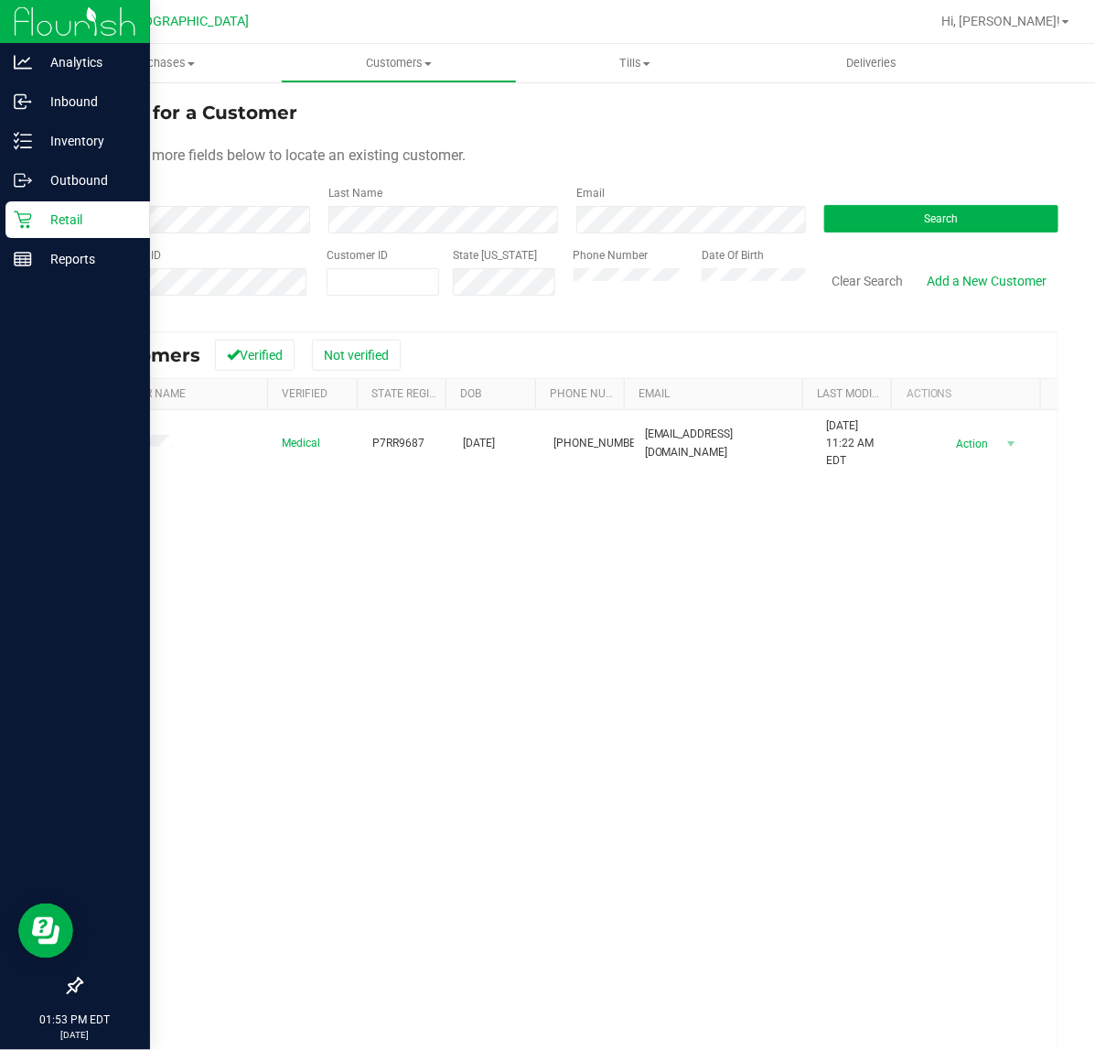
click at [29, 221] on icon at bounding box center [23, 219] width 18 height 18
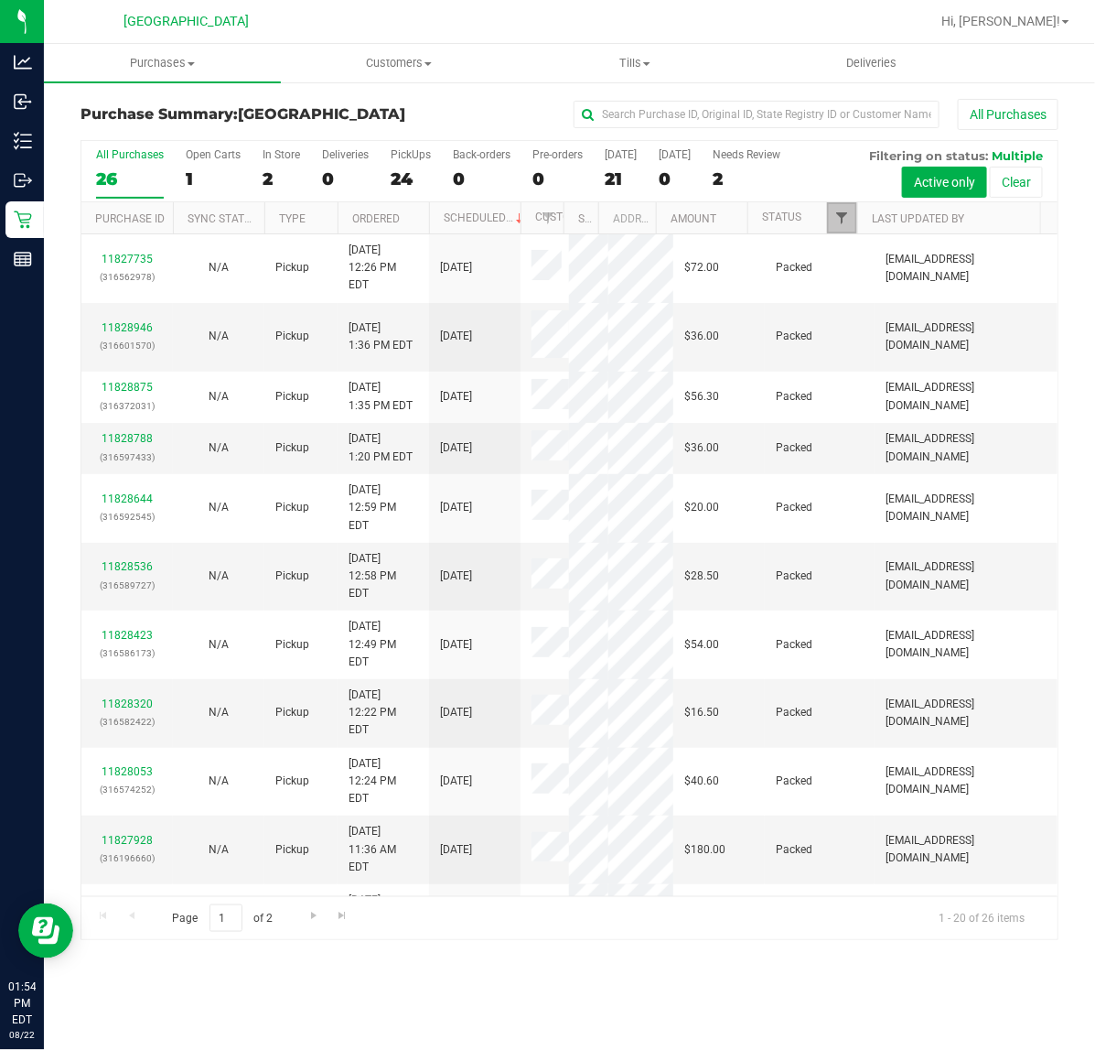
click at [837, 225] on span "Filter" at bounding box center [842, 217] width 15 height 15
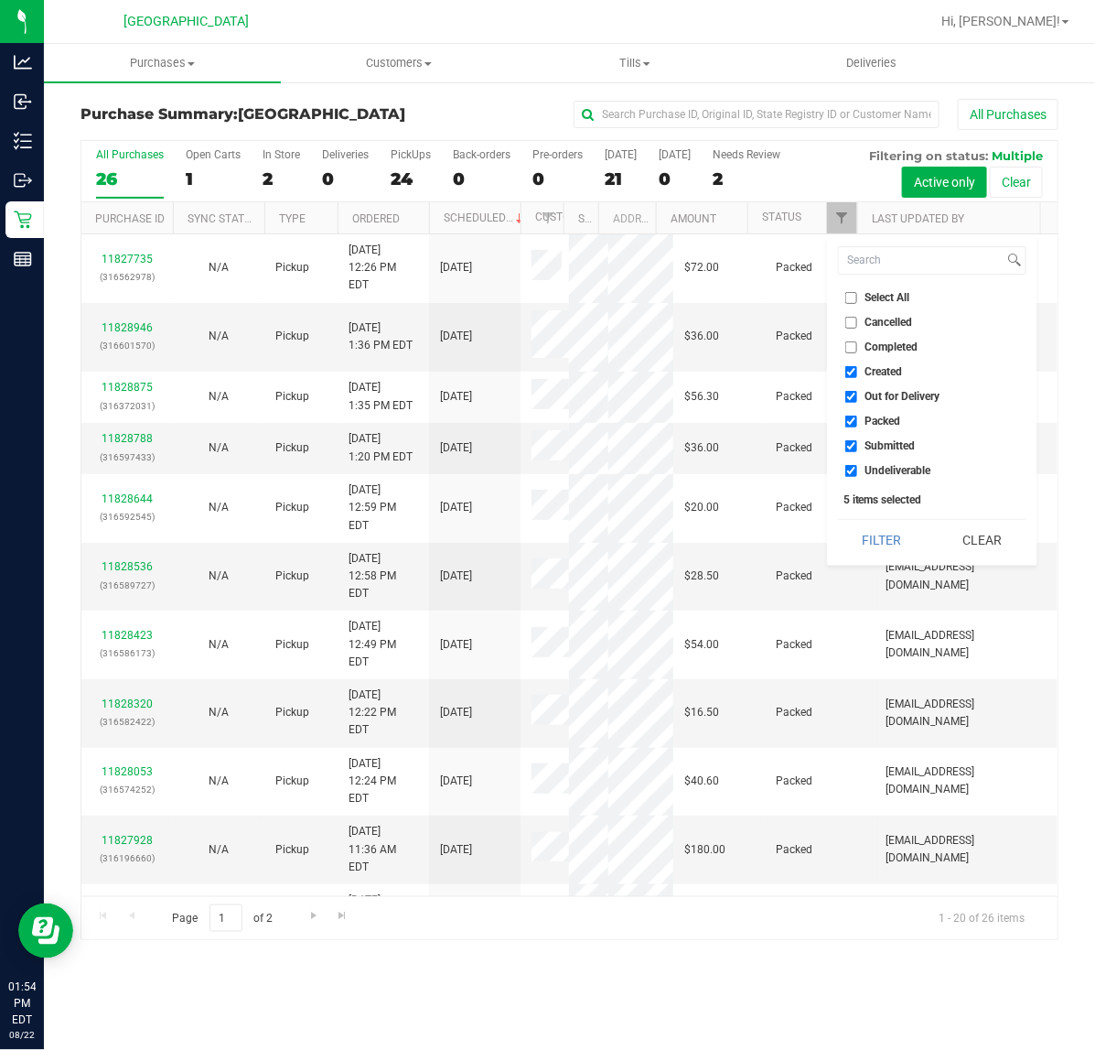
click at [851, 372] on input "Created" at bounding box center [852, 372] width 12 height 12
checkbox input "false"
click at [849, 398] on input "Out for Delivery" at bounding box center [852, 397] width 12 height 12
checkbox input "false"
click at [847, 417] on input "Packed" at bounding box center [852, 421] width 12 height 12
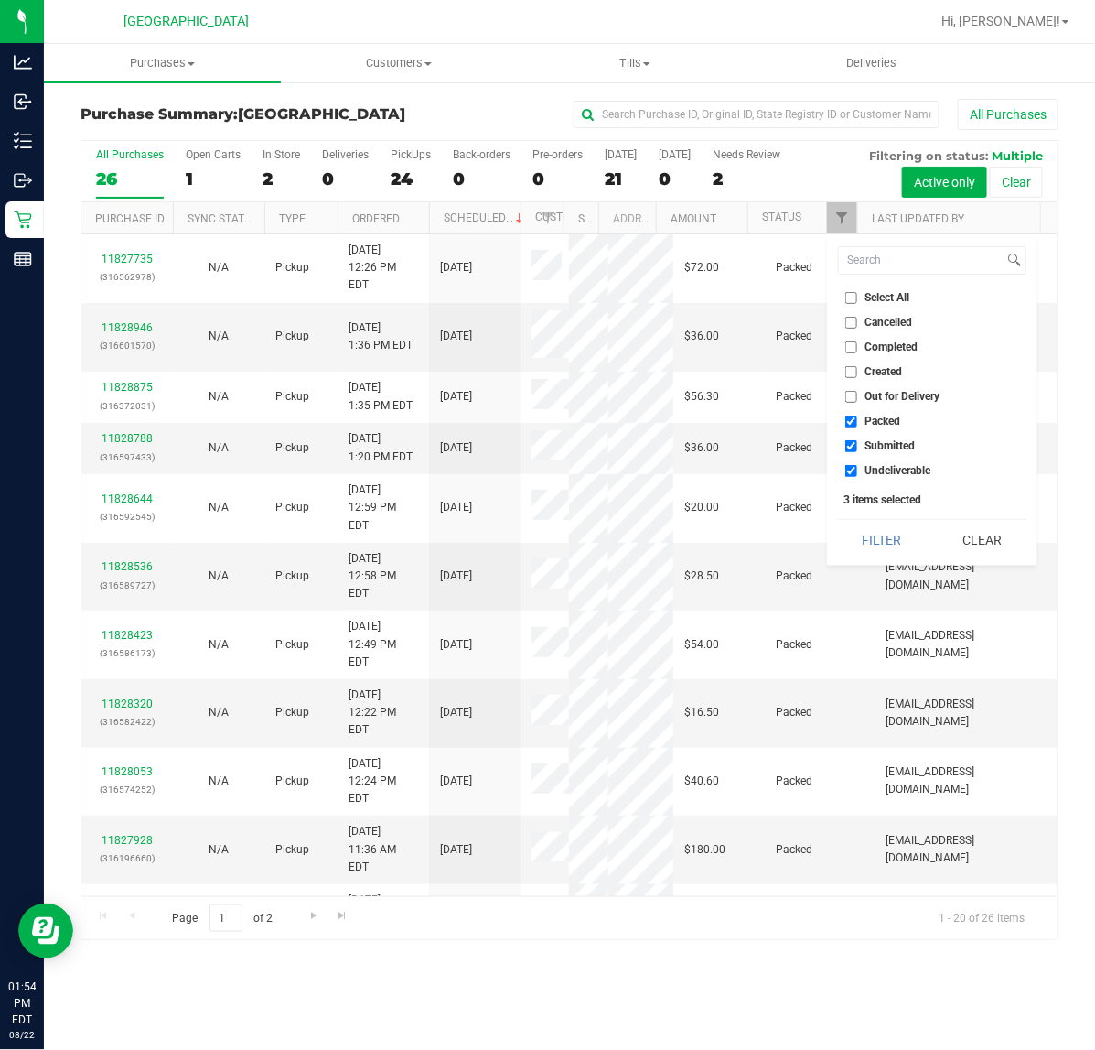
checkbox input "false"
click at [853, 471] on input "Undeliverable" at bounding box center [852, 471] width 12 height 12
checkbox input "false"
click at [870, 537] on button "Filter" at bounding box center [882, 540] width 88 height 40
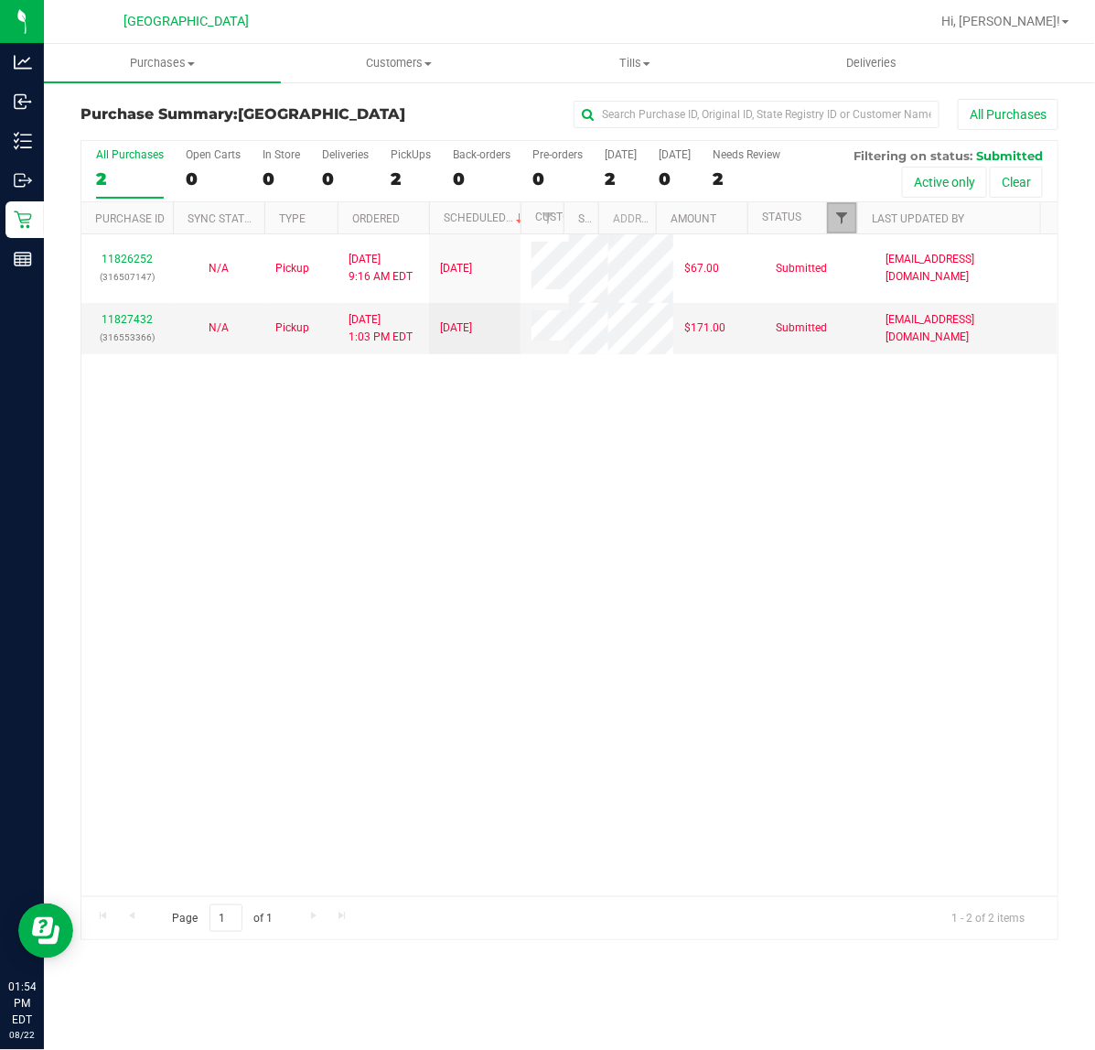
click at [835, 216] on span "Filter" at bounding box center [842, 217] width 15 height 15
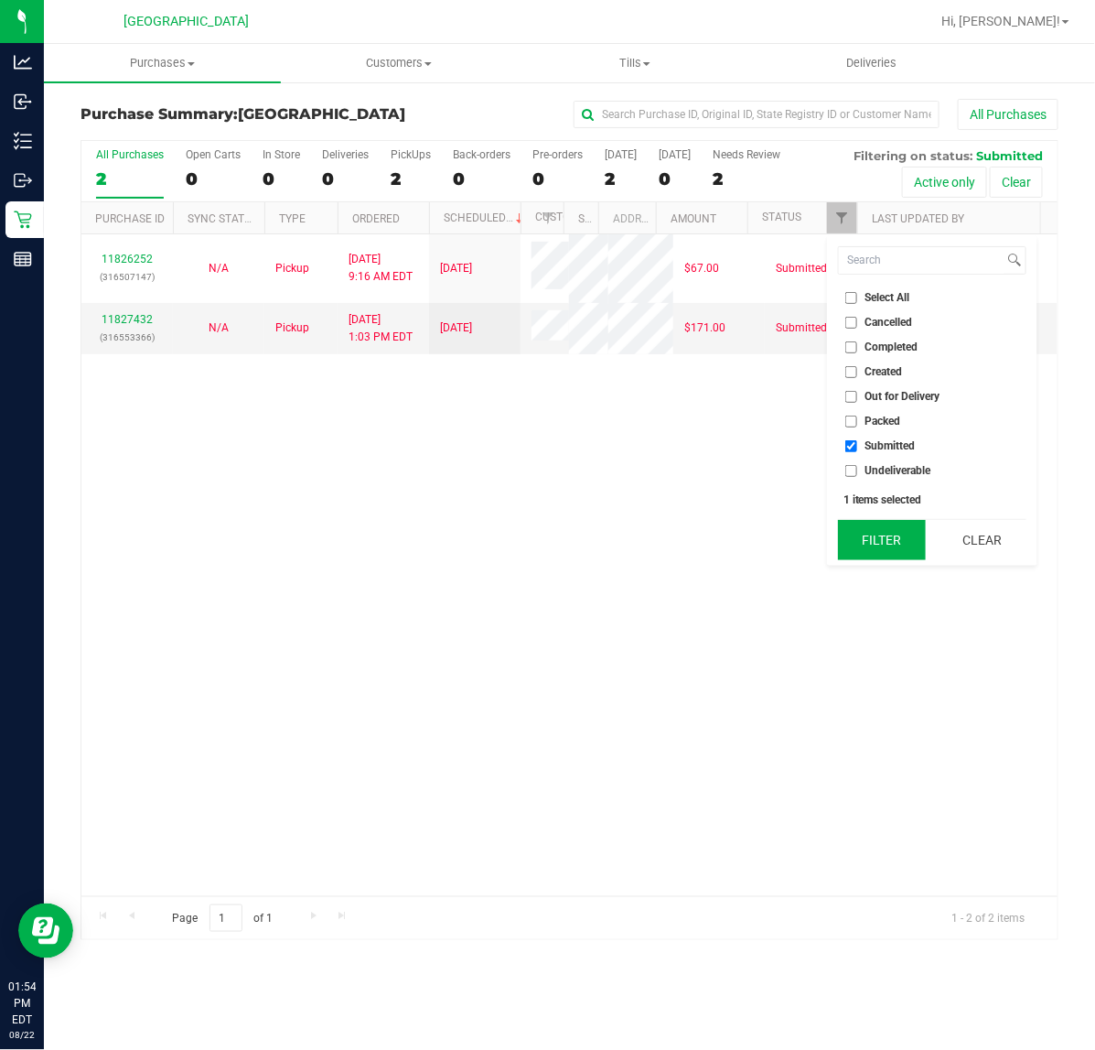
click at [857, 544] on button "Filter" at bounding box center [882, 540] width 88 height 40
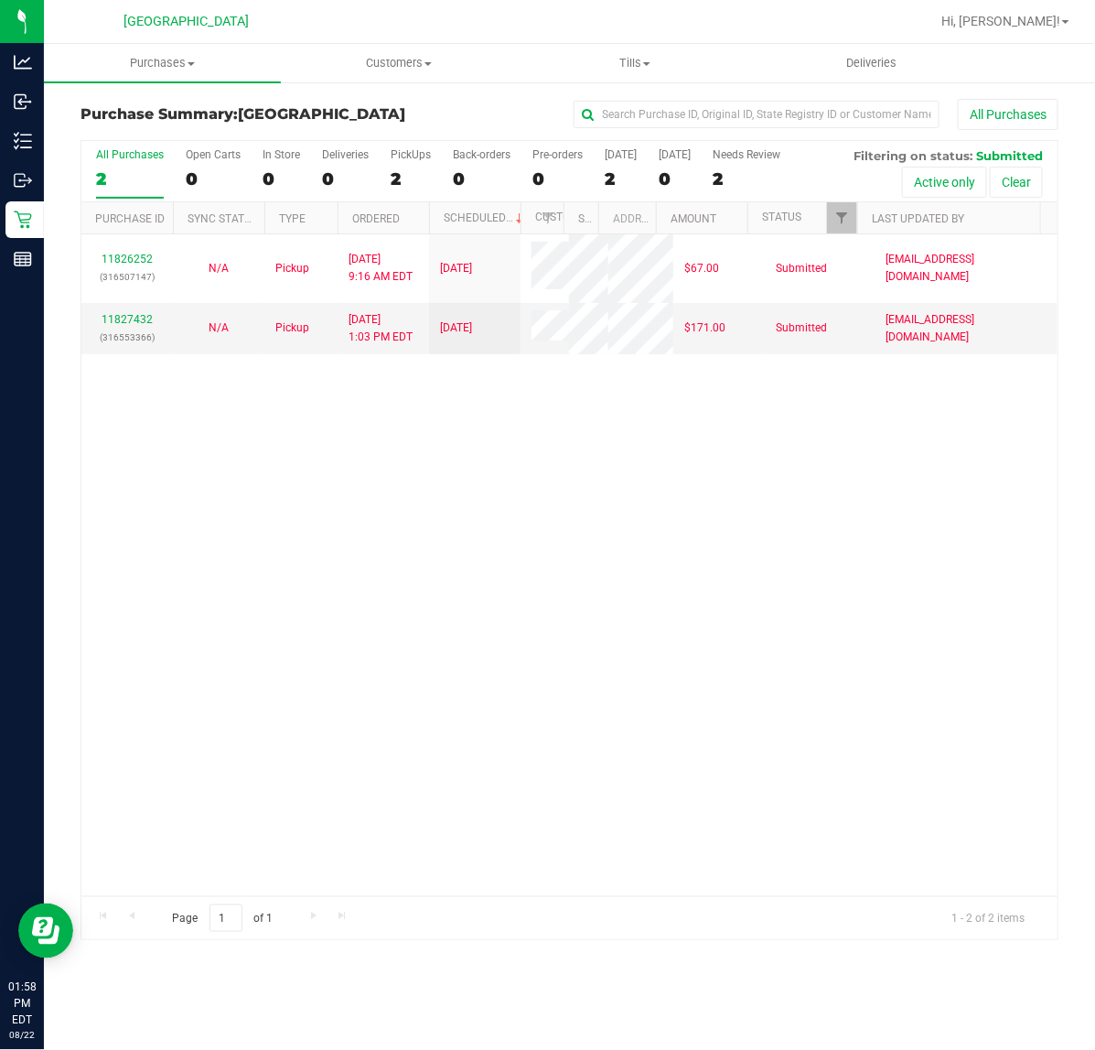
click at [229, 537] on div "11826252 (316507147) N/A Pickup [DATE] 9:16 AM EDT 8/22/2025 $67.00 Submitted […" at bounding box center [569, 565] width 976 height 662
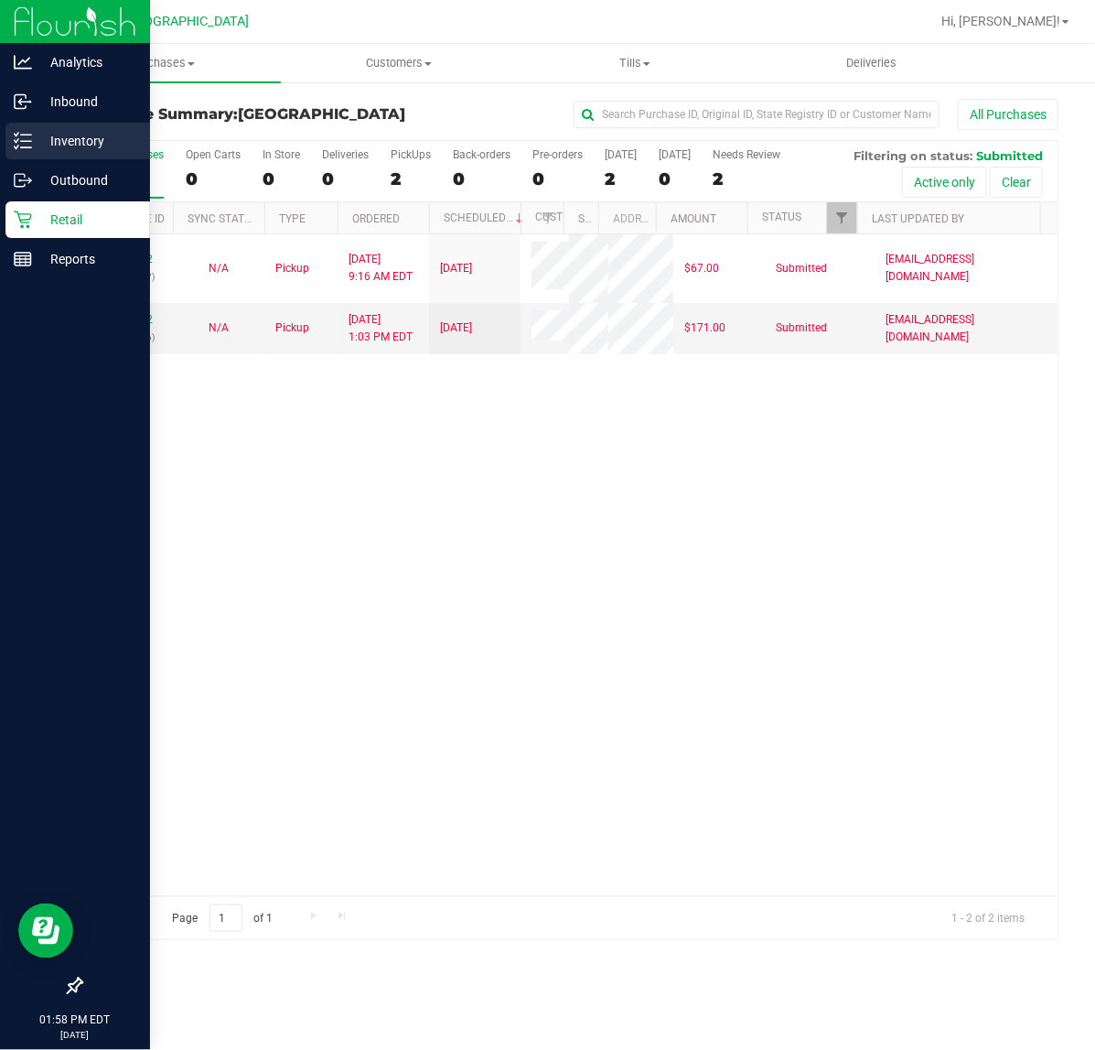
click at [38, 139] on p "Inventory" at bounding box center [87, 141] width 110 height 22
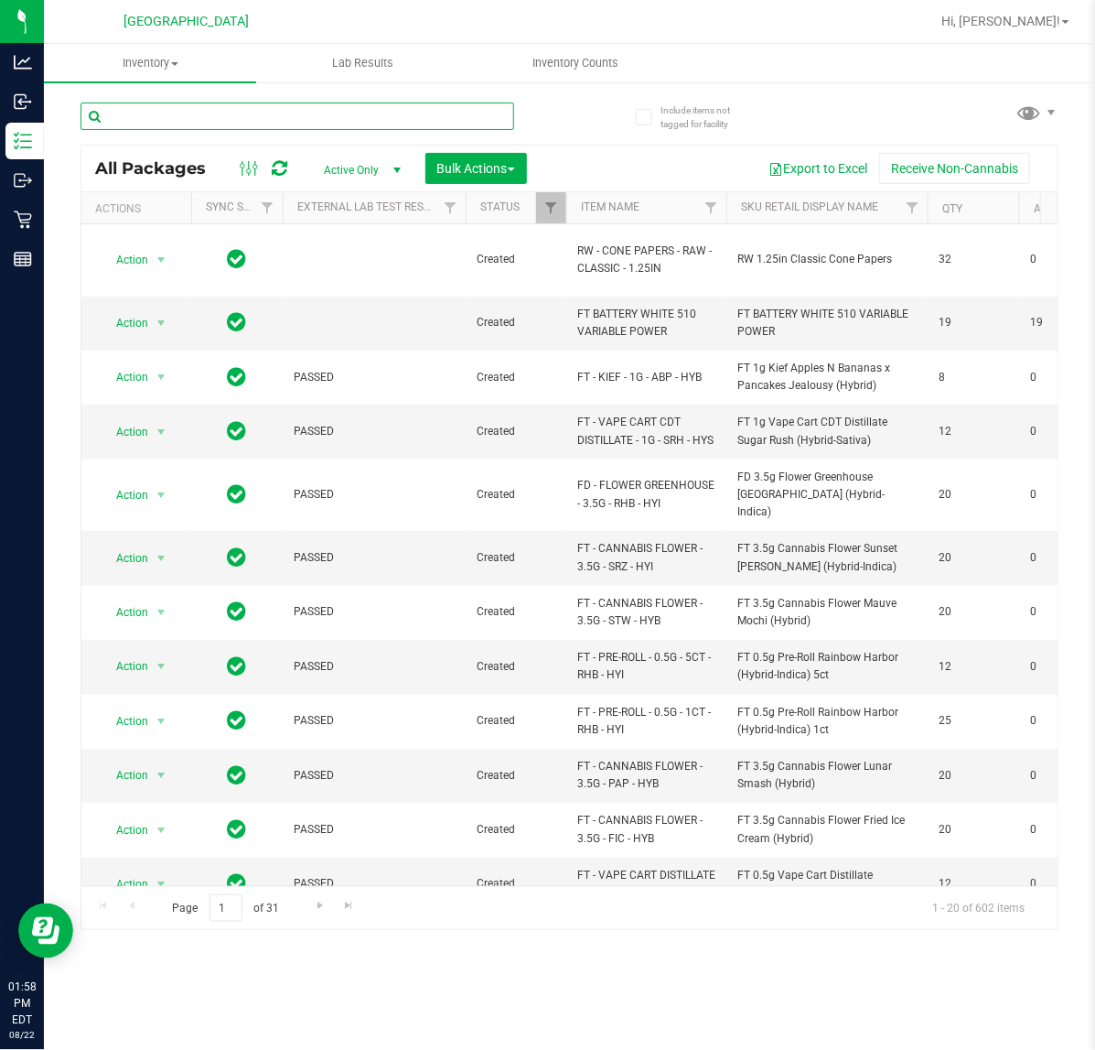
click at [189, 115] on input "text" at bounding box center [298, 115] width 434 height 27
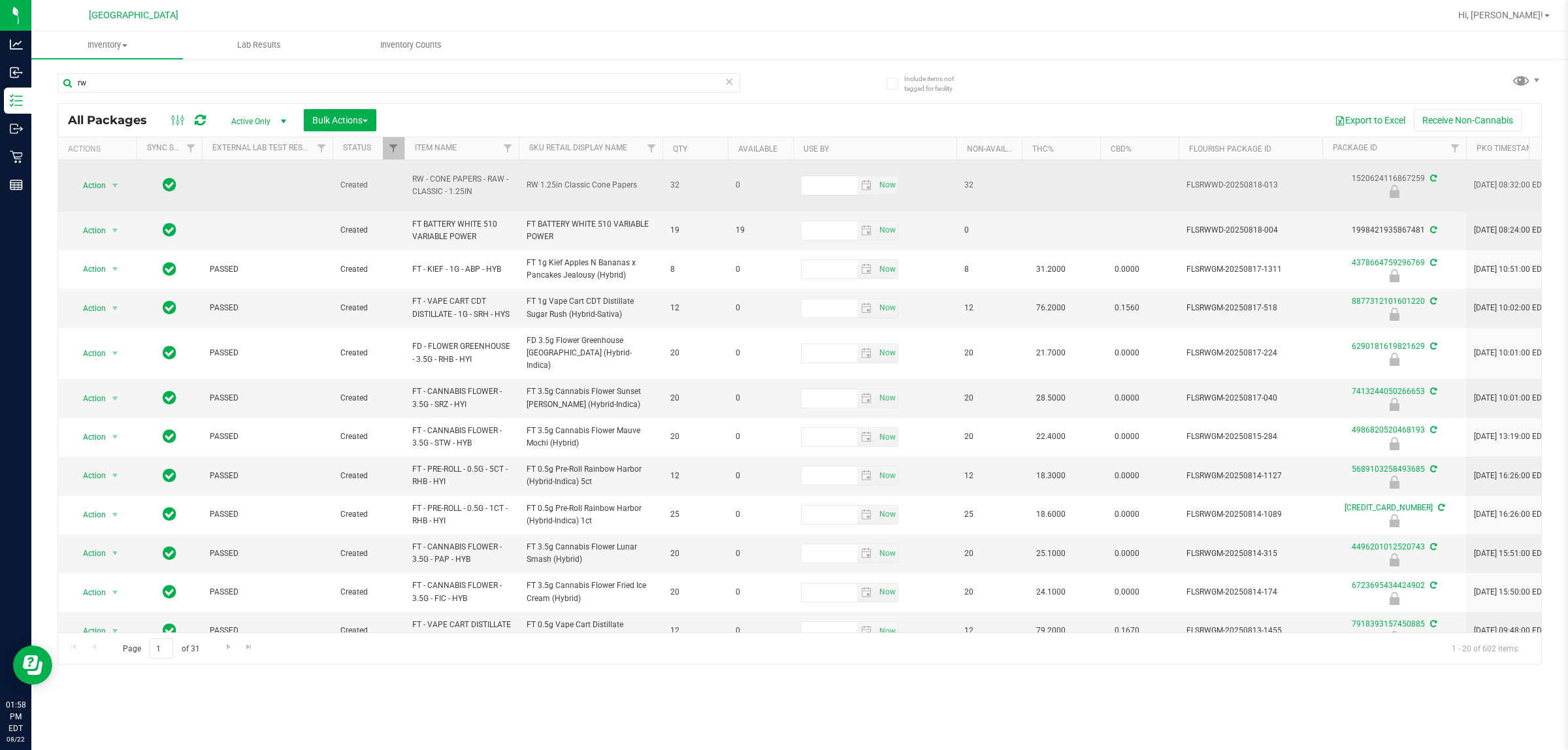
drag, startPoint x: 409, startPoint y: 174, endPoint x: 427, endPoint y: 180, distance: 19.0
click at [427, 180] on tr "Action Action Edit attributes Global inventory Locate package Package audit log…" at bounding box center [1537, 186] width 2960 height 51
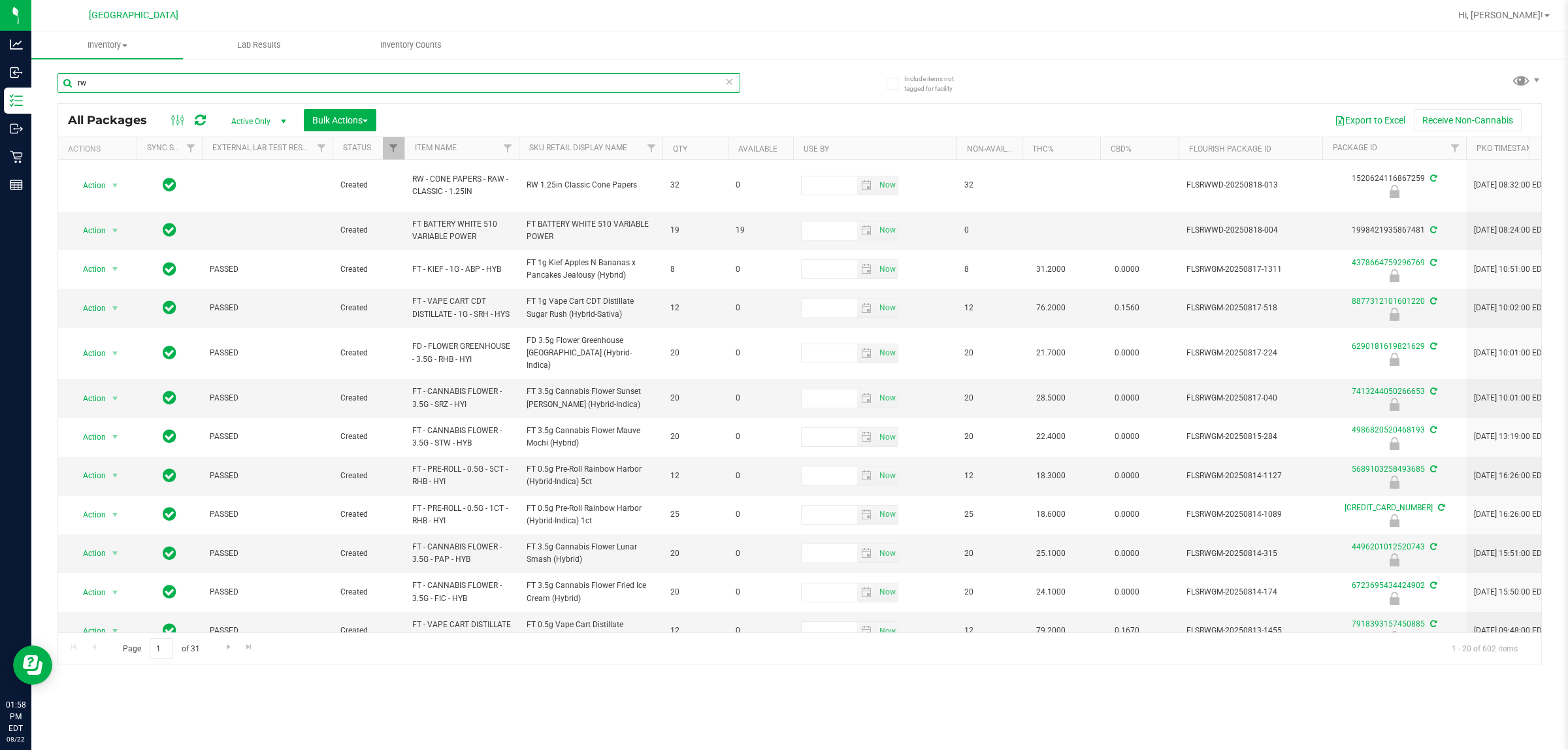
click at [106, 78] on input "rw" at bounding box center [399, 82] width 683 height 19
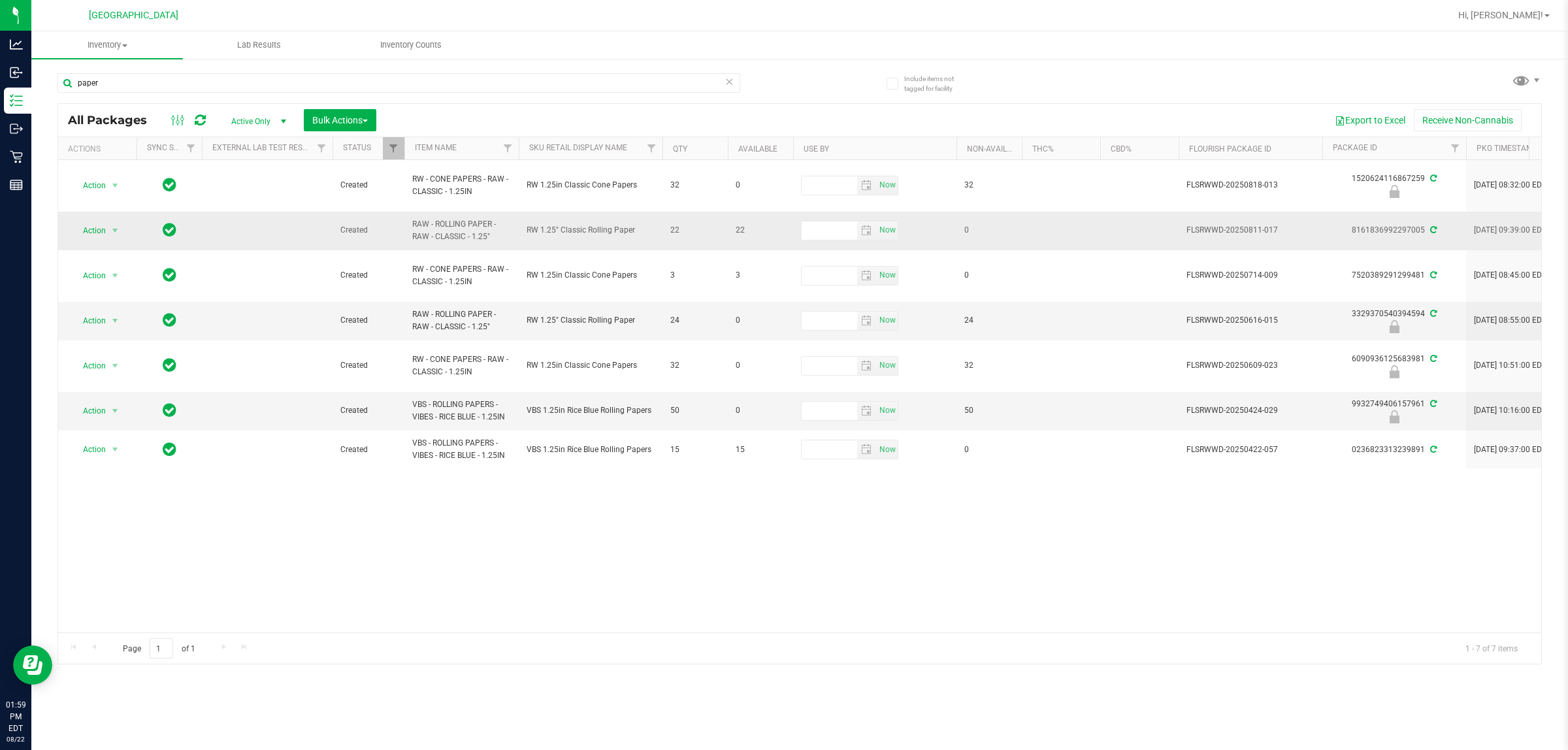
click at [438, 230] on span "RAW - ROLLING PAPER - RAW - CLASSIC - 1.25"" at bounding box center [461, 230] width 99 height 25
drag, startPoint x: 438, startPoint y: 230, endPoint x: 440, endPoint y: 237, distance: 7.3
click at [440, 237] on span "RAW - ROLLING PAPER - RAW - CLASSIC - 1.25"" at bounding box center [461, 230] width 99 height 25
copy tr "RAW - ROLLING PAPER - RAW - CLASSIC - 1.25""
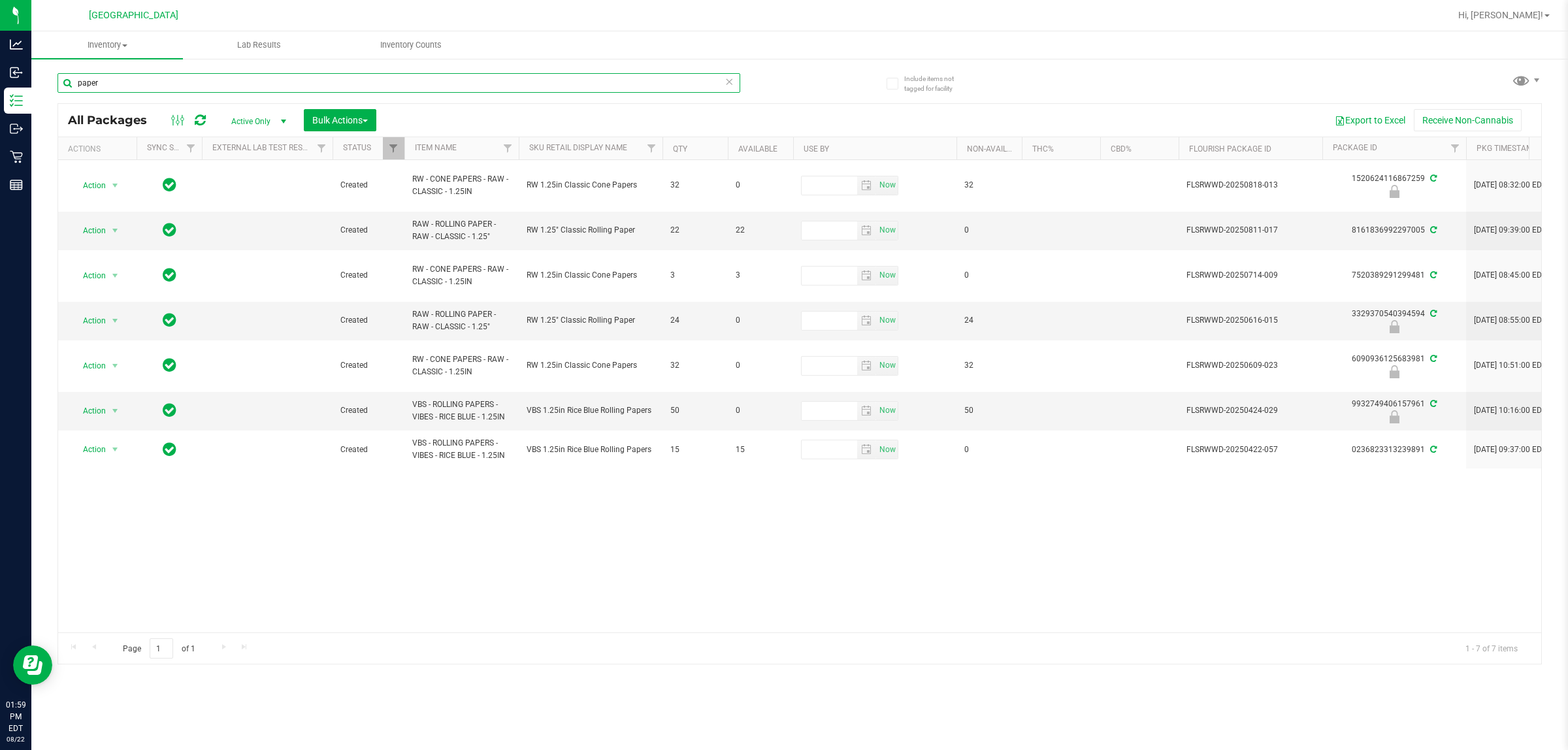
click at [194, 89] on input "paper" at bounding box center [399, 82] width 683 height 19
click at [191, 89] on input "paper" at bounding box center [399, 82] width 683 height 19
paste input "RAW - ROLLING PAPER - RAW - CLASSIC - 1.25""
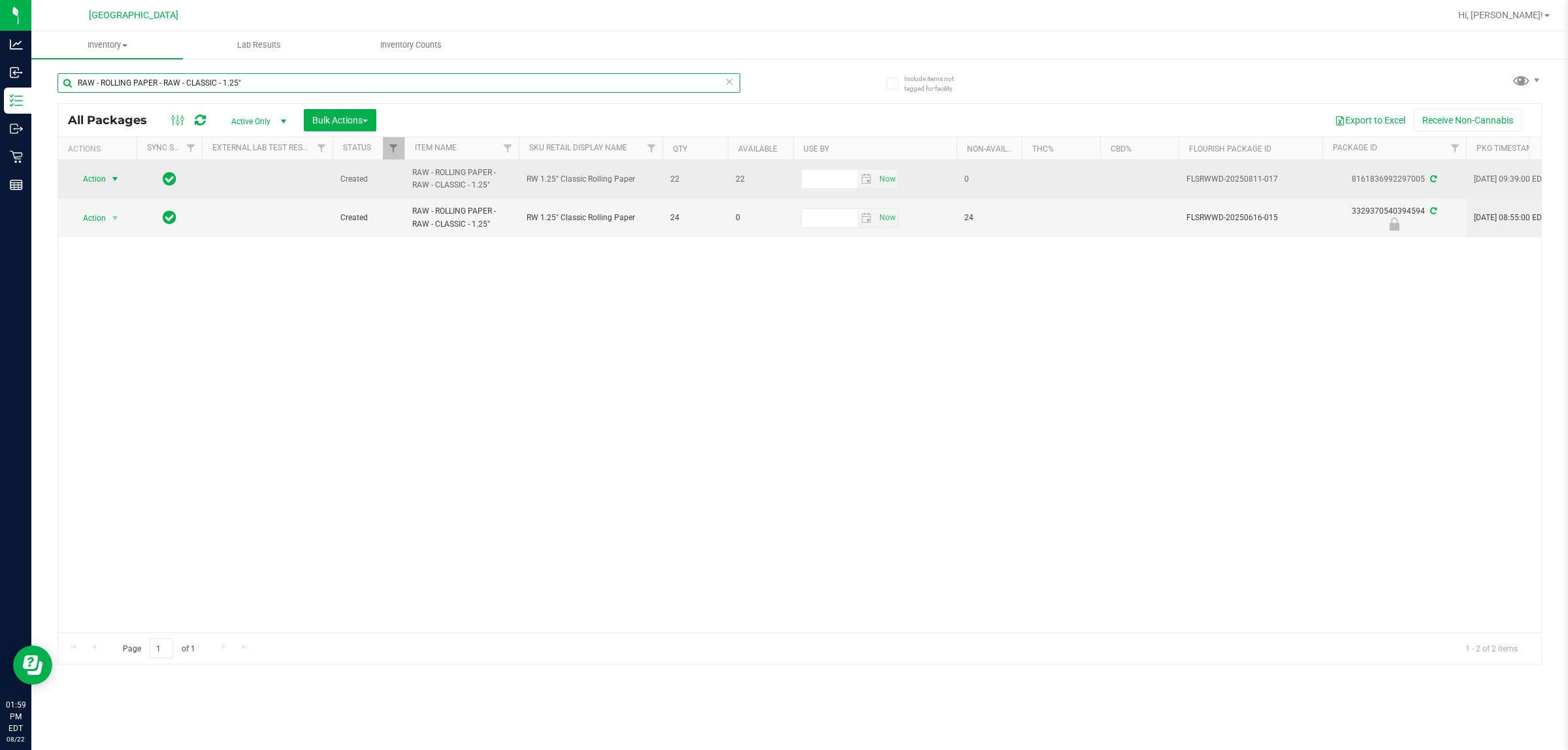
type input "RAW - ROLLING PAPER - RAW - CLASSIC - 1.25""
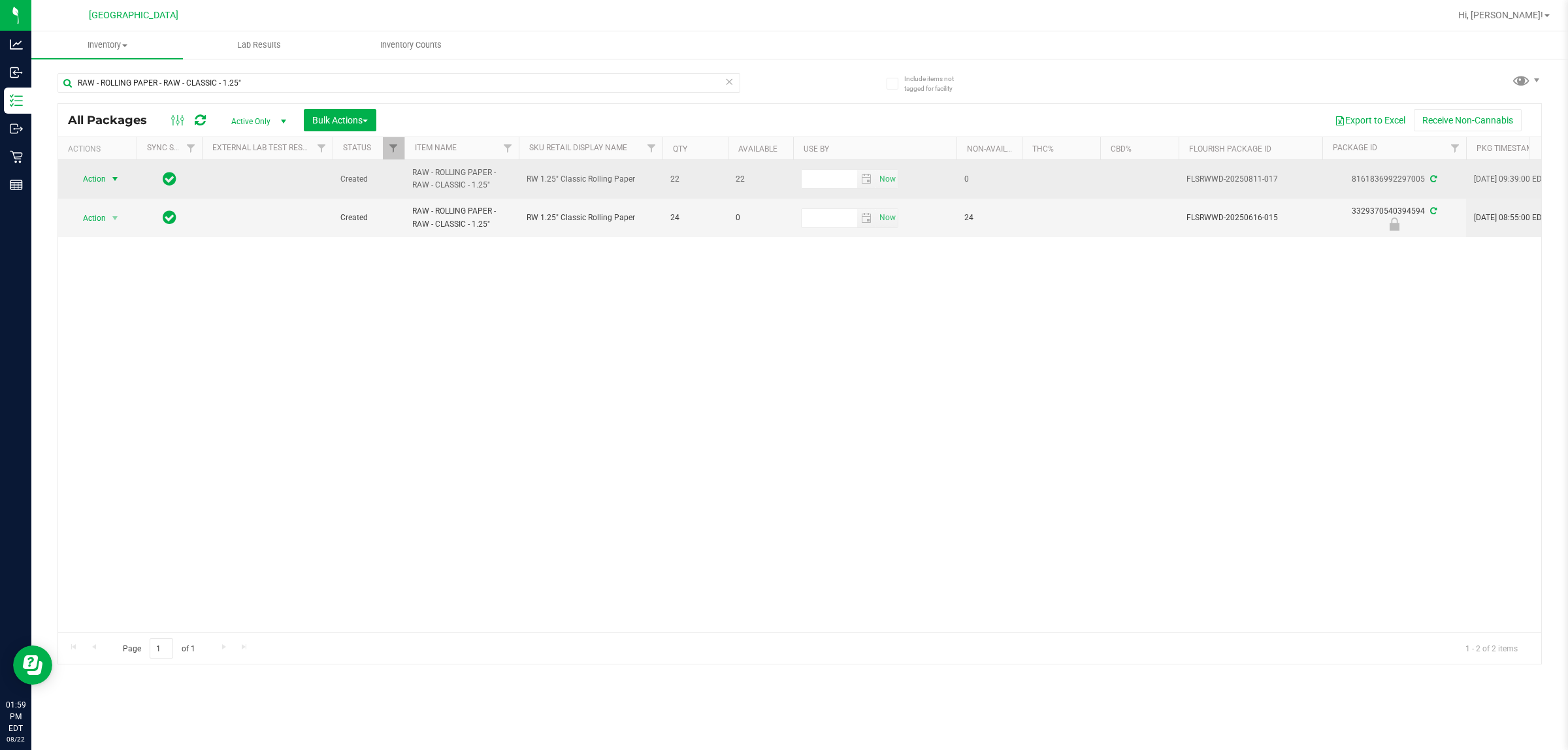
click at [111, 181] on span "select" at bounding box center [115, 178] width 11 height 11
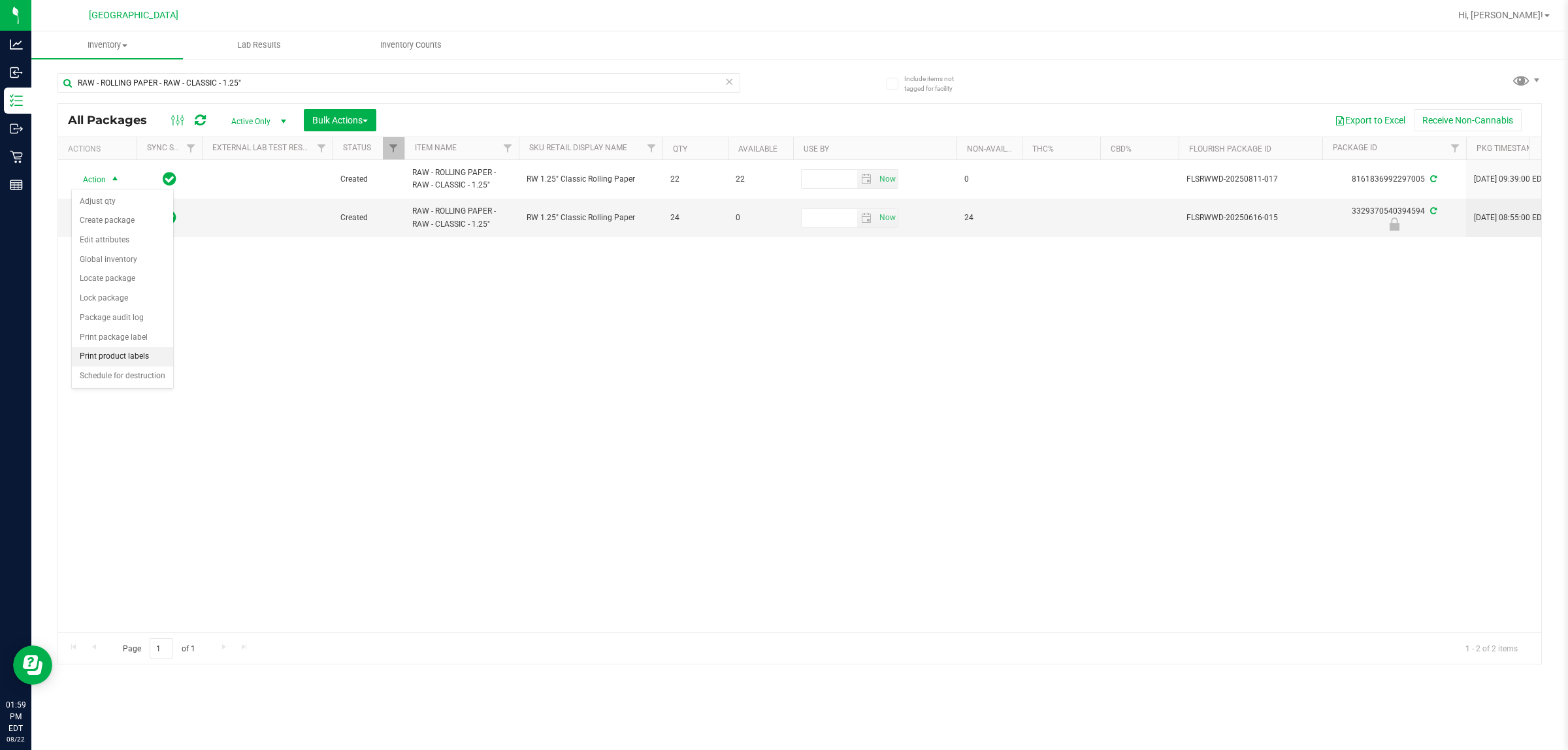
click at [100, 354] on li "Print product labels" at bounding box center [123, 356] width 101 height 19
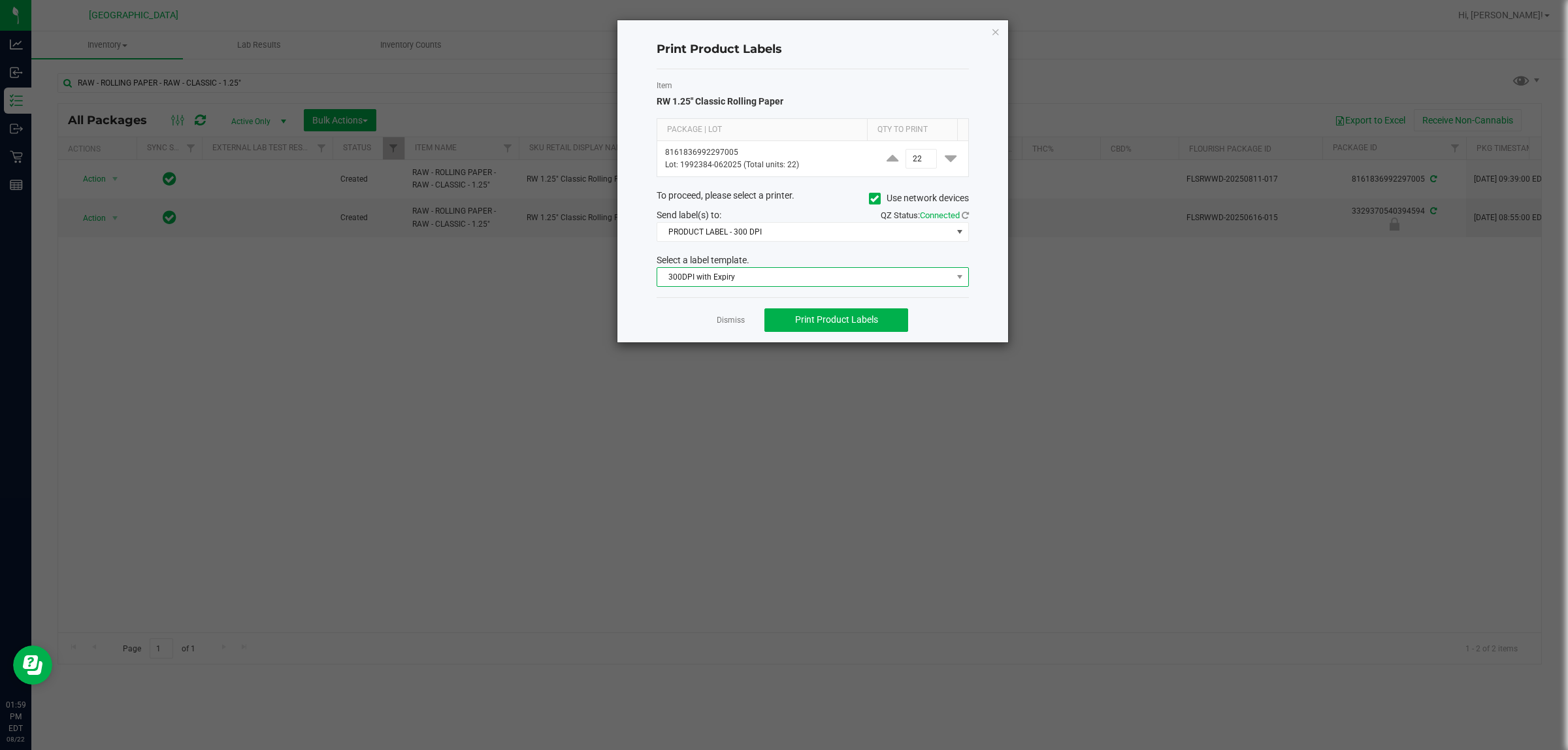
click at [752, 271] on span "300DPI with Expiry" at bounding box center [805, 277] width 295 height 19
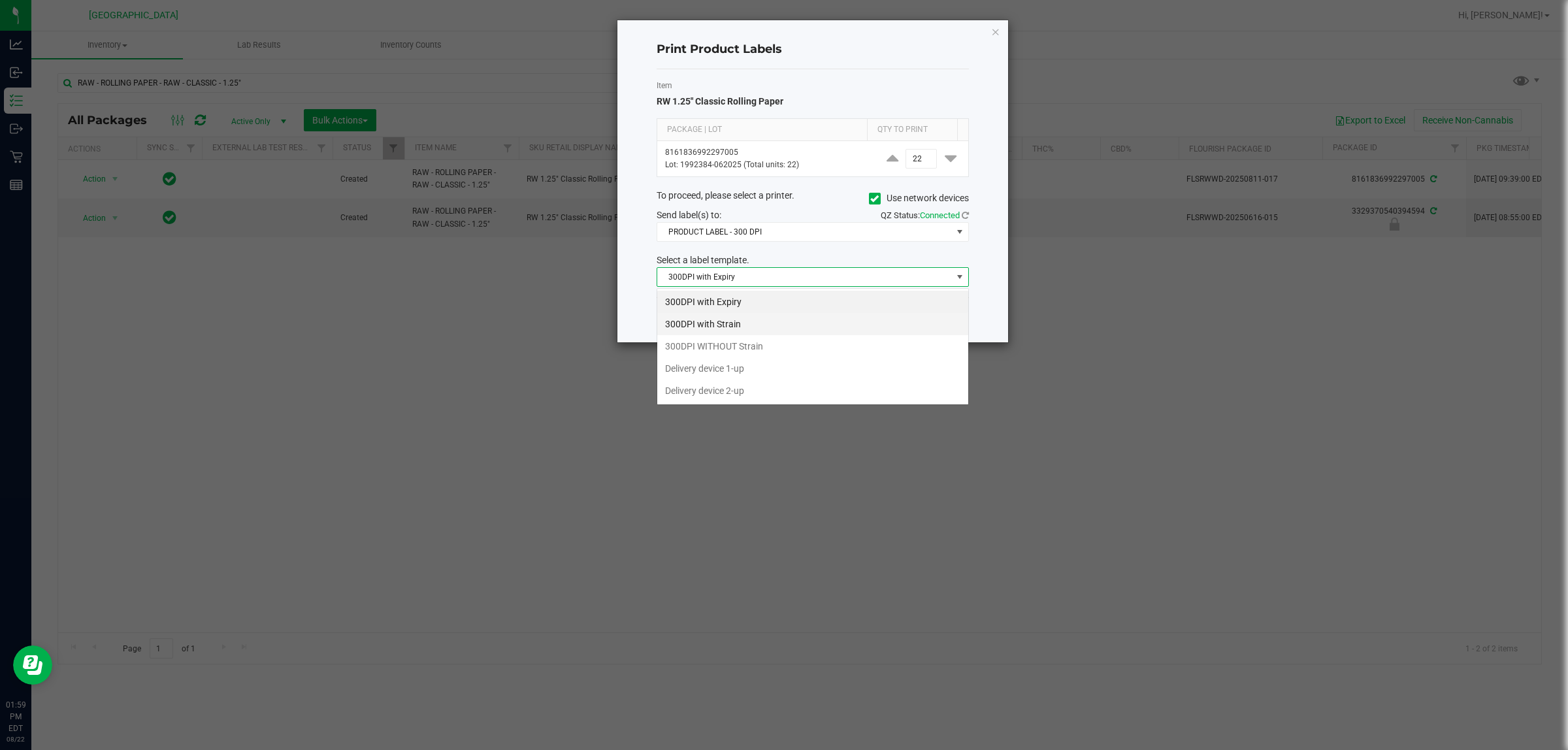
scroll to position [20, 312]
click at [715, 324] on li "300DPI with Strain" at bounding box center [813, 323] width 311 height 22
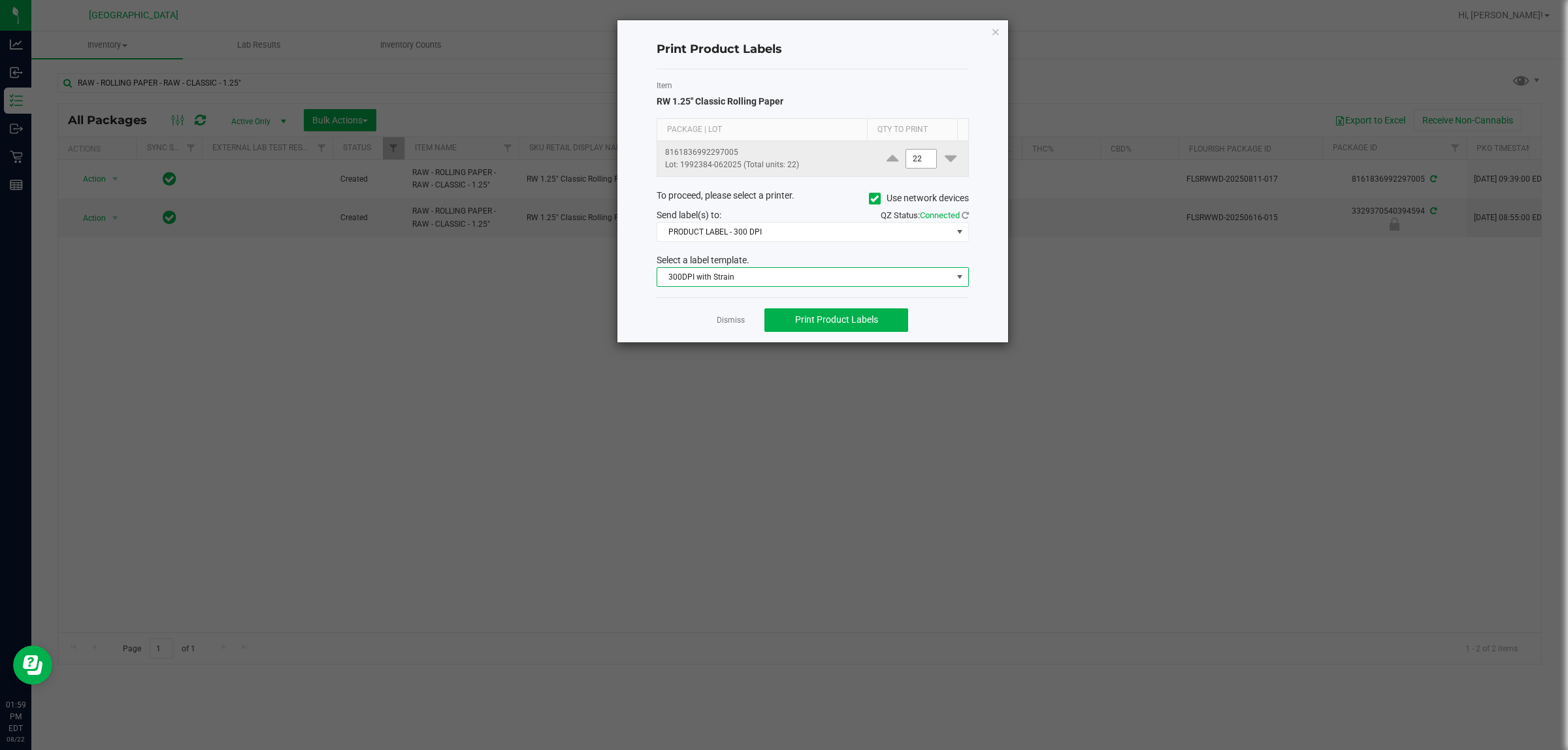
click at [781, 164] on input "22" at bounding box center [921, 159] width 30 height 19
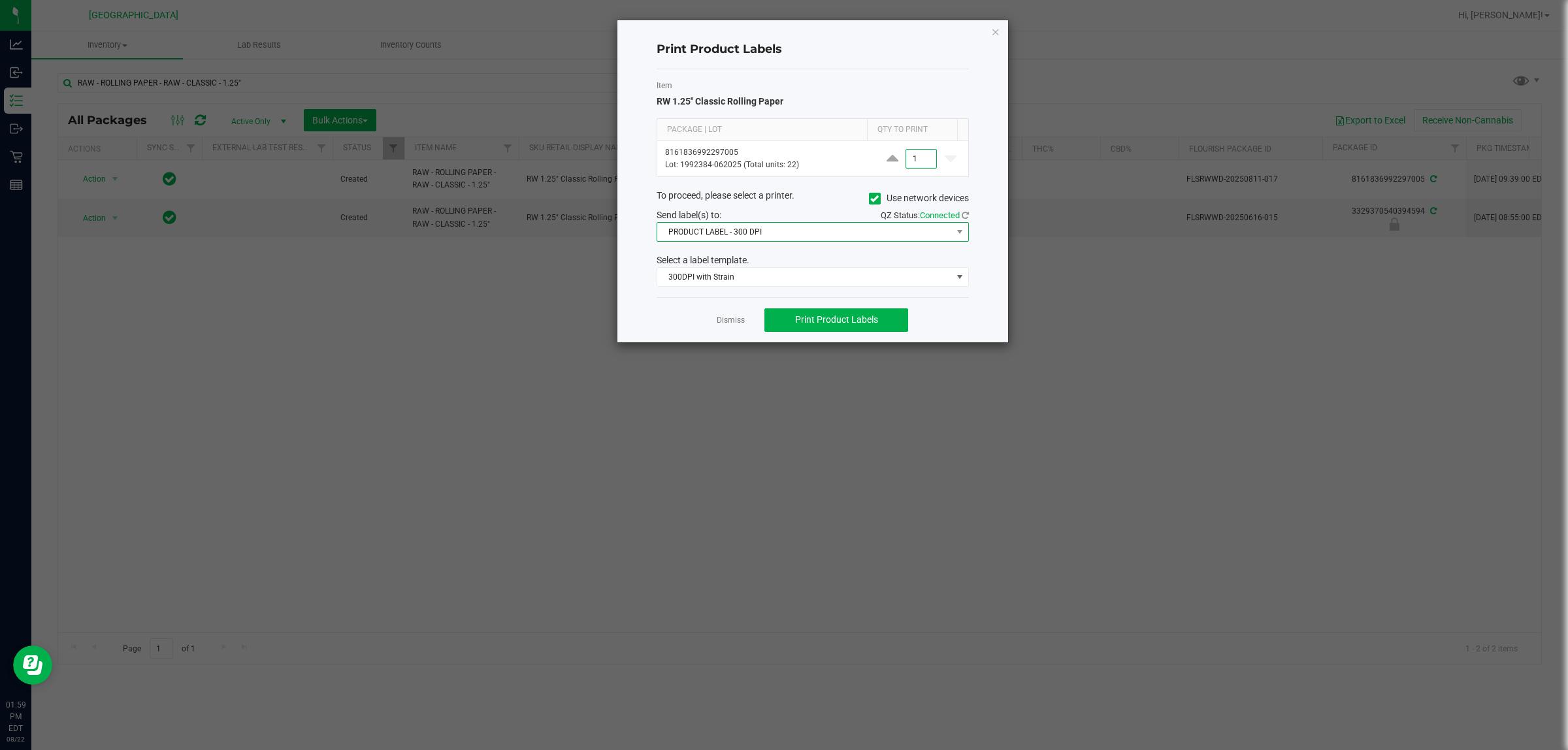
click at [781, 239] on span "PRODUCT LABEL - 300 DPI" at bounding box center [805, 232] width 295 height 19
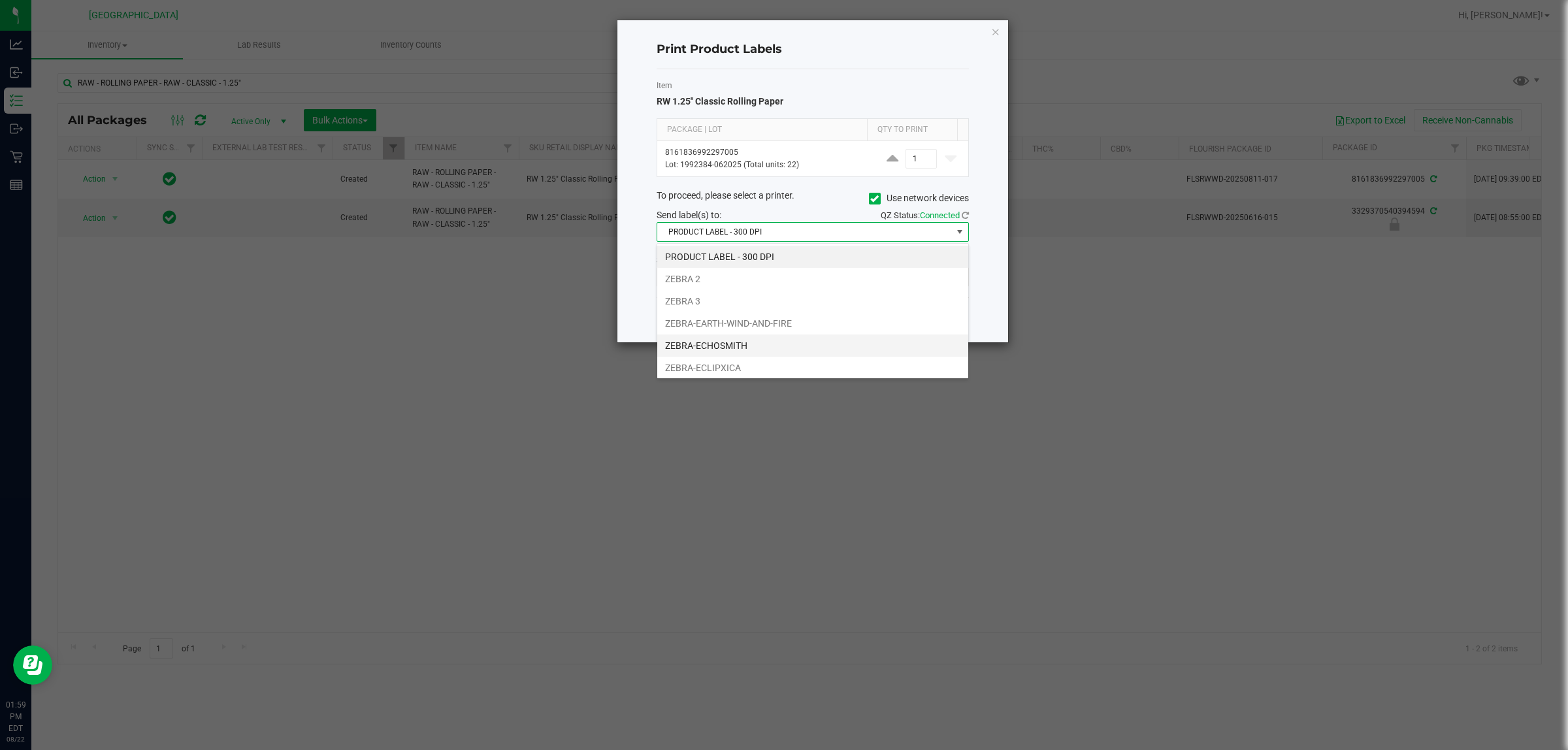
scroll to position [50, 0]
click at [735, 344] on li "ZEBRA-[GEOGRAPHIC_DATA]" at bounding box center [813, 343] width 311 height 22
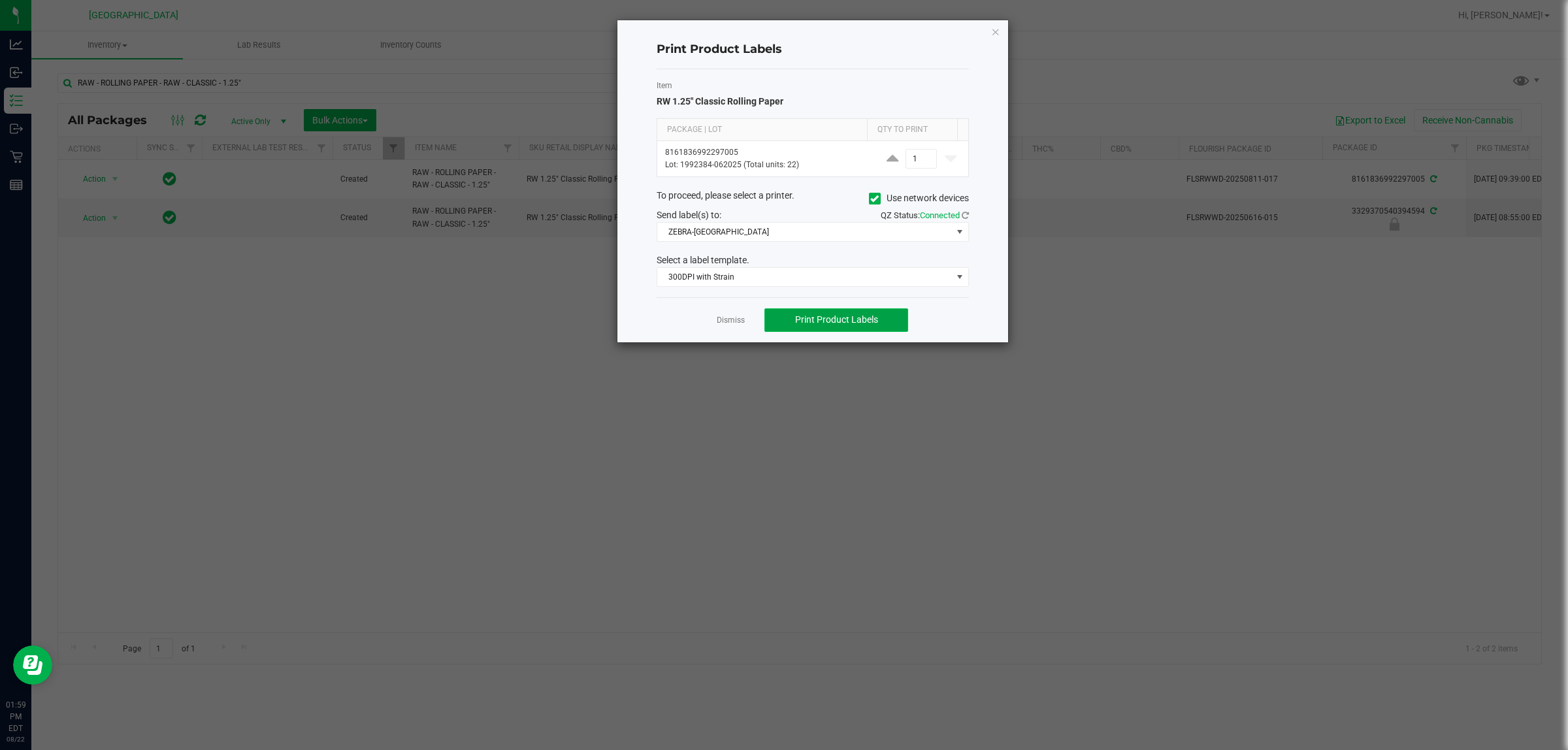
click at [781, 322] on span "Print Product Labels" at bounding box center [837, 319] width 83 height 11
click at [781, 158] on input "1" at bounding box center [921, 159] width 30 height 19
type input "25"
click at [781, 325] on span "Print Product Labels" at bounding box center [837, 319] width 83 height 11
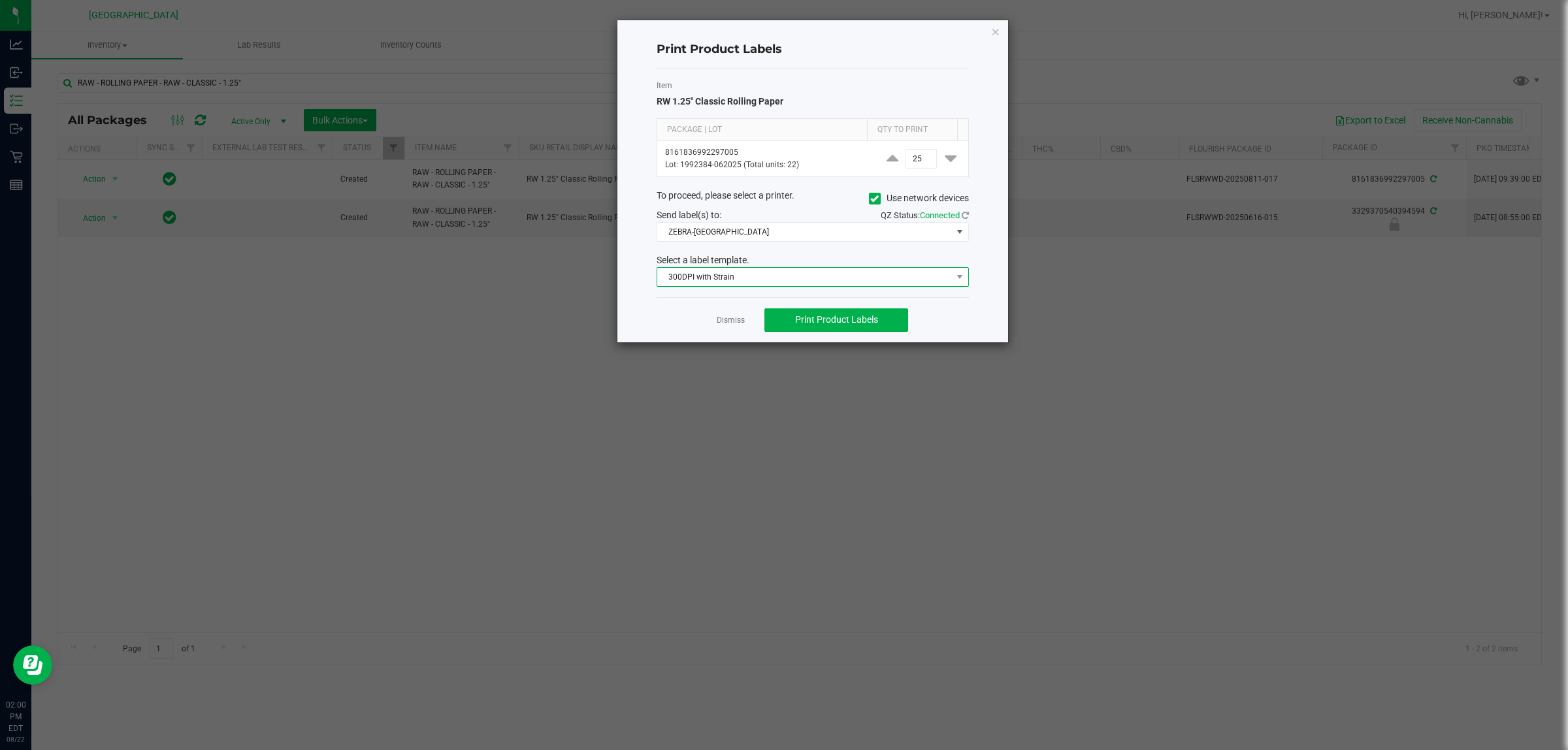
click at [727, 285] on span "300DPI with Strain" at bounding box center [805, 277] width 295 height 19
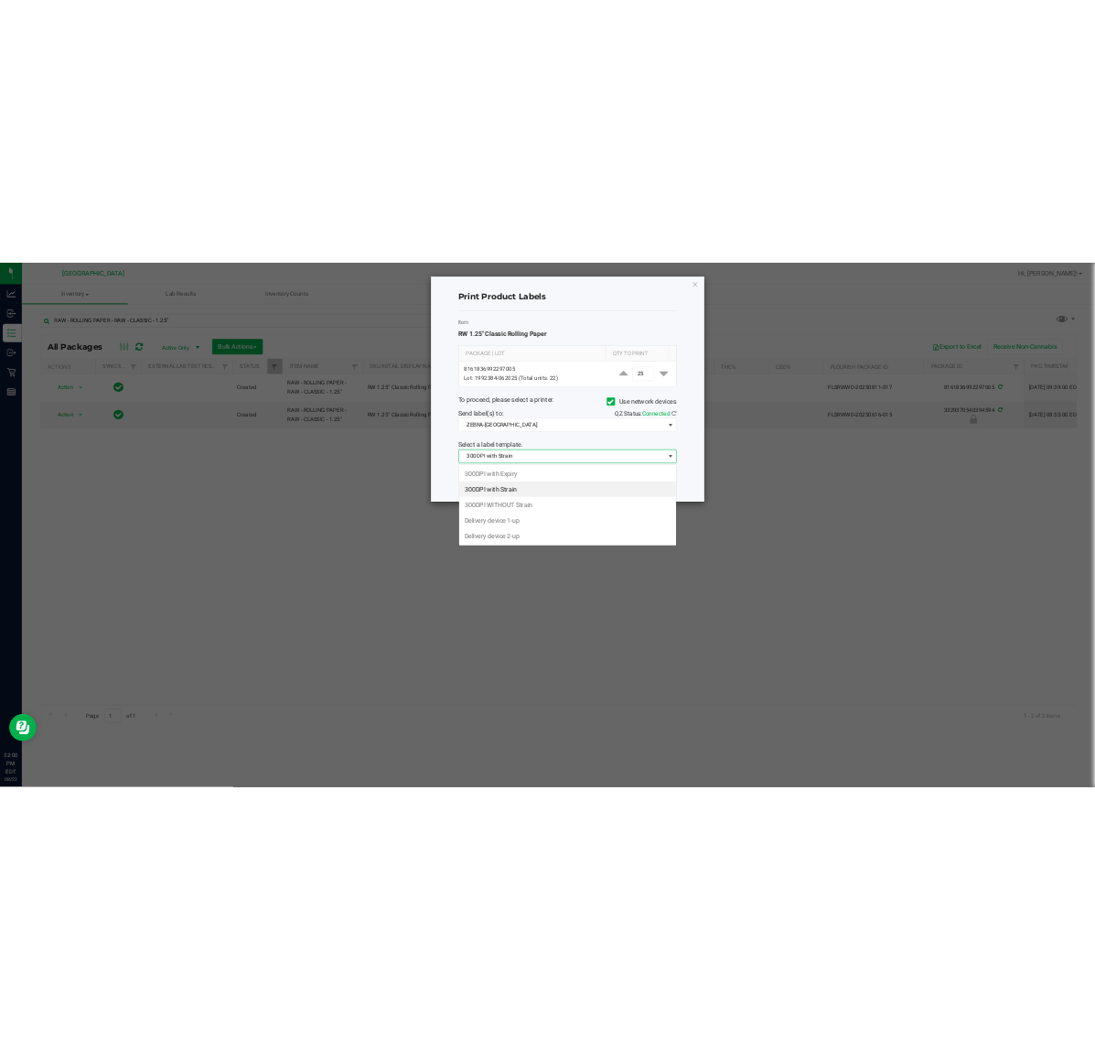
scroll to position [28, 437]
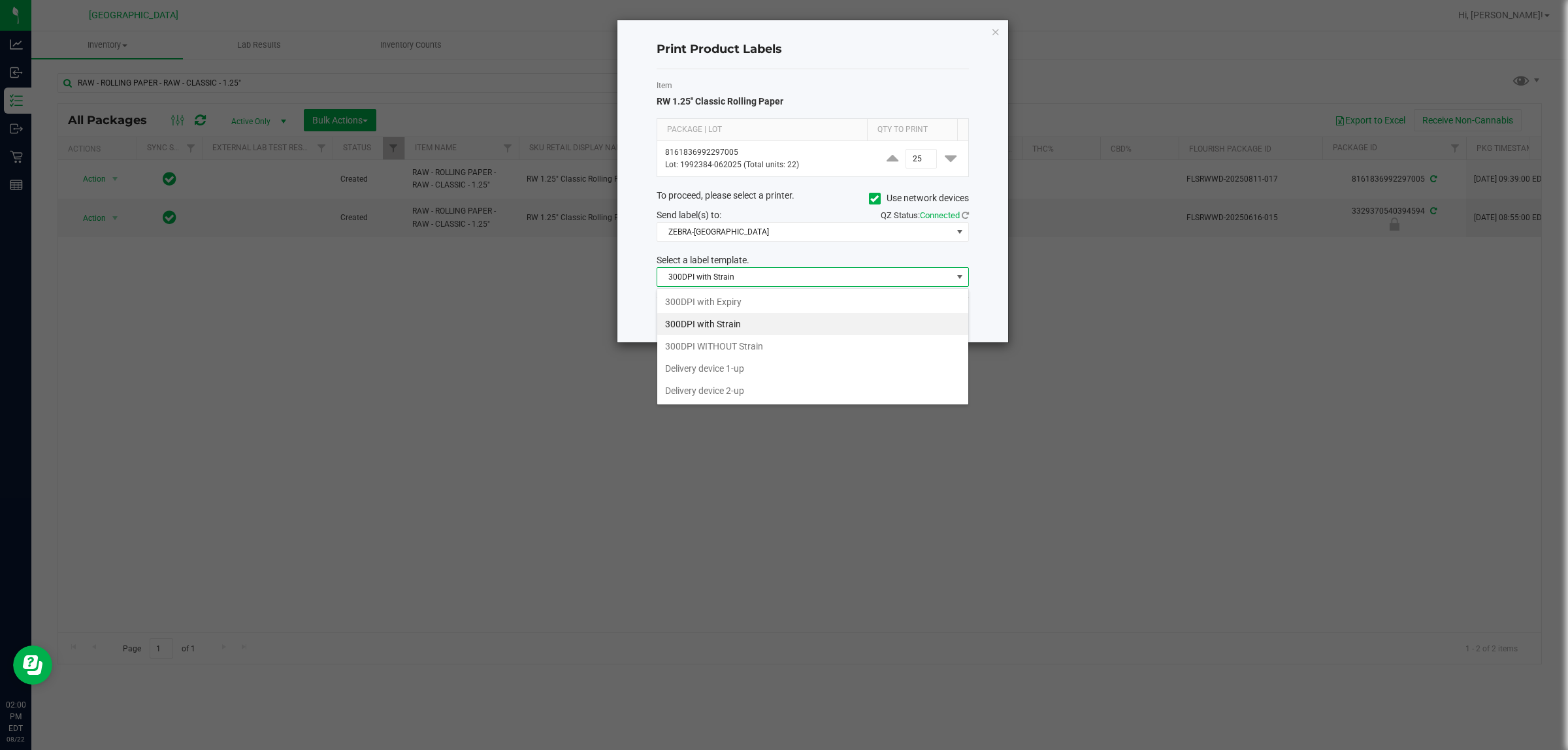
click at [642, 269] on div "Print Product Labels Item RW 1.25" Classic Rolling Paper Package | Lot Qty to P…" at bounding box center [813, 181] width 391 height 322
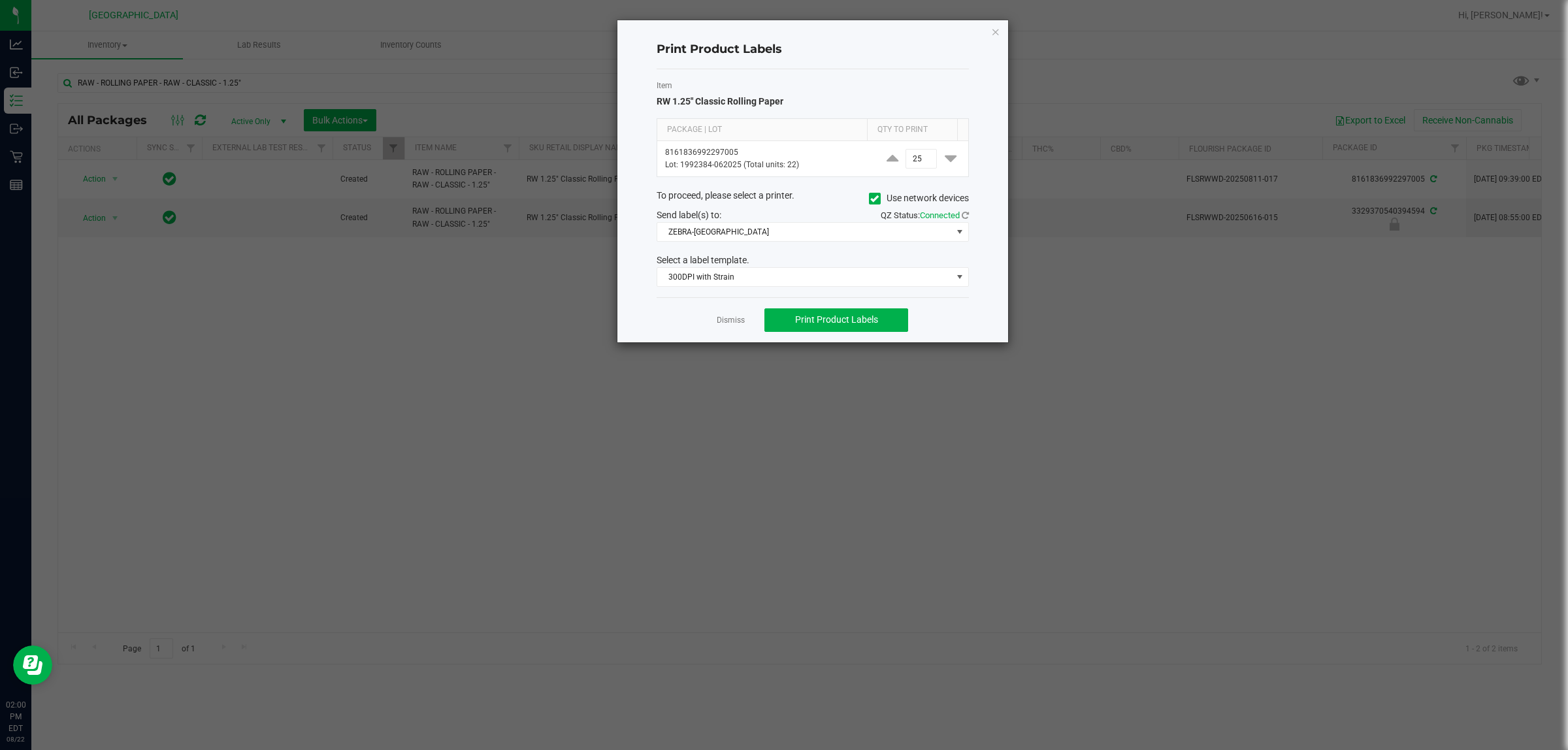
click at [720, 327] on app-cancel-button "Dismiss" at bounding box center [730, 319] width 28 height 14
drag, startPoint x: 734, startPoint y: 318, endPoint x: 753, endPoint y: 318, distance: 19.0
click at [740, 318] on link "Dismiss" at bounding box center [730, 320] width 28 height 11
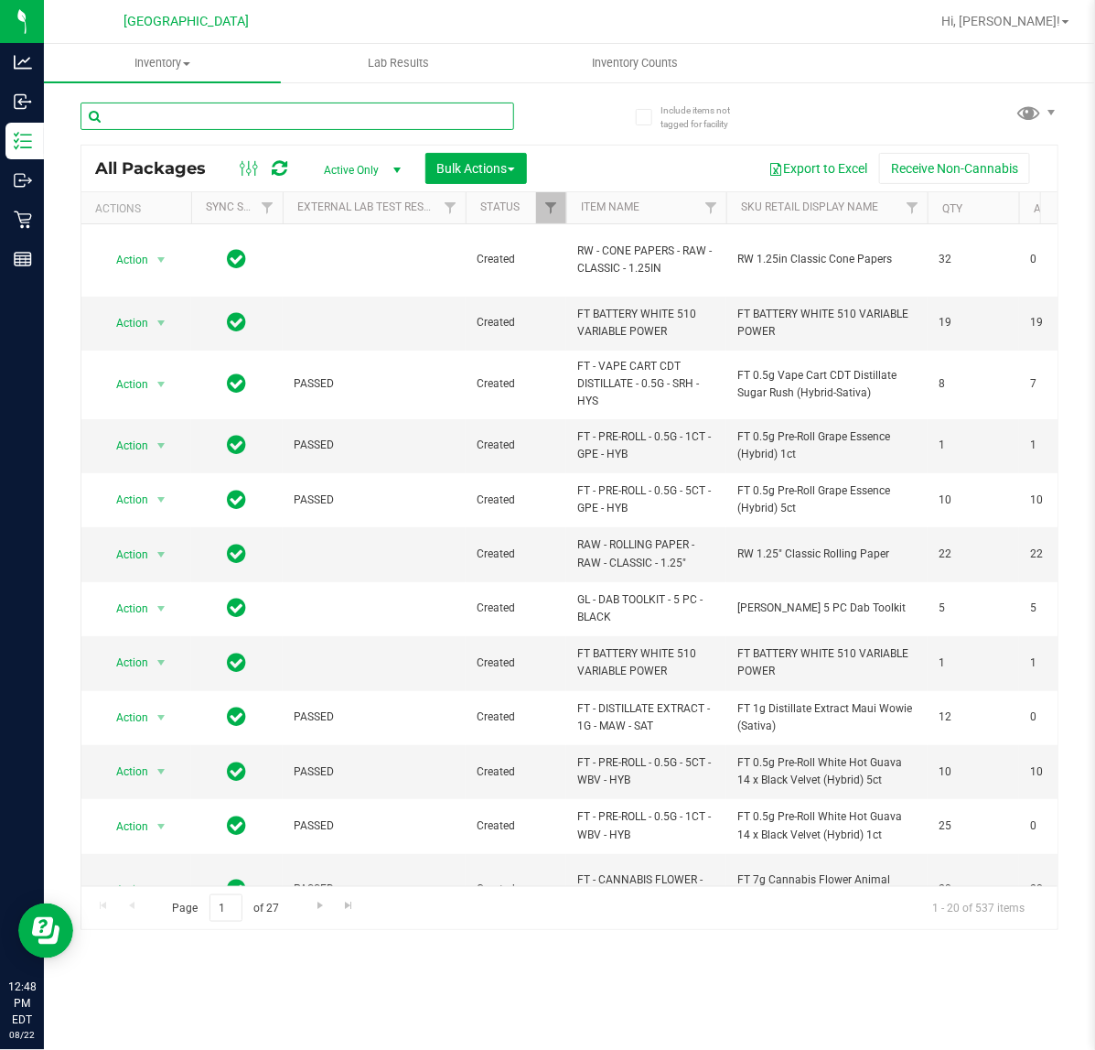
click at [391, 129] on input "text" at bounding box center [298, 115] width 434 height 27
type input "-744"
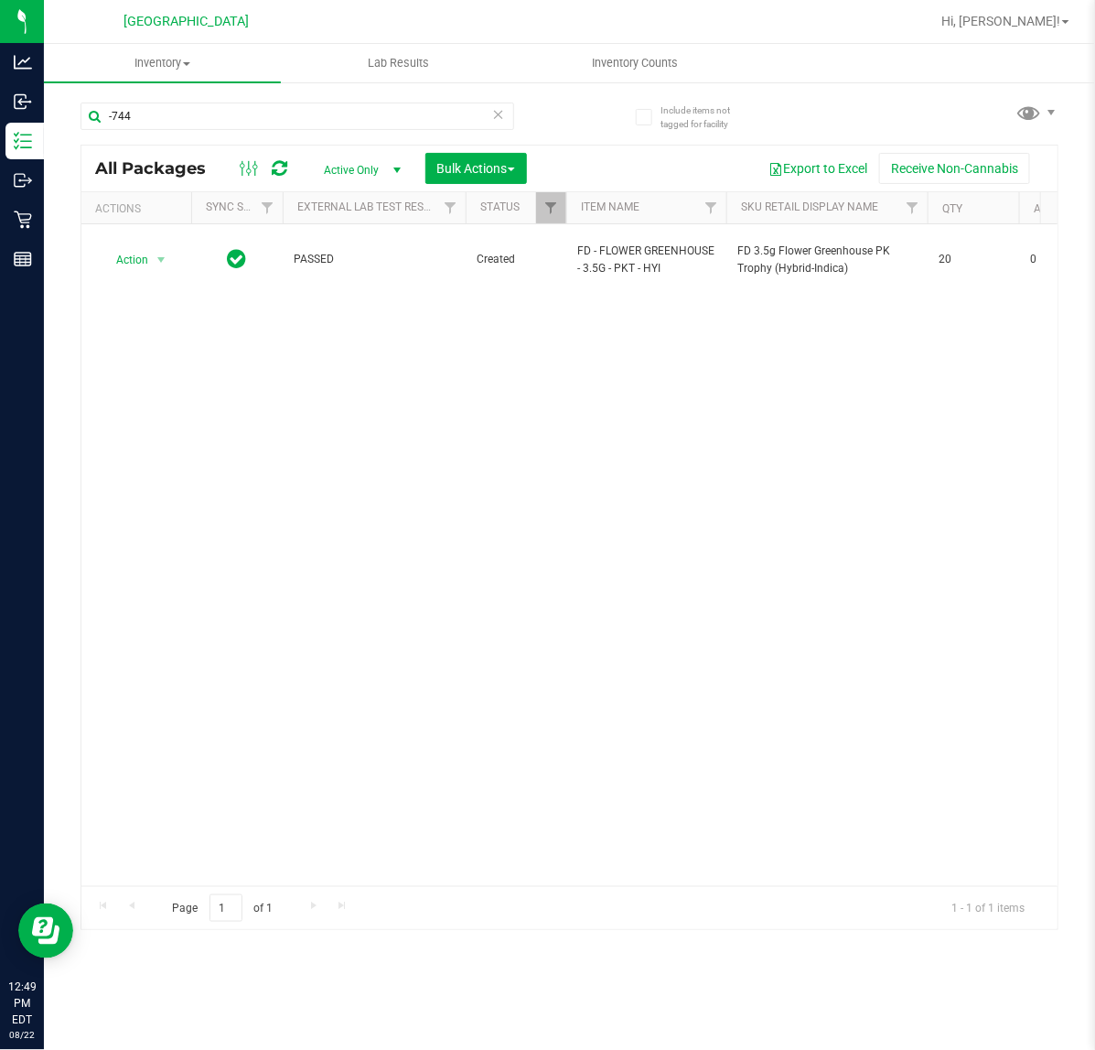
drag, startPoint x: 366, startPoint y: 357, endPoint x: 112, endPoint y: 289, distance: 263.3
click at [363, 357] on div "Action Action Edit attributes Global inventory Locate package Package audit log…" at bounding box center [569, 555] width 976 height 662
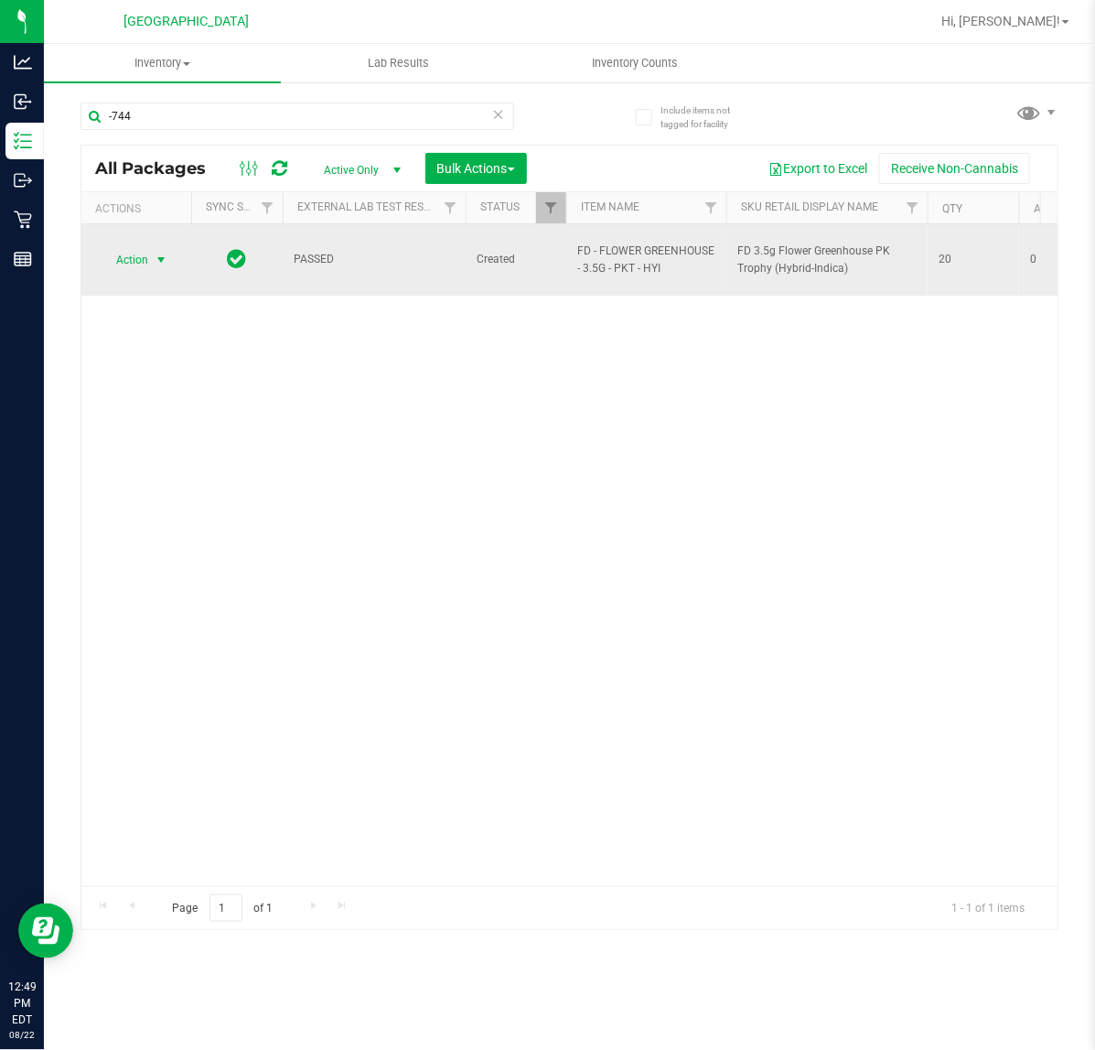
click at [140, 264] on span "Action" at bounding box center [124, 260] width 49 height 26
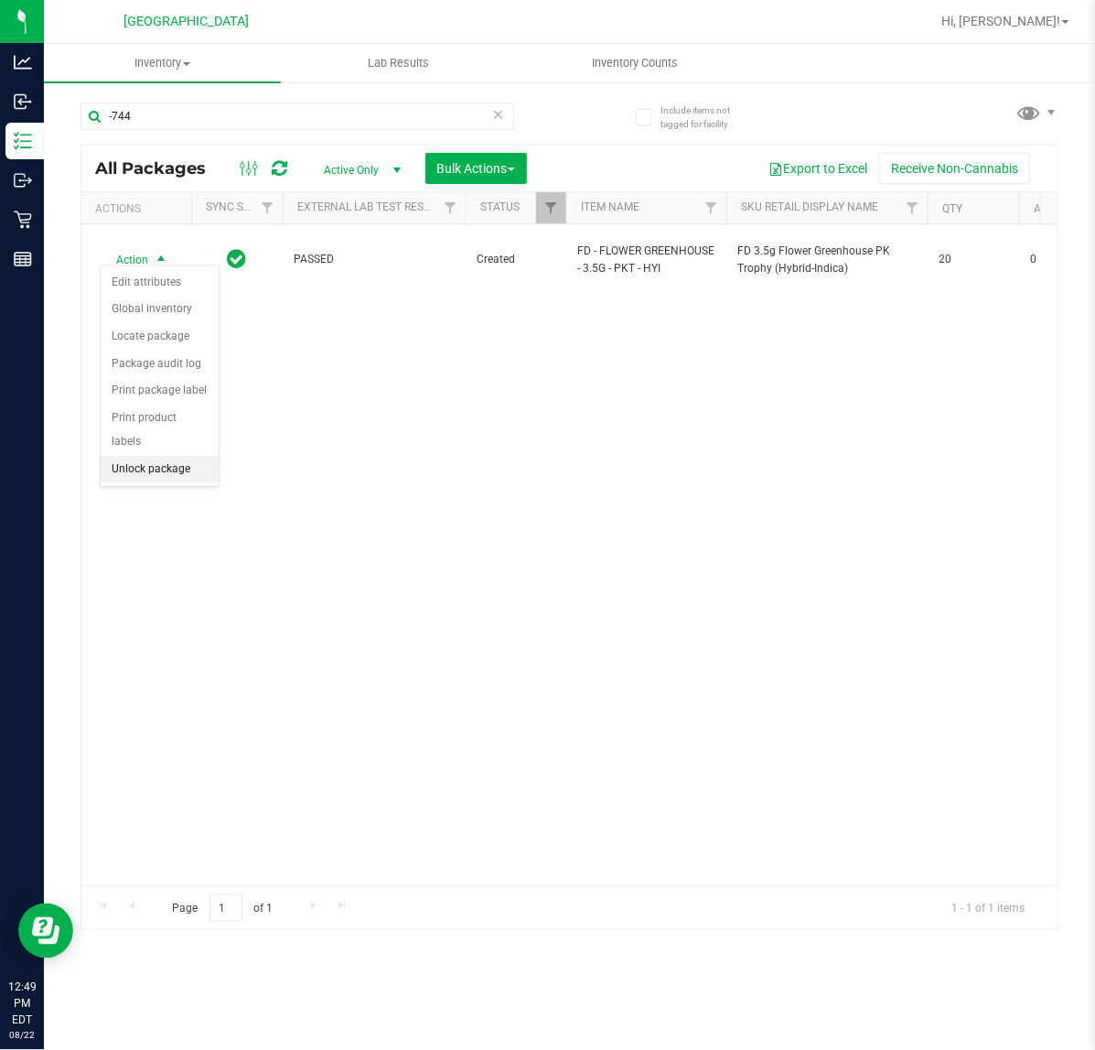
click at [152, 456] on li "Unlock package" at bounding box center [160, 469] width 118 height 27
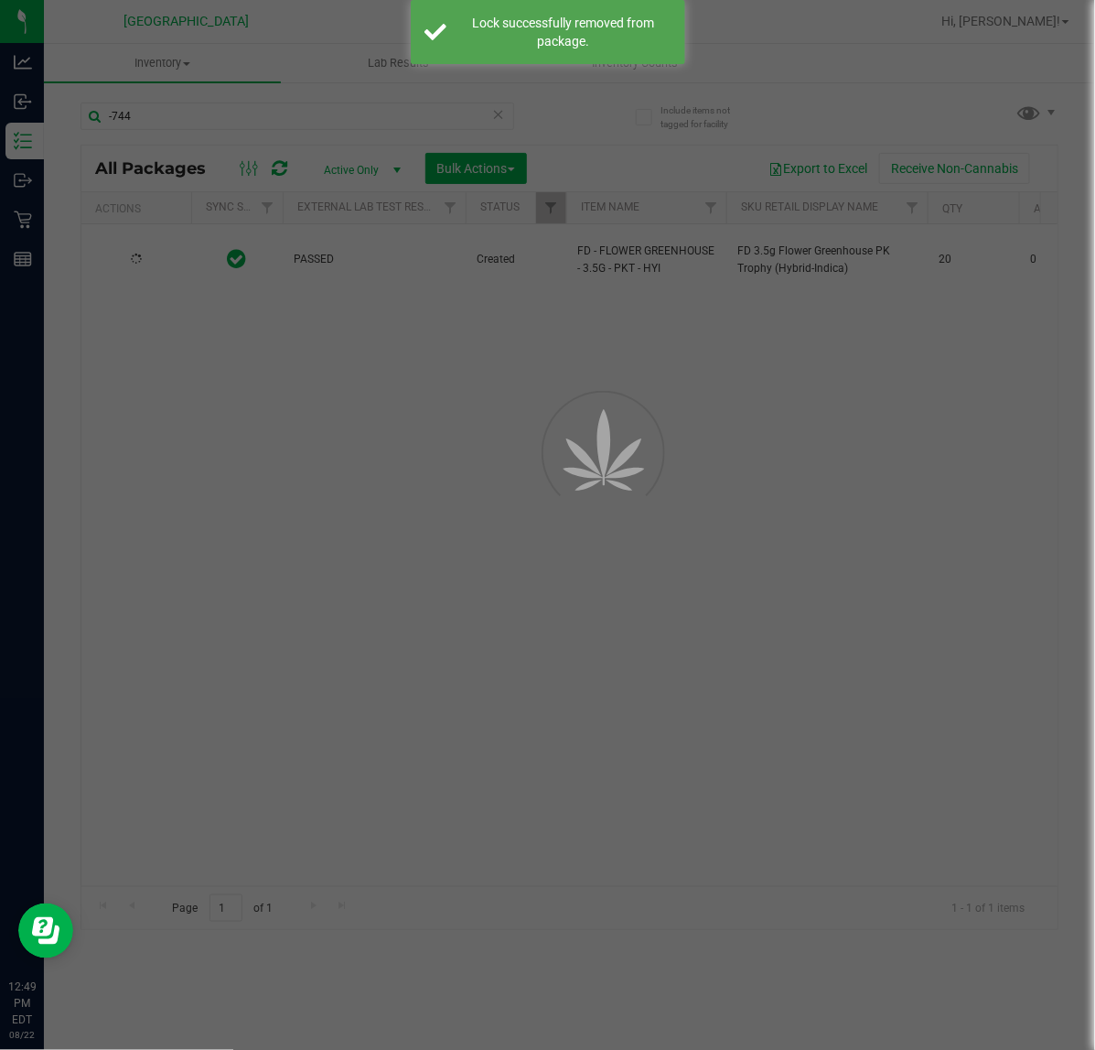
click at [494, 417] on div at bounding box center [547, 525] width 1095 height 1050
